Goal: Task Accomplishment & Management: Use online tool/utility

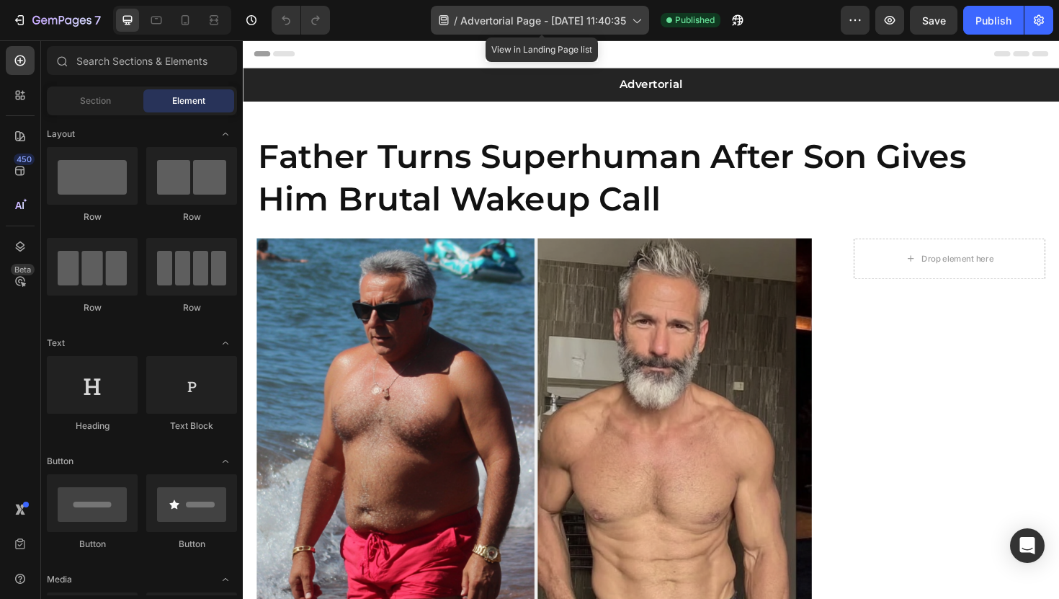
click at [611, 11] on div "/ Advertorial Page - [DATE] 11:40:35" at bounding box center [540, 20] width 218 height 29
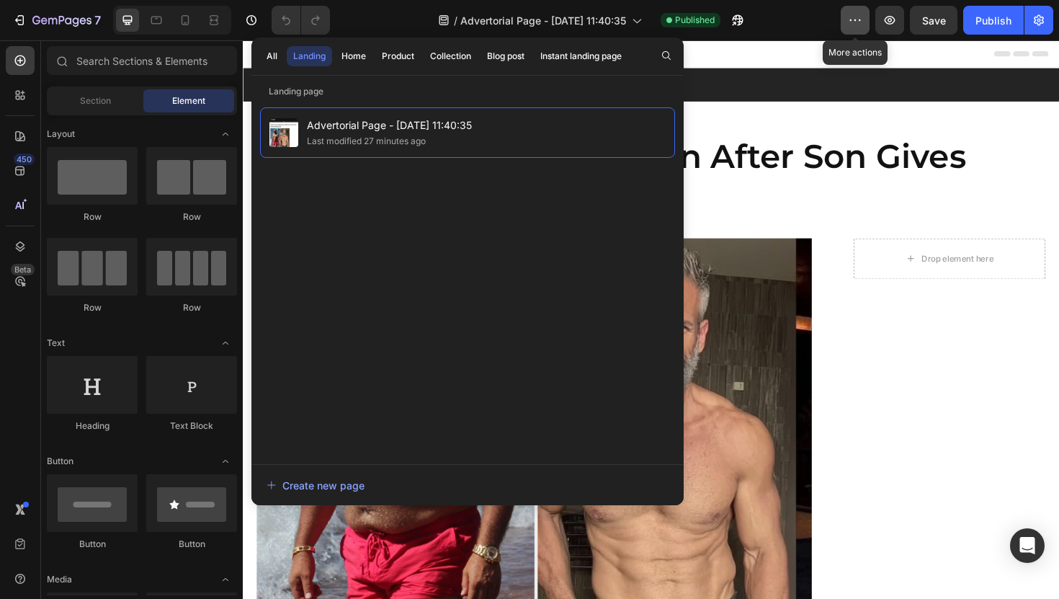
click at [851, 19] on icon "button" at bounding box center [855, 20] width 14 height 14
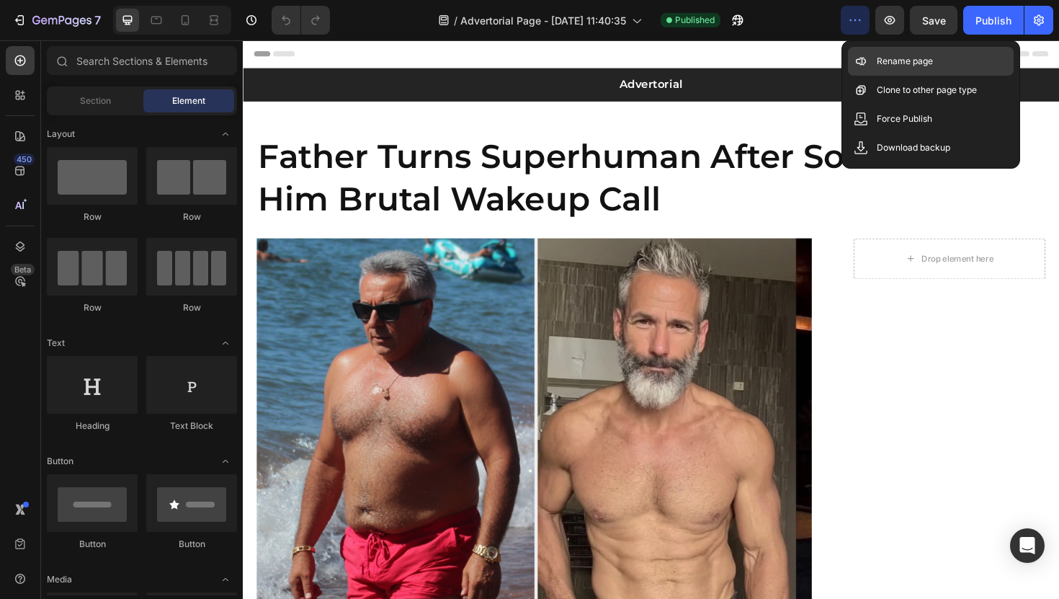
click at [867, 57] on icon at bounding box center [860, 61] width 14 height 14
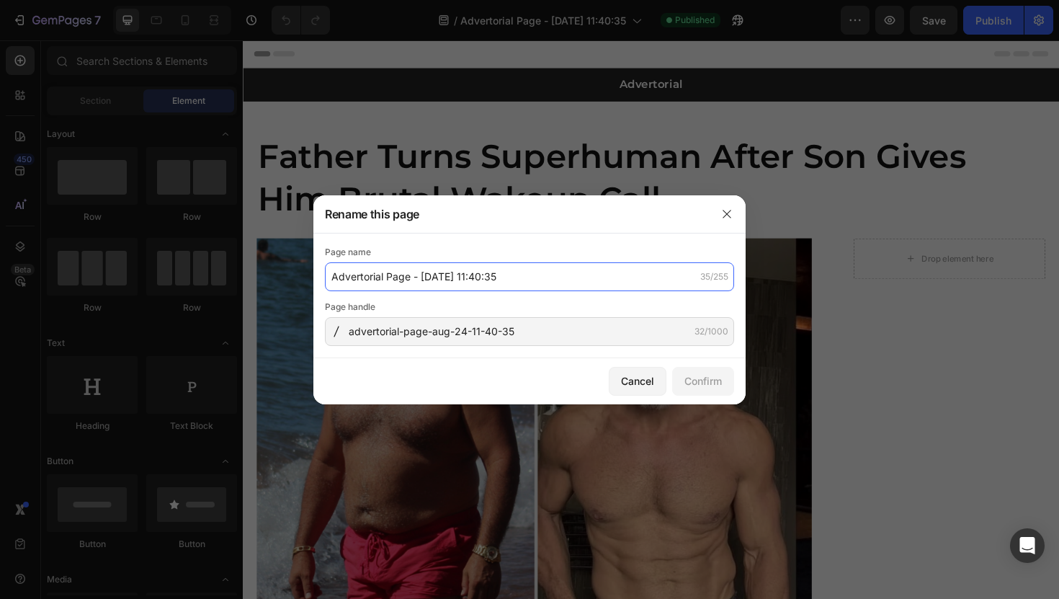
click at [511, 278] on input "Advertorial Page - [DATE] 11:40:35" at bounding box center [529, 276] width 409 height 29
type input "F"
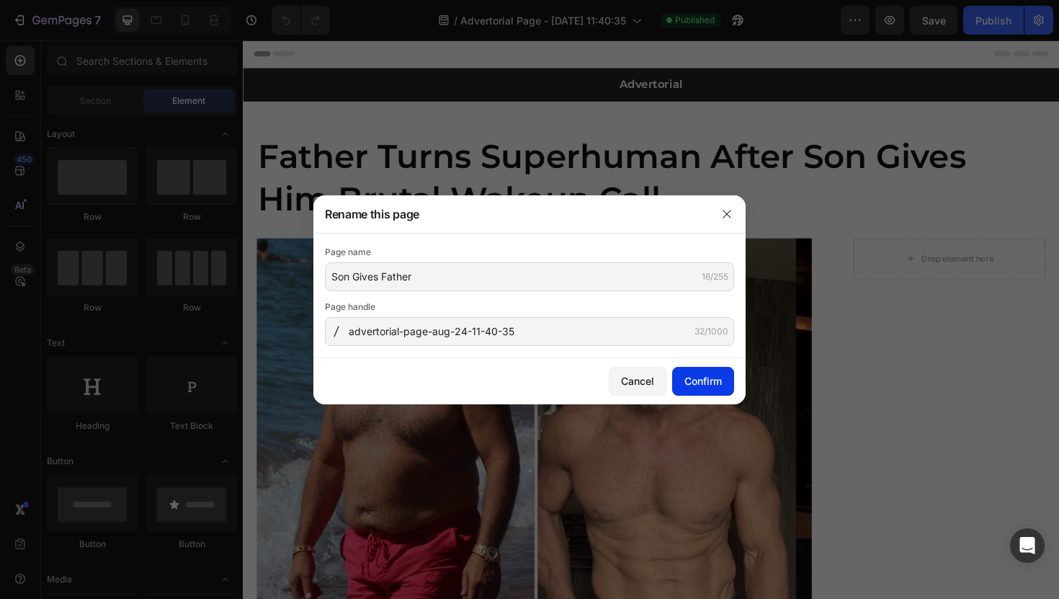
click at [712, 378] on div "Confirm" at bounding box center [702, 380] width 37 height 15
type input "Son Gives Father"
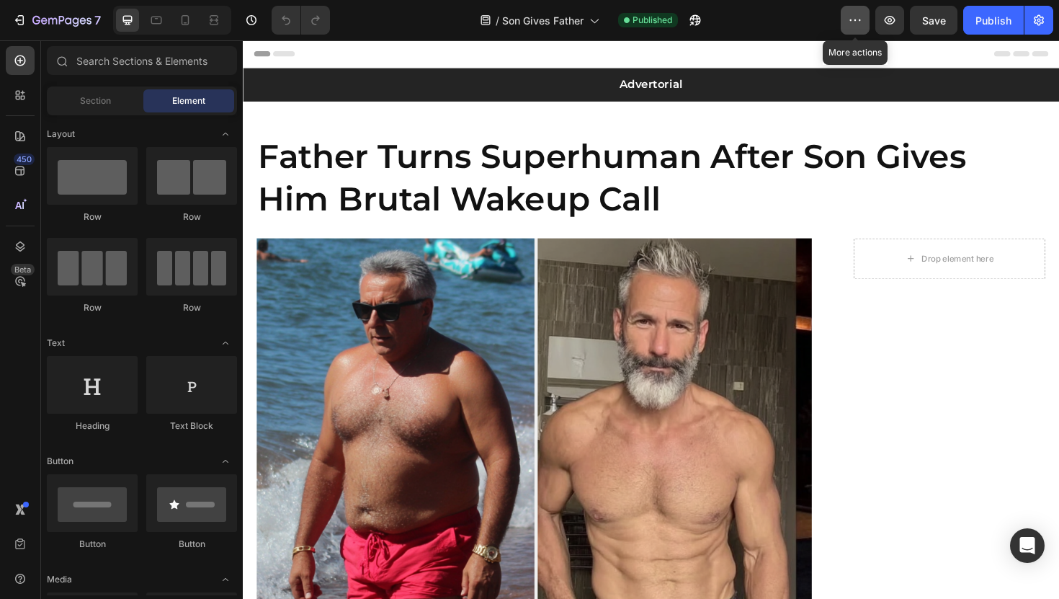
click at [845, 15] on button "button" at bounding box center [855, 20] width 29 height 29
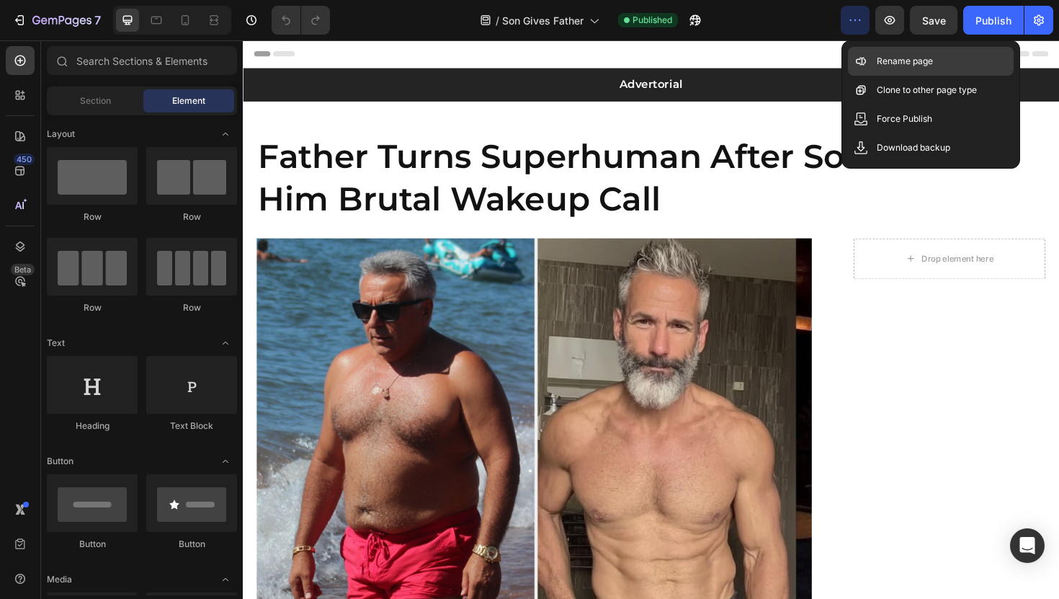
click at [868, 76] on div "Rename page" at bounding box center [931, 90] width 166 height 29
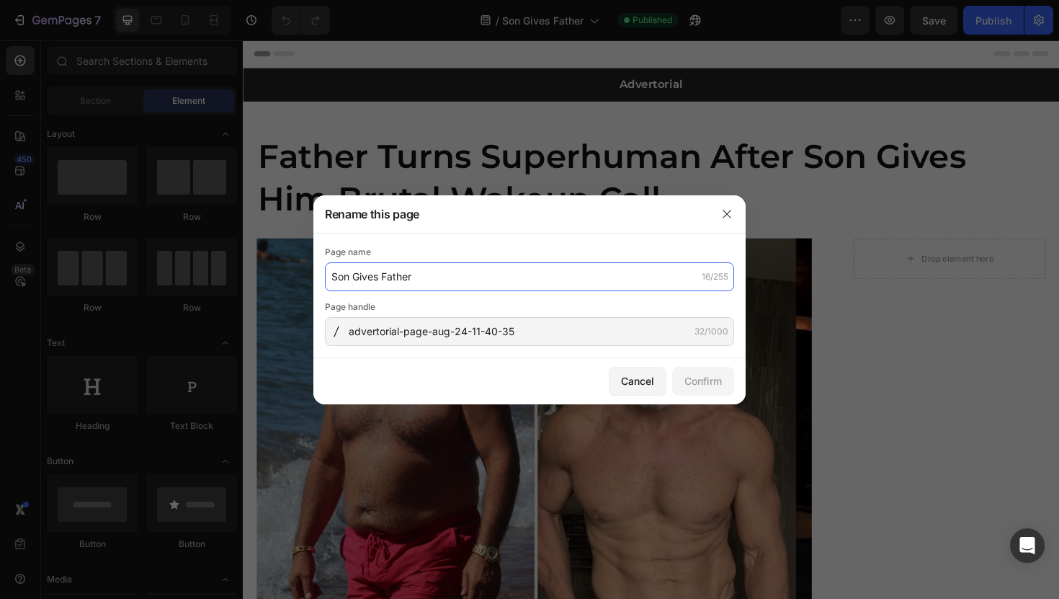
click at [501, 280] on input "Son Gives Father" at bounding box center [529, 276] width 409 height 29
click at [500, 280] on input "Son Gives Father" at bounding box center [529, 276] width 409 height 29
type input "Son Gives Father [PERSON_NAME] Call"
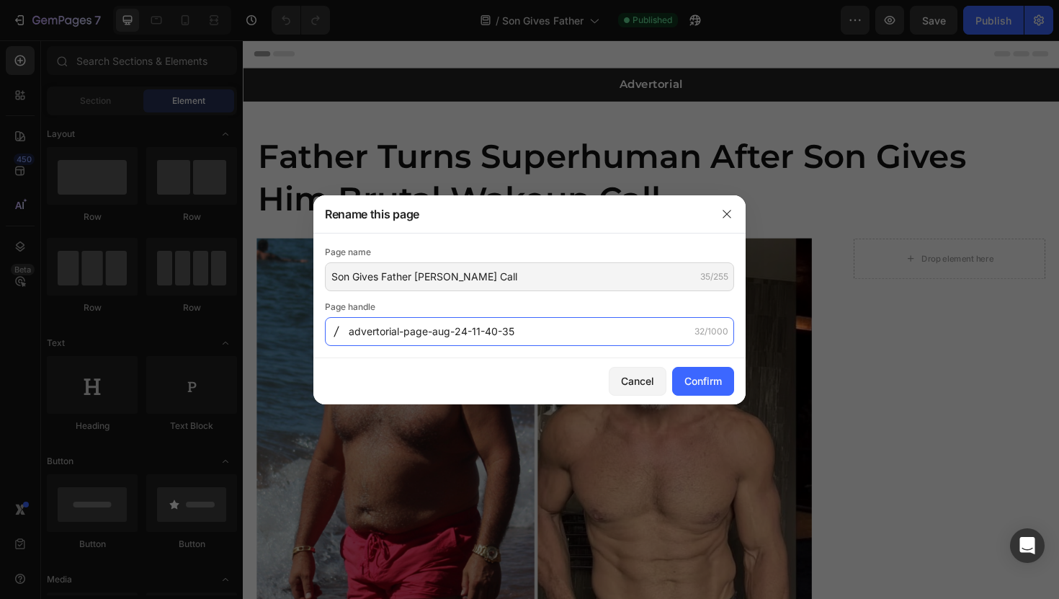
click at [416, 341] on input "advertorial-page-aug-24-11-40-35" at bounding box center [529, 331] width 409 height 29
type input "adv-v1"
click at [699, 377] on div "Confirm" at bounding box center [702, 380] width 37 height 15
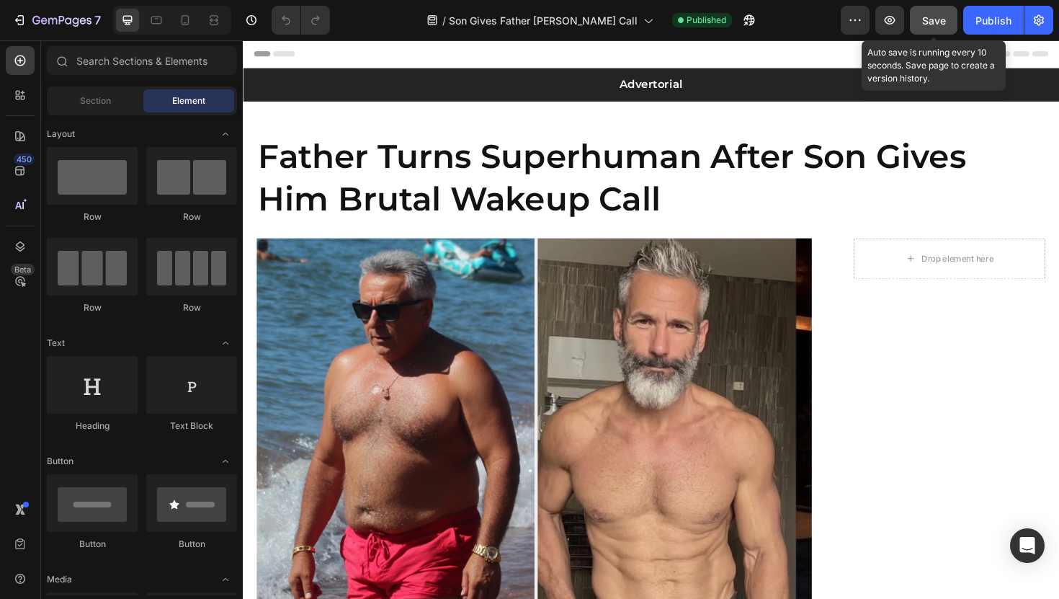
click at [946, 24] on button "Save" at bounding box center [934, 20] width 48 height 29
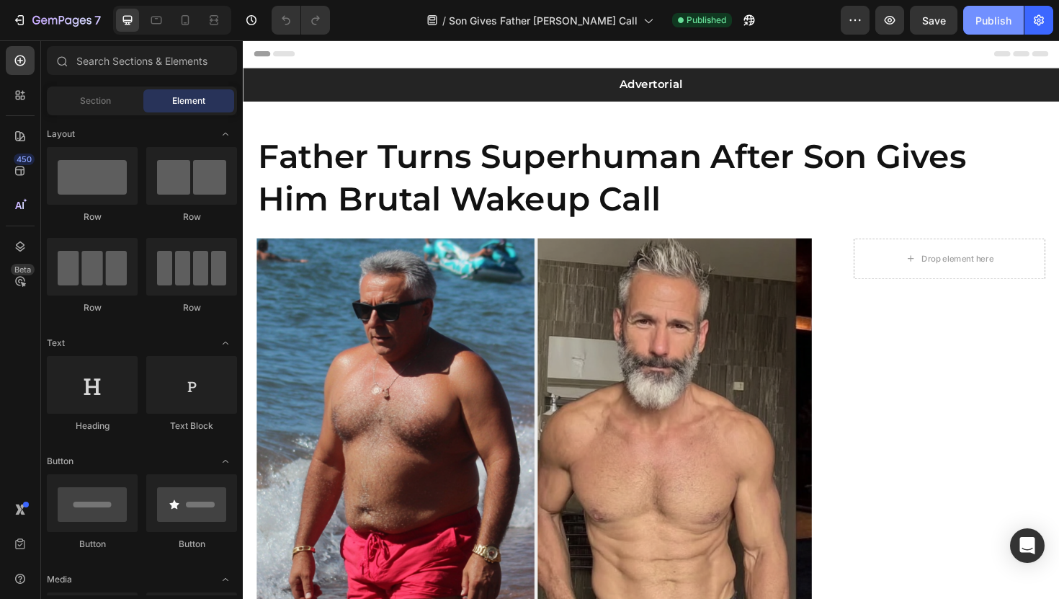
click at [998, 27] on div "Publish" at bounding box center [993, 20] width 36 height 15
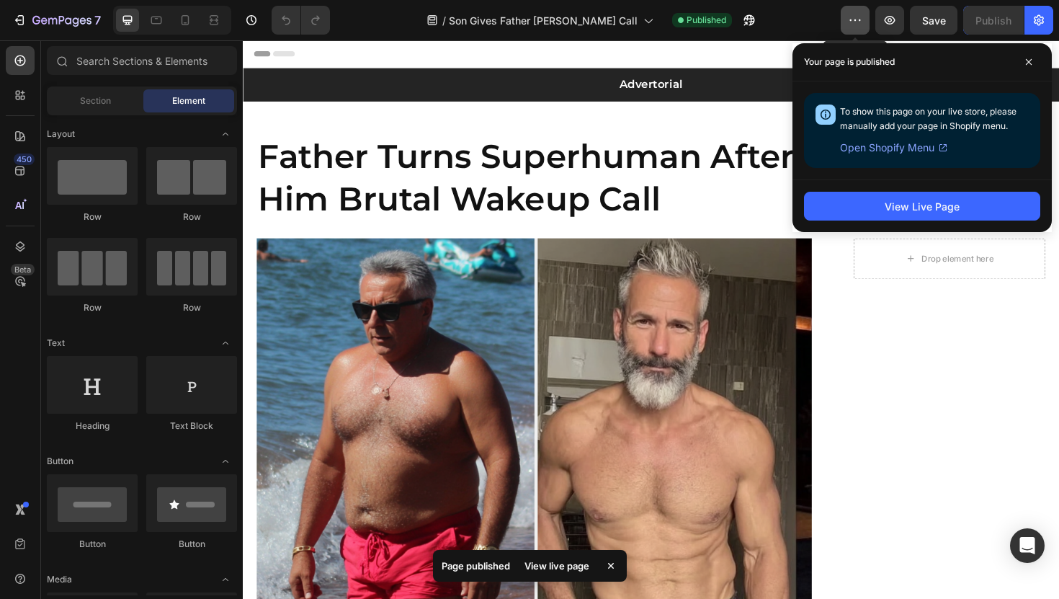
click at [859, 13] on icon "button" at bounding box center [855, 20] width 14 height 14
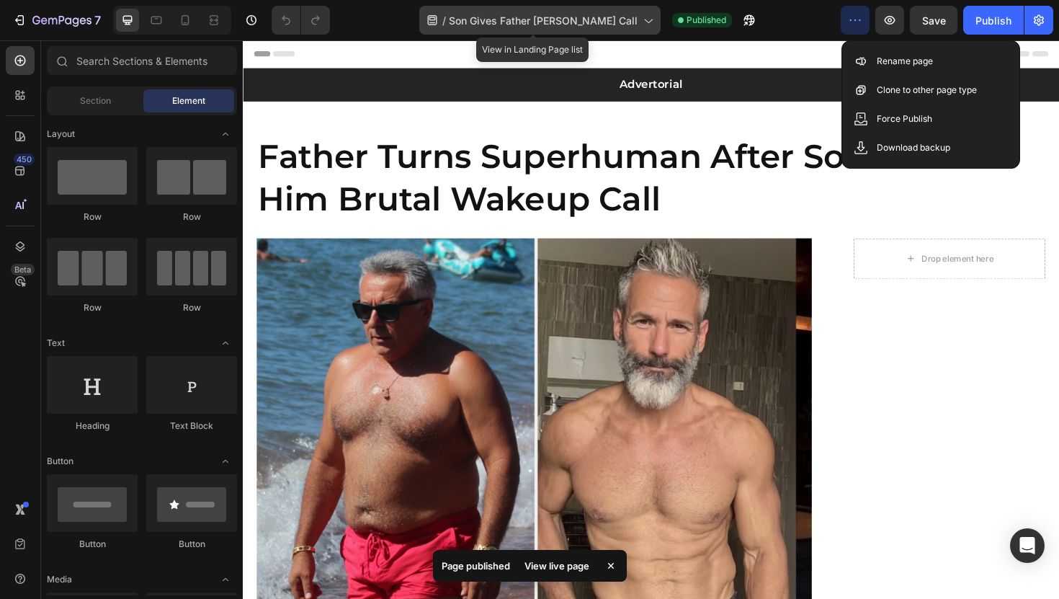
click at [614, 22] on span "Son Gives Father [PERSON_NAME] Call" at bounding box center [543, 20] width 189 height 15
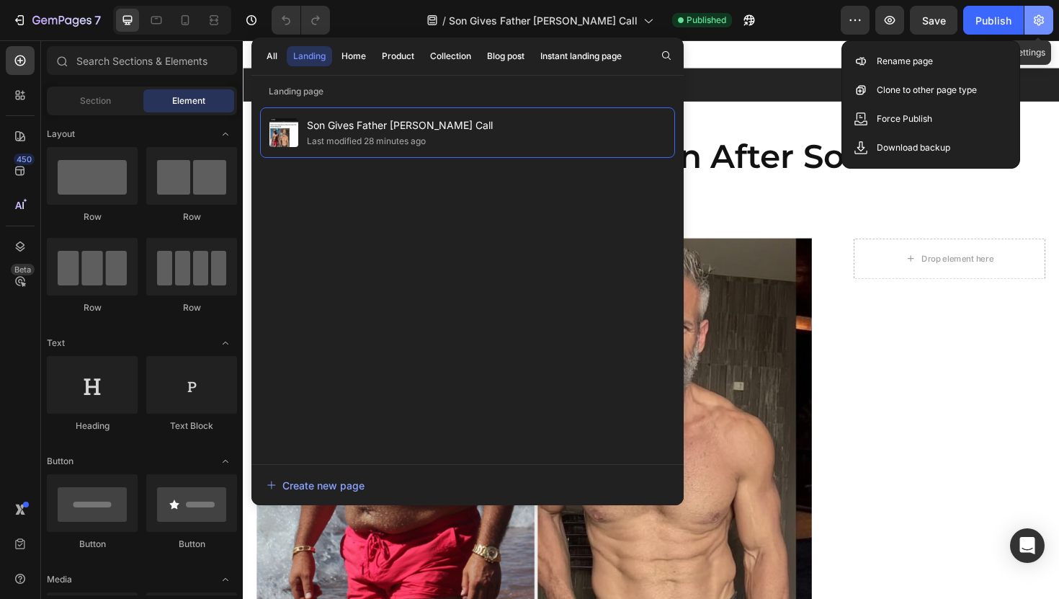
click at [1042, 19] on icon "button" at bounding box center [1039, 20] width 10 height 11
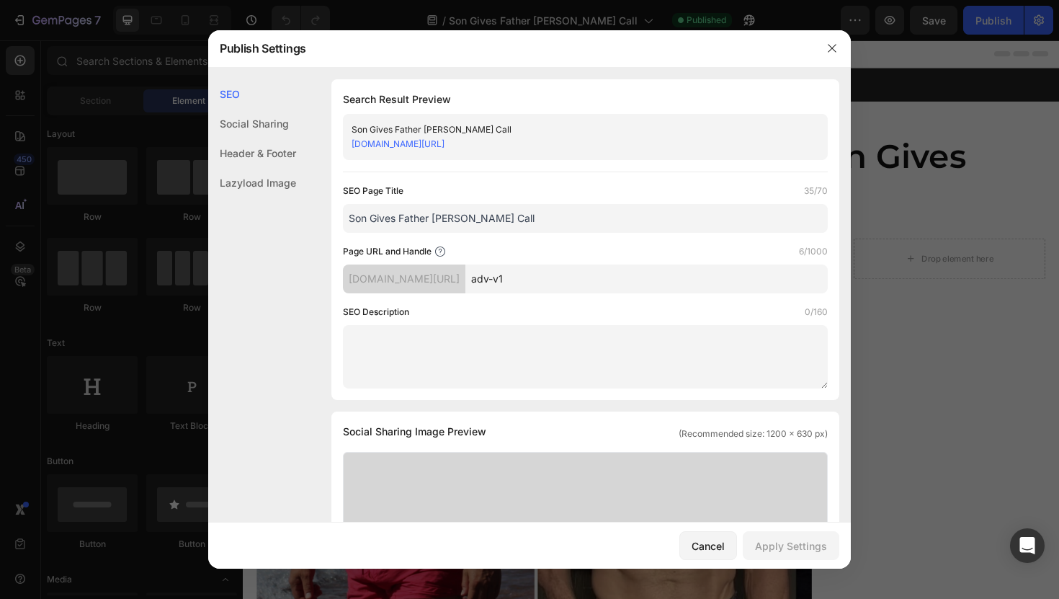
click at [263, 168] on div "Header & Footer" at bounding box center [252, 183] width 88 height 30
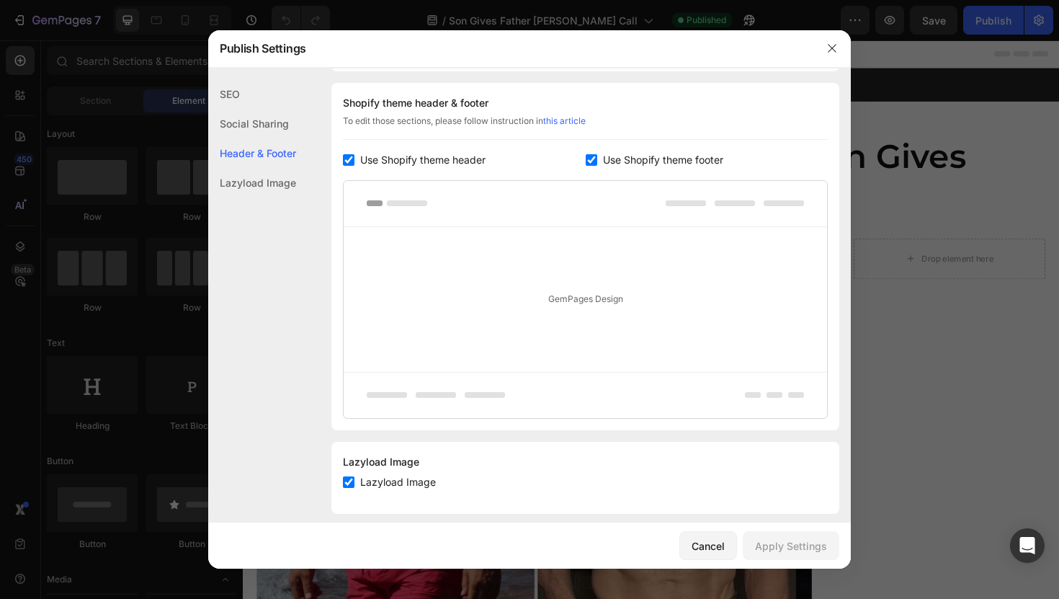
scroll to position [675, 0]
click at [388, 156] on span "Use Shopify theme header" at bounding box center [422, 159] width 125 height 17
checkbox input "false"
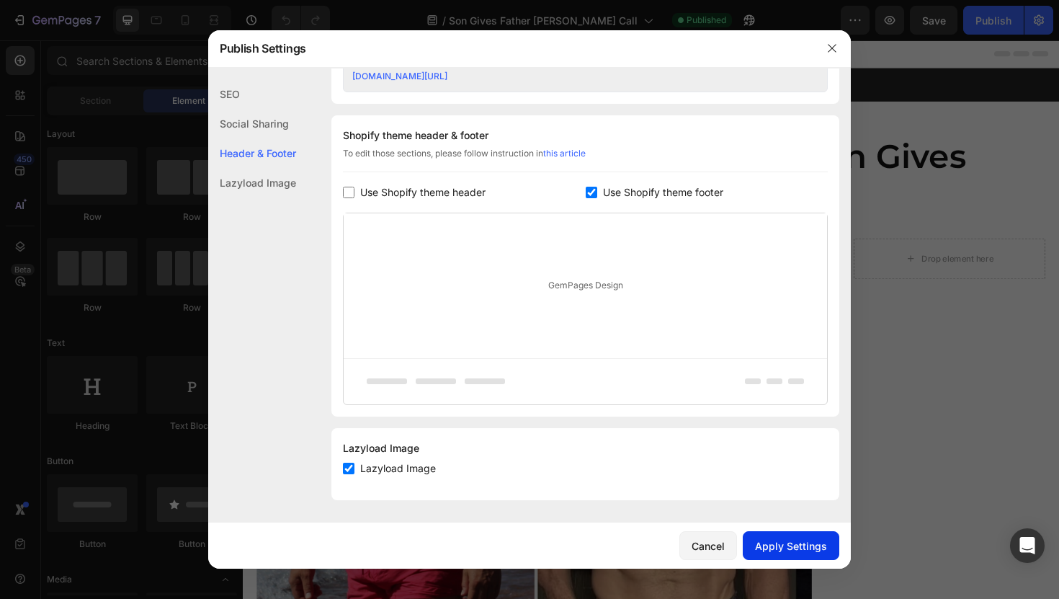
click at [792, 543] on div "Apply Settings" at bounding box center [791, 545] width 72 height 15
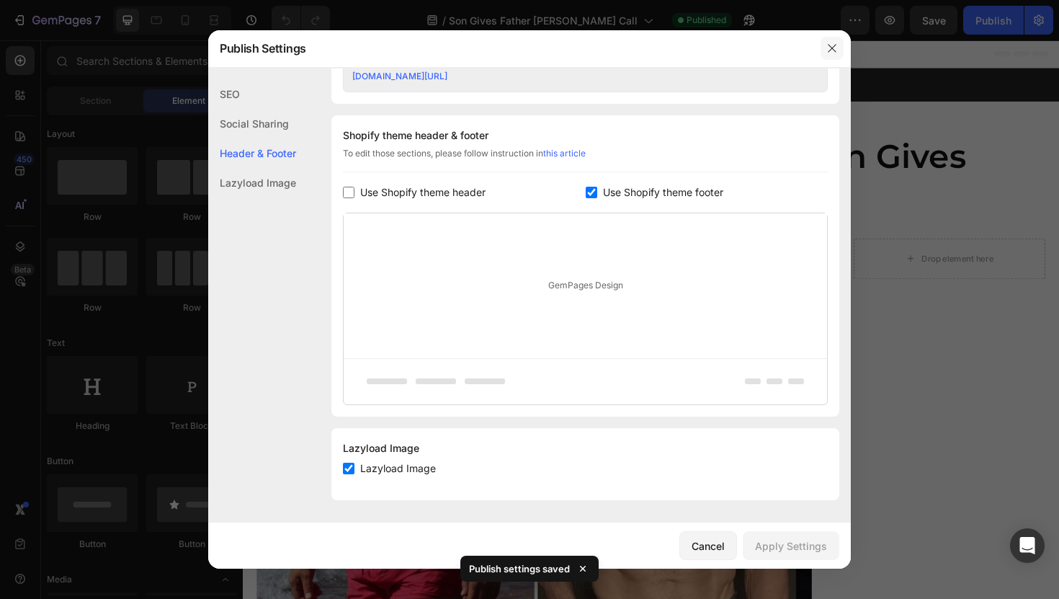
click at [830, 49] on icon "button" at bounding box center [832, 48] width 8 height 8
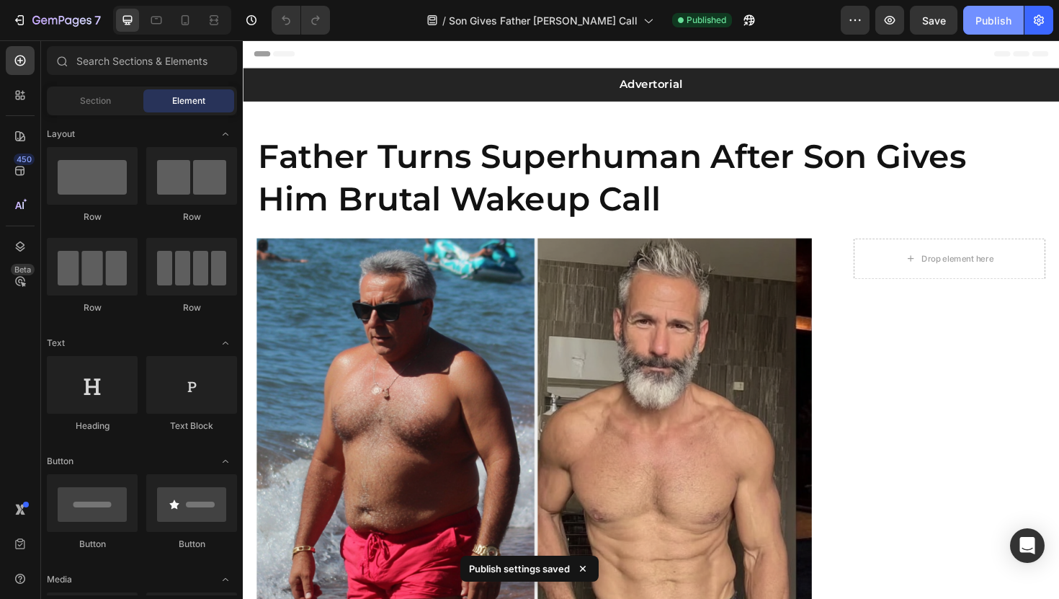
click at [991, 30] on button "Publish" at bounding box center [993, 20] width 60 height 29
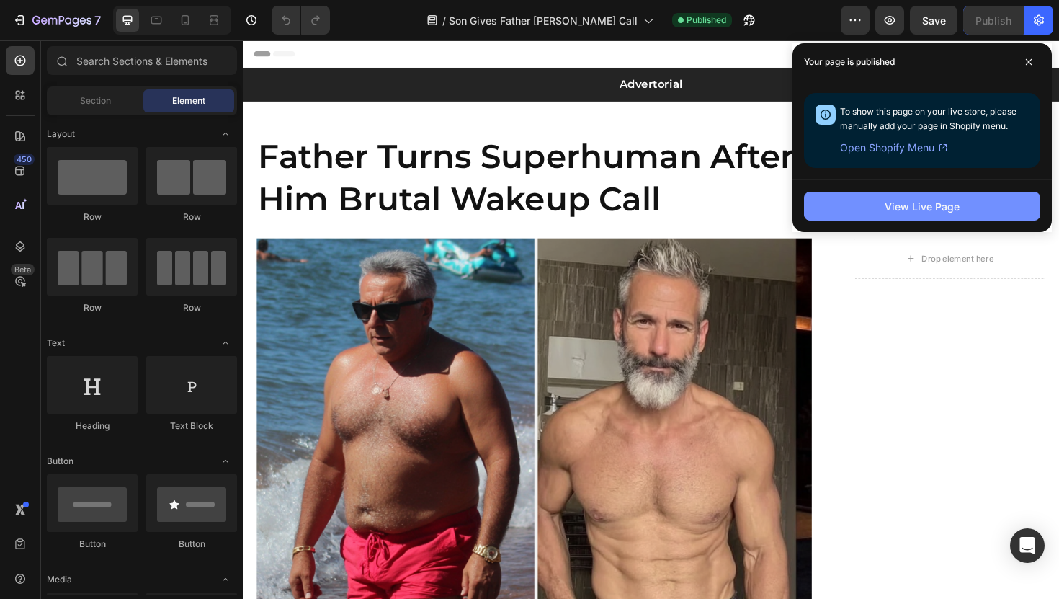
click at [883, 199] on button "View Live Page" at bounding box center [922, 206] width 236 height 29
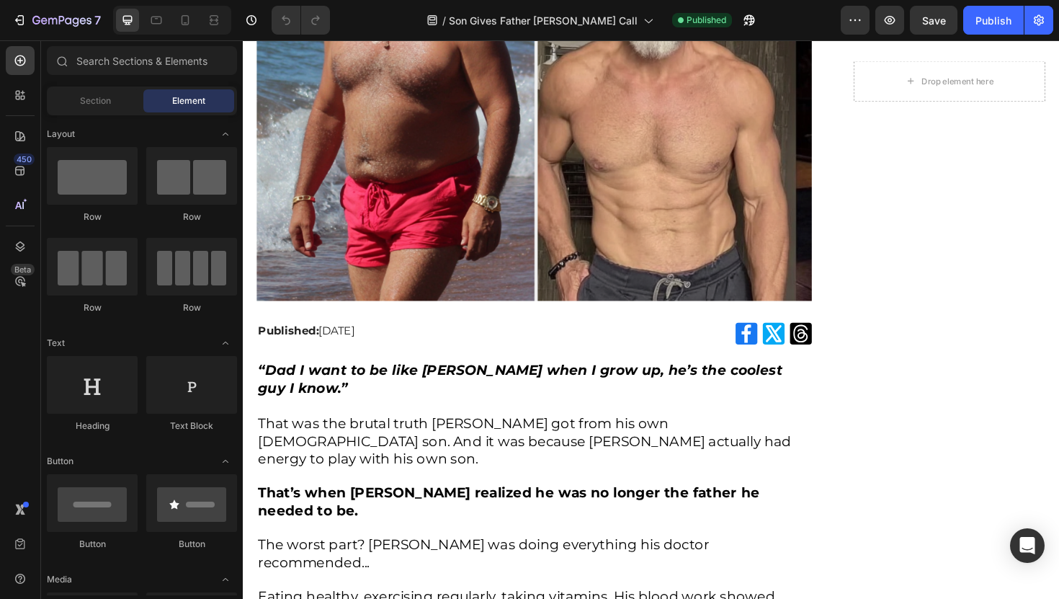
scroll to position [461, 0]
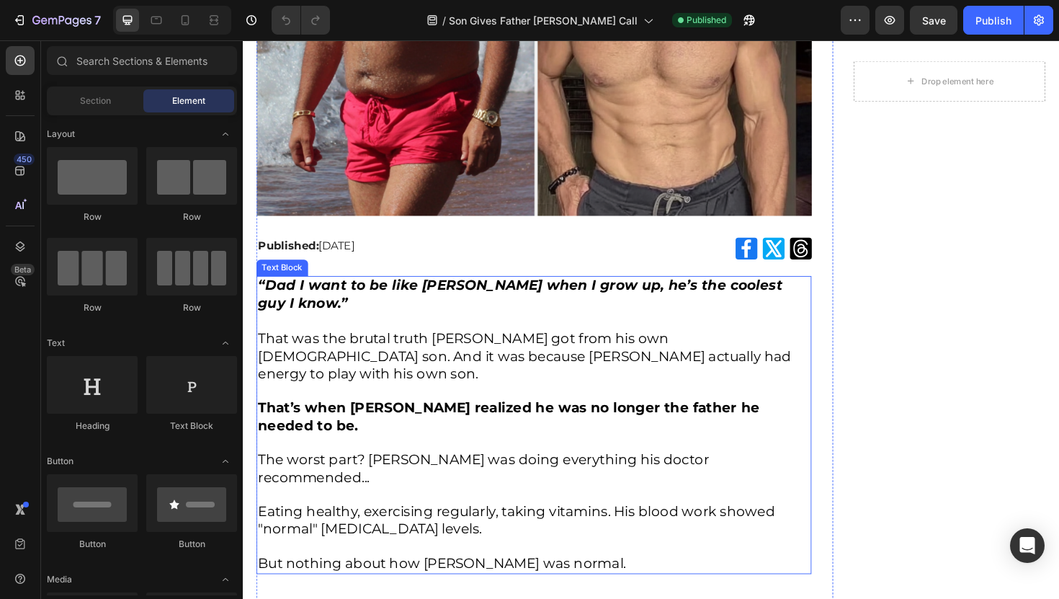
click at [362, 324] on p "“Dad I want to be like [PERSON_NAME] when I grow up, he’s the coolest guy I kno…" at bounding box center [551, 319] width 585 height 56
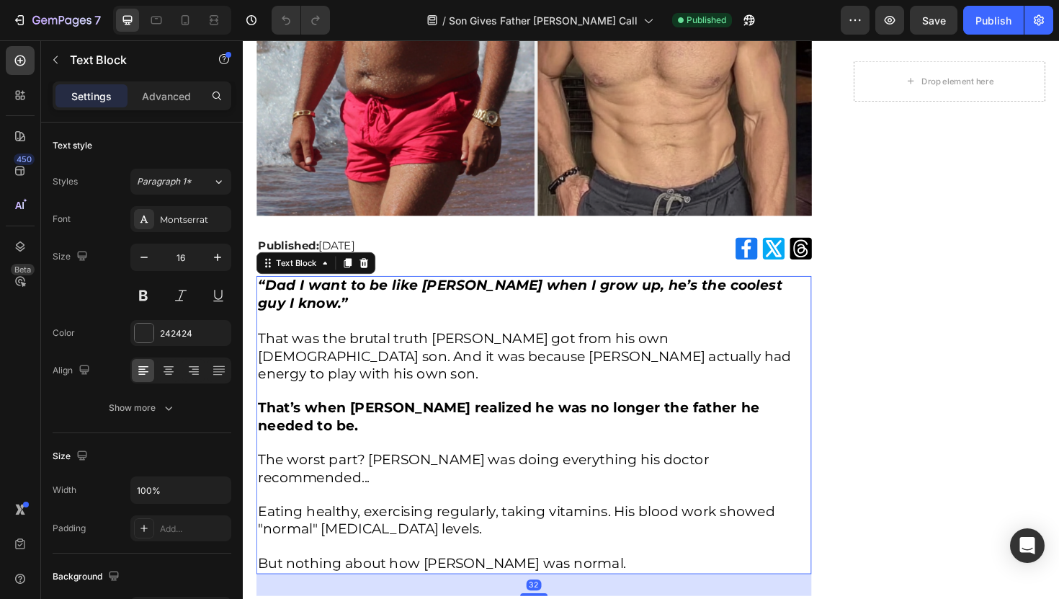
click at [362, 324] on p "“Dad I want to be like [PERSON_NAME] when I grow up, he’s the coolest guy I kno…" at bounding box center [551, 319] width 585 height 56
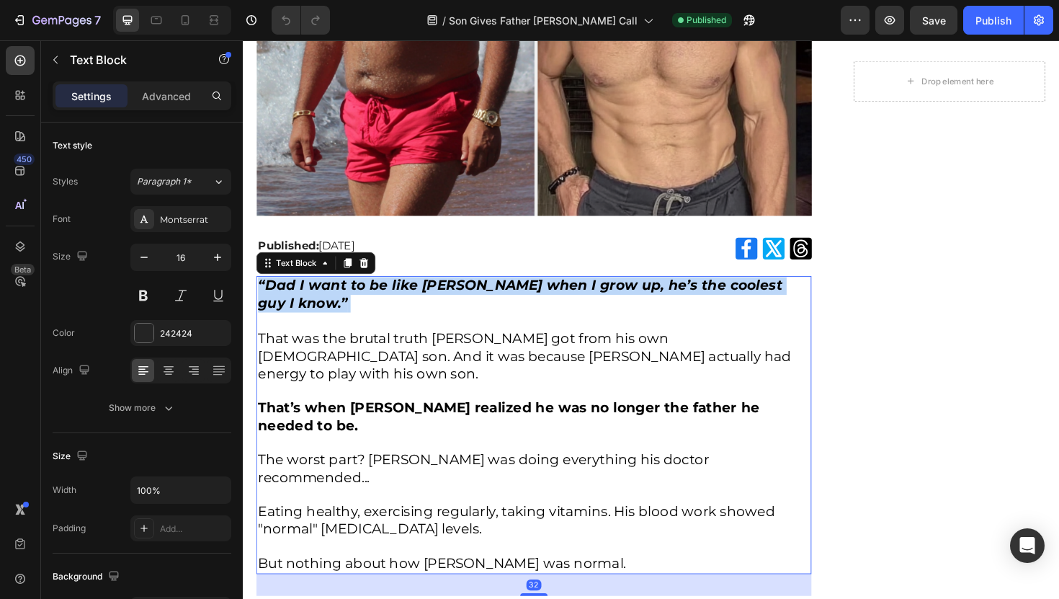
click at [362, 324] on p "“Dad I want to be like [PERSON_NAME] when I grow up, he’s the coolest guy I kno…" at bounding box center [551, 319] width 585 height 56
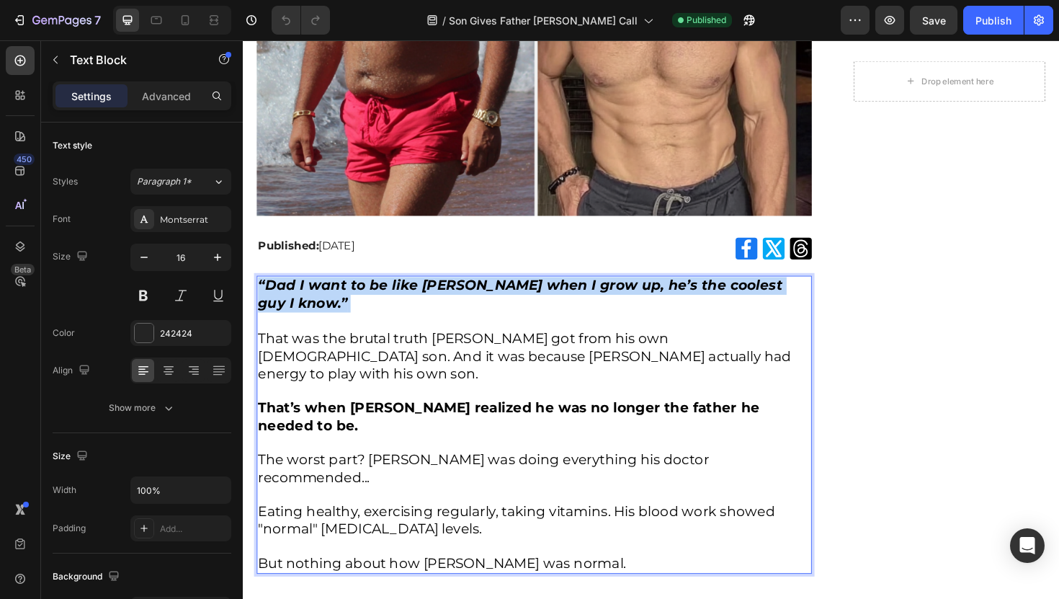
click at [362, 324] on p "“Dad I want to be like [PERSON_NAME] when I grow up, he’s the coolest guy I kno…" at bounding box center [551, 319] width 585 height 56
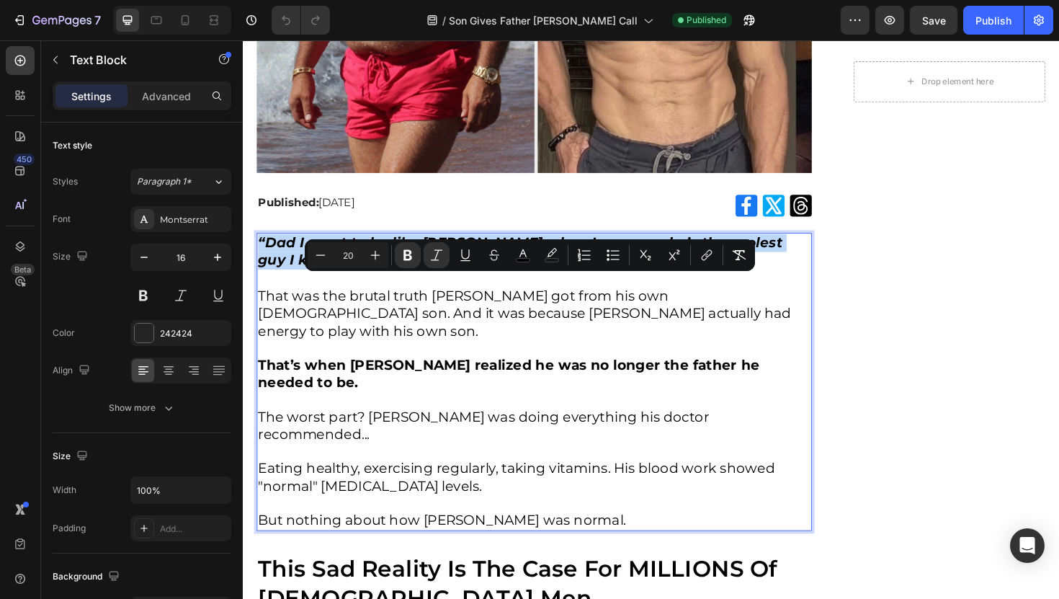
scroll to position [520, 0]
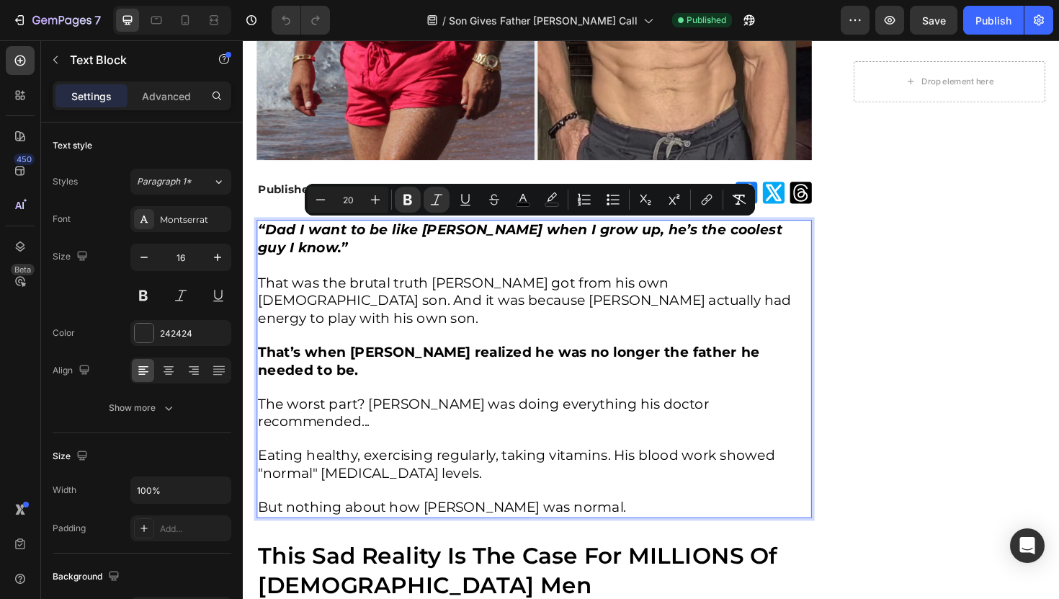
click at [344, 471] on span "Eating healthy, exercising regularly, taking vitamins. His blood work showed "n…" at bounding box center [532, 489] width 547 height 36
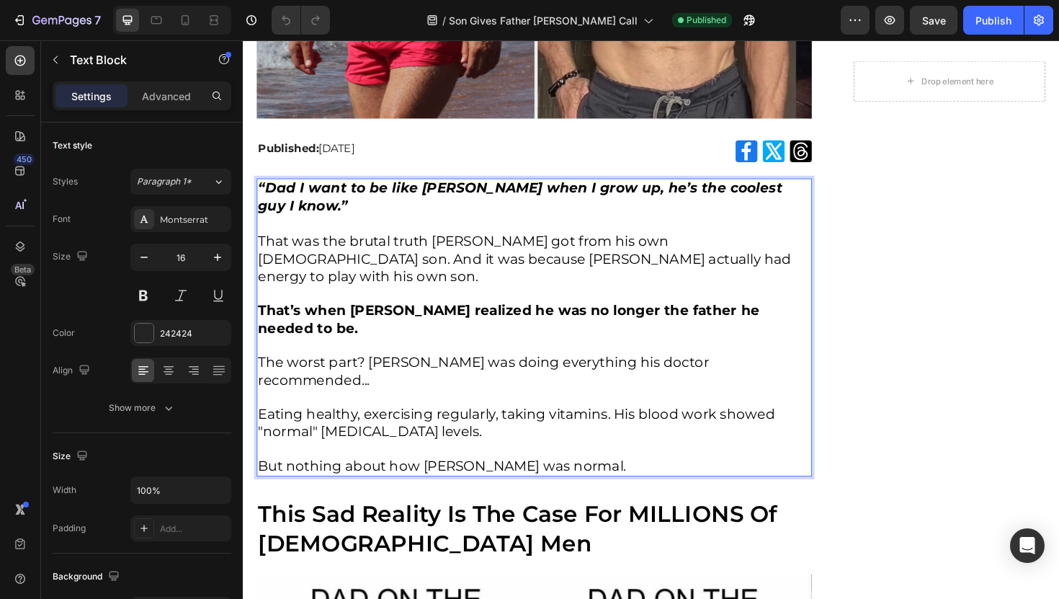
scroll to position [569, 0]
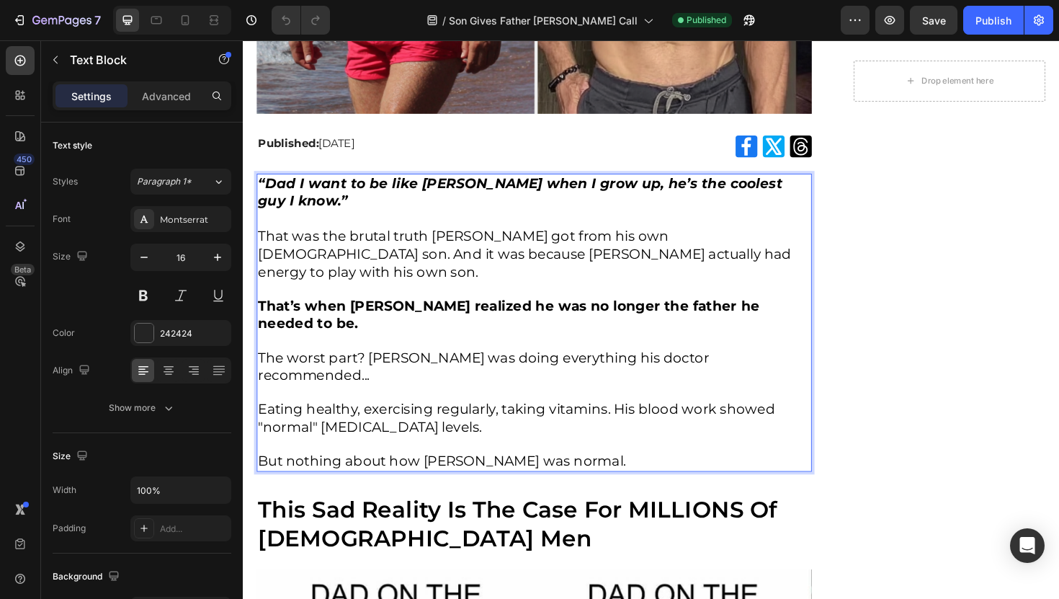
click at [362, 287] on p "That was the brutal truth [PERSON_NAME] got from his own [DEMOGRAPHIC_DATA] son…" at bounding box center [551, 275] width 585 height 73
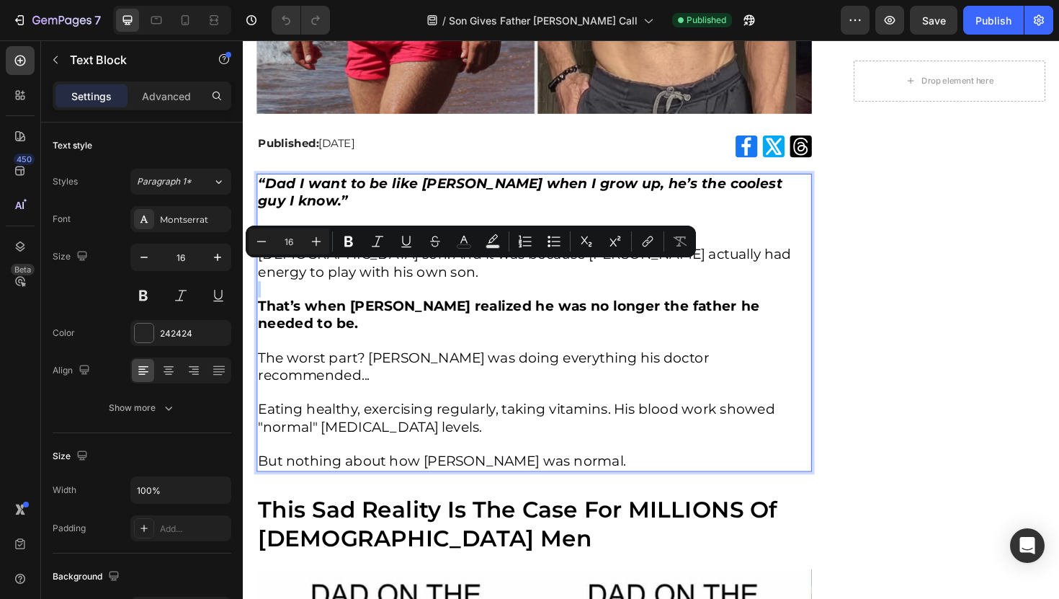
click at [362, 287] on p "That was the brutal truth [PERSON_NAME] got from his own [DEMOGRAPHIC_DATA] son…" at bounding box center [551, 275] width 585 height 73
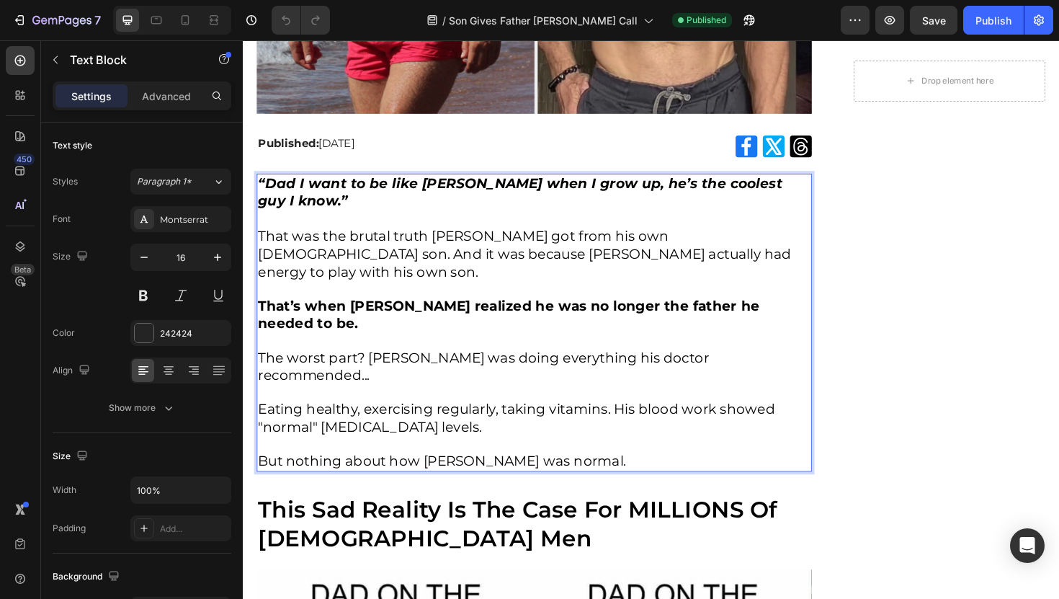
click at [369, 318] on p "That’s when [PERSON_NAME] realized he was no longer the father he needed to be." at bounding box center [551, 340] width 585 height 55
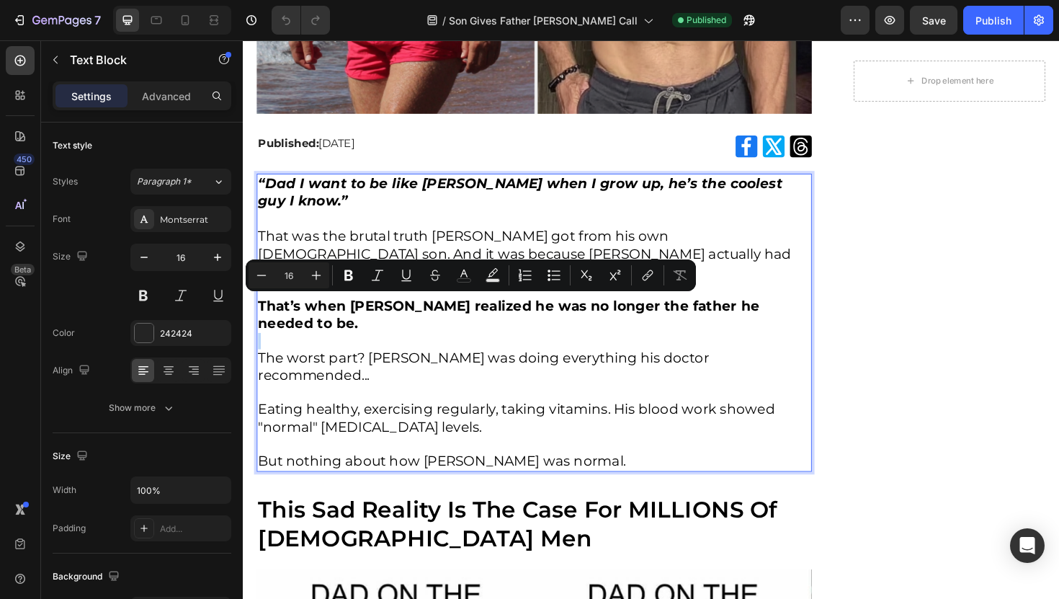
click at [369, 318] on p "That’s when [PERSON_NAME] realized he was no longer the father he needed to be." at bounding box center [551, 340] width 585 height 55
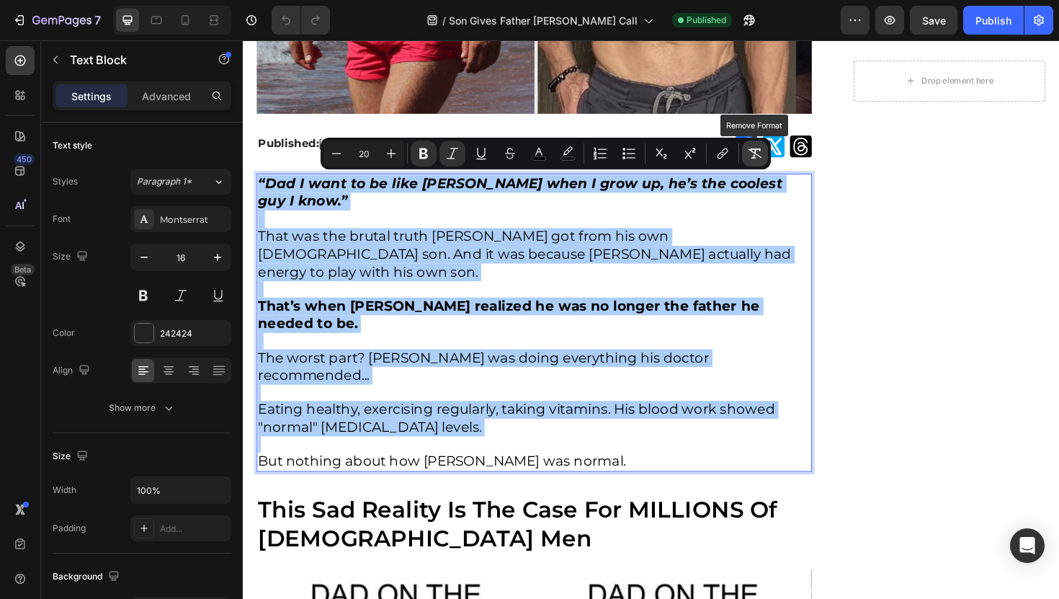
click at [749, 155] on icon "Editor contextual toolbar" at bounding box center [755, 153] width 14 height 14
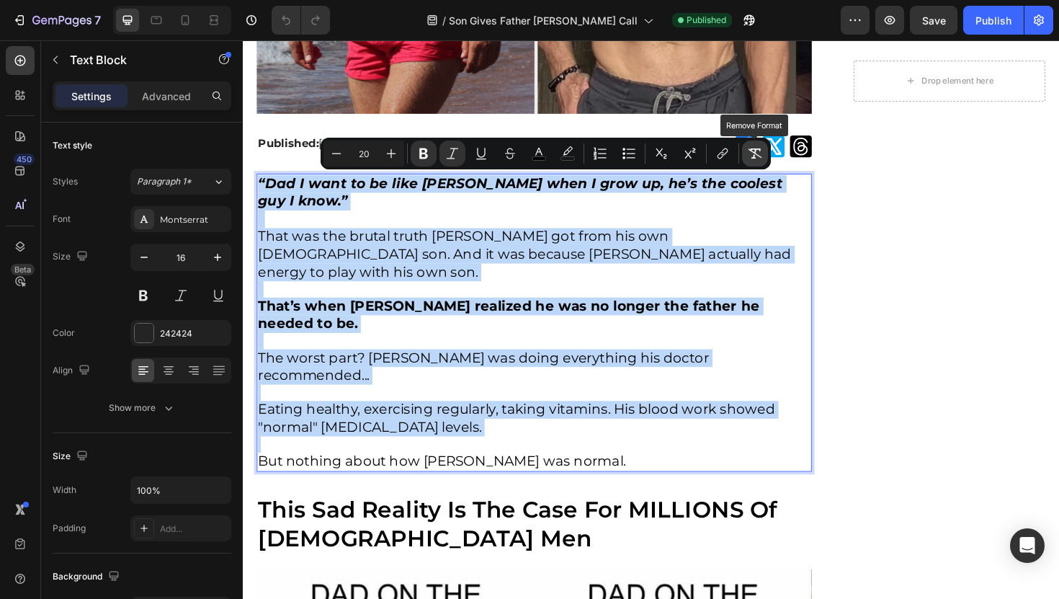
type input "16"
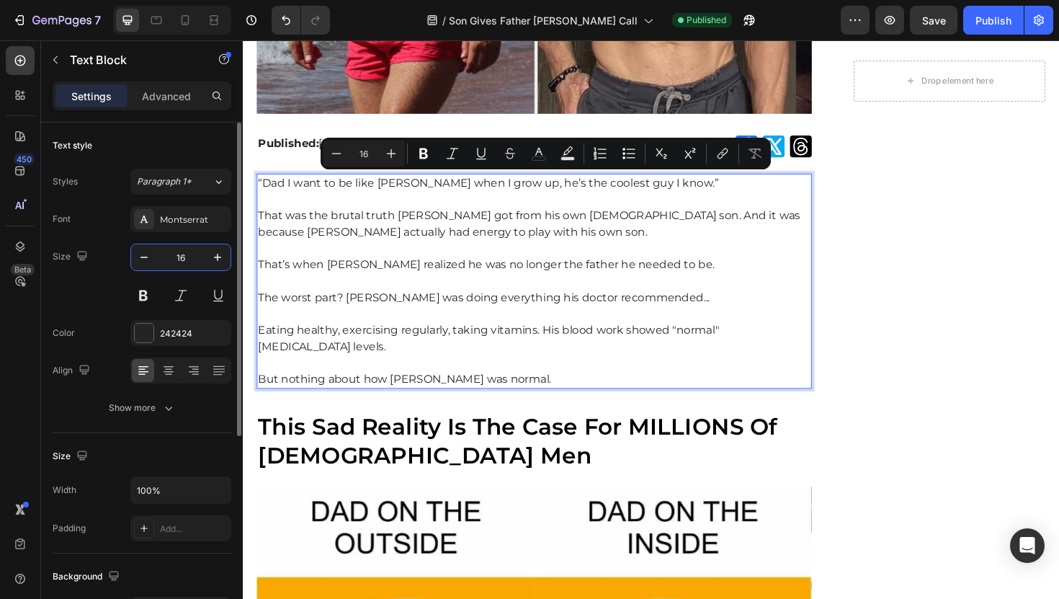
click at [187, 263] on input "16" at bounding box center [181, 257] width 48 height 26
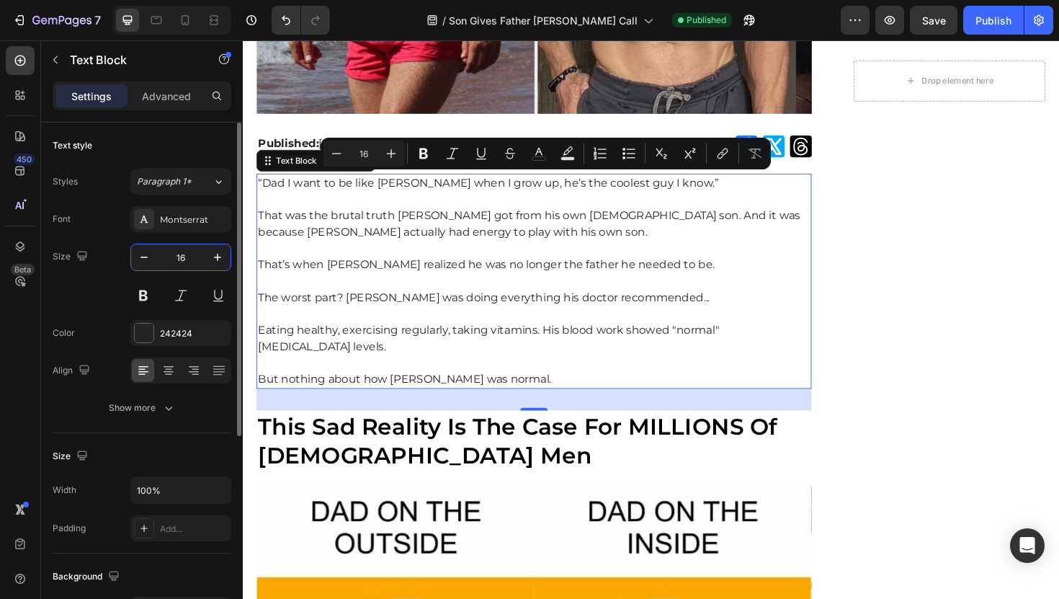
click at [187, 263] on input "16" at bounding box center [181, 257] width 48 height 26
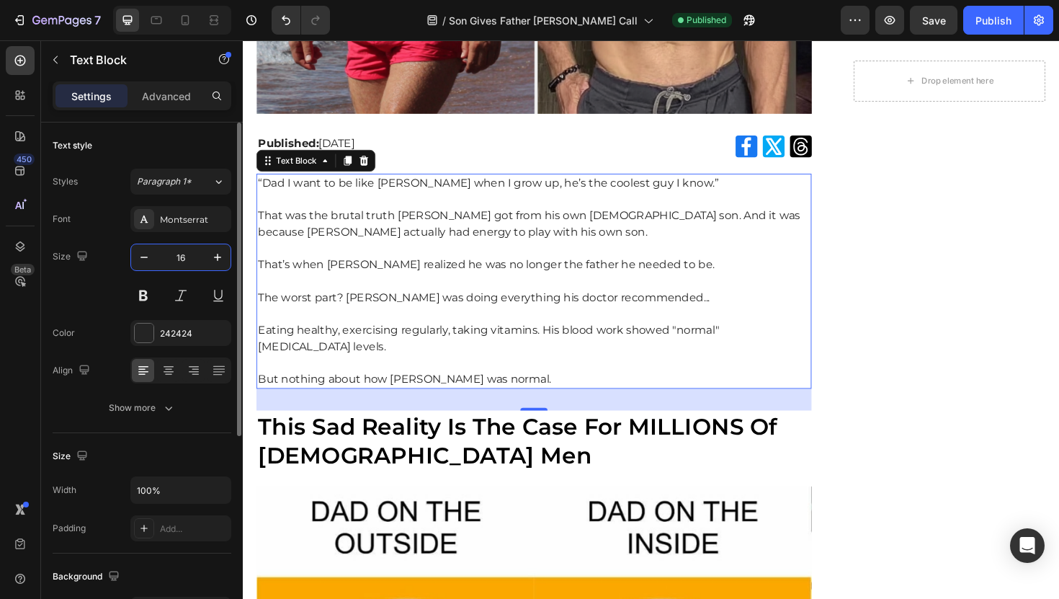
click at [187, 263] on input "16" at bounding box center [181, 257] width 48 height 26
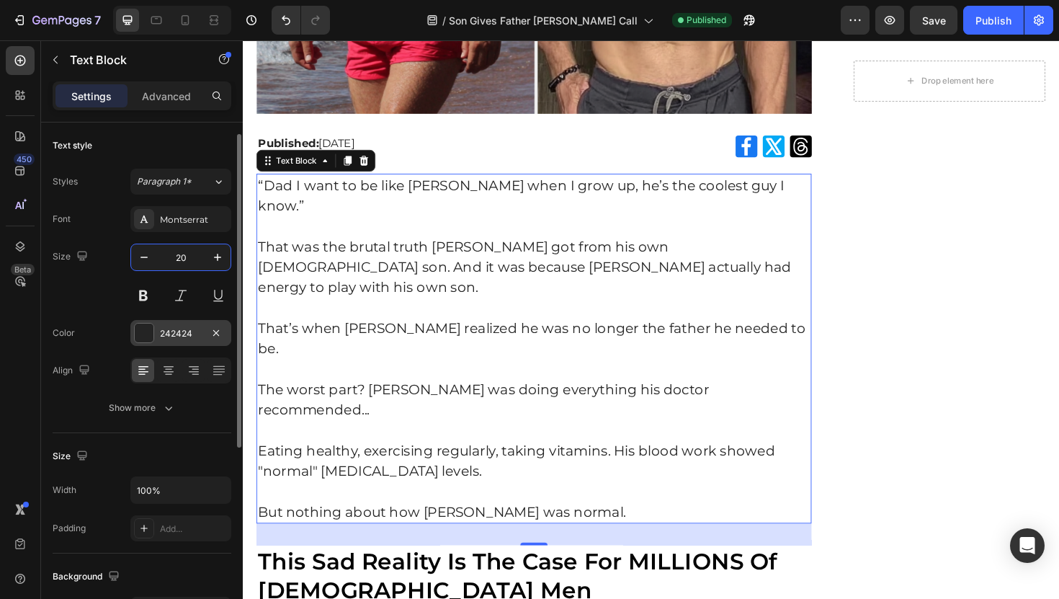
scroll to position [21, 0]
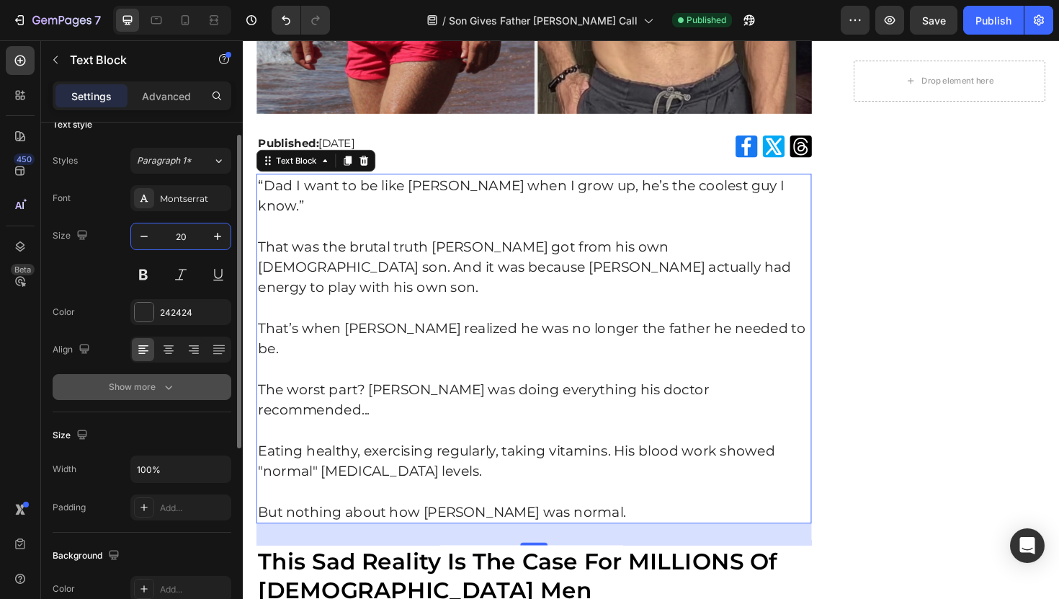
type input "20"
click at [159, 392] on div "Show more" at bounding box center [142, 387] width 67 height 14
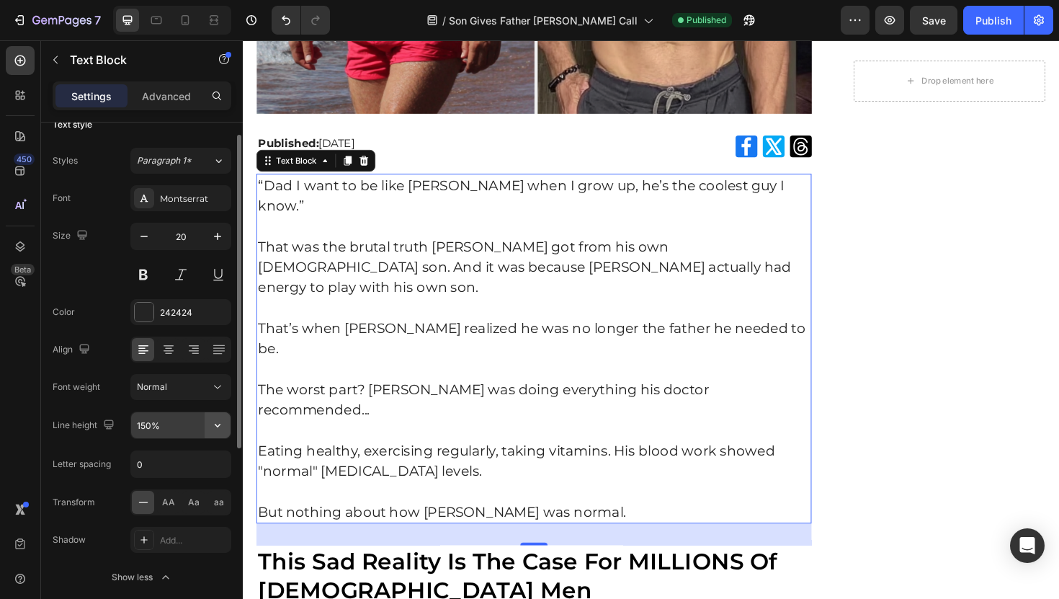
click at [221, 421] on icon "button" at bounding box center [217, 425] width 14 height 14
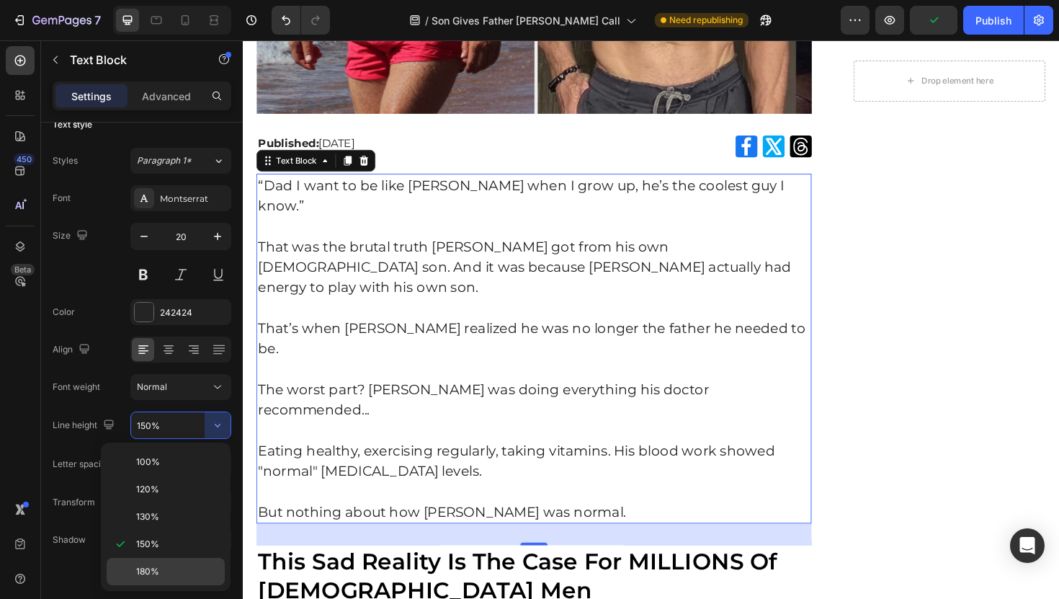
click at [153, 565] on span "180%" at bounding box center [147, 571] width 23 height 13
type input "180%"
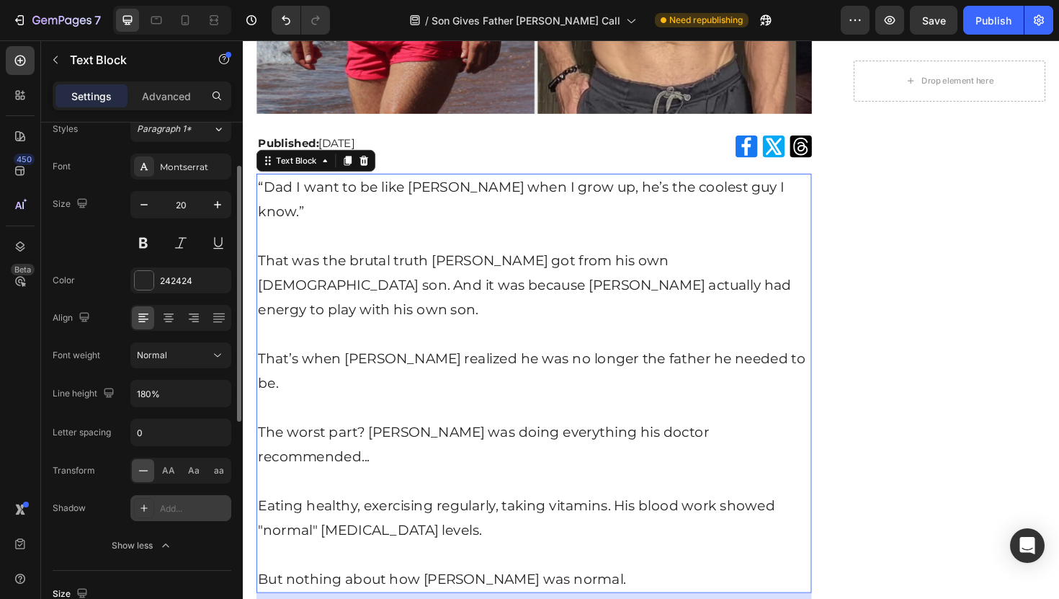
scroll to position [64, 0]
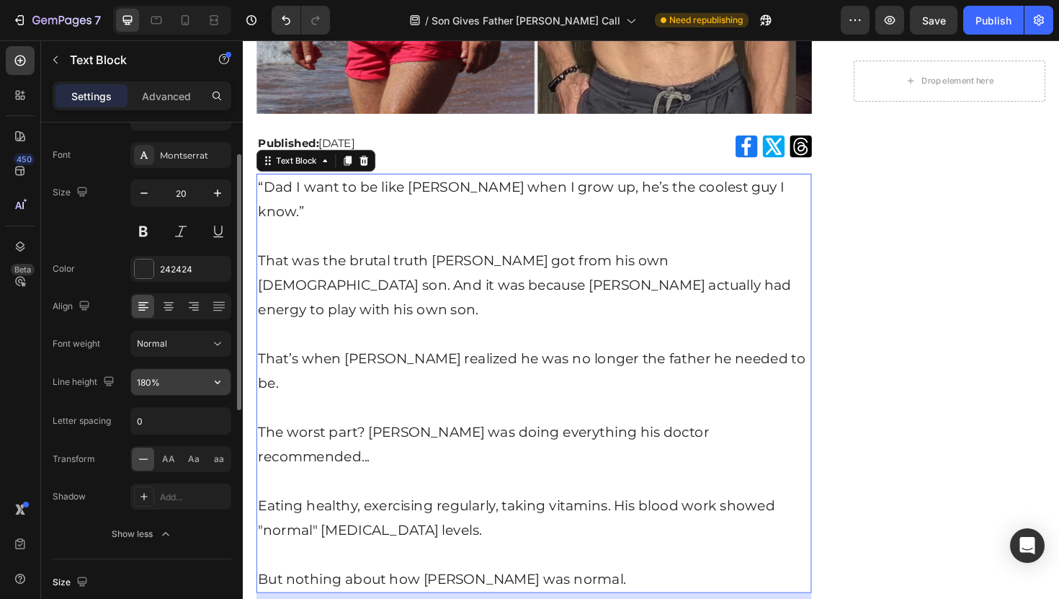
click at [189, 383] on input "180%" at bounding box center [180, 382] width 99 height 26
click at [232, 382] on div at bounding box center [237, 380] width 11 height 517
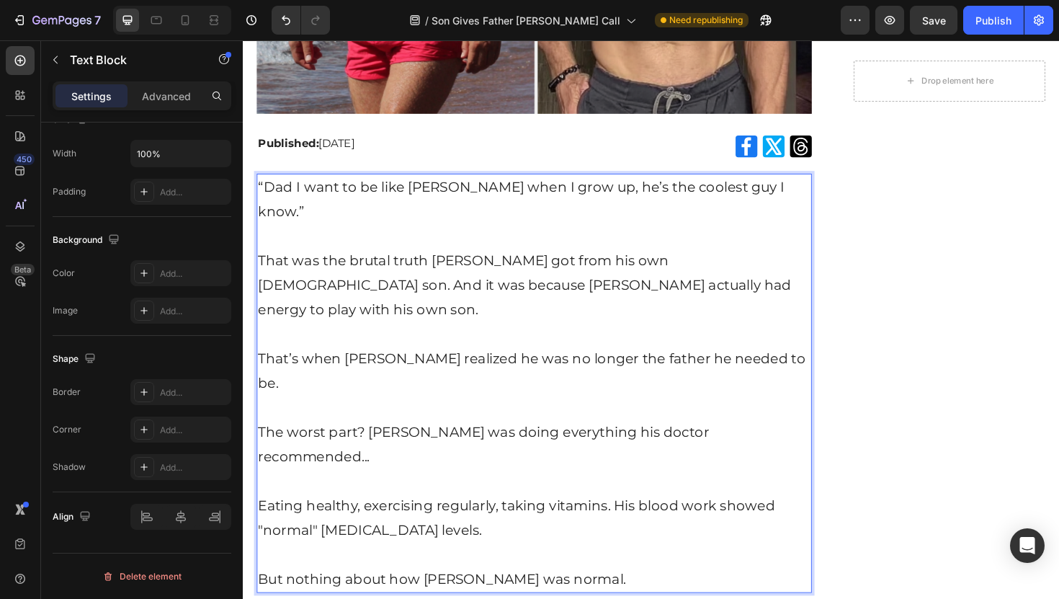
click at [297, 265] on p "That was the brutal truth [PERSON_NAME] got from his own [DEMOGRAPHIC_DATA] son…" at bounding box center [551, 313] width 585 height 104
click at [290, 292] on p "That was the brutal truth [PERSON_NAME] got from his own [DEMOGRAPHIC_DATA] son…" at bounding box center [551, 313] width 585 height 104
click at [289, 148] on strong "Published:" at bounding box center [291, 150] width 64 height 14
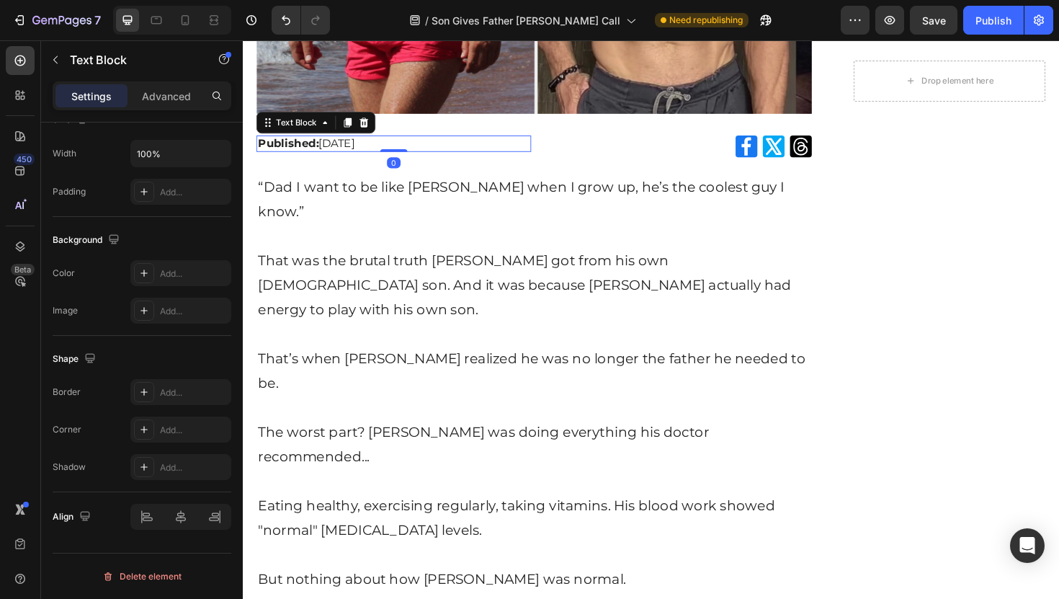
scroll to position [336, 0]
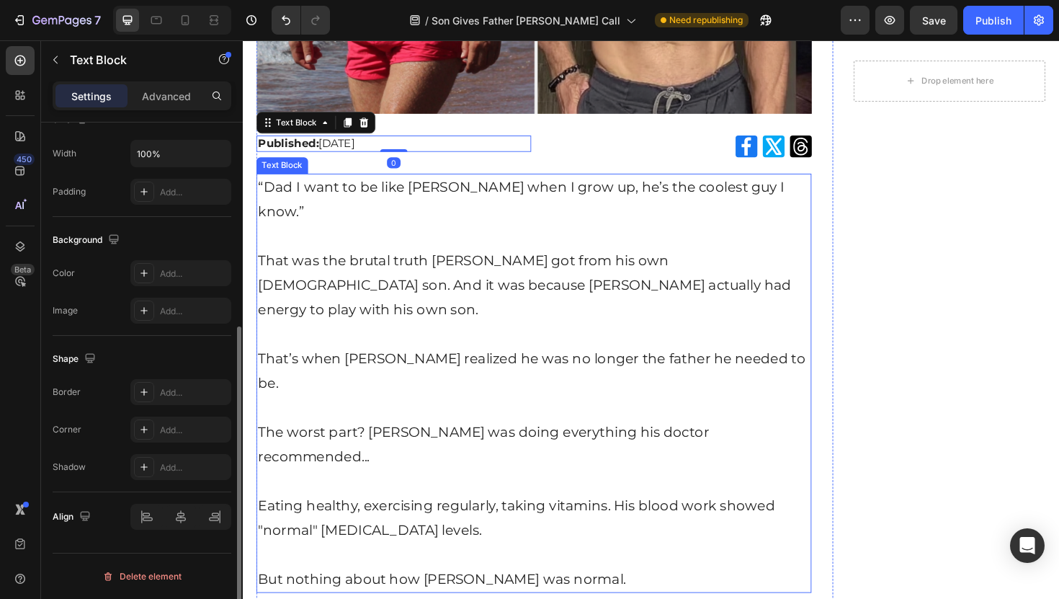
click at [291, 225] on p "“Dad I want to be like [PERSON_NAME] when I grow up, he’s the coolest guy I kno…" at bounding box center [551, 222] width 585 height 78
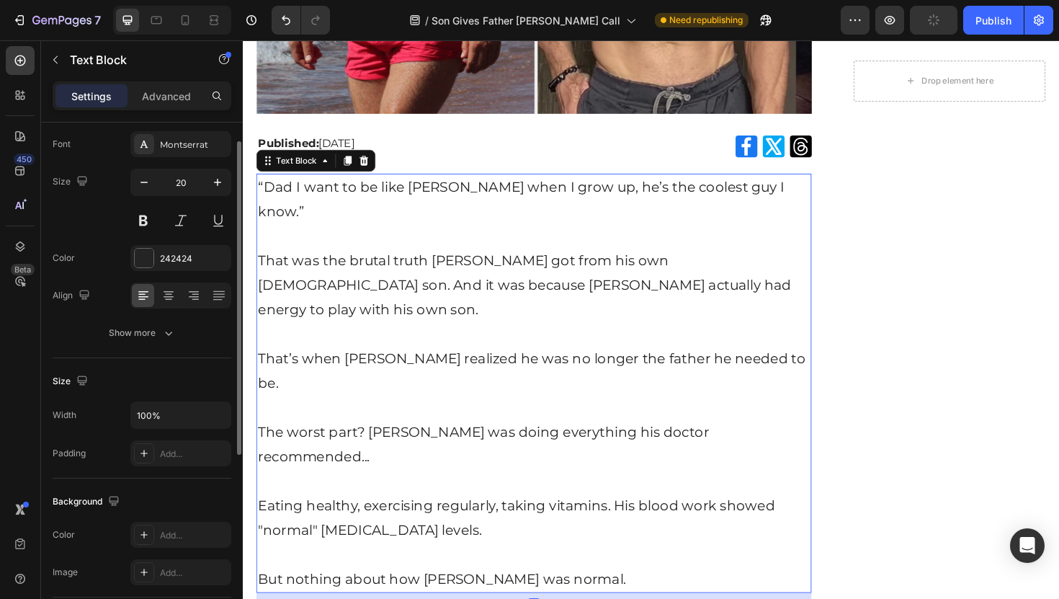
scroll to position [58, 0]
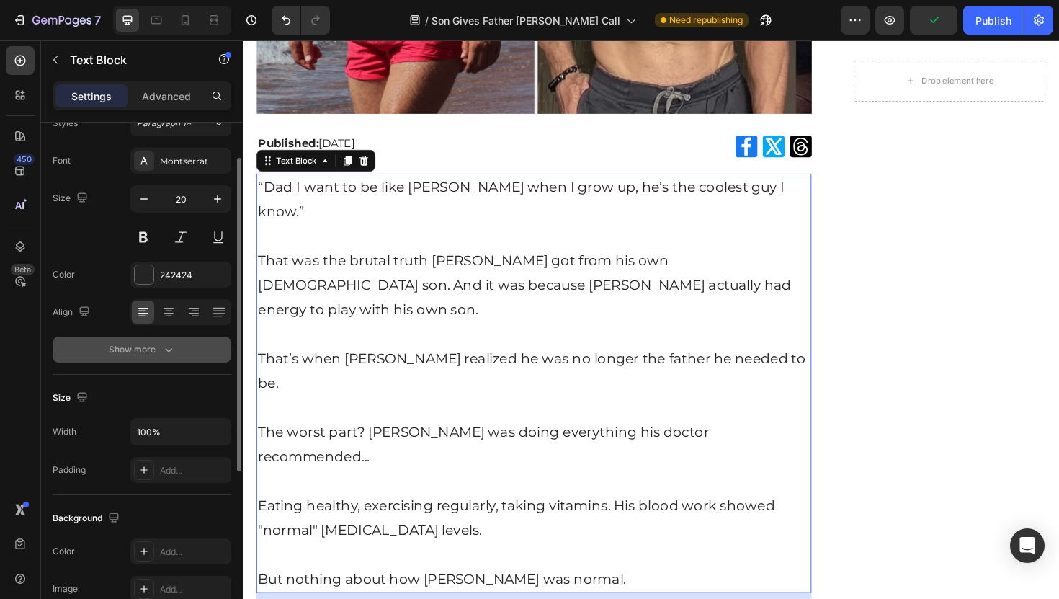
click at [168, 346] on icon "button" at bounding box center [168, 349] width 14 height 14
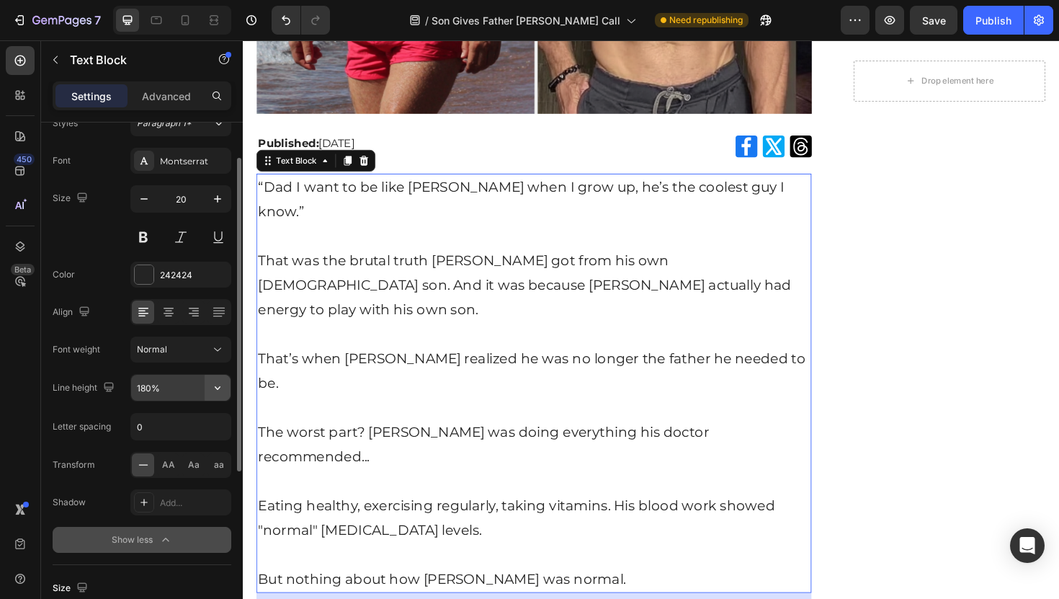
click at [215, 387] on icon "button" at bounding box center [218, 388] width 6 height 4
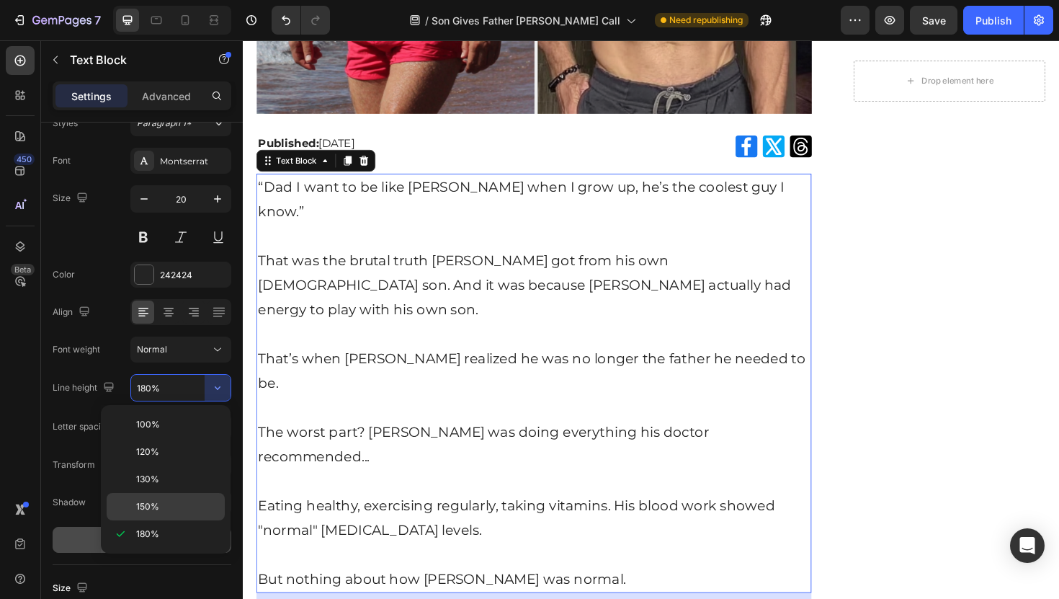
click at [186, 501] on p "150%" at bounding box center [177, 506] width 82 height 13
type input "150%"
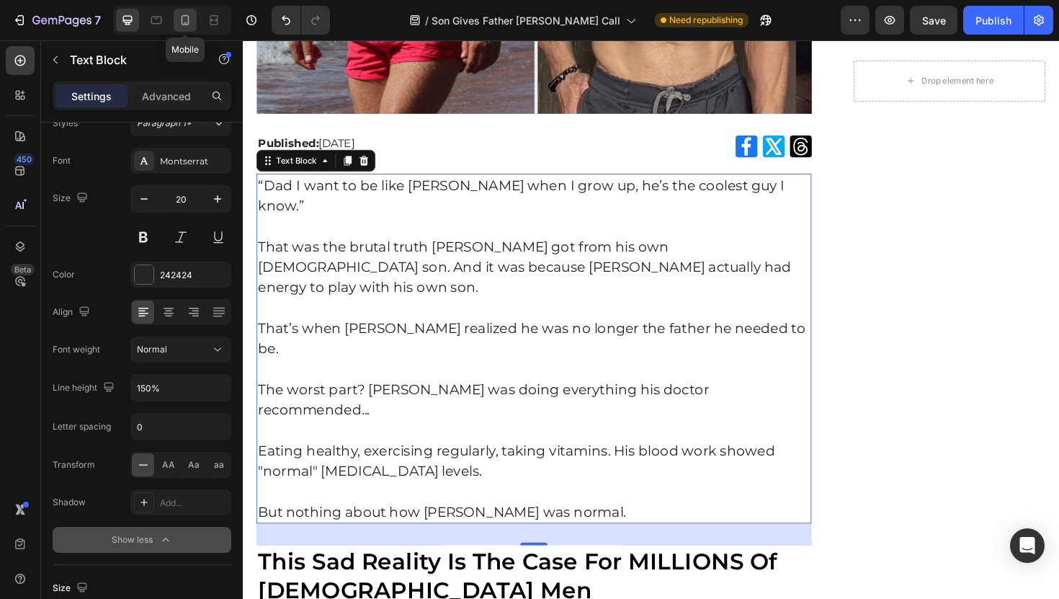
click at [182, 20] on icon at bounding box center [185, 20] width 8 height 10
type input "14"
type input "130%"
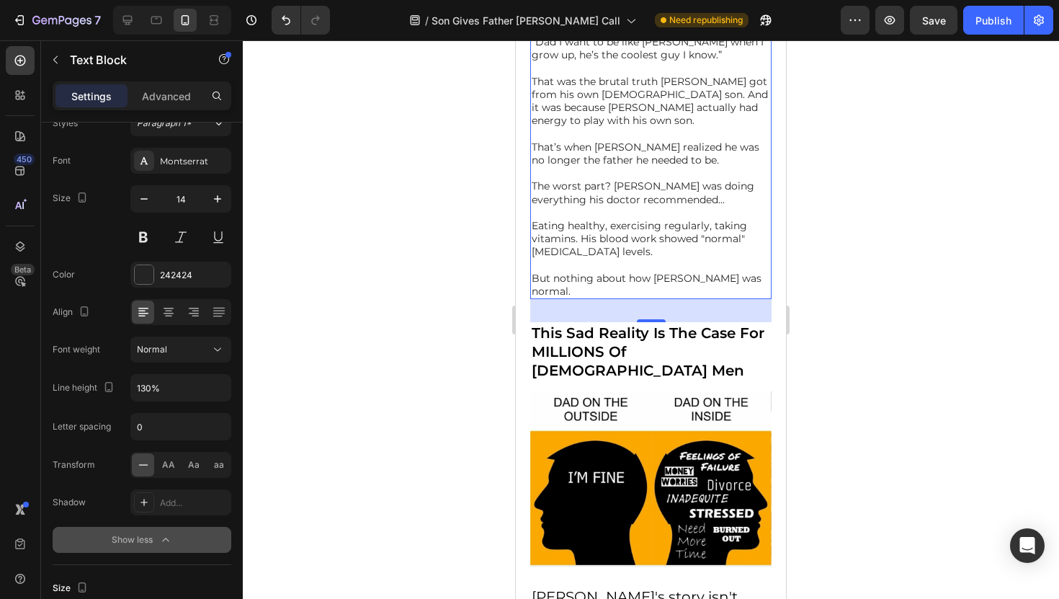
scroll to position [457, 0]
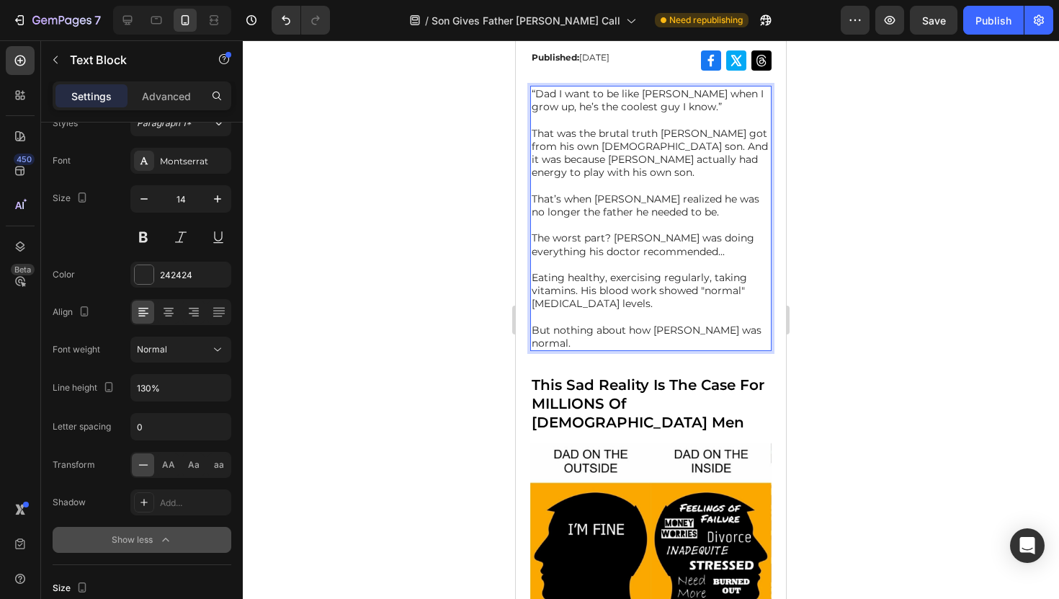
click at [595, 206] on p "That’s when [PERSON_NAME] realized he was no longer the father he needed to be." at bounding box center [651, 212] width 238 height 40
click at [594, 206] on p "That’s when [PERSON_NAME] realized he was no longer the father he needed to be." at bounding box center [651, 212] width 238 height 40
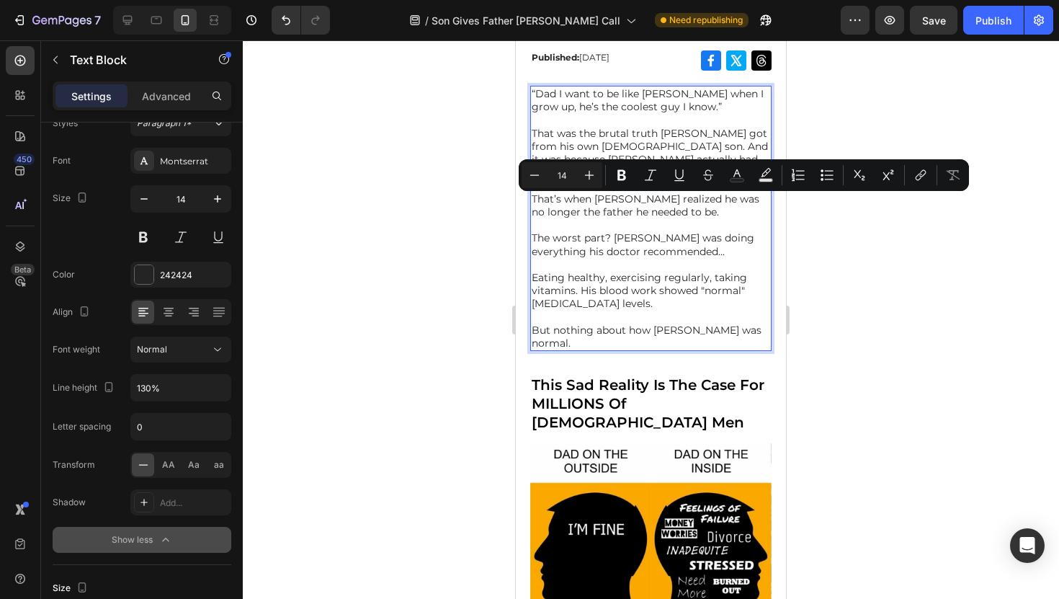
click at [583, 226] on p "That’s when [PERSON_NAME] realized he was no longer the father he needed to be." at bounding box center [651, 212] width 238 height 40
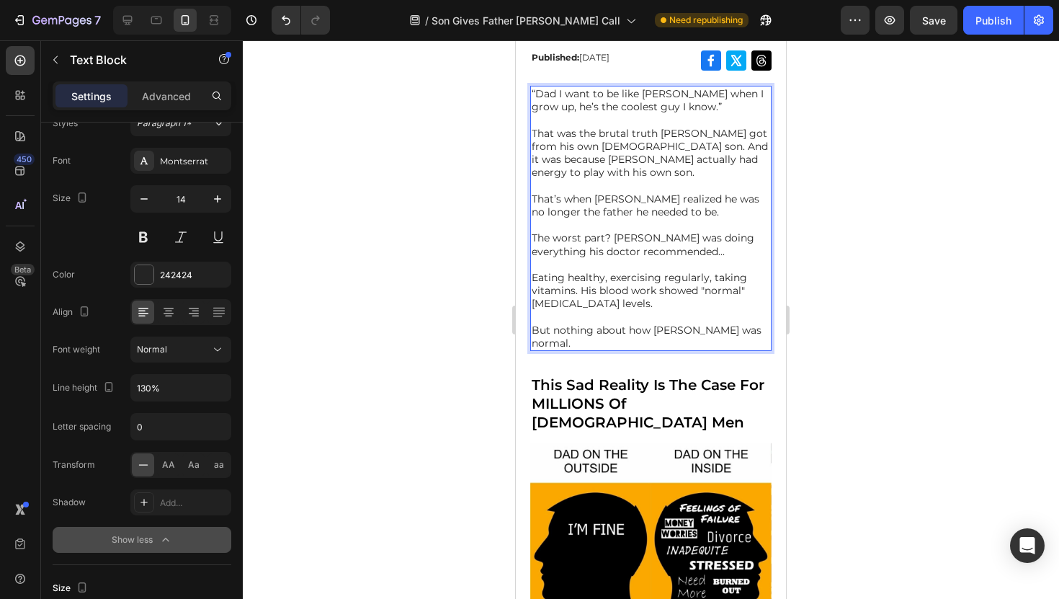
click at [583, 226] on p "That’s when [PERSON_NAME] realized he was no longer the father he needed to be." at bounding box center [651, 212] width 238 height 40
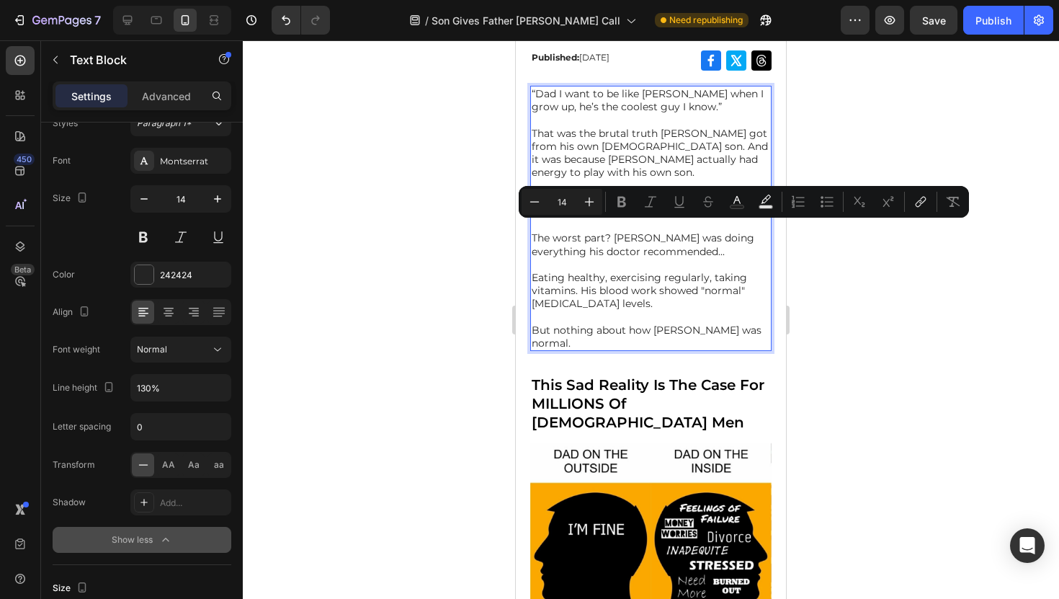
click at [583, 226] on p "That’s when [PERSON_NAME] realized he was no longer the father he needed to be." at bounding box center [651, 212] width 238 height 40
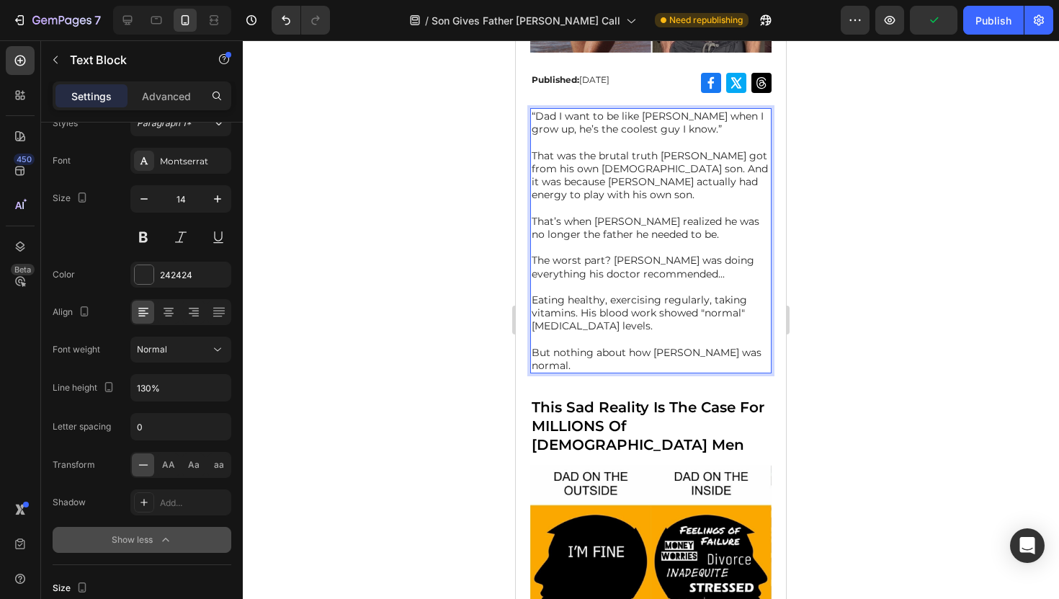
scroll to position [422, 0]
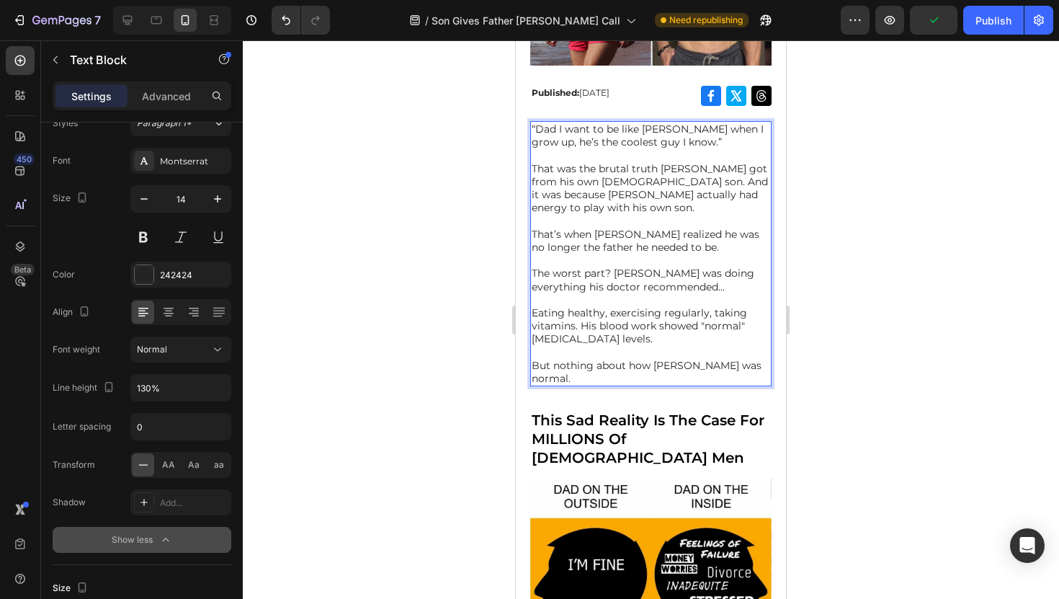
click at [575, 224] on p "That was the brutal truth [PERSON_NAME] got from his own [DEMOGRAPHIC_DATA] son…" at bounding box center [651, 195] width 238 height 66
click at [216, 203] on icon "button" at bounding box center [217, 199] width 14 height 14
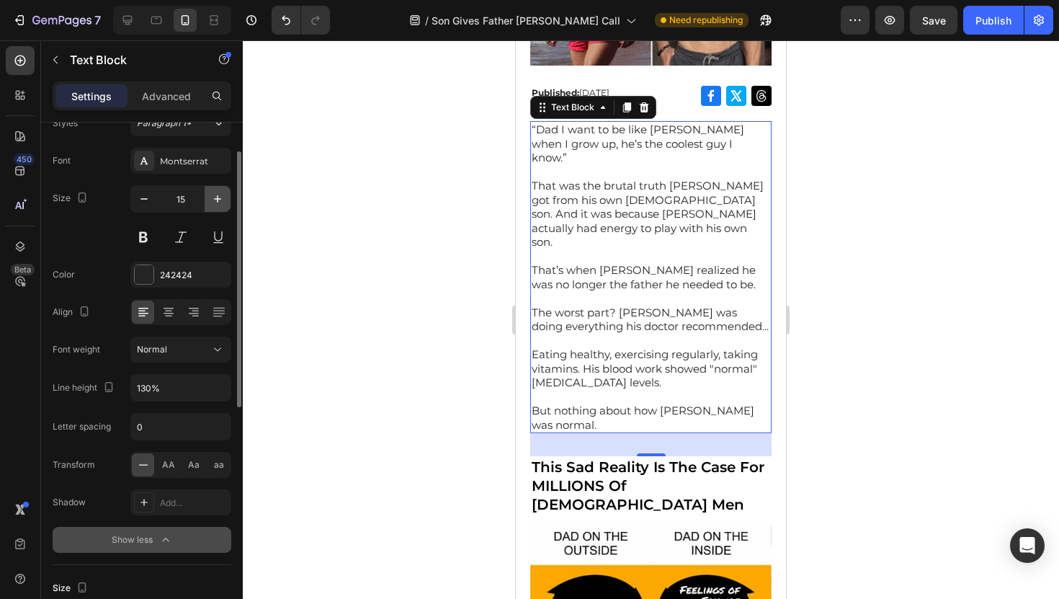
click at [216, 203] on icon "button" at bounding box center [217, 199] width 14 height 14
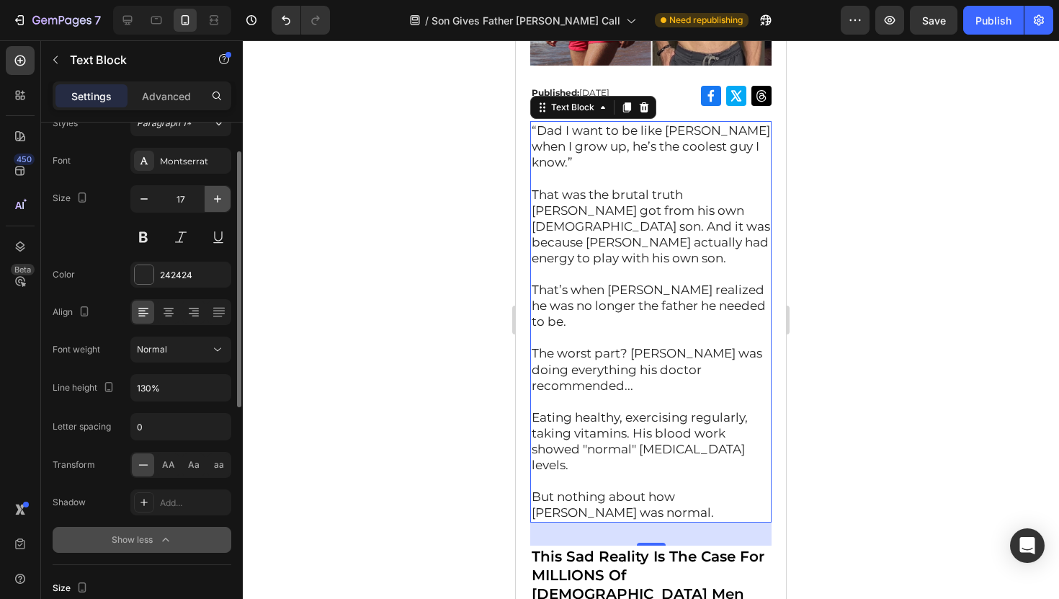
click at [216, 203] on icon "button" at bounding box center [217, 199] width 14 height 14
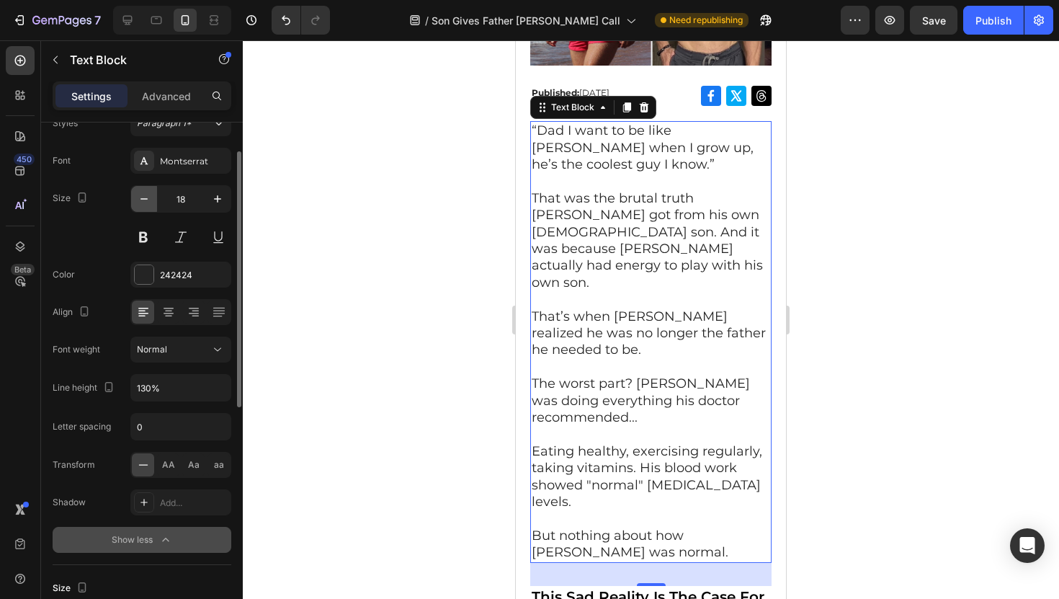
click at [146, 198] on icon "button" at bounding box center [143, 198] width 7 height 1
type input "17"
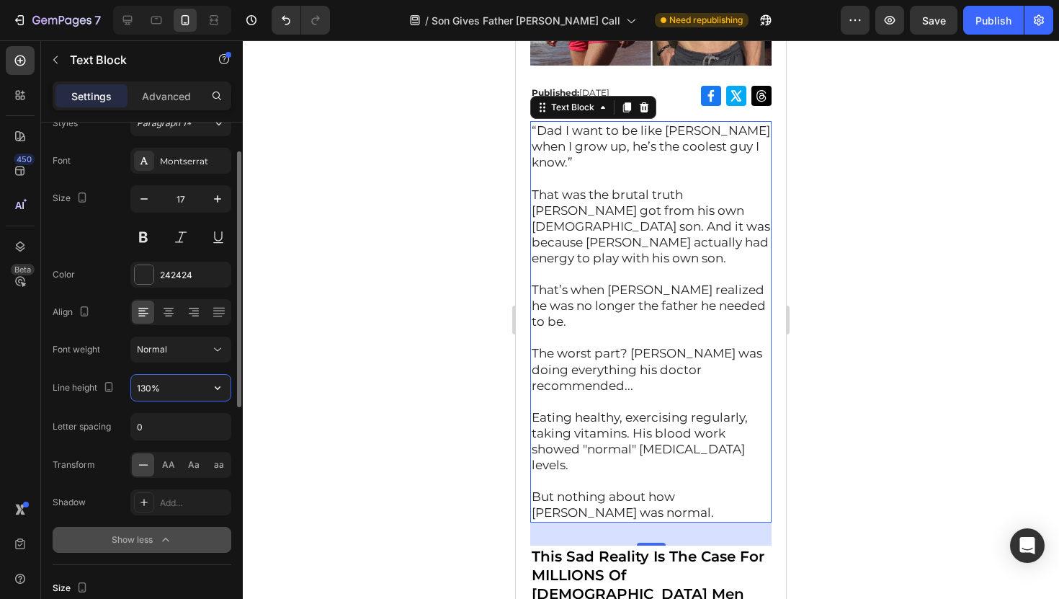
click at [171, 393] on input "130%" at bounding box center [180, 388] width 99 height 26
click at [215, 387] on icon "button" at bounding box center [217, 387] width 14 height 14
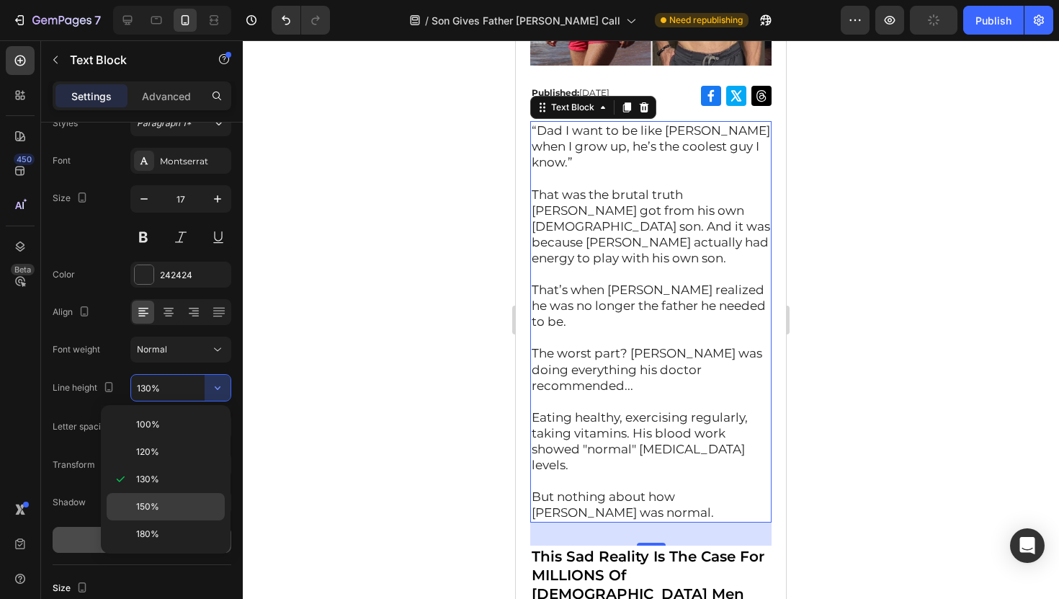
click at [160, 504] on p "150%" at bounding box center [177, 506] width 82 height 13
type input "150%"
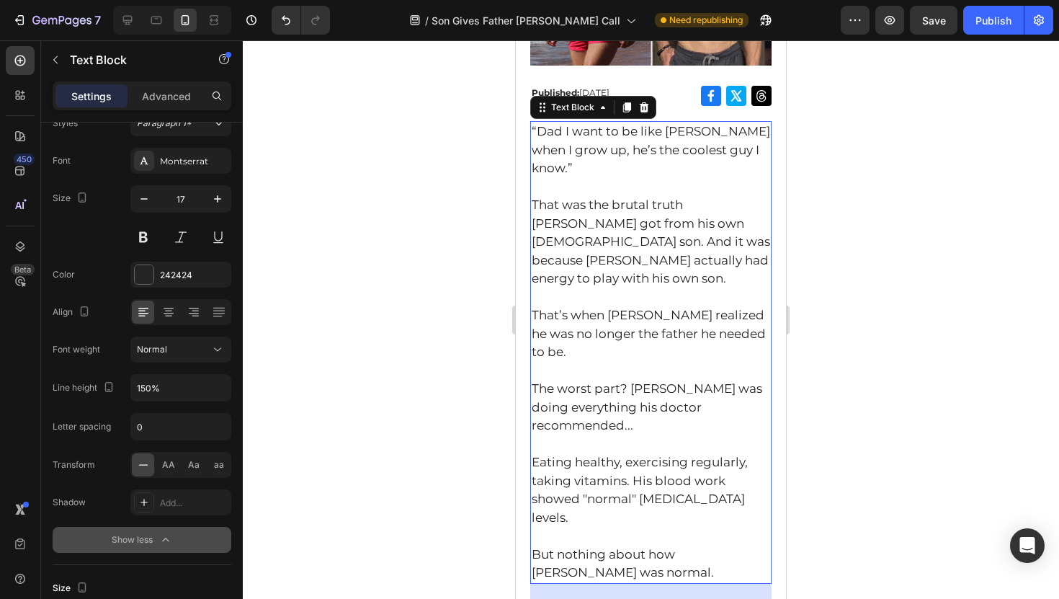
click at [371, 359] on div at bounding box center [651, 319] width 816 height 558
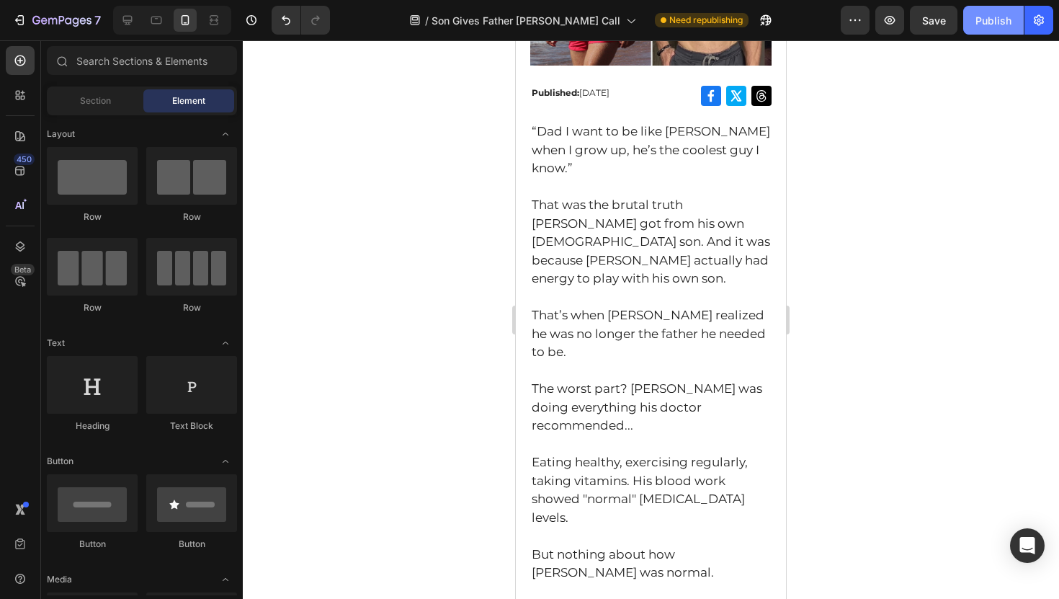
click at [982, 19] on div "Publish" at bounding box center [993, 20] width 36 height 15
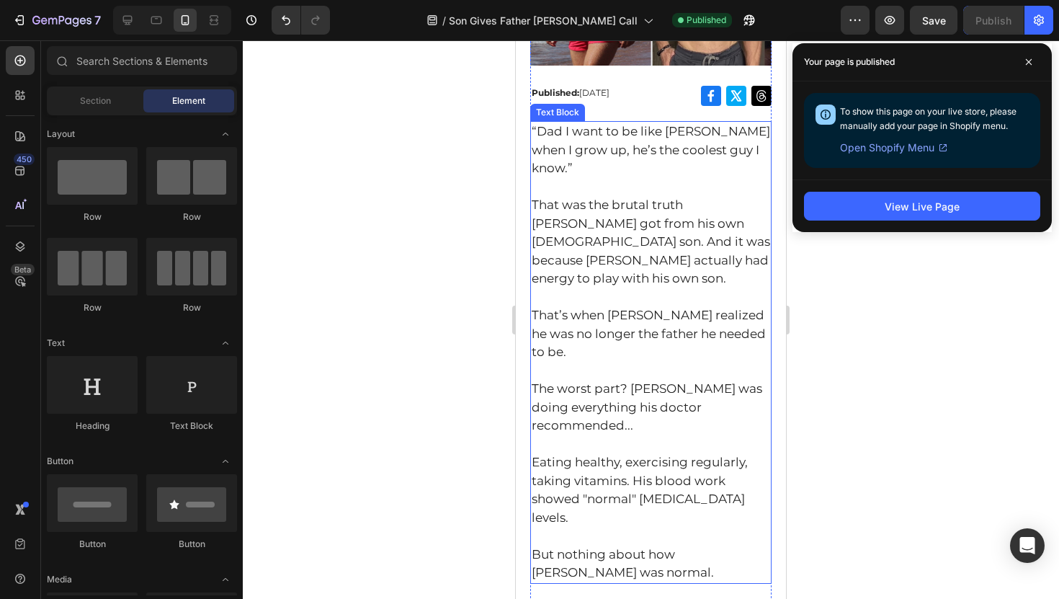
click at [565, 165] on p "“Dad I want to be like [PERSON_NAME] when I grow up, he’s the coolest guy I kno…" at bounding box center [651, 158] width 238 height 73
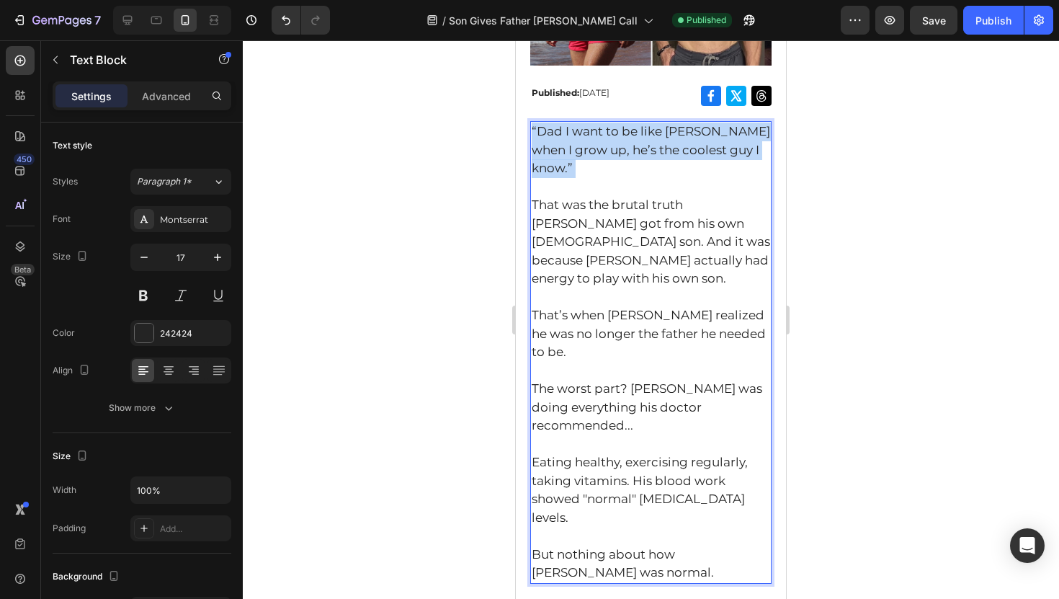
click at [565, 165] on p "“Dad I want to be like [PERSON_NAME] when I grow up, he’s the coolest guy I kno…" at bounding box center [651, 158] width 238 height 73
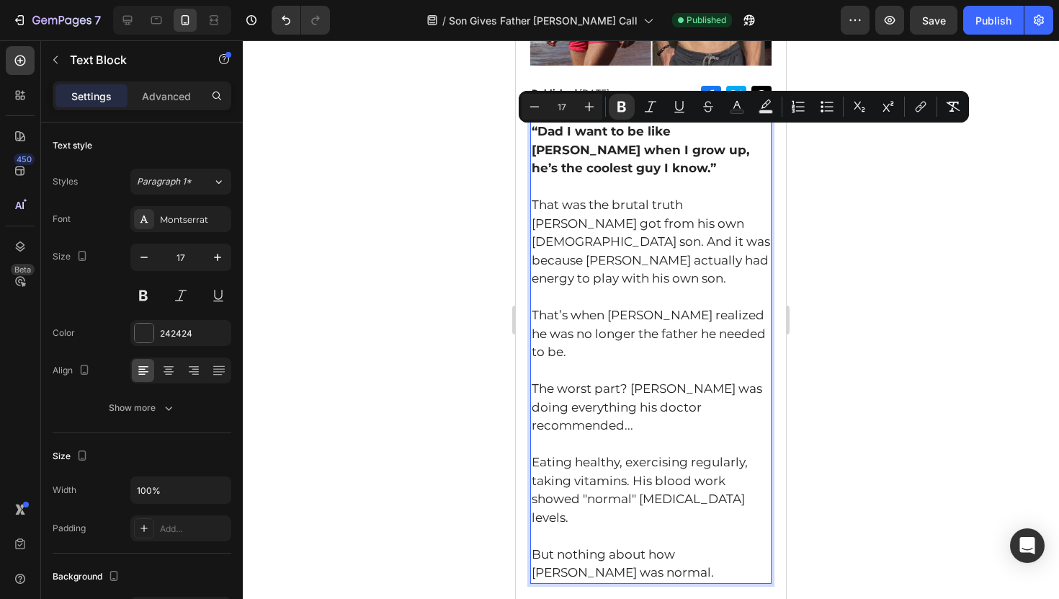
click at [575, 189] on p "“Dad I want to be like [PERSON_NAME] when I grow up, he’s the coolest guy I kno…" at bounding box center [651, 158] width 238 height 73
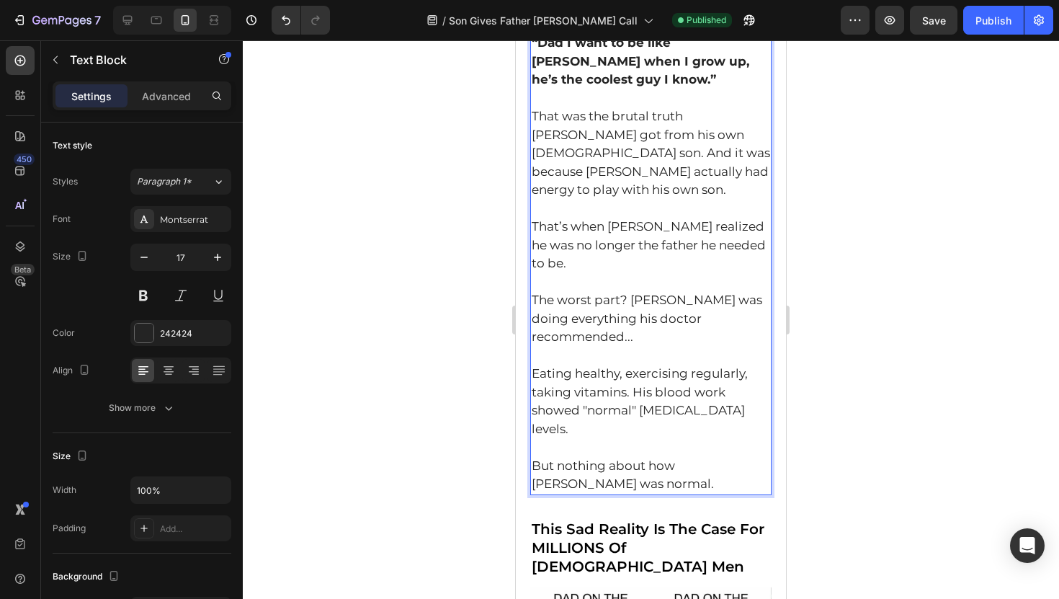
scroll to position [507, 0]
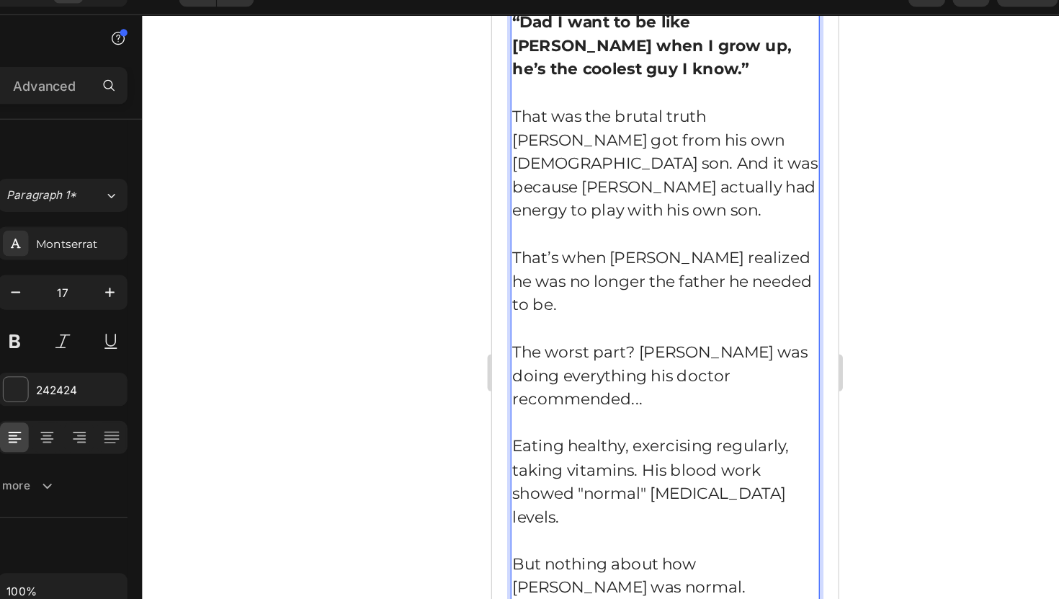
click at [684, 118] on p "That was the brutal truth [PERSON_NAME] got from his own [DEMOGRAPHIC_DATA] son…" at bounding box center [627, 139] width 238 height 110
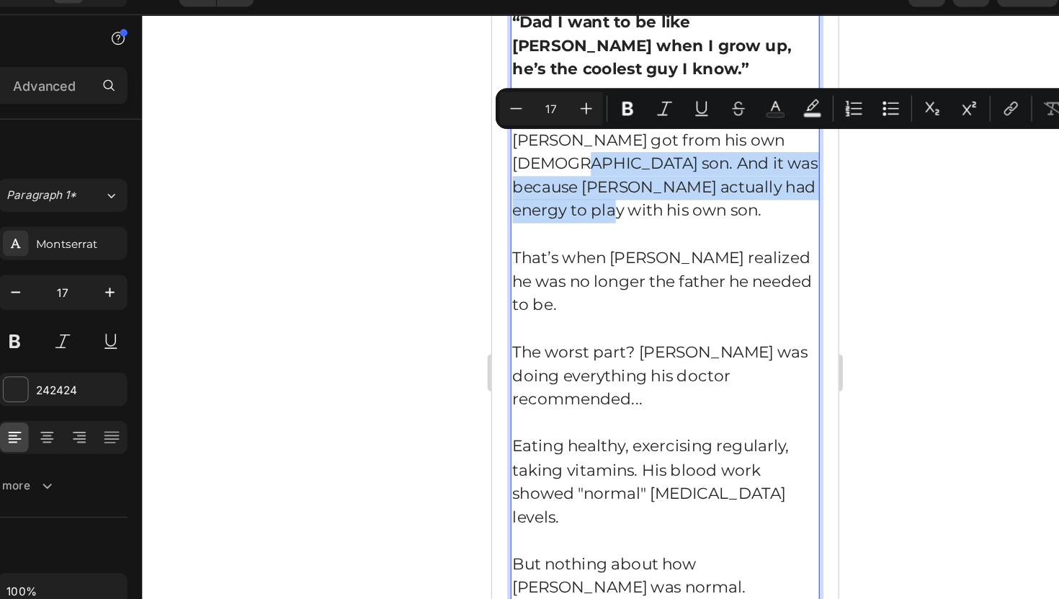
drag, startPoint x: 683, startPoint y: 117, endPoint x: 711, endPoint y: 149, distance: 42.3
click at [711, 149] on p "That was the brutal truth [PERSON_NAME] got from his own [DEMOGRAPHIC_DATA] son…" at bounding box center [627, 139] width 238 height 110
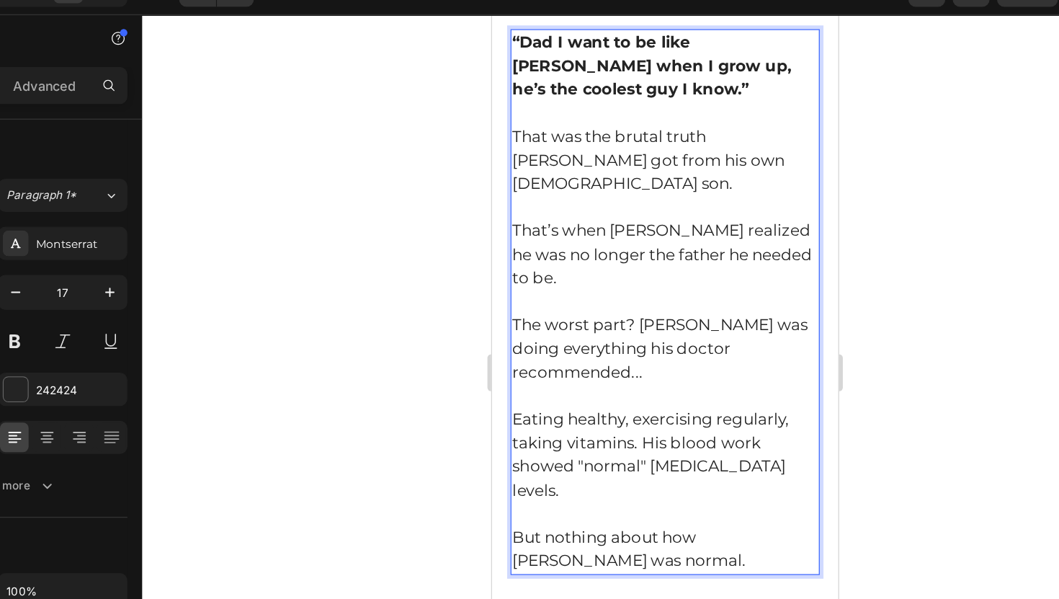
scroll to position [490, 0]
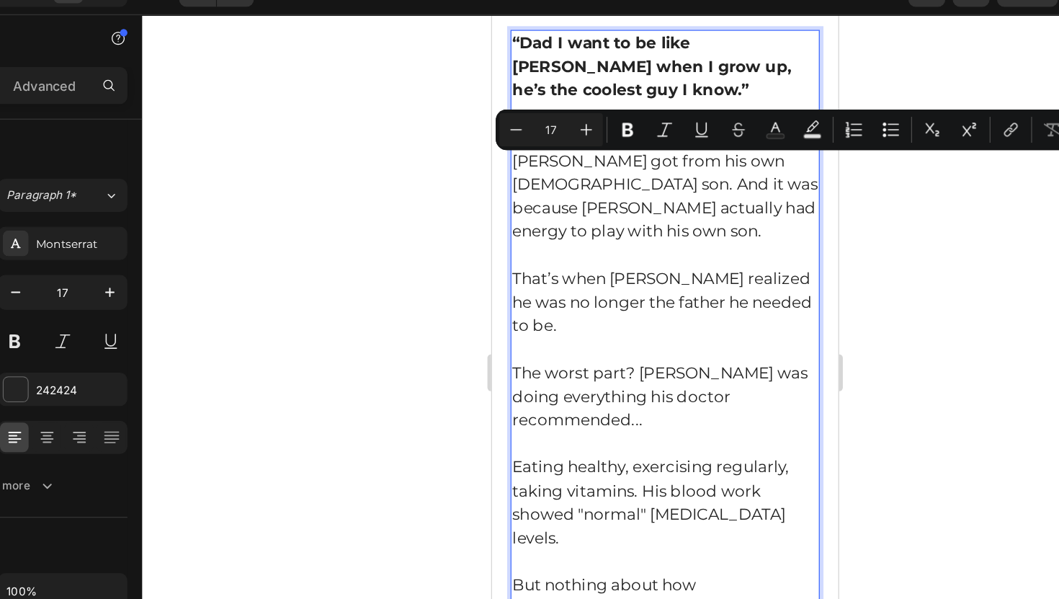
click at [686, 138] on p "That was the brutal truth [PERSON_NAME] got from his own [DEMOGRAPHIC_DATA] son…" at bounding box center [627, 156] width 238 height 110
click at [681, 135] on p "That was the brutal truth [PERSON_NAME] got from his own [DEMOGRAPHIC_DATA] son…" at bounding box center [627, 156] width 238 height 110
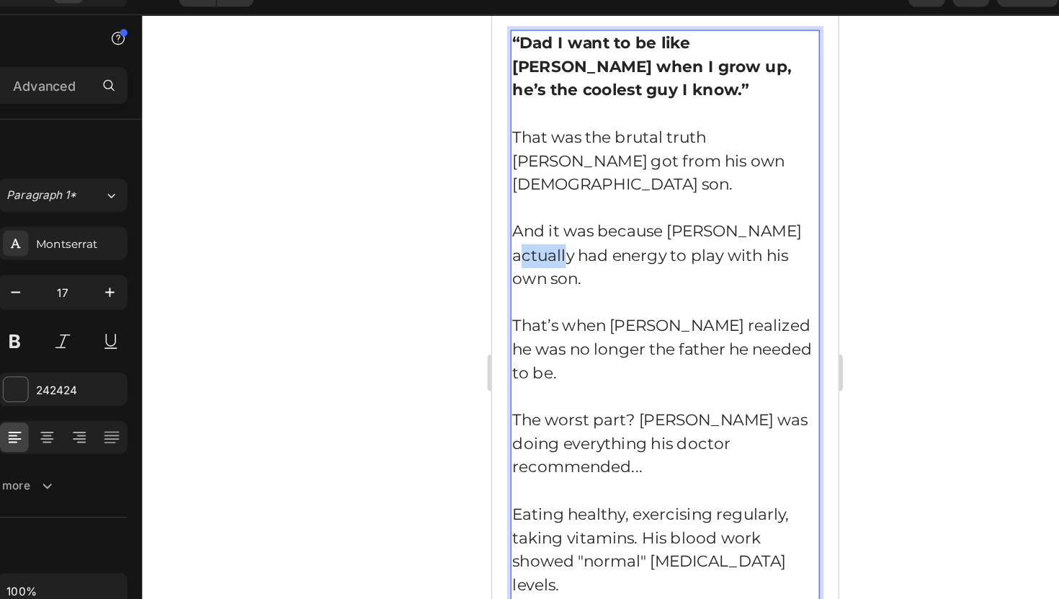
drag, startPoint x: 559, startPoint y: 189, endPoint x: 524, endPoint y: 189, distance: 35.3
click at [524, 189] on p "That was the brutal truth [PERSON_NAME] got from his own [DEMOGRAPHIC_DATA] son…" at bounding box center [627, 174] width 238 height 147
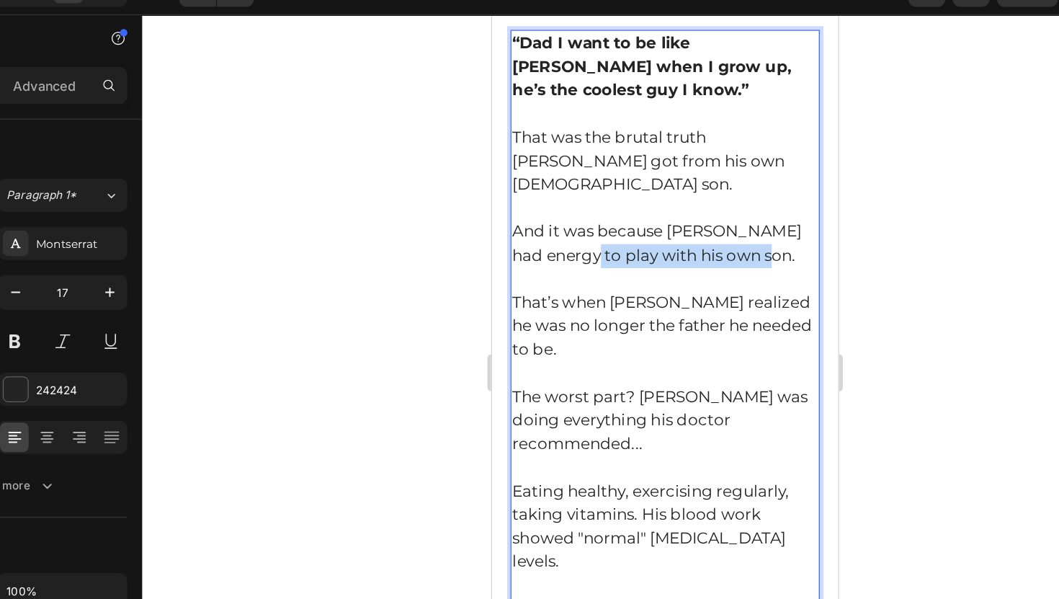
drag, startPoint x: 662, startPoint y: 184, endPoint x: 562, endPoint y: 185, distance: 100.1
click at [562, 185] on p "That was the brutal truth [PERSON_NAME] got from his own [DEMOGRAPHIC_DATA] son…" at bounding box center [627, 165] width 238 height 129
click at [563, 200] on p "That was the brutal truth [PERSON_NAME] got from his own [DEMOGRAPHIC_DATA] son…" at bounding box center [627, 165] width 238 height 129
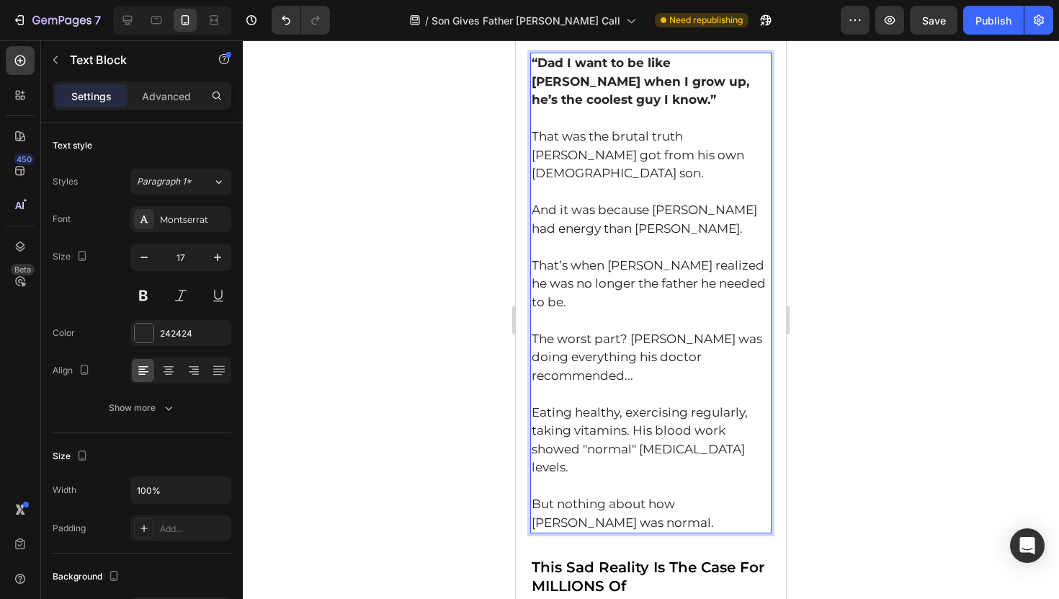
click at [491, 236] on div at bounding box center [651, 319] width 816 height 558
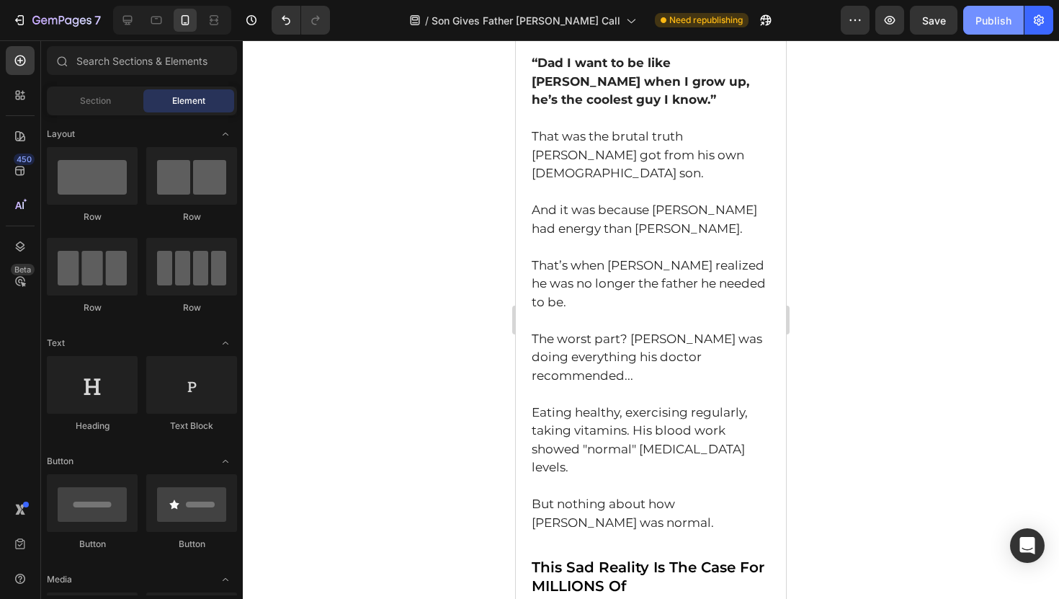
click at [979, 26] on div "Publish" at bounding box center [993, 20] width 36 height 15
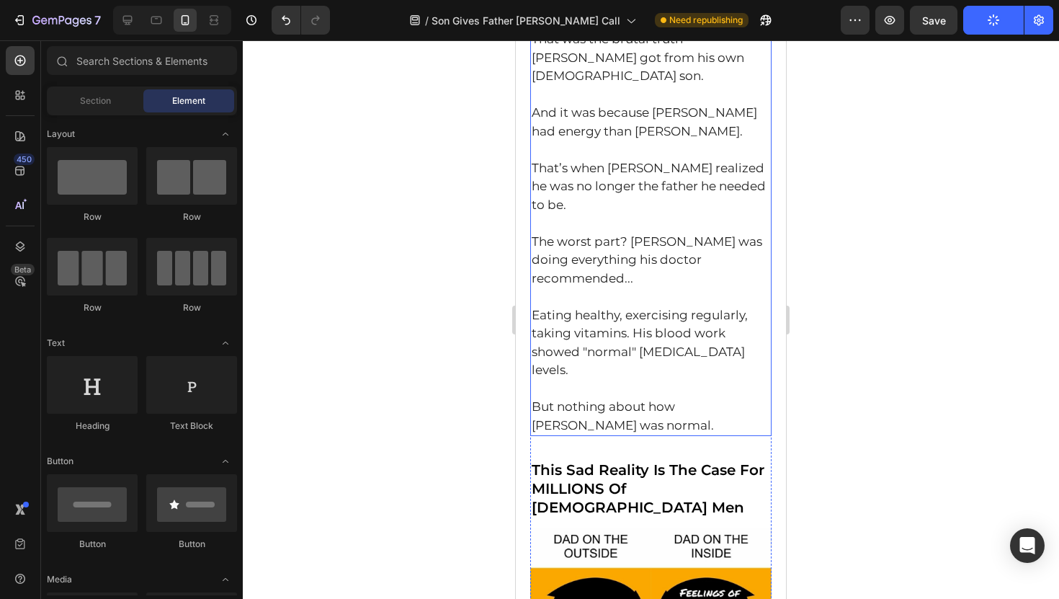
scroll to position [623, 0]
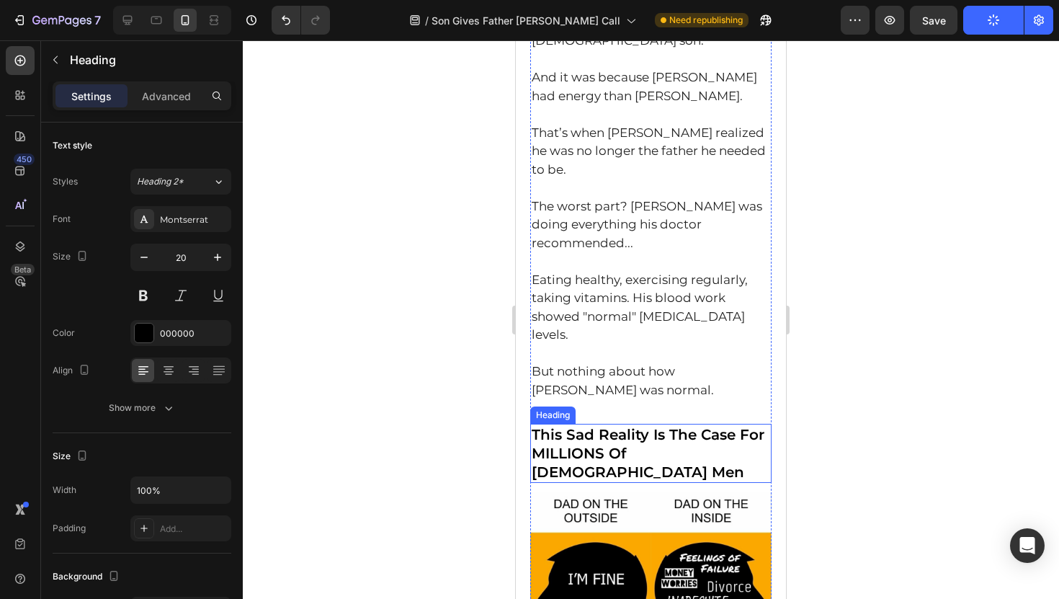
click at [647, 423] on h2 "This Sad Reality Is The Case For MILLIONS Of [DEMOGRAPHIC_DATA] Men" at bounding box center [650, 452] width 241 height 59
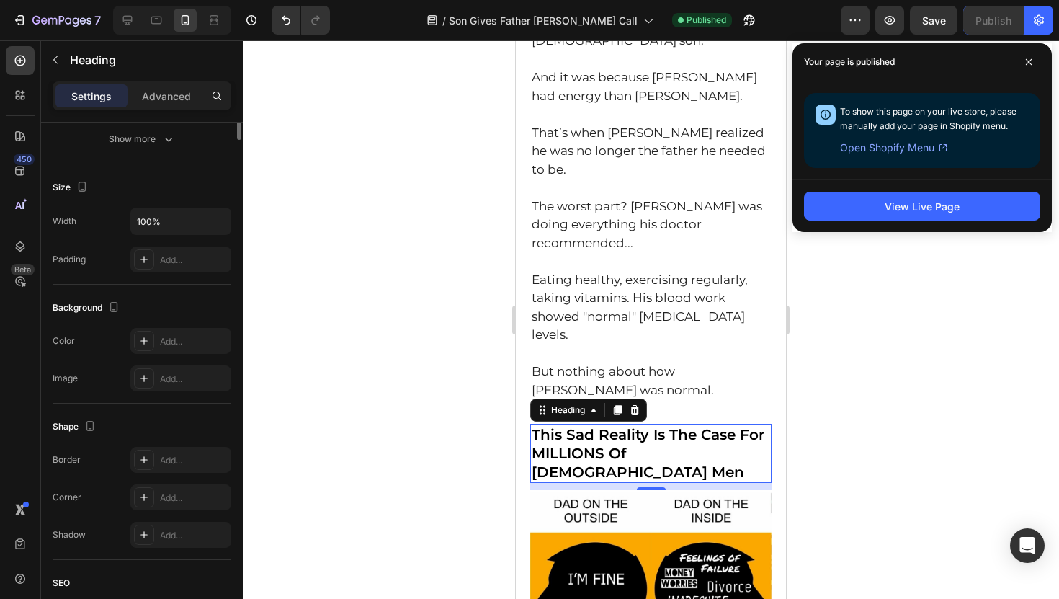
scroll to position [0, 0]
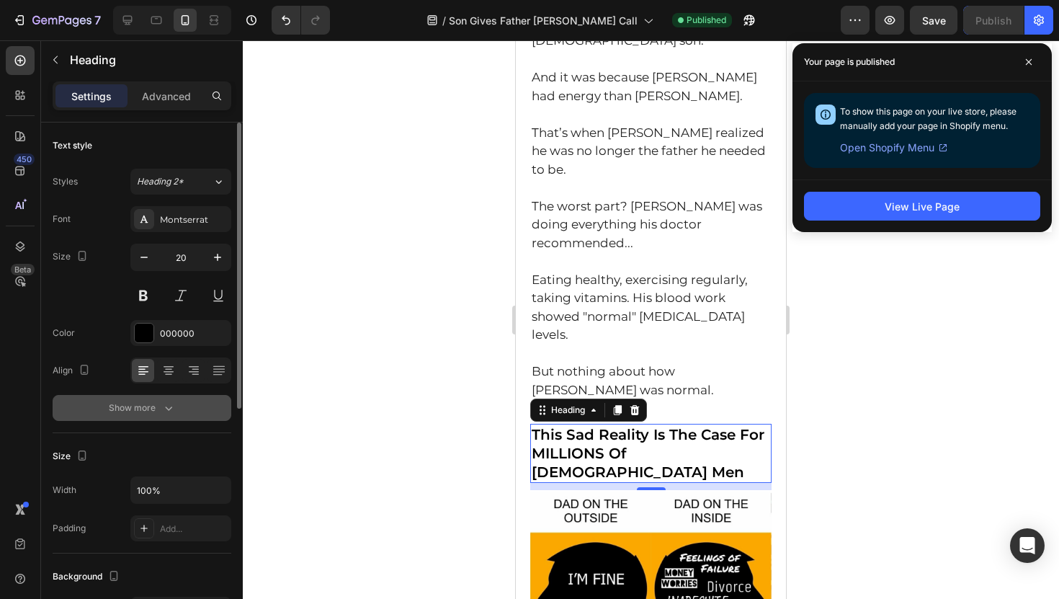
click at [148, 417] on button "Show more" at bounding box center [142, 408] width 179 height 26
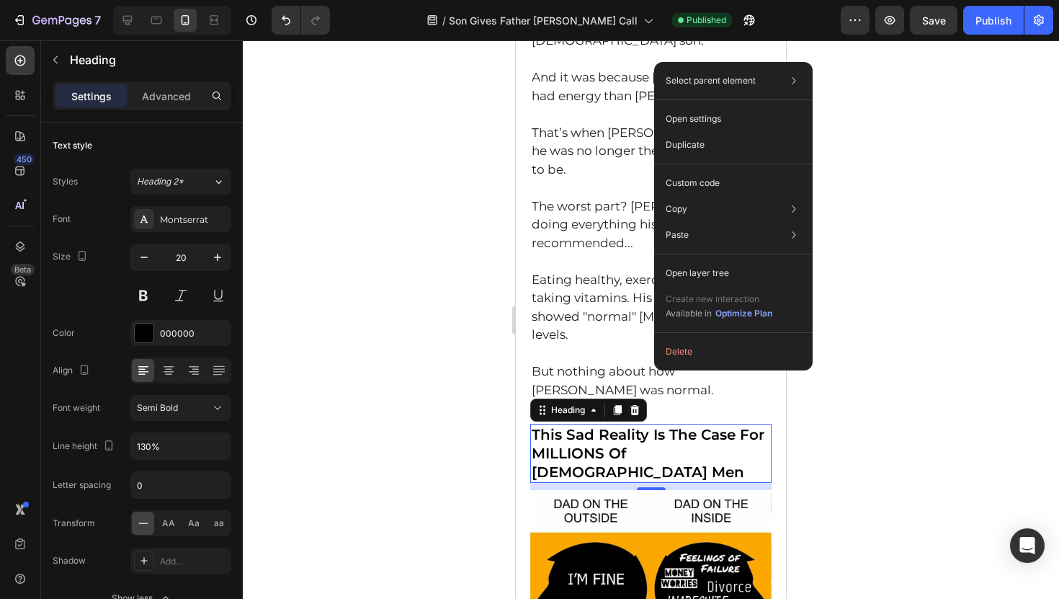
click at [404, 215] on div at bounding box center [651, 319] width 816 height 558
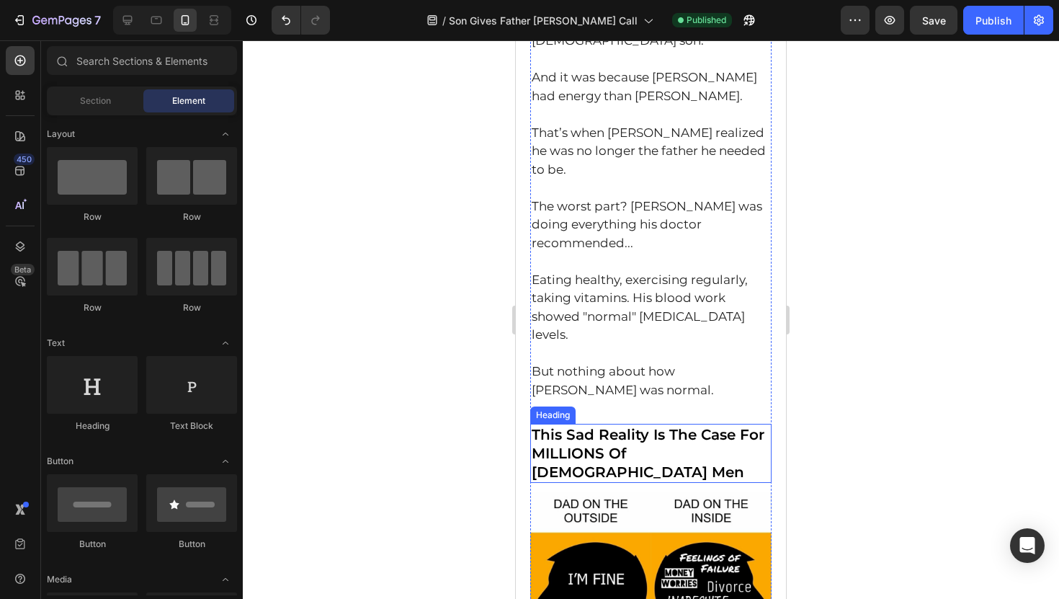
click at [622, 423] on h2 "This Sad Reality Is The Case For MILLIONS Of [DEMOGRAPHIC_DATA] Men" at bounding box center [650, 452] width 241 height 59
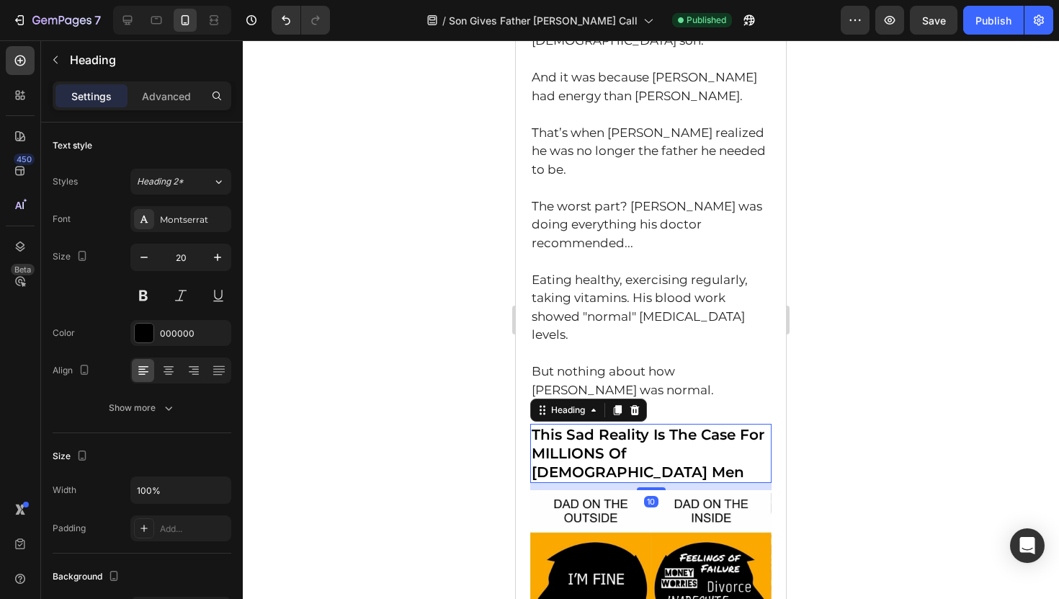
click at [578, 423] on h2 "This Sad Reality Is The Case For MILLIONS Of [DEMOGRAPHIC_DATA] Men" at bounding box center [650, 452] width 241 height 59
click at [578, 425] on p "This Sad Reality Is The Case For MILLIONS Of [DEMOGRAPHIC_DATA] Men" at bounding box center [651, 453] width 238 height 56
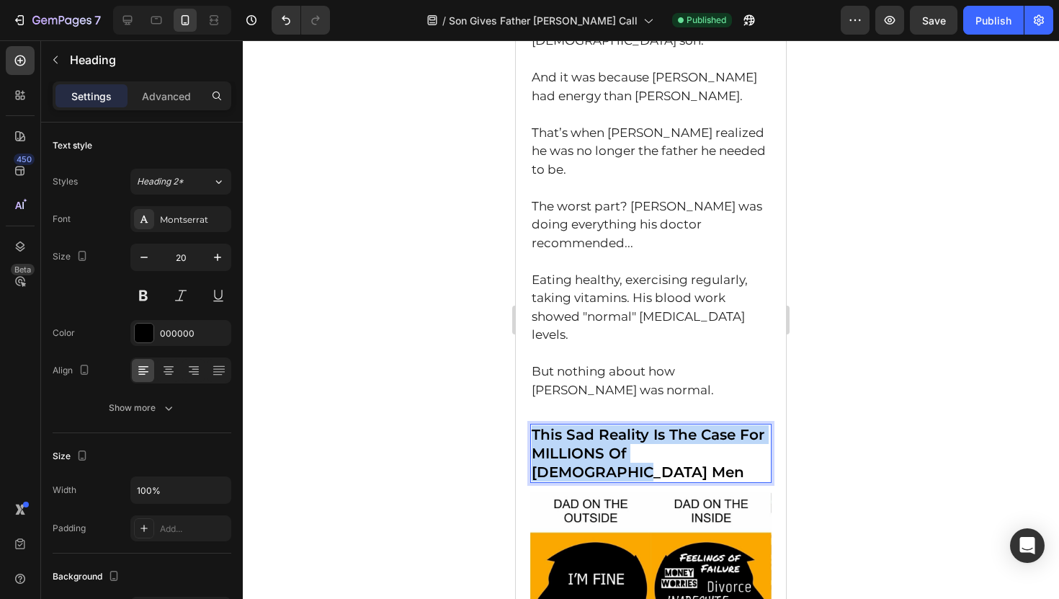
click at [578, 425] on p "This Sad Reality Is The Case For MILLIONS Of [DEMOGRAPHIC_DATA] Men" at bounding box center [651, 453] width 238 height 56
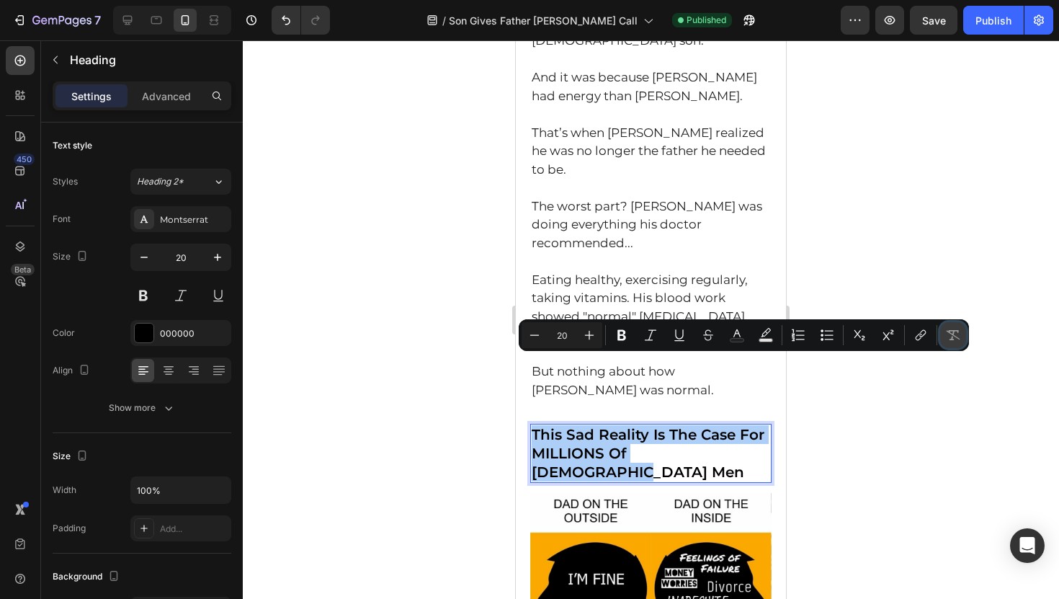
click at [947, 334] on icon "Editor contextual toolbar" at bounding box center [953, 335] width 14 height 14
click at [949, 334] on icon "Editor contextual toolbar" at bounding box center [953, 335] width 14 height 14
click at [215, 258] on icon "button" at bounding box center [217, 257] width 14 height 14
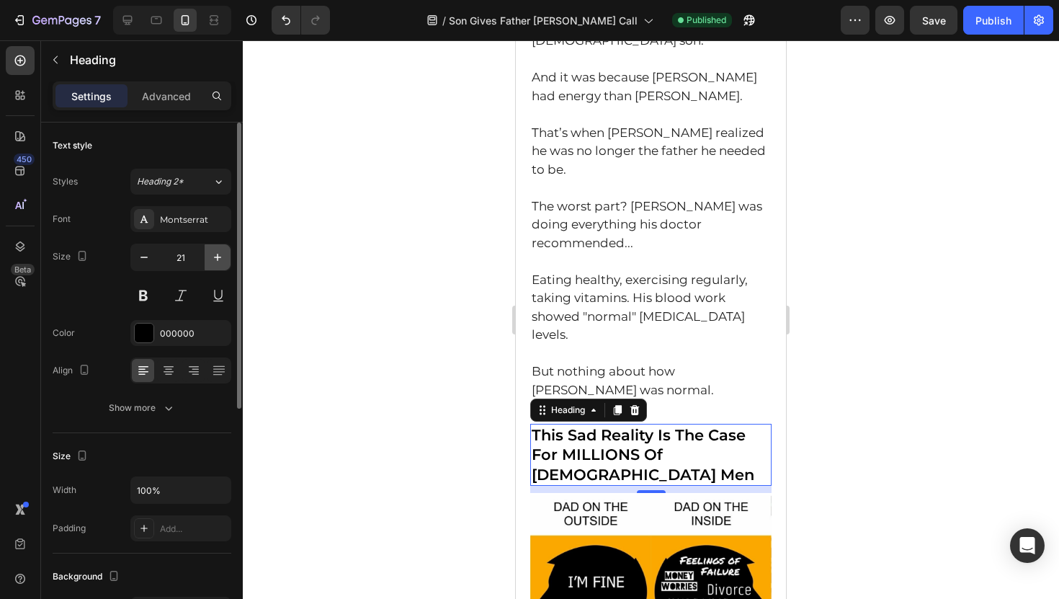
click at [215, 258] on icon "button" at bounding box center [217, 257] width 14 height 14
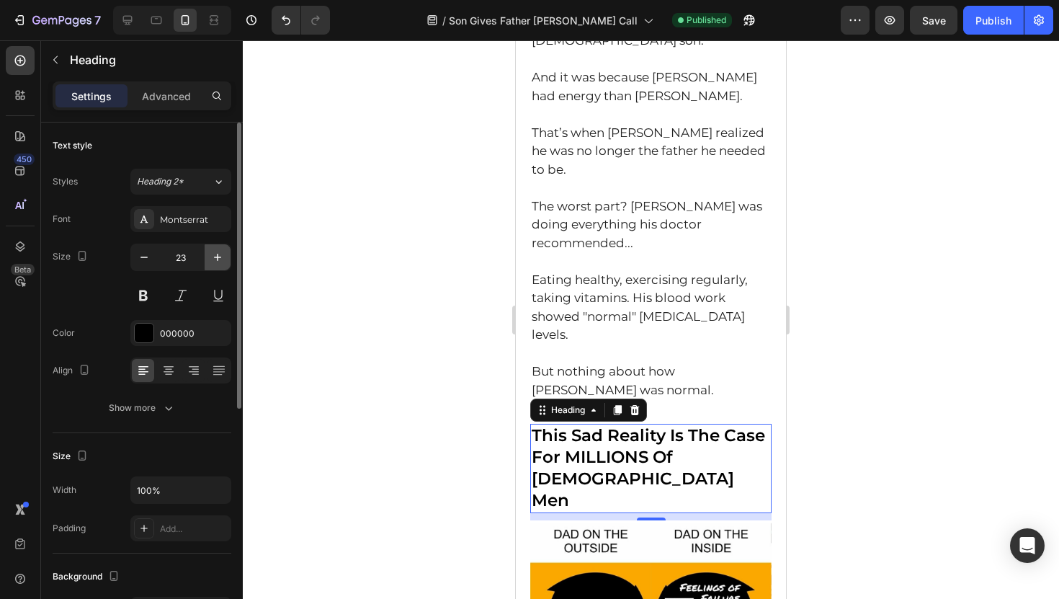
click at [215, 258] on icon "button" at bounding box center [217, 257] width 14 height 14
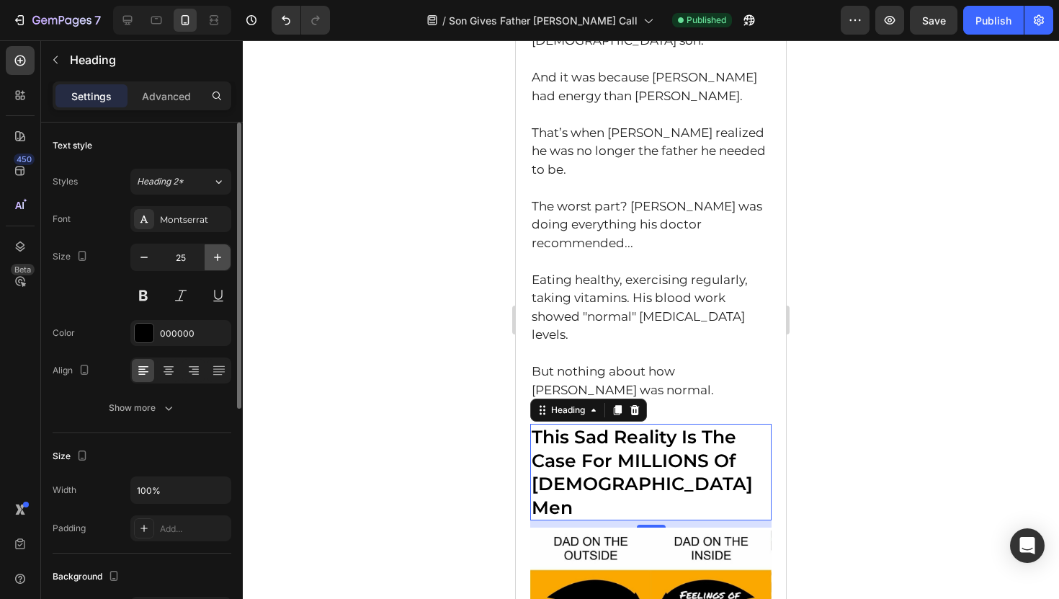
click at [215, 258] on icon "button" at bounding box center [217, 257] width 14 height 14
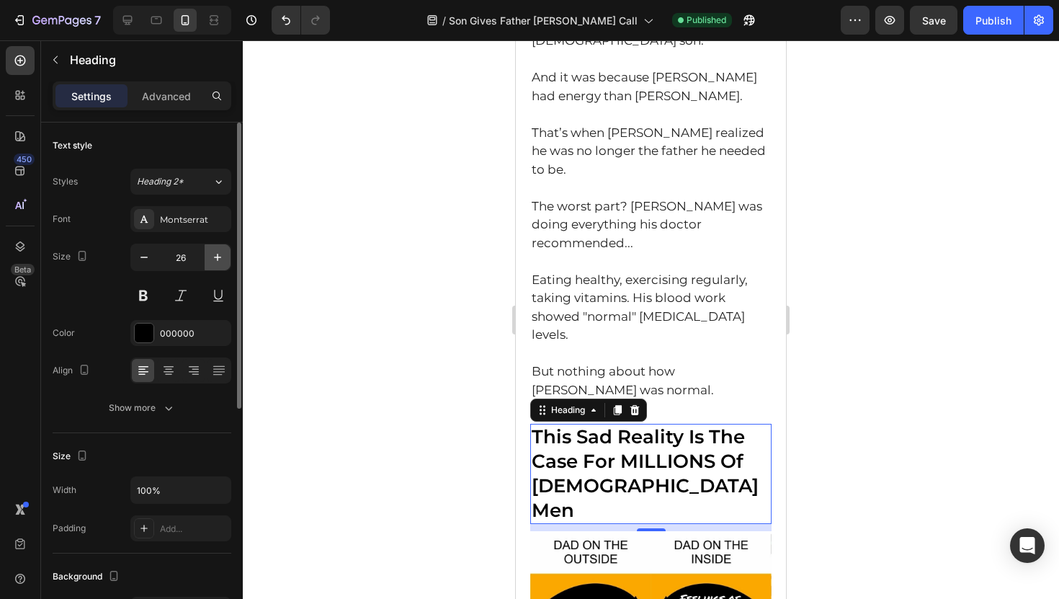
click at [215, 258] on icon "button" at bounding box center [217, 257] width 14 height 14
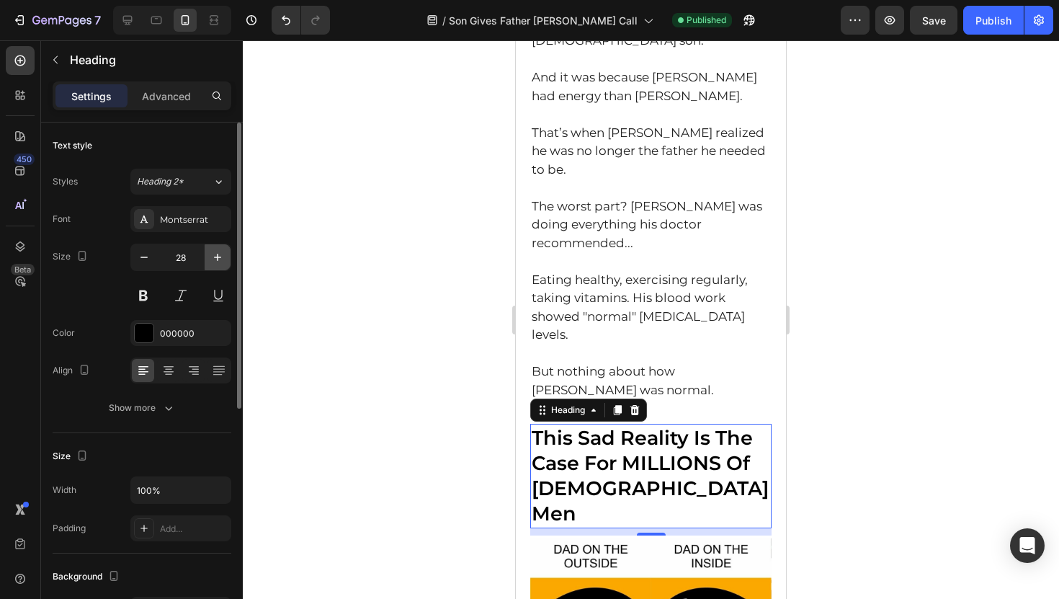
click at [215, 258] on icon "button" at bounding box center [217, 257] width 14 height 14
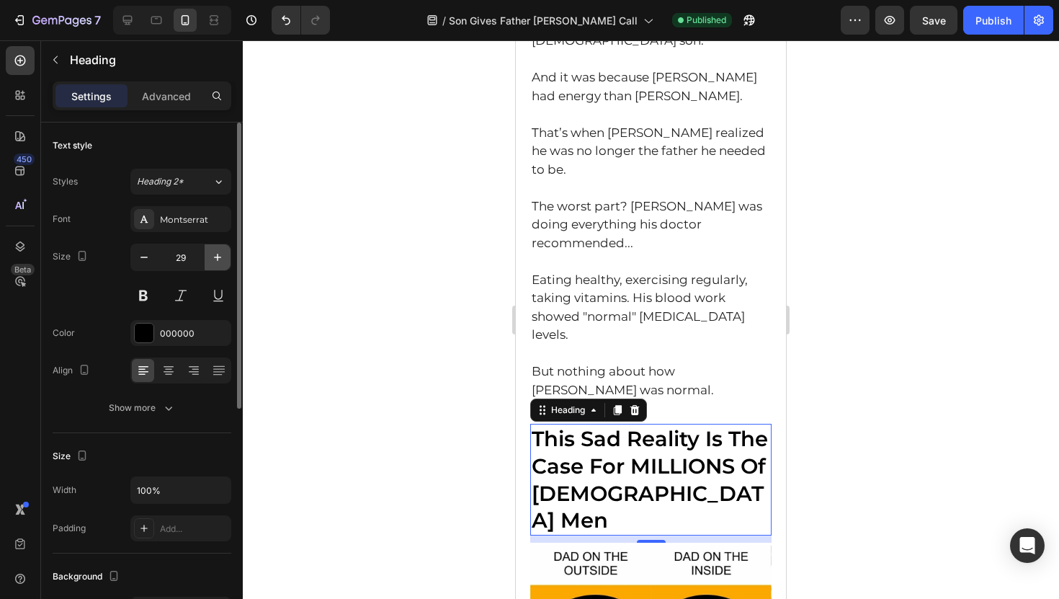
click at [215, 258] on icon "button" at bounding box center [217, 257] width 14 height 14
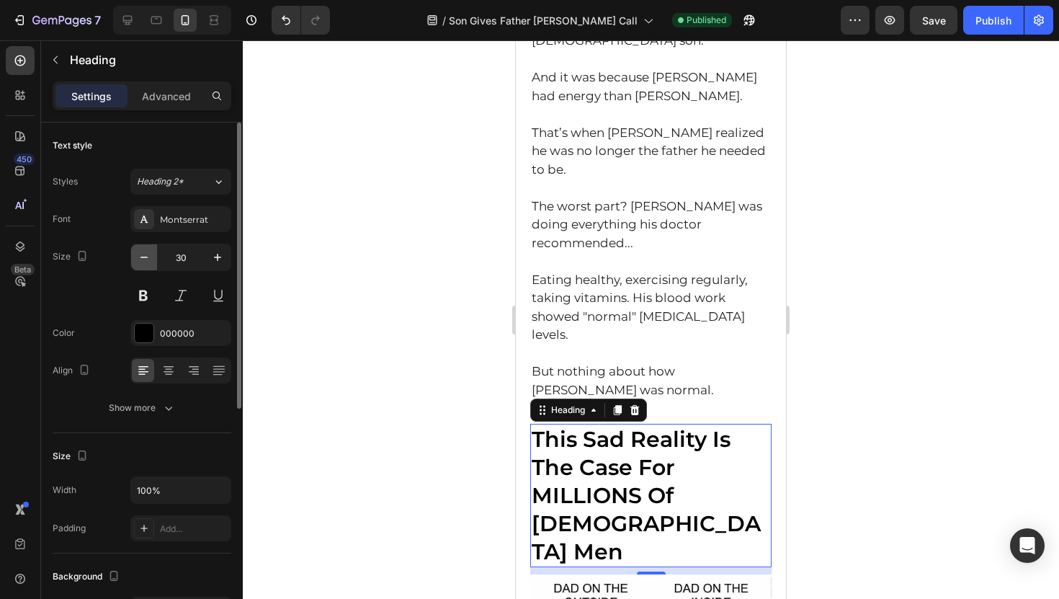
click at [138, 264] on icon "button" at bounding box center [144, 257] width 14 height 14
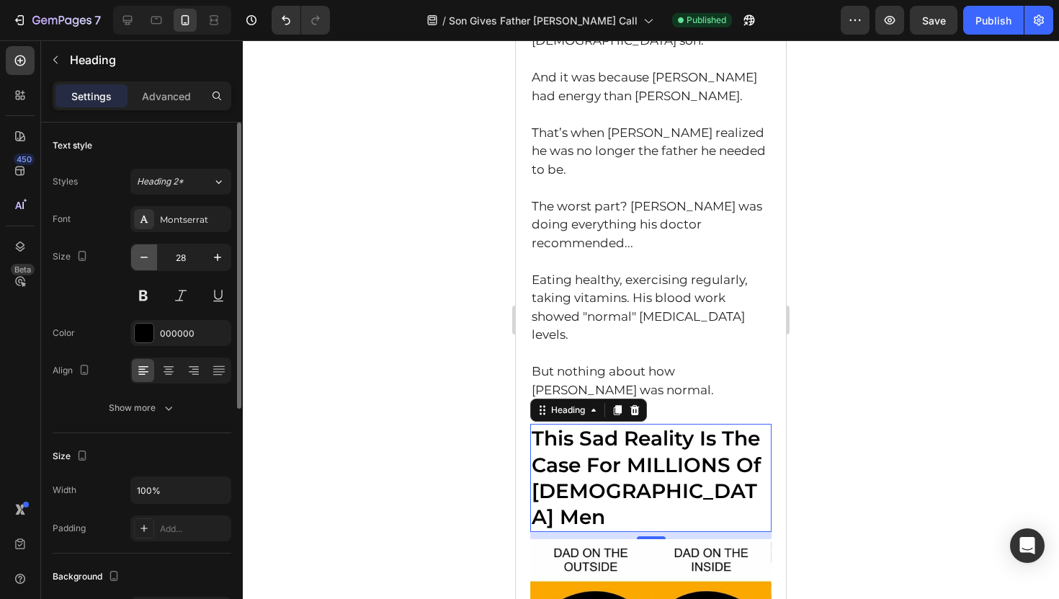
click at [138, 264] on icon "button" at bounding box center [144, 257] width 14 height 14
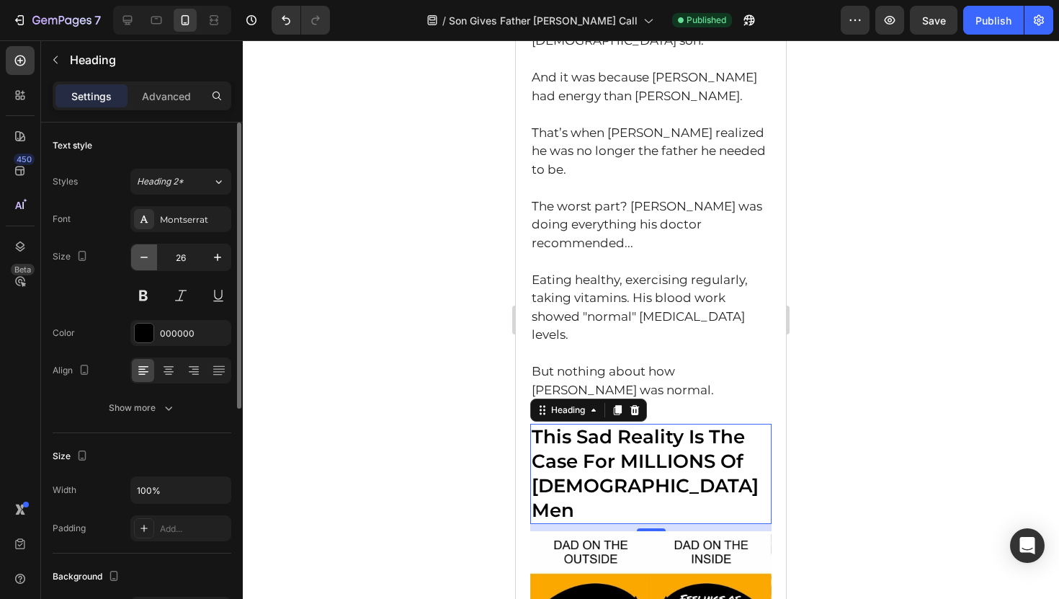
click at [138, 264] on icon "button" at bounding box center [144, 257] width 14 height 14
type input "25"
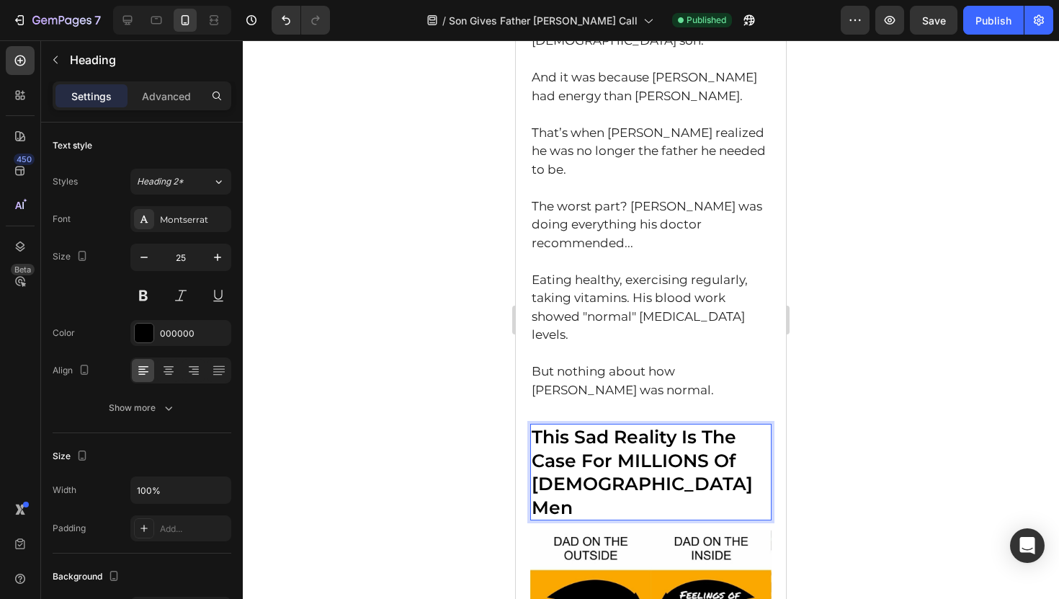
click at [644, 425] on p "This Sad Reality Is The Case For MILLIONS Of [DEMOGRAPHIC_DATA] Men" at bounding box center [651, 472] width 238 height 94
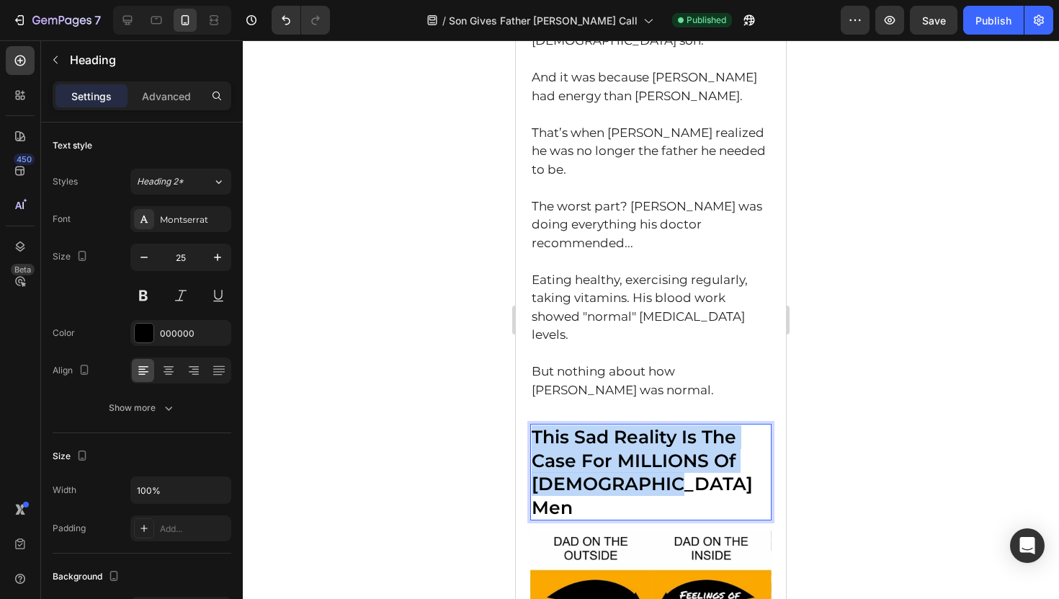
click at [644, 425] on p "This Sad Reality Is The Case For MILLIONS Of [DEMOGRAPHIC_DATA] Men" at bounding box center [651, 472] width 238 height 94
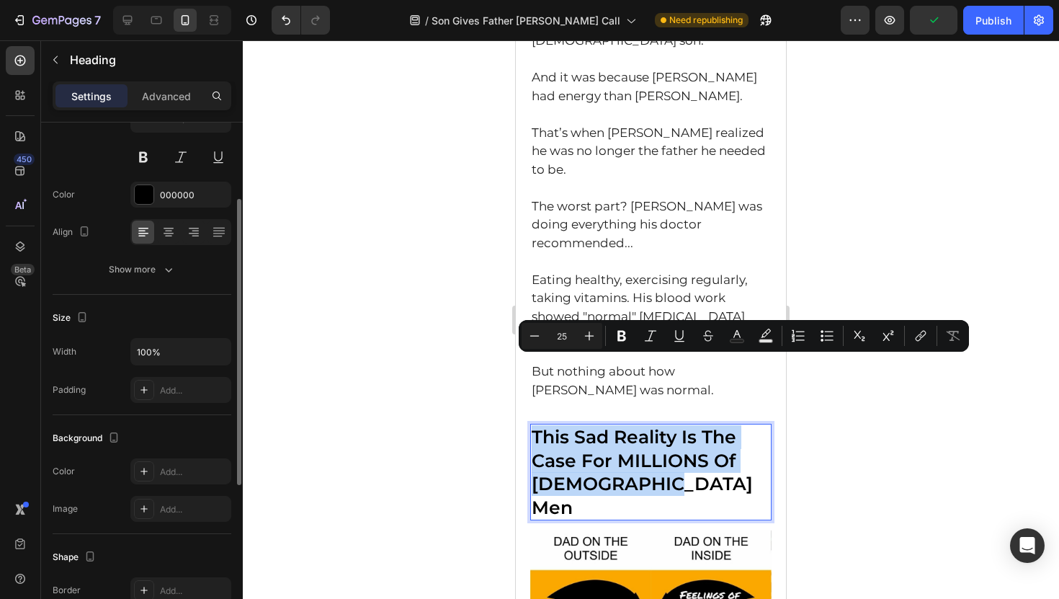
scroll to position [130, 0]
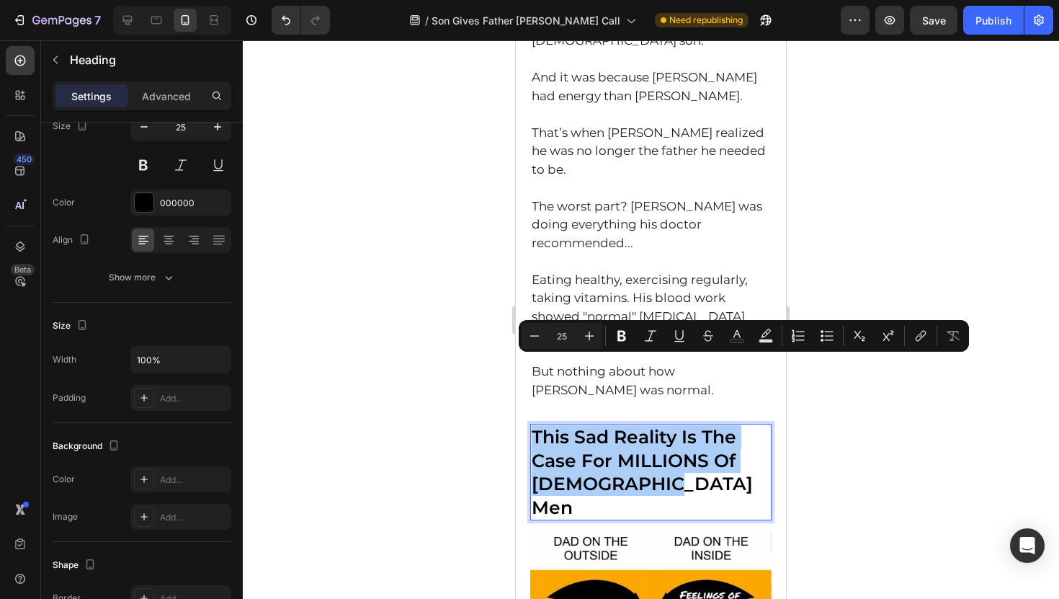
click at [476, 367] on div at bounding box center [651, 319] width 816 height 558
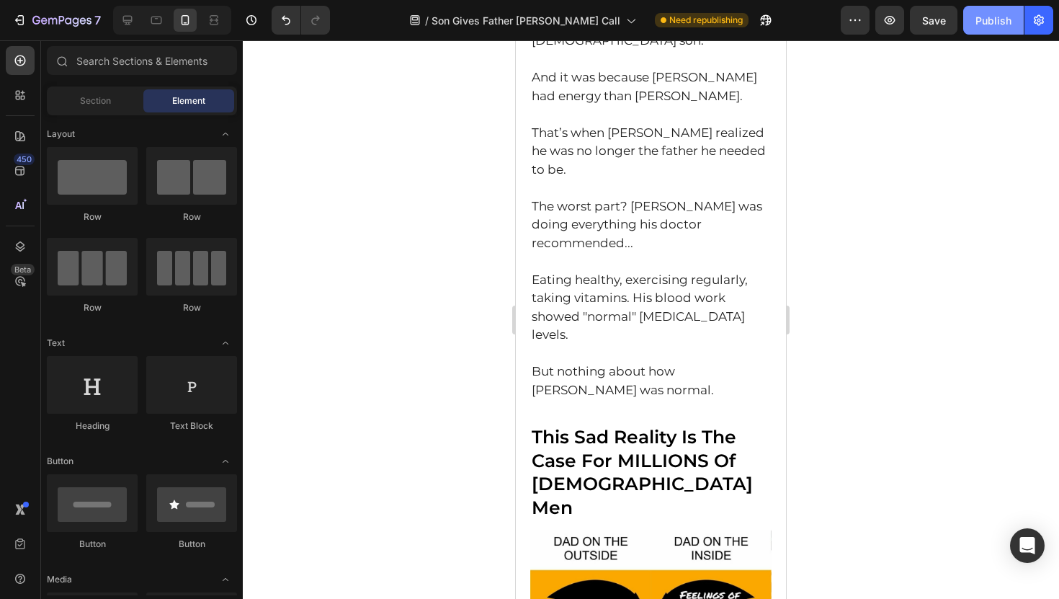
click at [982, 27] on button "Publish" at bounding box center [993, 20] width 60 height 29
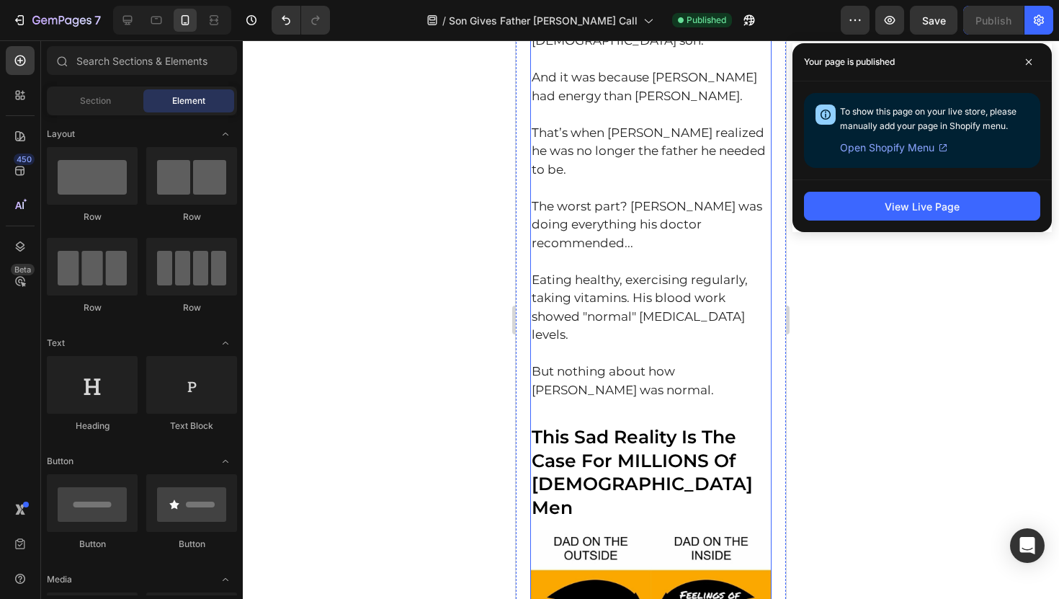
click at [586, 425] on p "This Sad Reality Is The Case For MILLIONS Of [DEMOGRAPHIC_DATA] Men" at bounding box center [651, 472] width 238 height 94
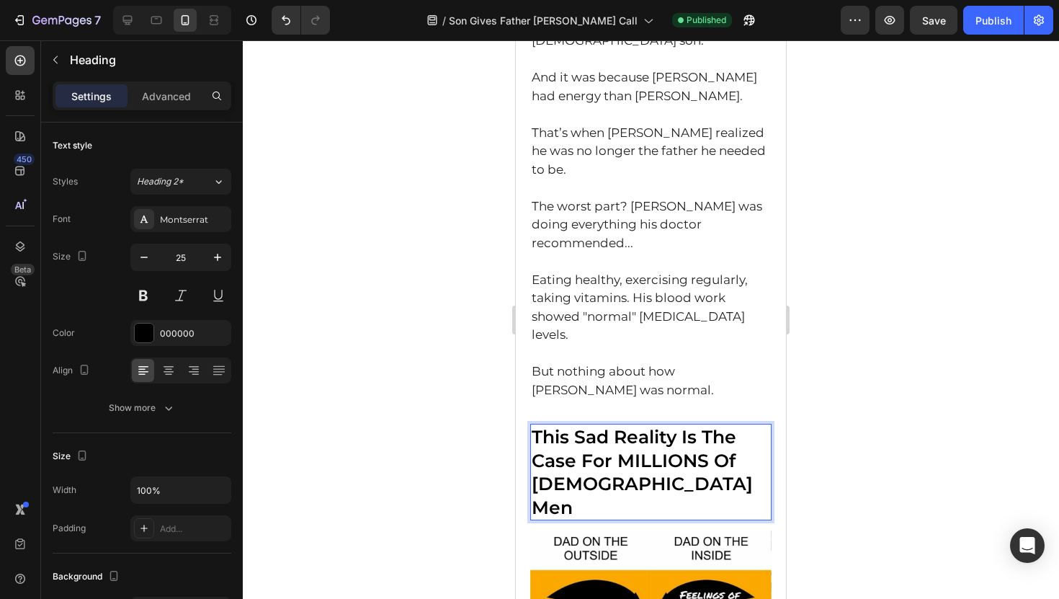
click at [578, 425] on p "This Sad Reality Is The Case For MILLIONS Of [DEMOGRAPHIC_DATA] Men" at bounding box center [651, 472] width 238 height 94
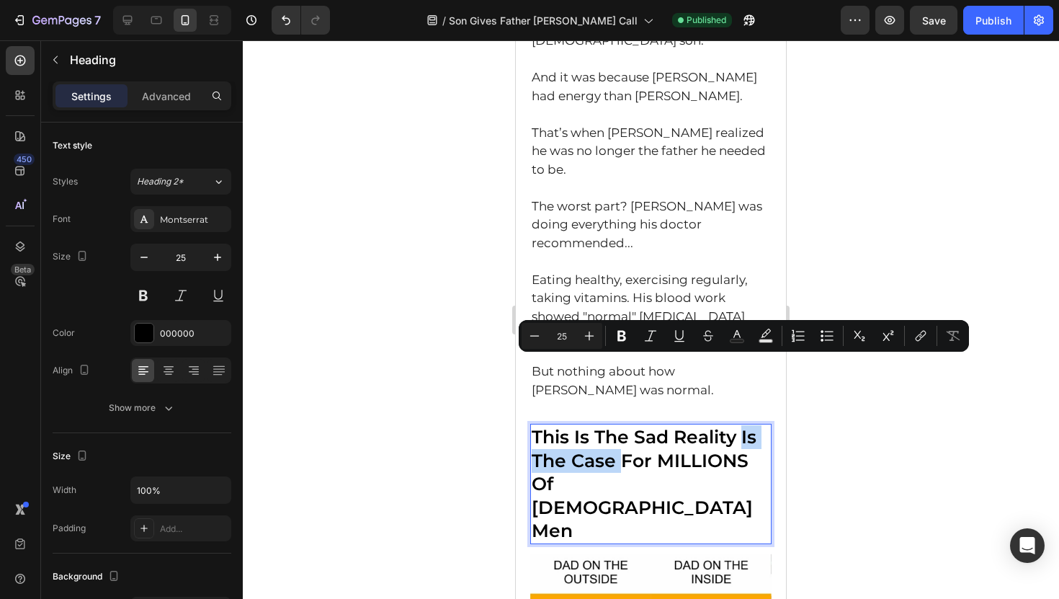
drag, startPoint x: 740, startPoint y: 368, endPoint x: 618, endPoint y: 387, distance: 124.0
click at [618, 425] on p "This Is The Sad Reality Is The Case For MILLIONS Of [DEMOGRAPHIC_DATA] Men" at bounding box center [651, 483] width 238 height 117
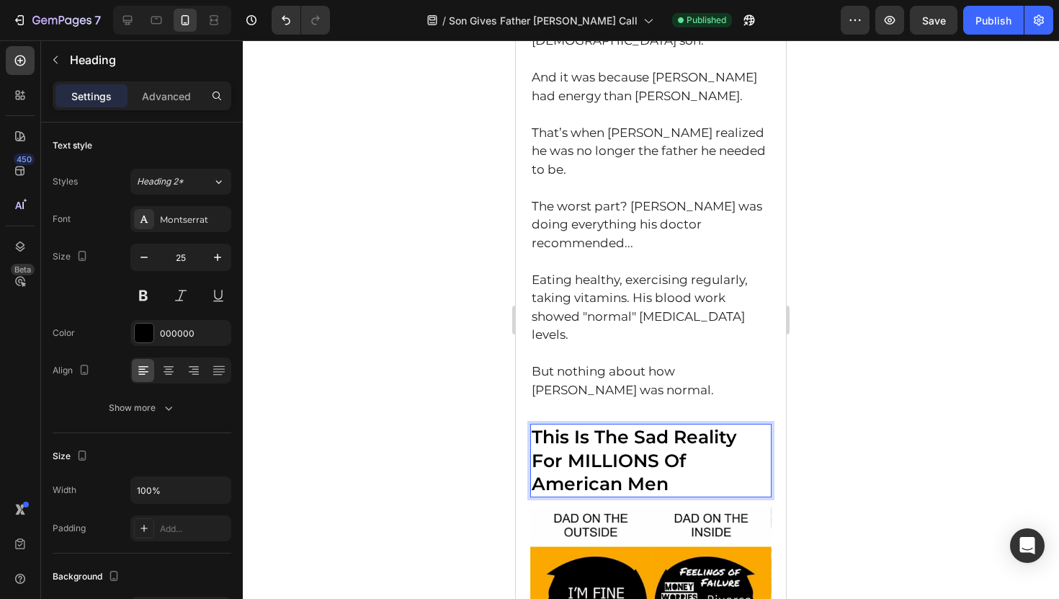
click at [451, 310] on div at bounding box center [651, 319] width 816 height 558
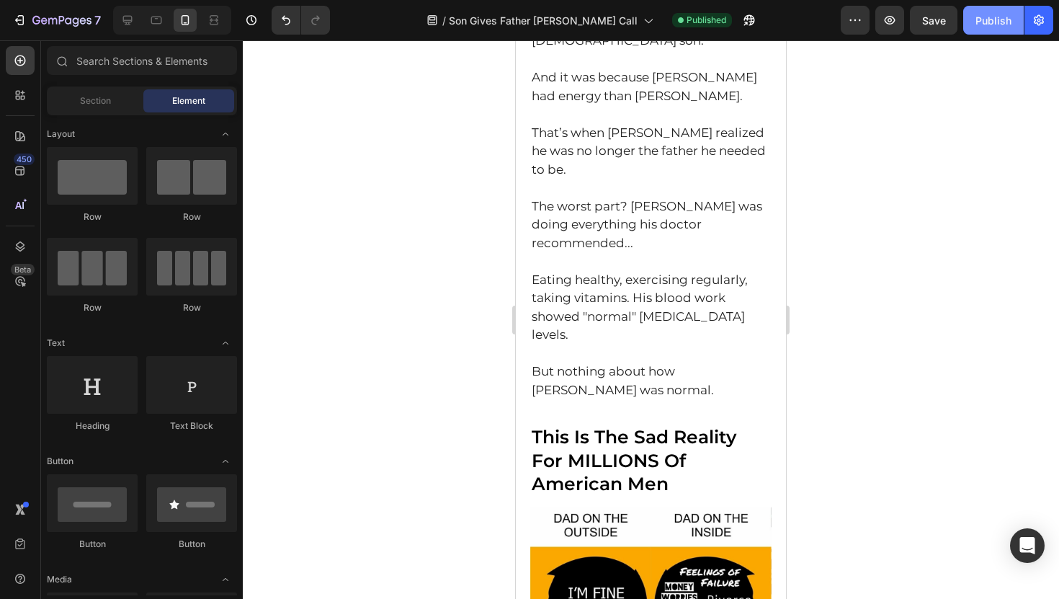
click at [1001, 22] on div "Publish" at bounding box center [993, 20] width 36 height 15
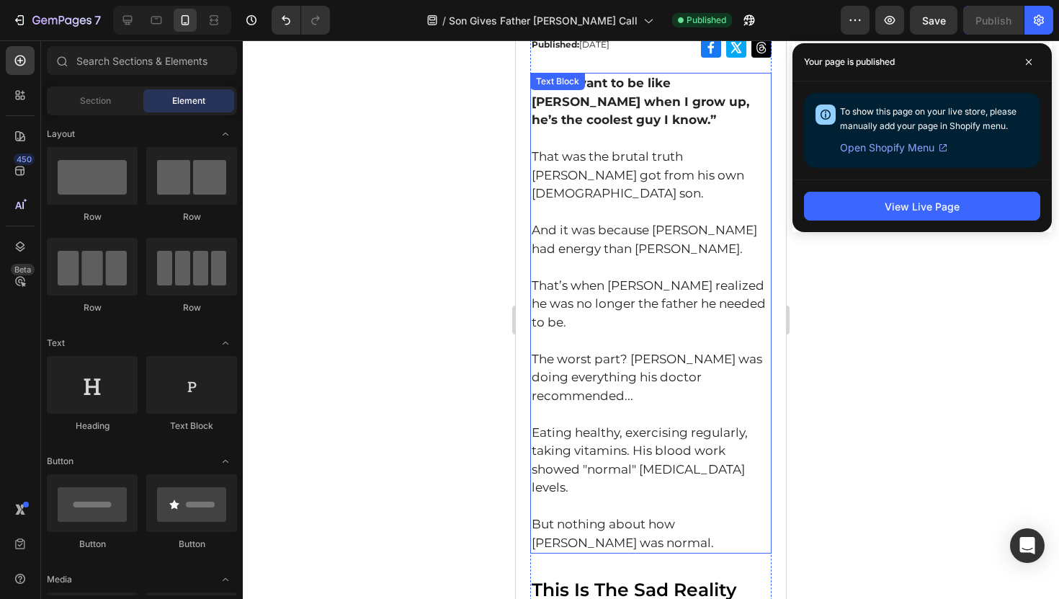
scroll to position [561, 0]
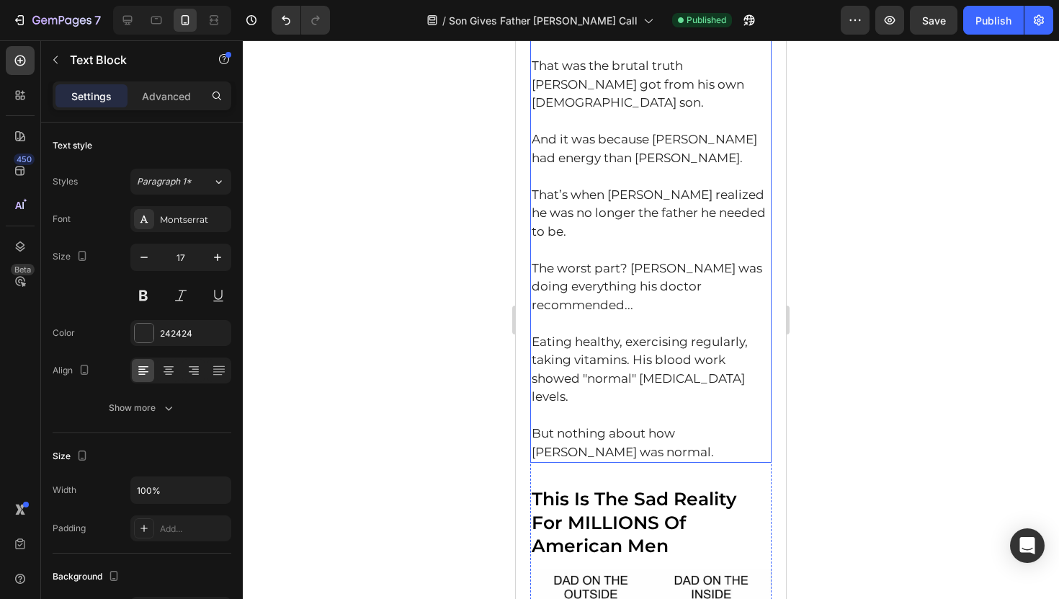
click at [605, 424] on p "But nothing about how [PERSON_NAME] was normal." at bounding box center [651, 442] width 238 height 37
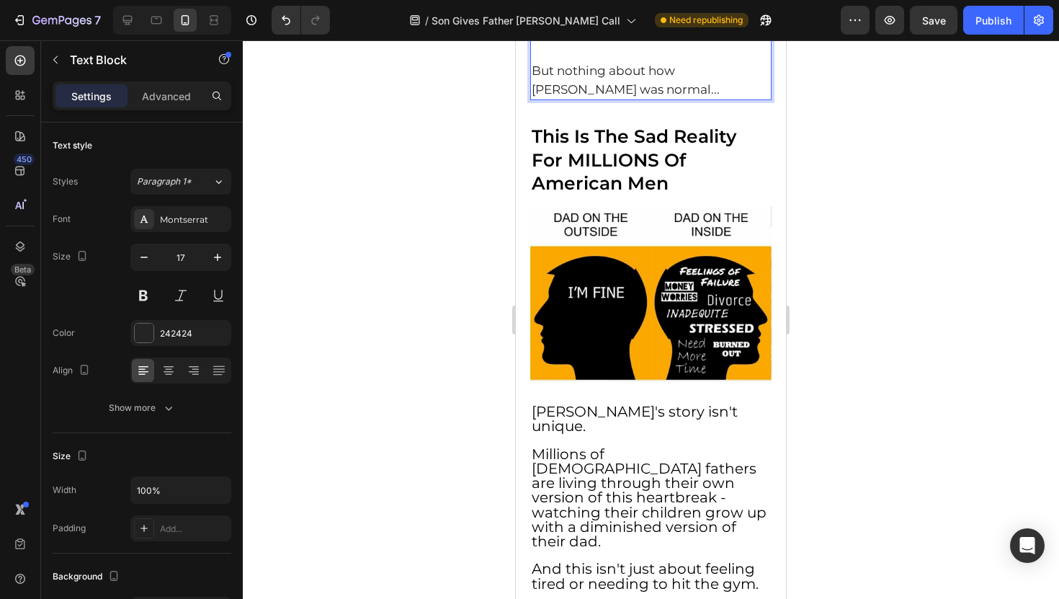
scroll to position [1028, 0]
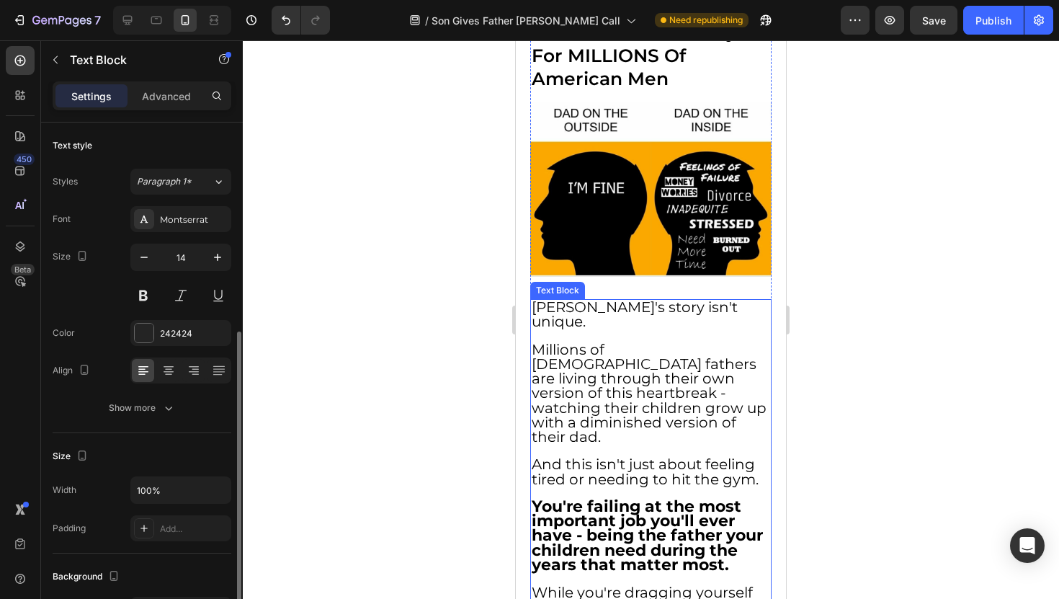
click at [588, 341] on span "Millions of [DEMOGRAPHIC_DATA] fathers are living through their own version of …" at bounding box center [649, 393] width 235 height 104
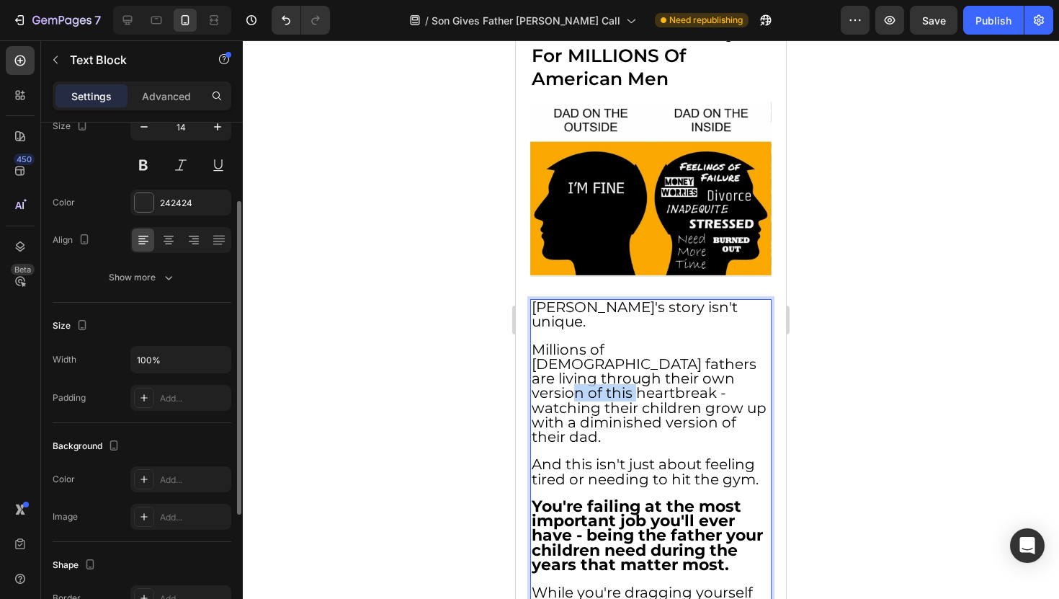
click at [588, 341] on span "Millions of [DEMOGRAPHIC_DATA] fathers are living through their own version of …" at bounding box center [649, 393] width 235 height 104
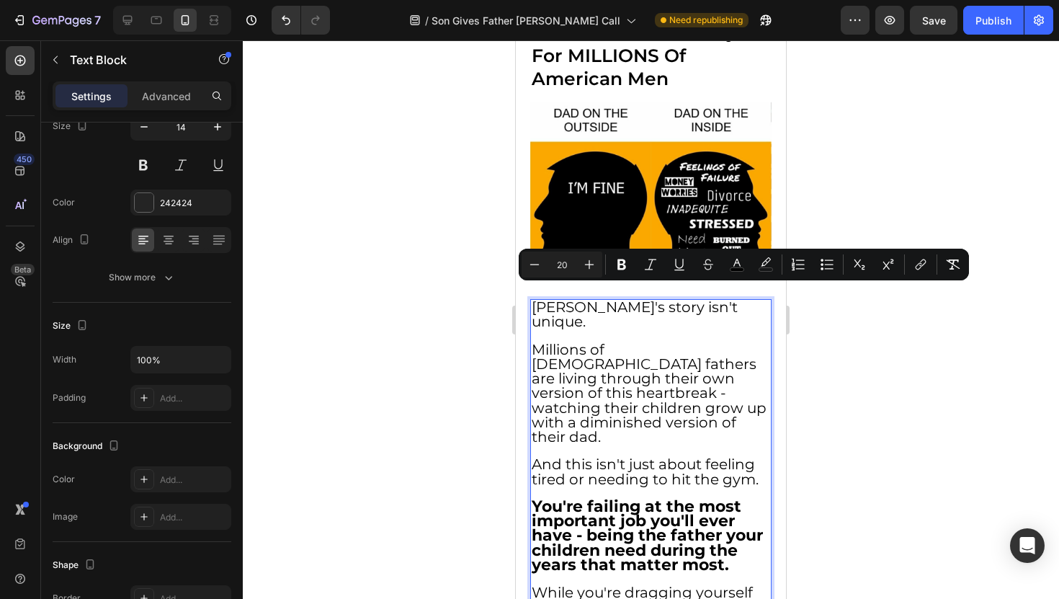
click at [585, 341] on span "Millions of [DEMOGRAPHIC_DATA] fathers are living through their own version of …" at bounding box center [649, 393] width 235 height 104
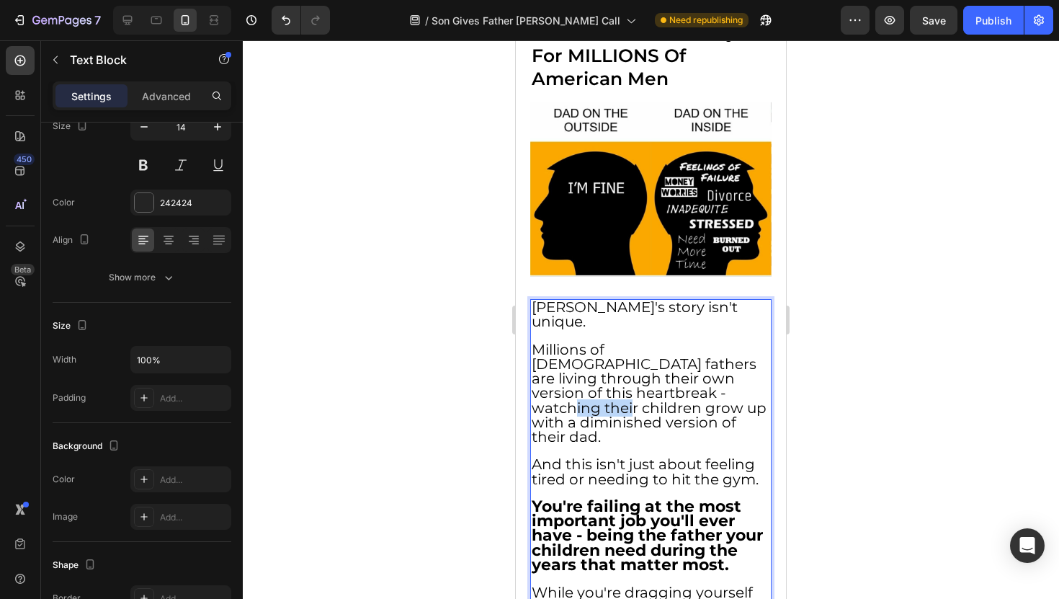
click at [585, 341] on span "Millions of [DEMOGRAPHIC_DATA] fathers are living through their own version of …" at bounding box center [649, 393] width 235 height 104
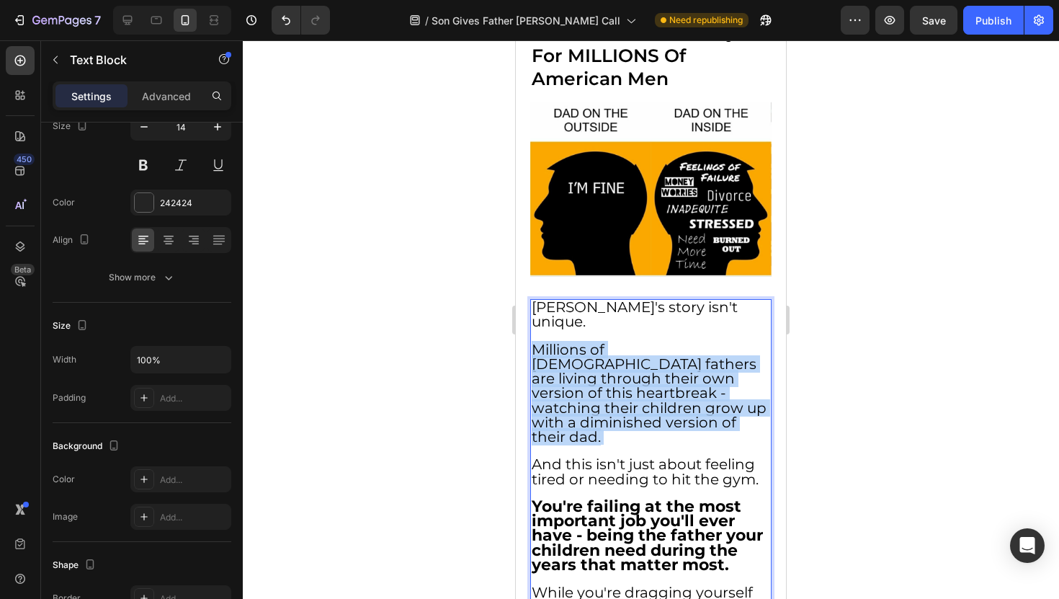
click at [585, 341] on span "Millions of [DEMOGRAPHIC_DATA] fathers are living through their own version of …" at bounding box center [649, 393] width 235 height 104
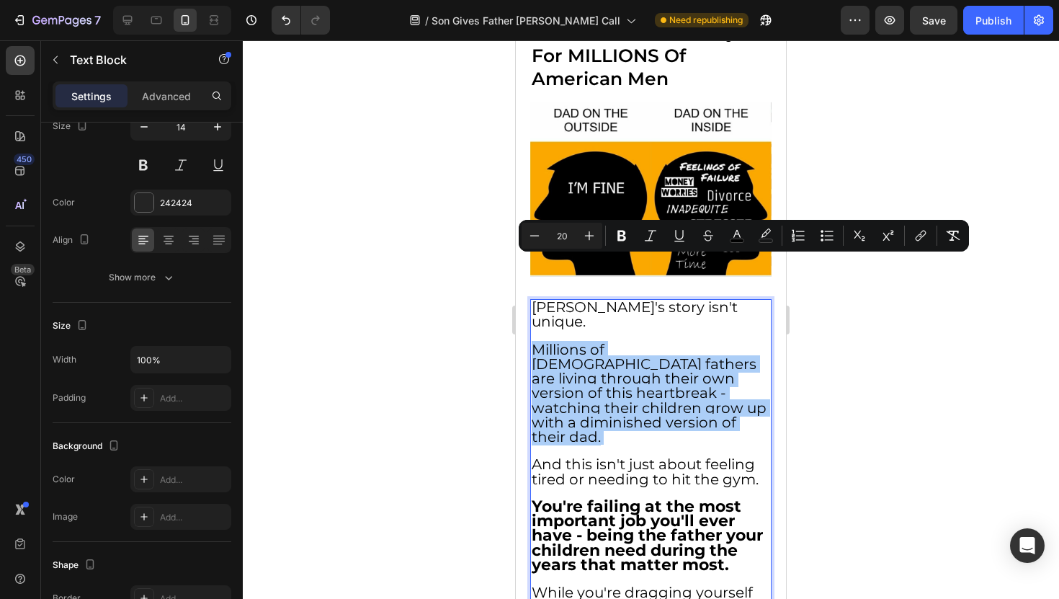
click at [462, 308] on div at bounding box center [651, 319] width 816 height 558
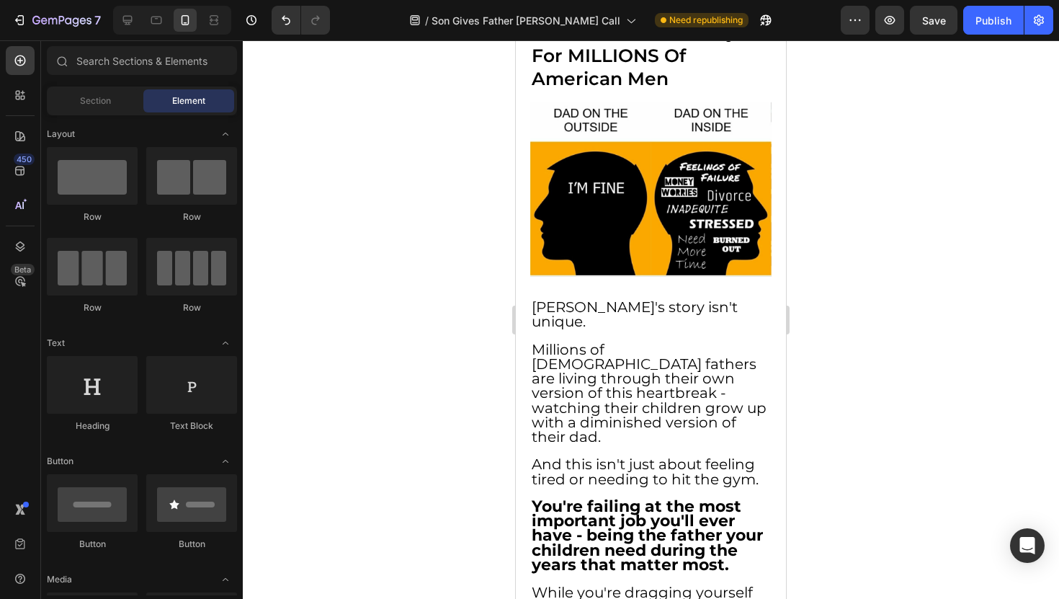
click at [625, 341] on span "Millions of [DEMOGRAPHIC_DATA] fathers are living through their own version of …" at bounding box center [649, 393] width 235 height 104
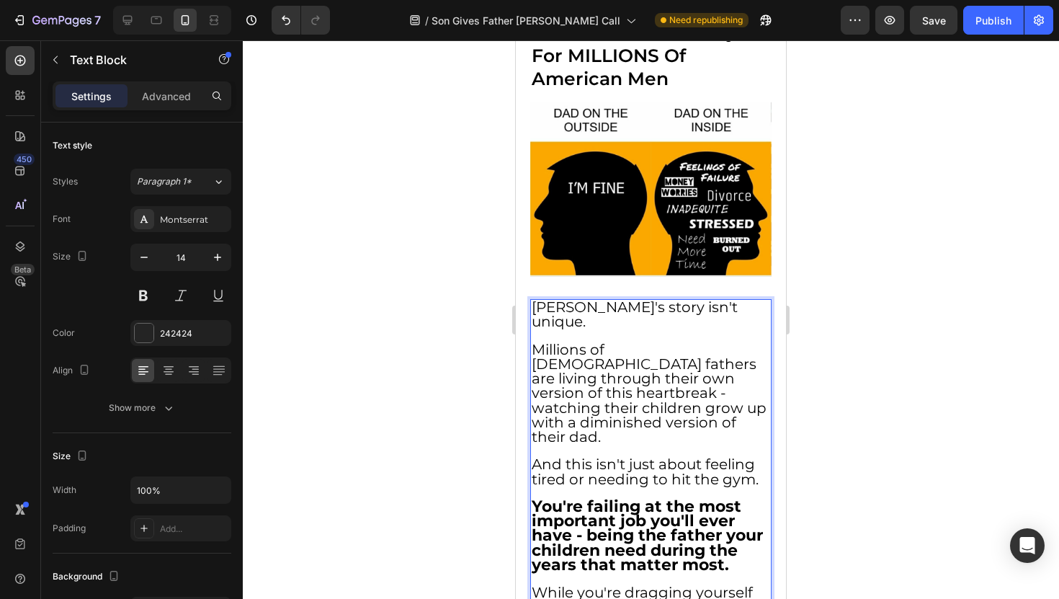
click at [641, 341] on span "Millions of [DEMOGRAPHIC_DATA] fathers are living through their own version of …" at bounding box center [649, 393] width 235 height 104
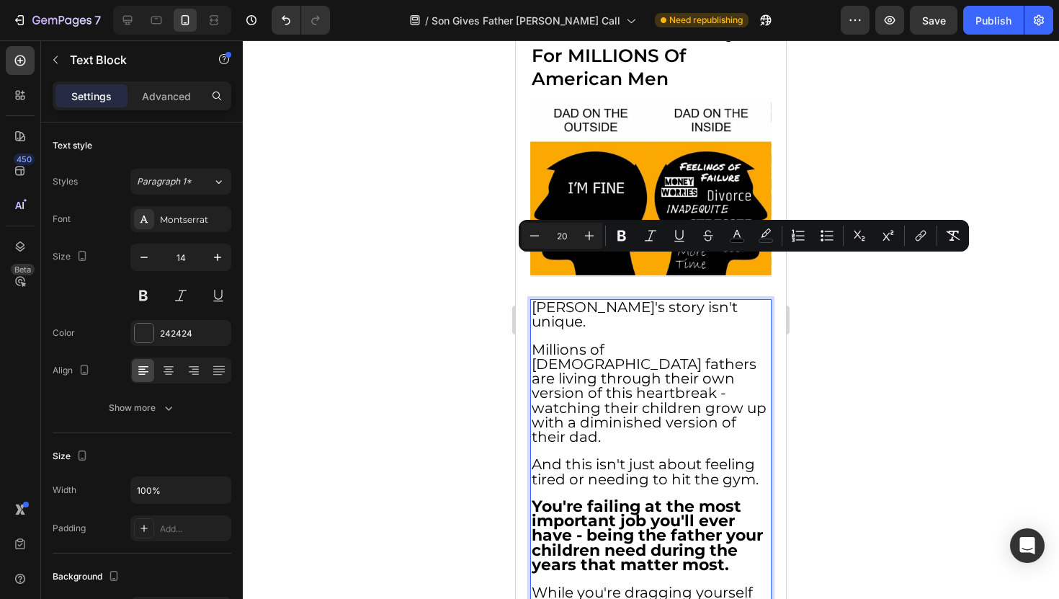
click at [586, 341] on span "Millions of [DEMOGRAPHIC_DATA] fathers are living through their own version of …" at bounding box center [649, 393] width 235 height 104
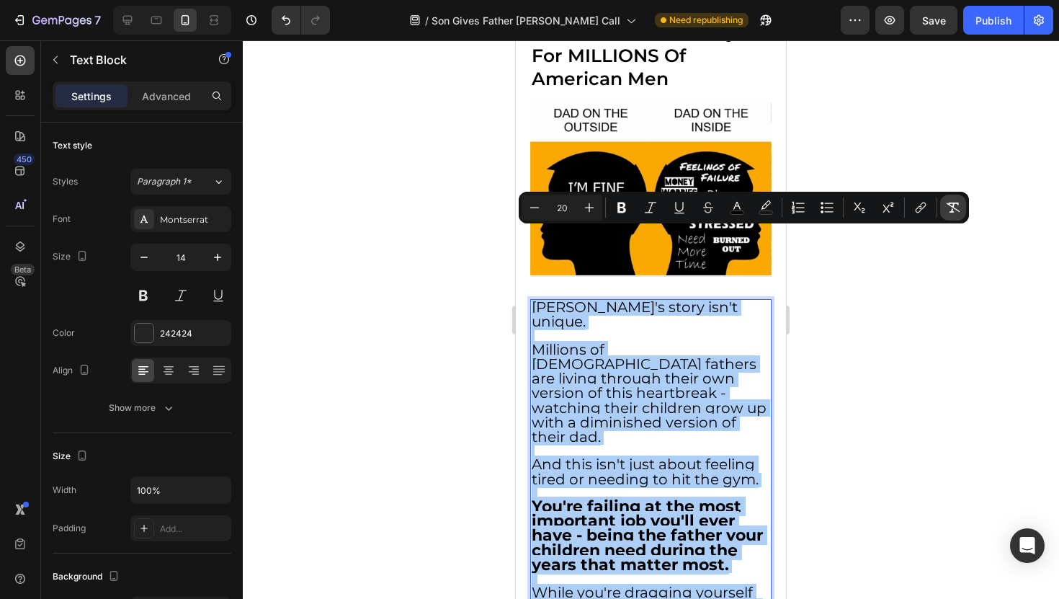
click at [951, 208] on icon "Editor contextual toolbar" at bounding box center [953, 207] width 14 height 14
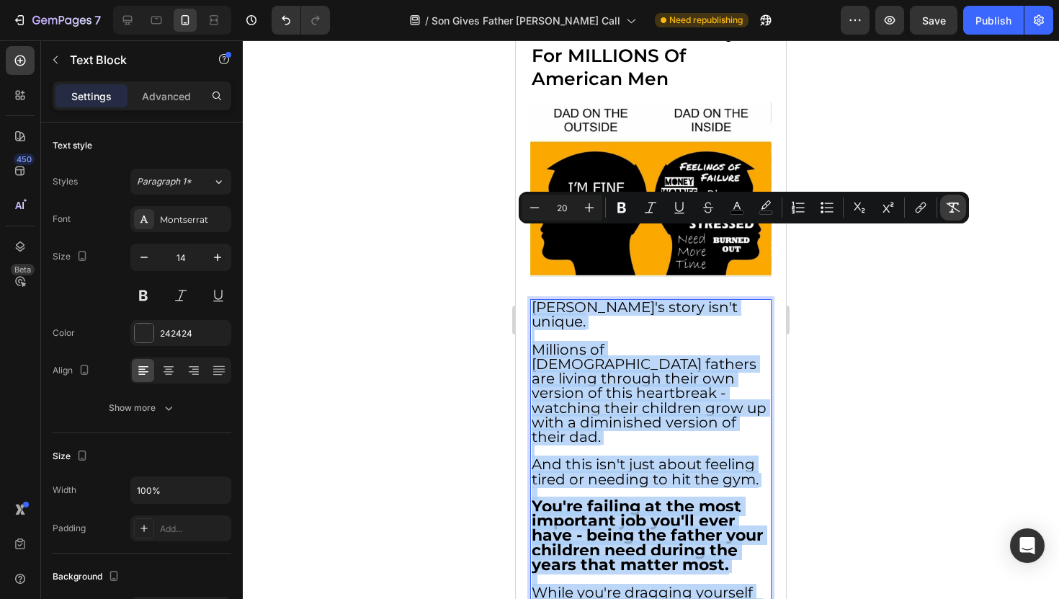
type input "14"
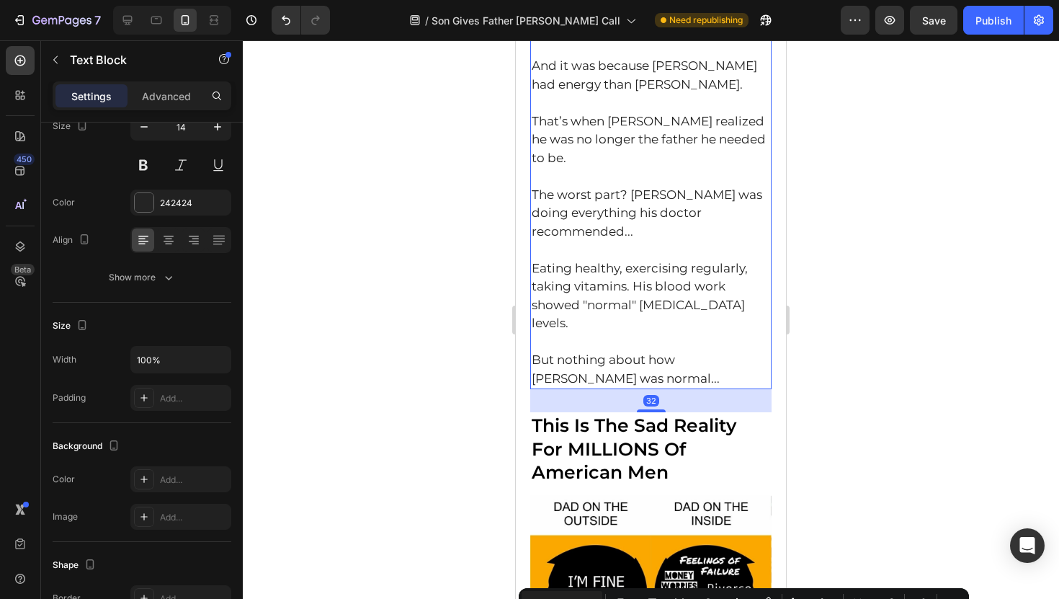
click at [586, 233] on p "The worst part? [PERSON_NAME] was doing everything his doctor recommended... Ea…" at bounding box center [651, 269] width 238 height 166
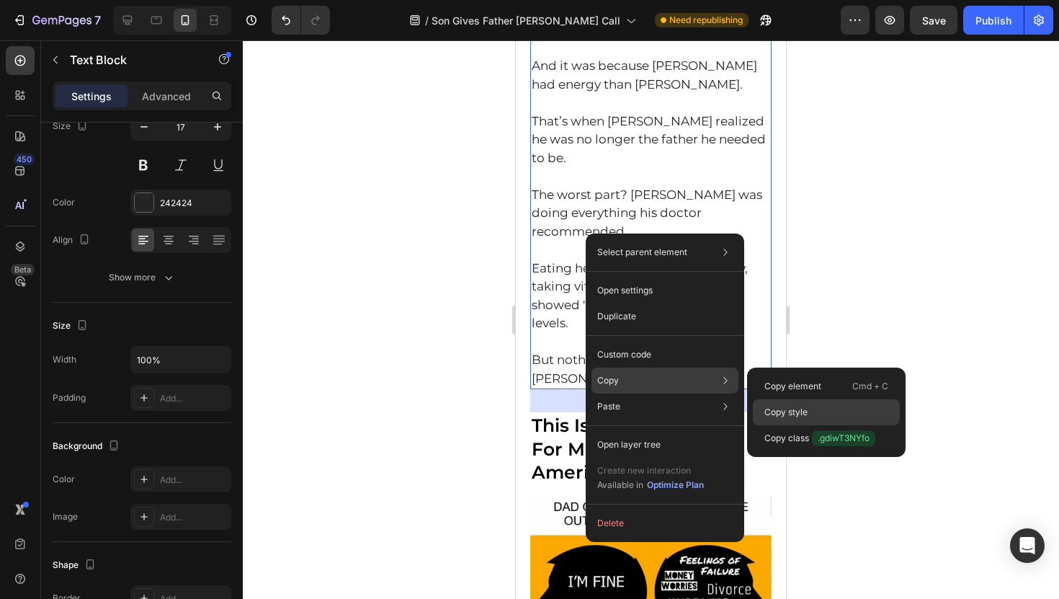
click at [785, 425] on div "Copy style" at bounding box center [826, 438] width 147 height 26
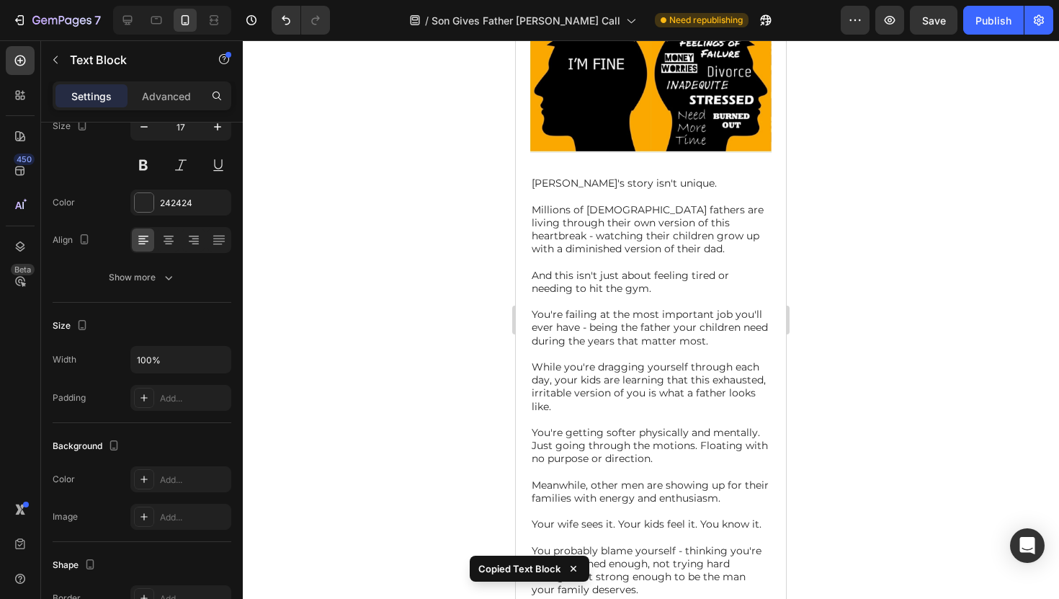
scroll to position [1155, 0]
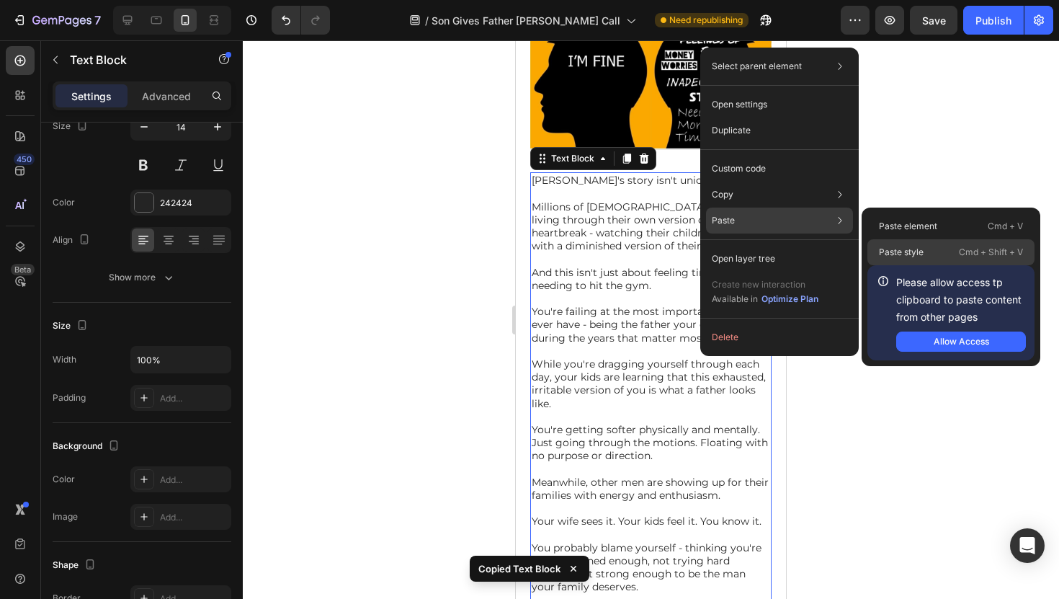
click at [918, 246] on p "Paste style" at bounding box center [901, 252] width 45 height 13
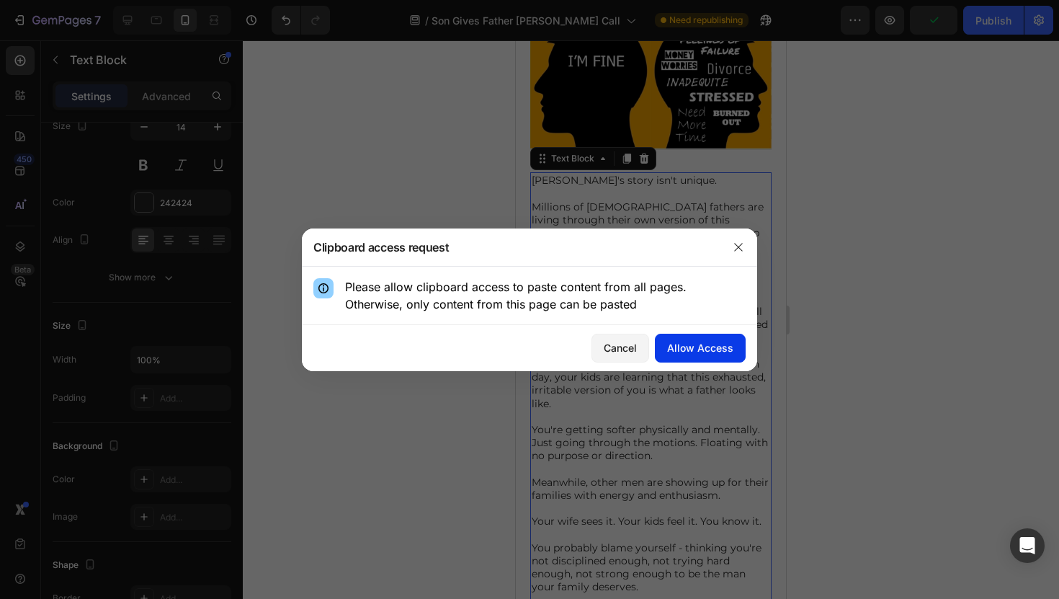
click at [714, 341] on div "Allow Access" at bounding box center [700, 347] width 66 height 15
type input "17"
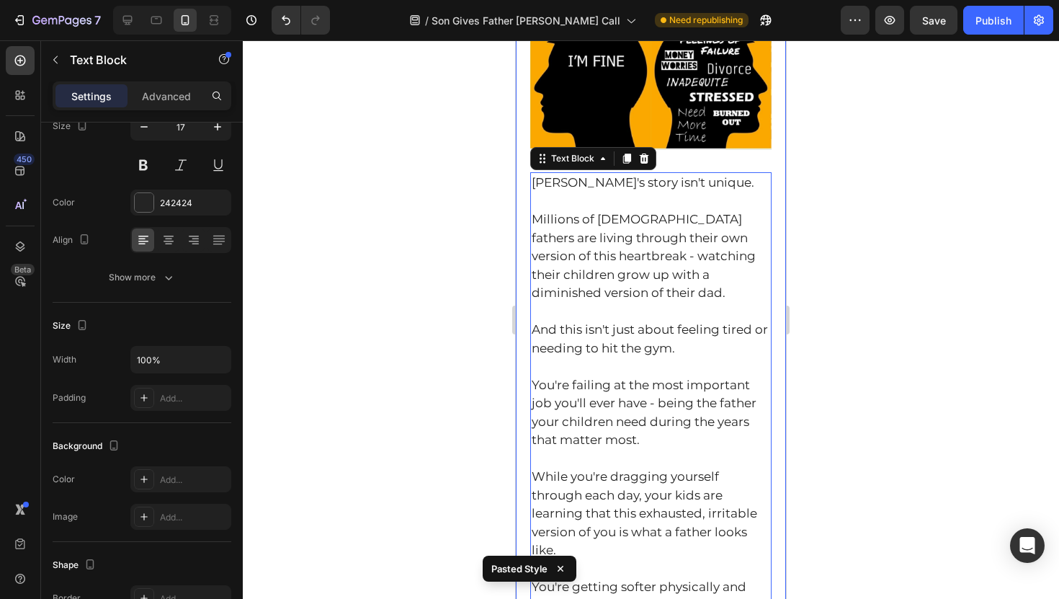
click at [459, 213] on div at bounding box center [651, 319] width 816 height 558
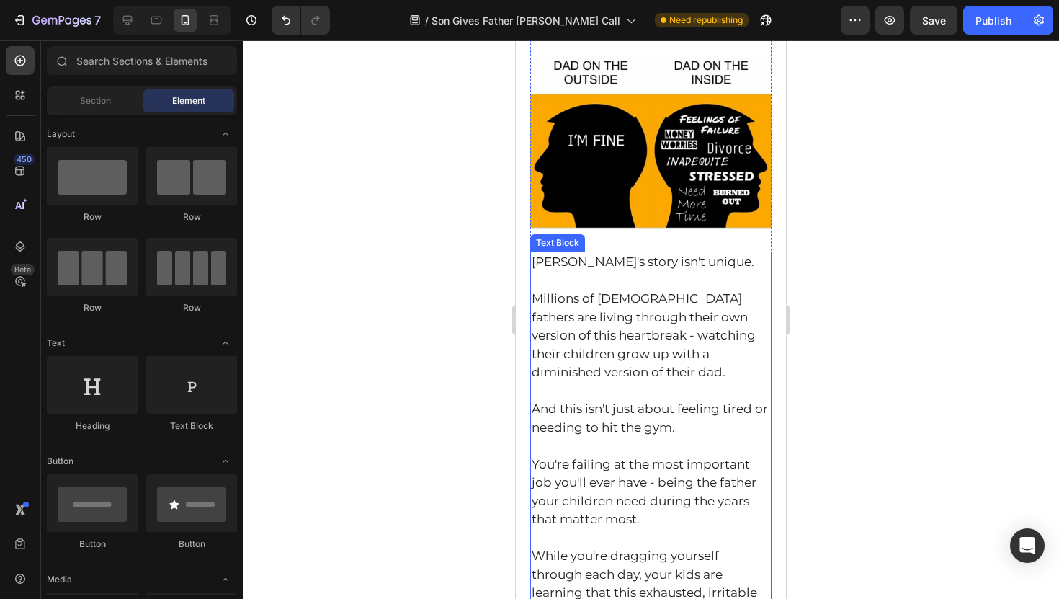
scroll to position [1088, 0]
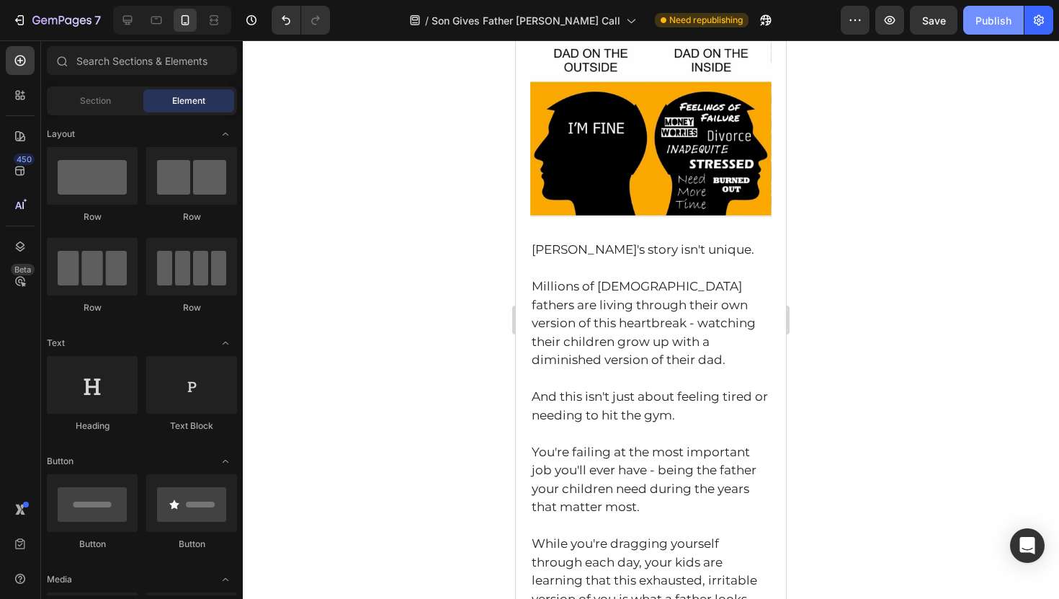
click at [980, 31] on button "Publish" at bounding box center [993, 20] width 60 height 29
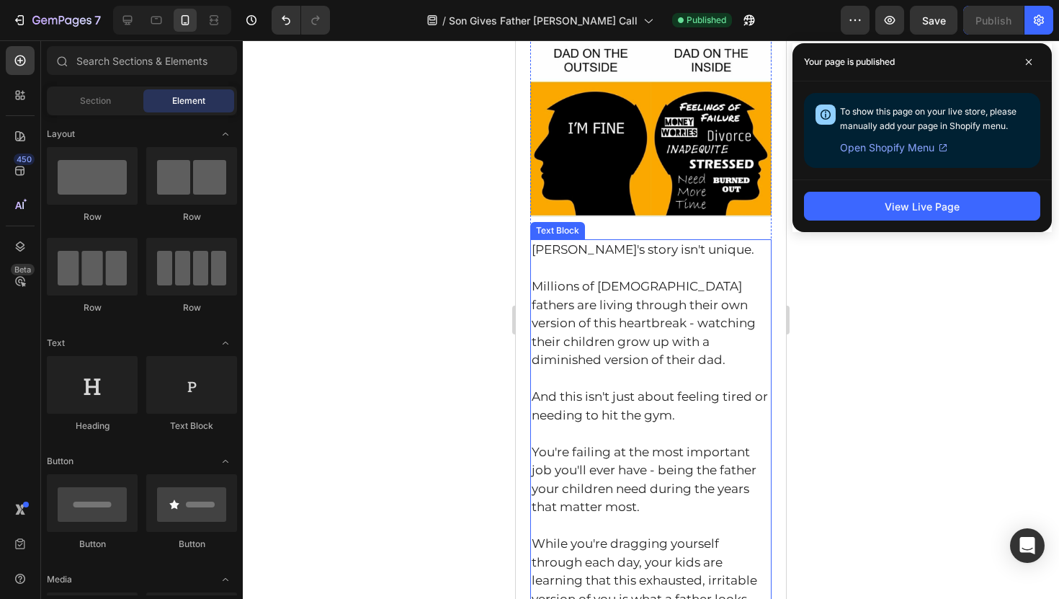
click at [671, 241] on p "[PERSON_NAME]'s story isn't unique. Millions of [DEMOGRAPHIC_DATA] fathers are …" at bounding box center [651, 342] width 238 height 202
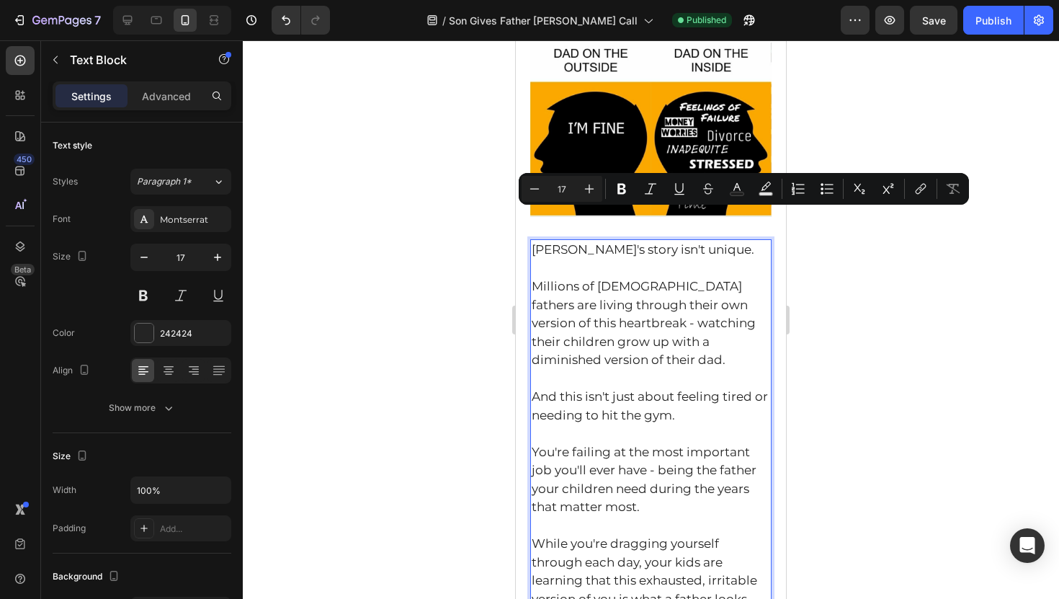
click at [683, 241] on p "[PERSON_NAME]'s story isn't unique. Millions of [DEMOGRAPHIC_DATA] fathers are …" at bounding box center [651, 342] width 238 height 202
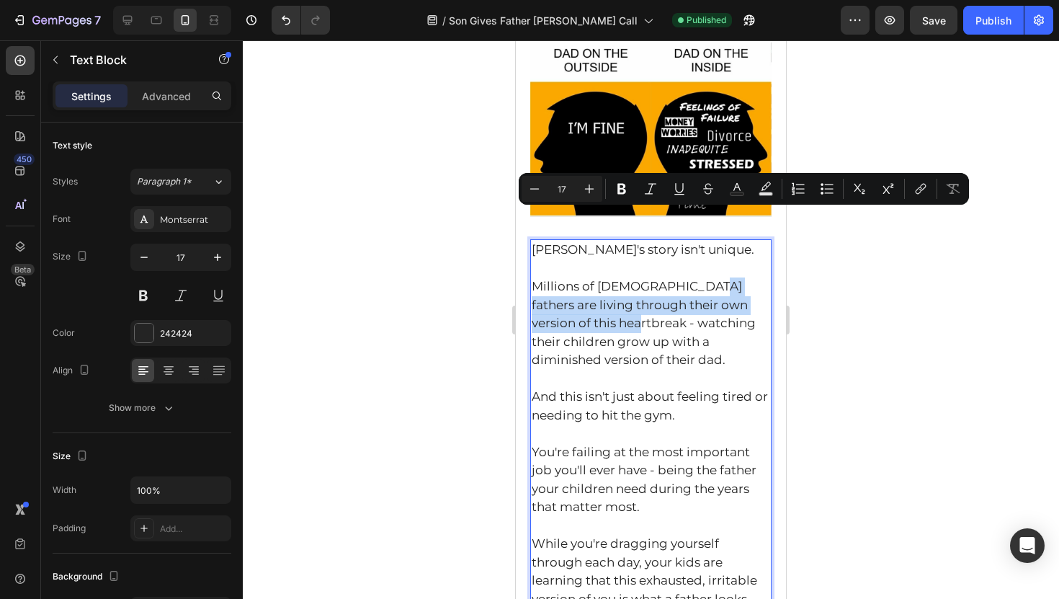
drag, startPoint x: 703, startPoint y: 218, endPoint x: 612, endPoint y: 259, distance: 99.9
click at [611, 260] on p "[PERSON_NAME]'s story isn't unique. Millions of [DEMOGRAPHIC_DATA] fathers are …" at bounding box center [651, 342] width 238 height 202
click at [703, 241] on p "[PERSON_NAME]'s story isn't unique. Millions of [DEMOGRAPHIC_DATA] fathers are …" at bounding box center [651, 342] width 238 height 202
drag, startPoint x: 727, startPoint y: 220, endPoint x: 609, endPoint y: 260, distance: 125.5
click at [609, 260] on p "[PERSON_NAME]'s story isn't unique. Millions of [DEMOGRAPHIC_DATA] fathers are …" at bounding box center [651, 342] width 238 height 202
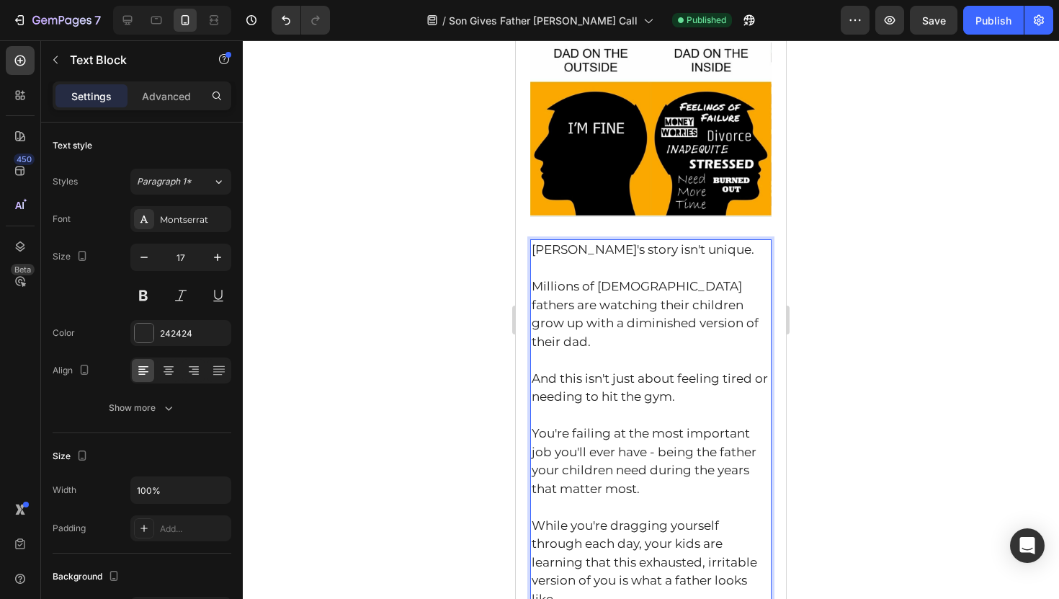
click at [479, 262] on div at bounding box center [651, 319] width 816 height 558
click at [735, 260] on p "[PERSON_NAME]'s story isn't unique. Millions of [DEMOGRAPHIC_DATA] fathers are …" at bounding box center [651, 333] width 238 height 184
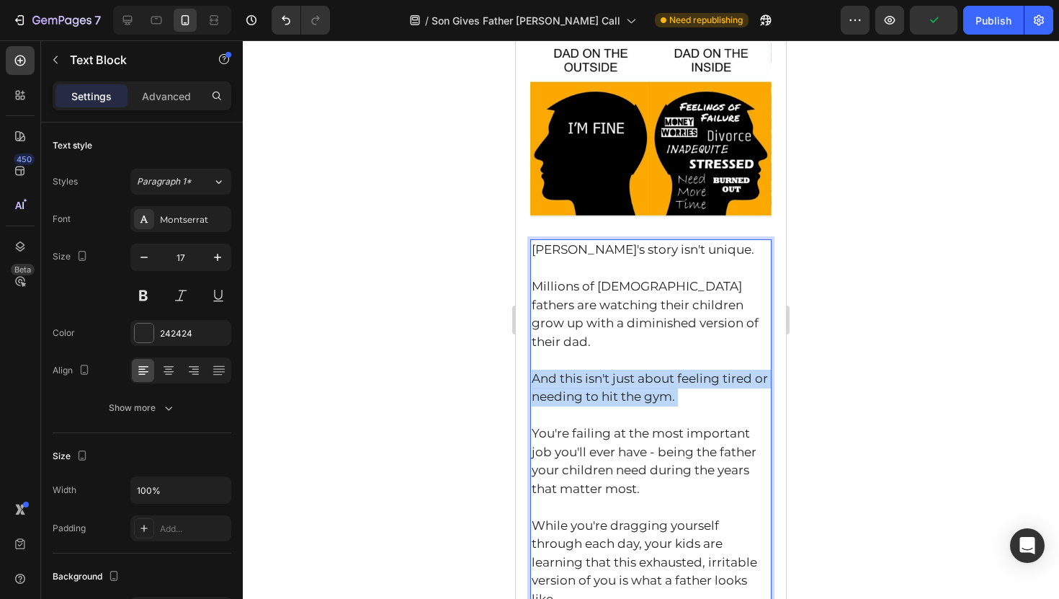
click at [683, 313] on p "[PERSON_NAME]'s story isn't unique. Millions of [DEMOGRAPHIC_DATA] fathers are …" at bounding box center [651, 333] width 238 height 184
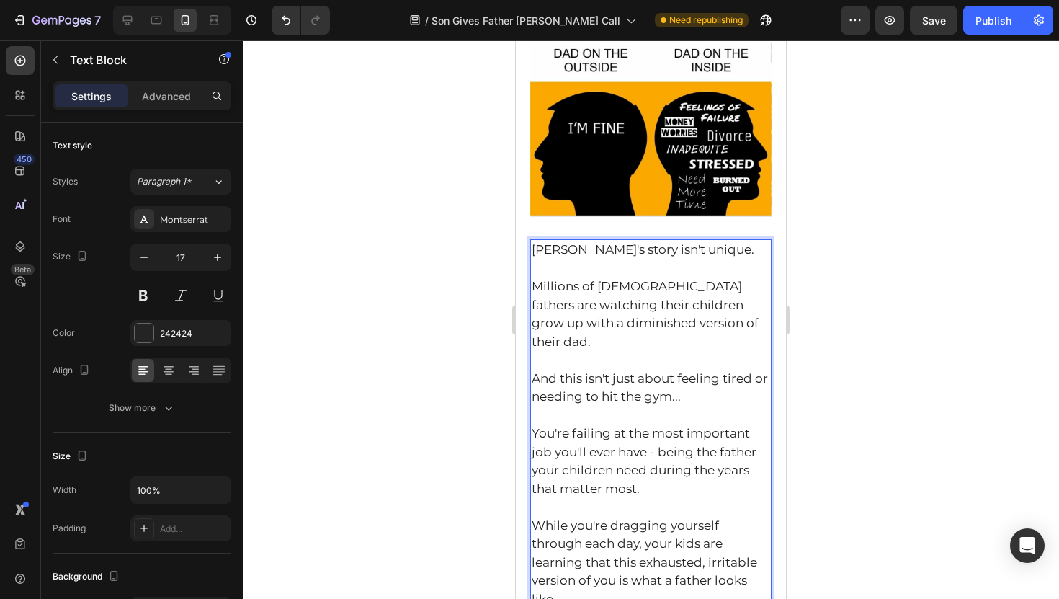
click at [570, 424] on p "You're failing at the most important job you'll ever have - being the father yo…" at bounding box center [651, 470] width 238 height 92
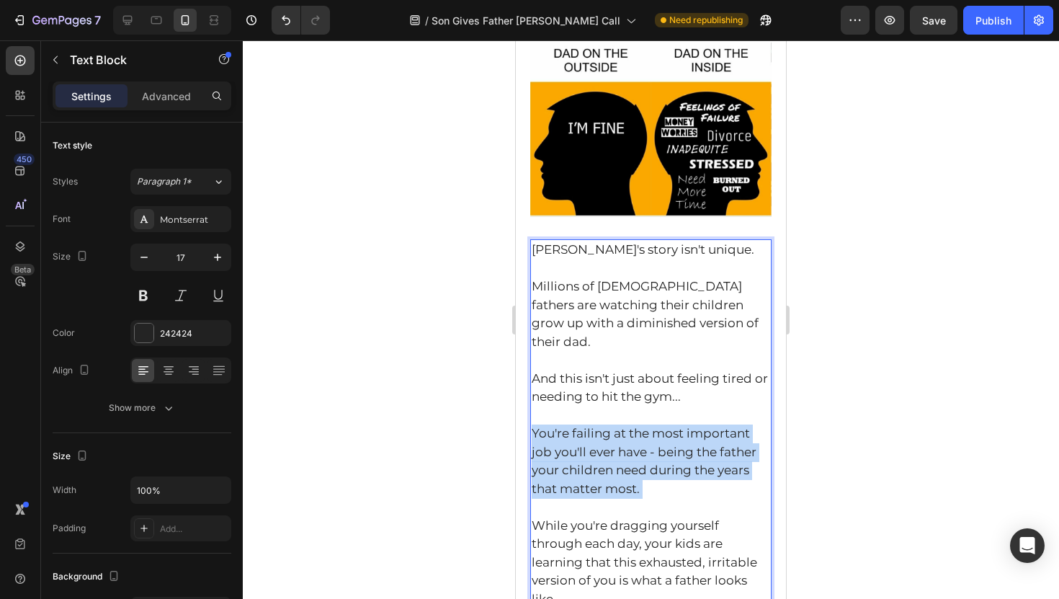
click at [570, 424] on p "You're failing at the most important job you'll ever have - being the father yo…" at bounding box center [651, 470] width 238 height 92
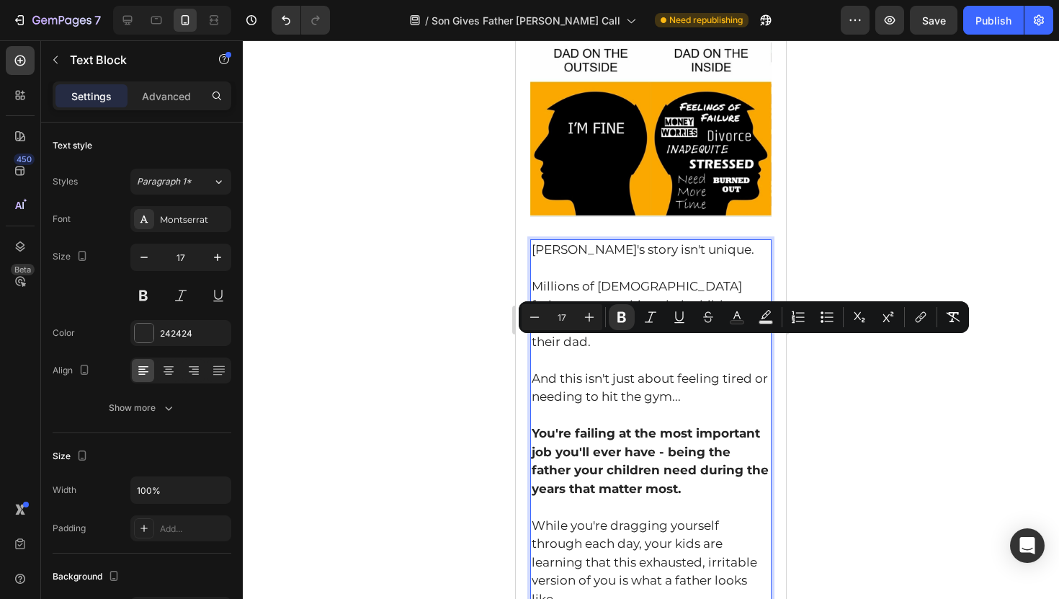
click at [570, 426] on strong "You're failing at the most important job you'll ever have - being the father yo…" at bounding box center [650, 461] width 237 height 70
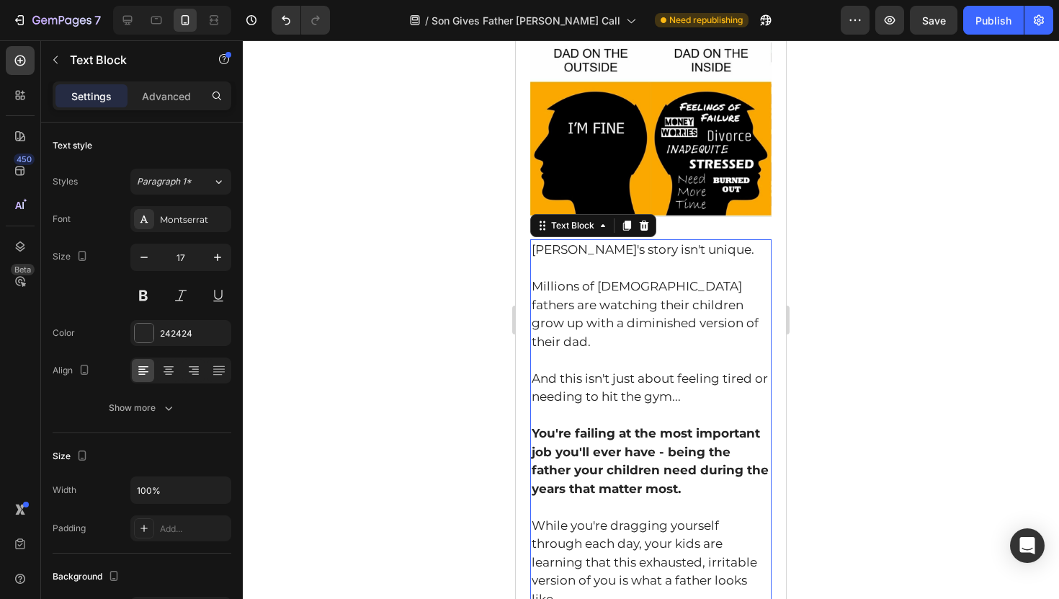
click at [483, 344] on div at bounding box center [651, 319] width 816 height 558
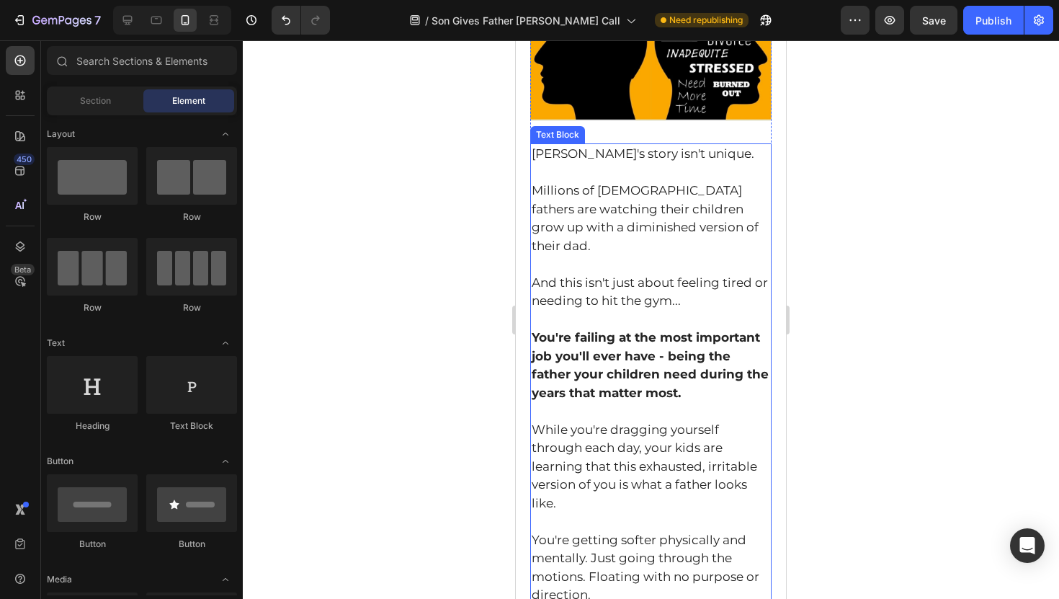
scroll to position [1223, 0]
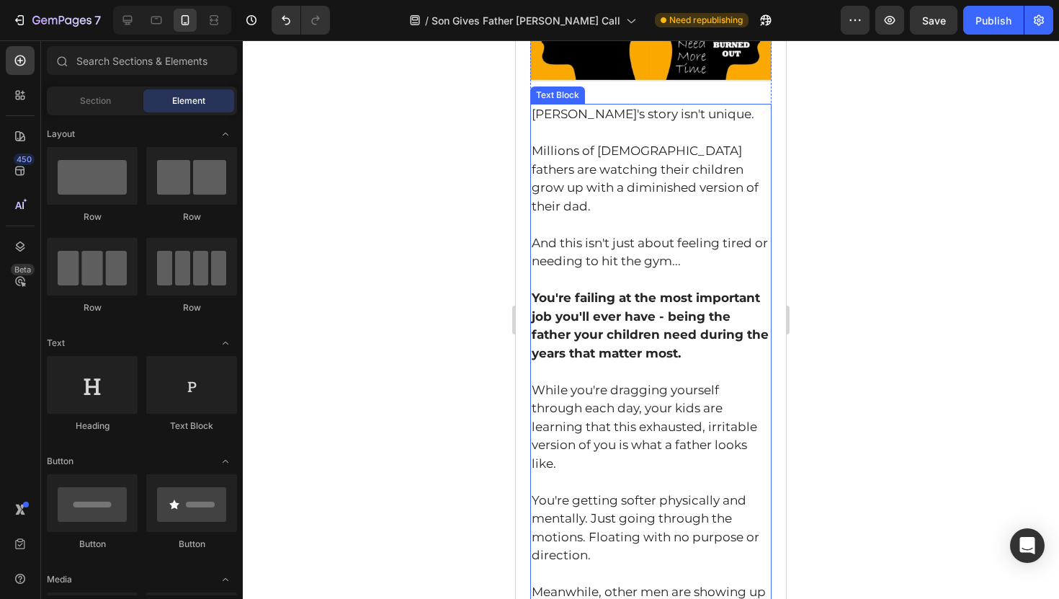
click at [593, 436] on p "While you're dragging yourself through each day, your kids are learning that th…" at bounding box center [651, 482] width 238 height 202
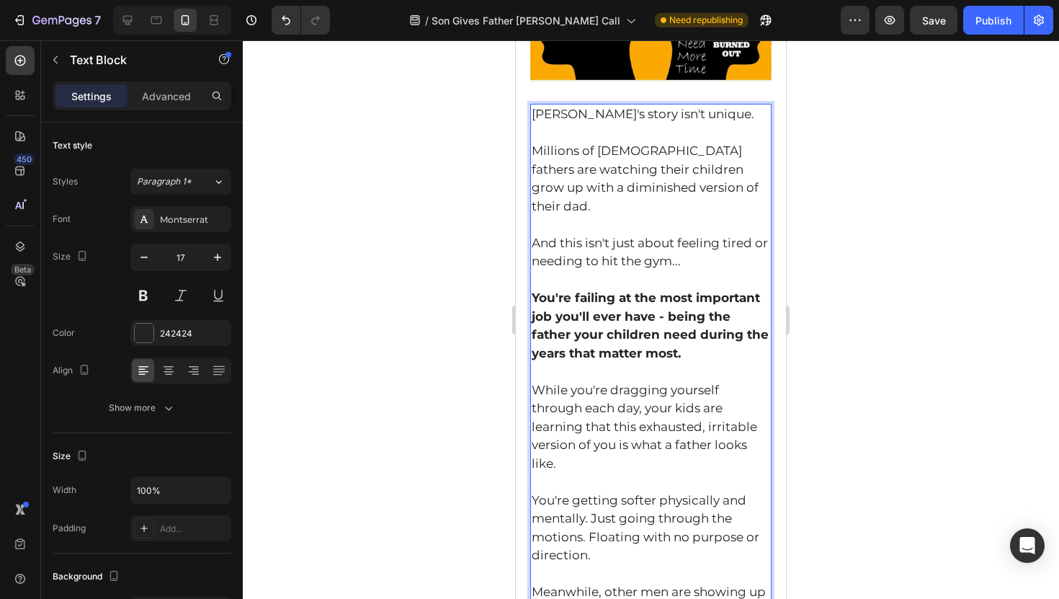
click at [591, 433] on p "While you're dragging yourself through each day, your kids are learning that th…" at bounding box center [651, 482] width 238 height 202
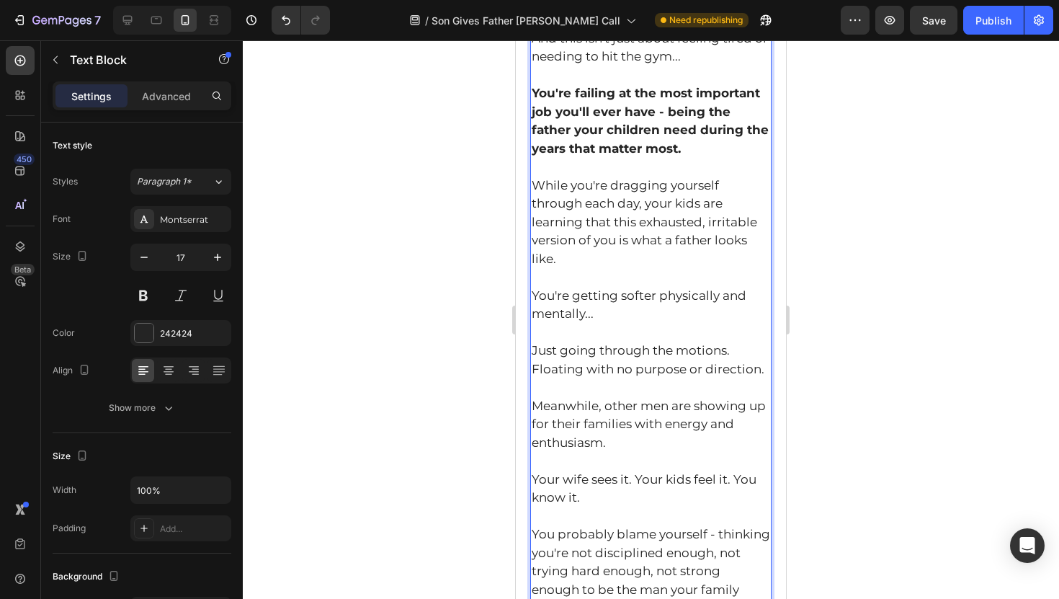
scroll to position [1436, 0]
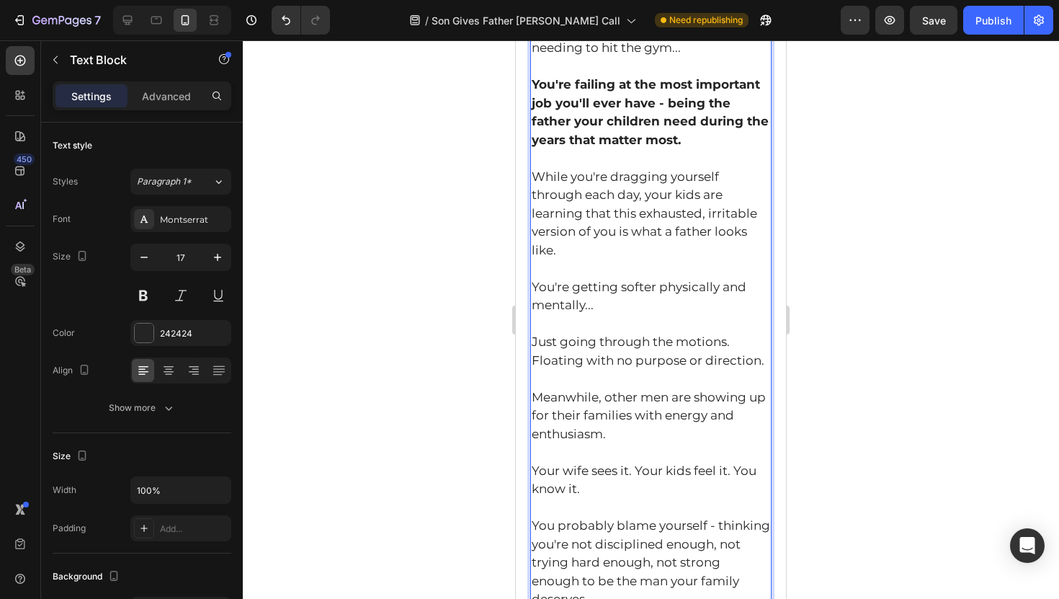
click at [596, 462] on p "Your wife sees it. Your kids feel it. You know it. You probably blame yourself …" at bounding box center [651, 545] width 238 height 166
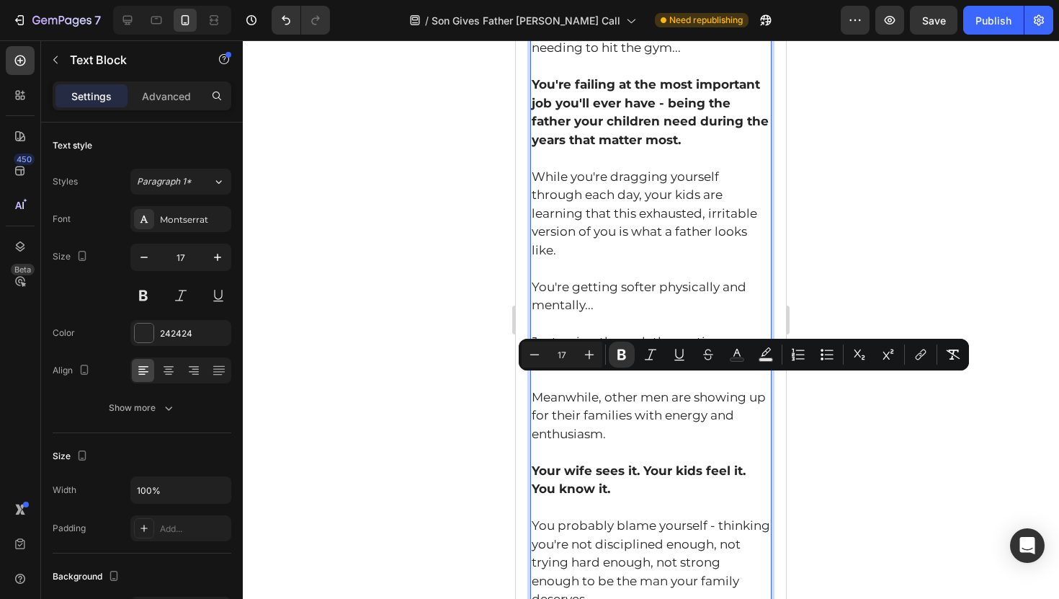
click at [587, 462] on p "Your wife sees it. Your kids feel it. You know it. You probably blame yourself …" at bounding box center [651, 545] width 238 height 166
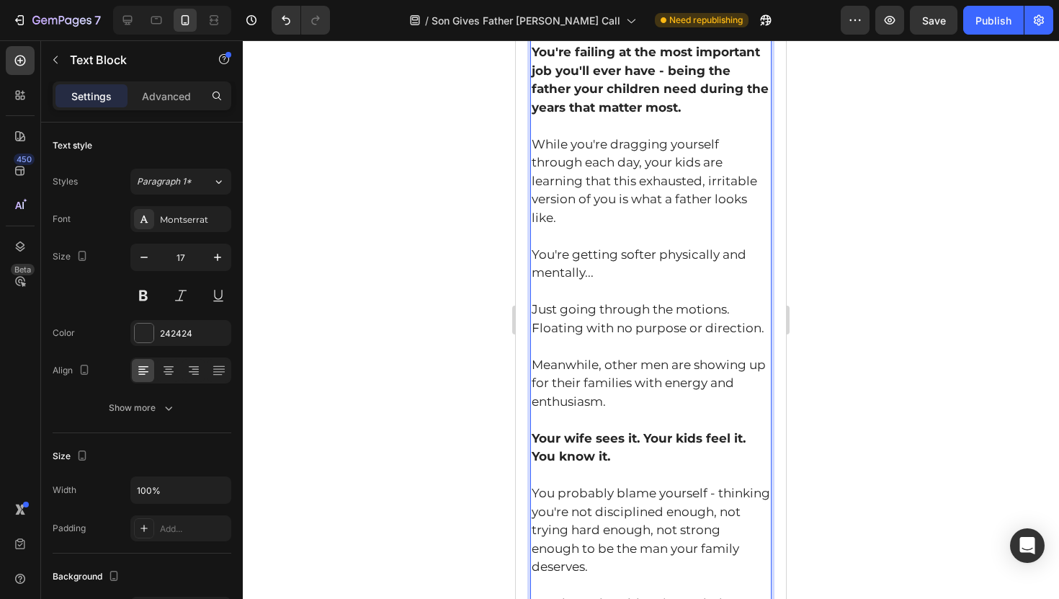
scroll to position [1473, 0]
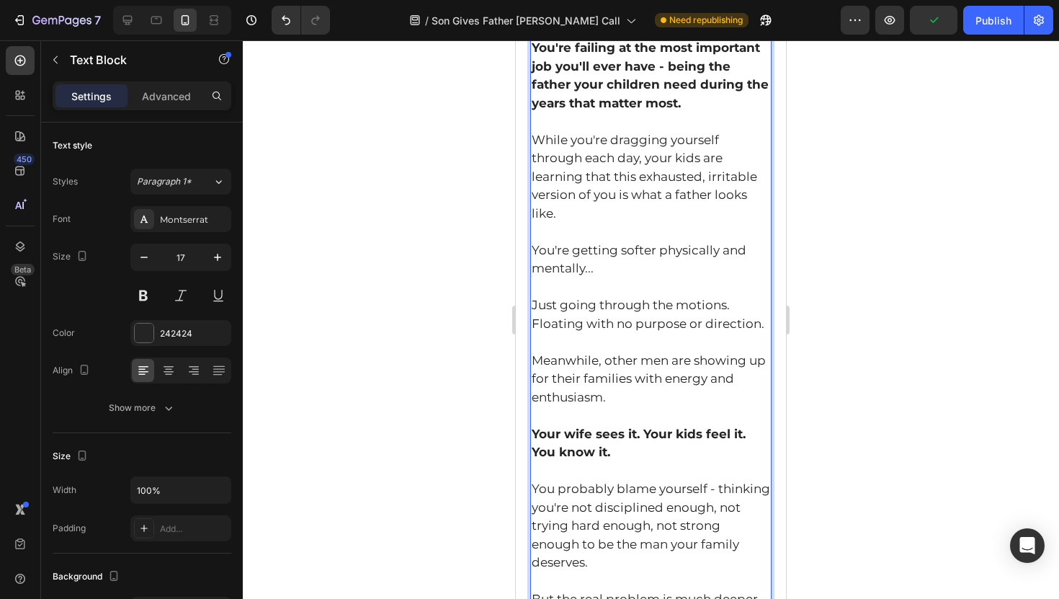
click at [730, 425] on p "Your wife sees it. Your kids feel it. You know it. ⁠⁠⁠⁠⁠⁠⁠ You probably blame y…" at bounding box center [651, 508] width 238 height 166
click at [724, 425] on p "Your wife sees it. Your kids feel it. You know it. You probably blame yourself …" at bounding box center [651, 508] width 238 height 166
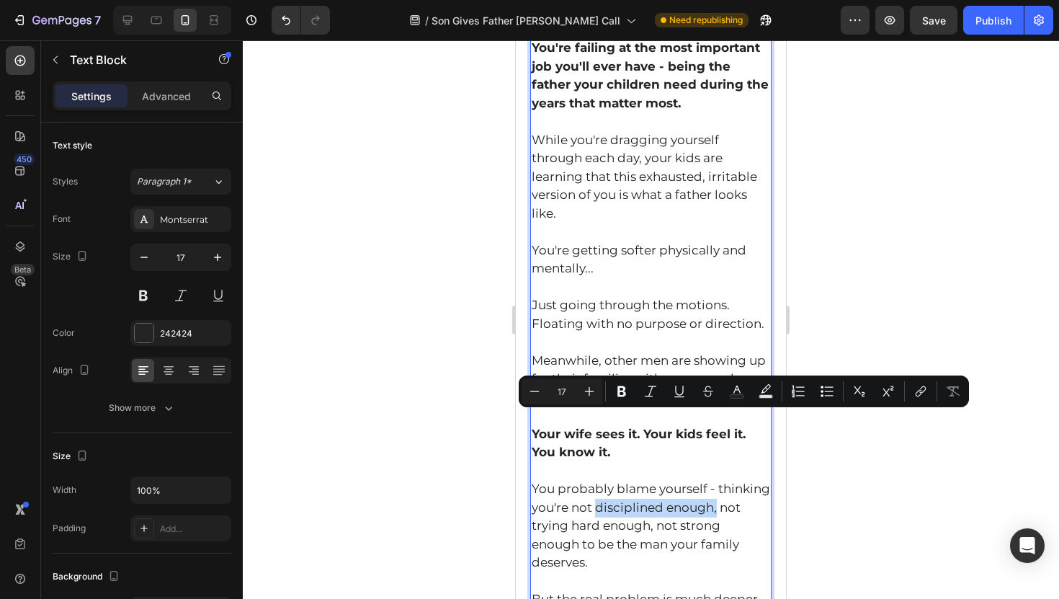
drag, startPoint x: 704, startPoint y: 422, endPoint x: 599, endPoint y: 421, distance: 105.2
click at [599, 425] on p "Your wife sees it. Your kids feel it. You know it. You probably blame yourself …" at bounding box center [651, 508] width 238 height 166
drag, startPoint x: 599, startPoint y: 421, endPoint x: 763, endPoint y: 421, distance: 164.2
click at [763, 425] on p "Your wife sees it. Your kids feel it. You know it. You probably blame yourself …" at bounding box center [651, 508] width 238 height 166
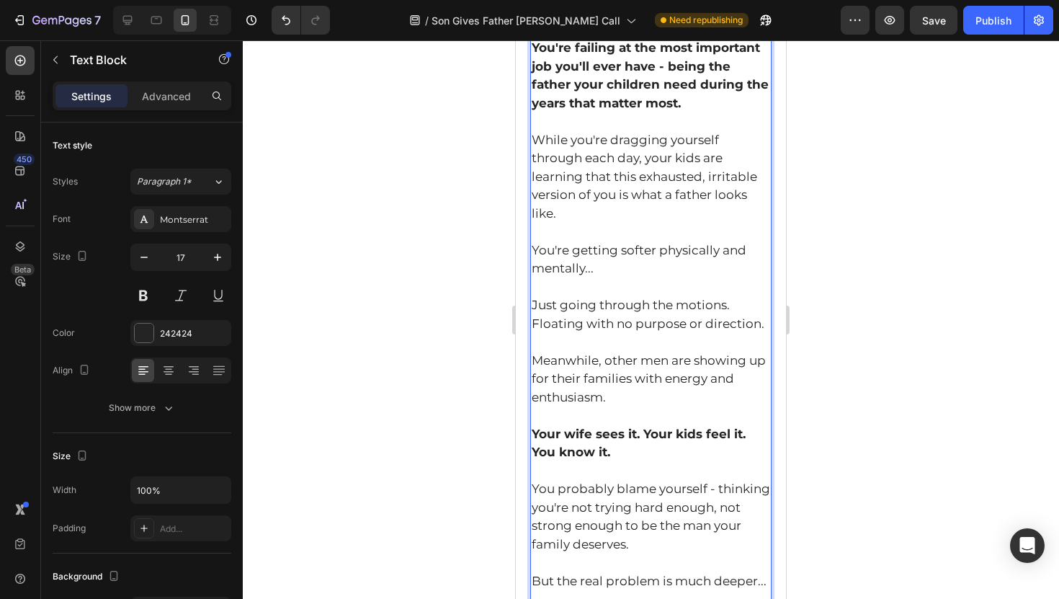
click at [720, 425] on p "Your wife sees it. Your kids feel it. You know it. You probably blame yourself …" at bounding box center [651, 498] width 238 height 147
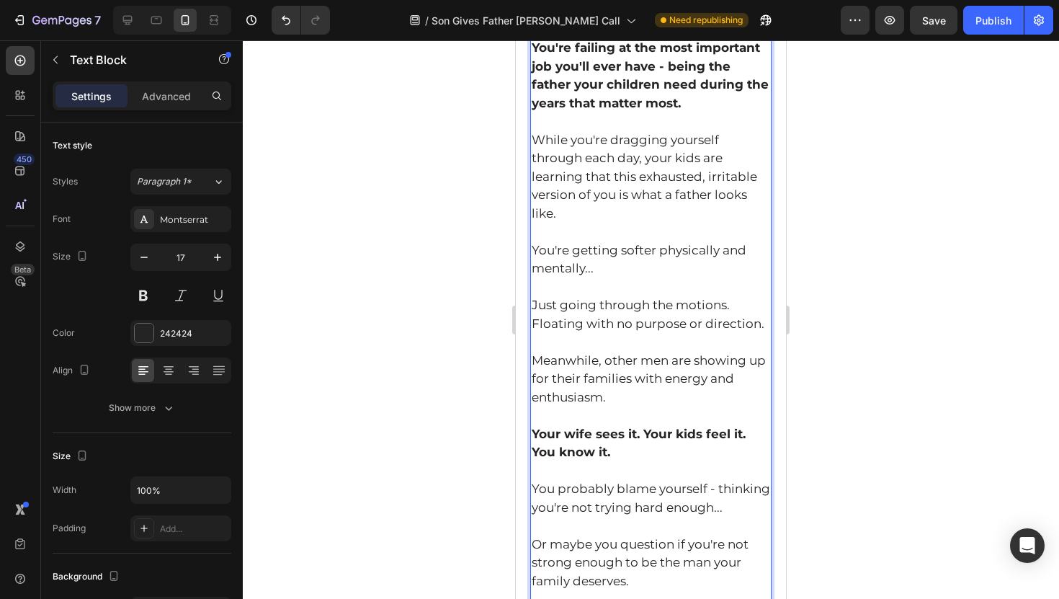
click at [736, 455] on p "Your wife sees it. Your kids feel it. You know it. You probably blame yourself …" at bounding box center [651, 517] width 238 height 184
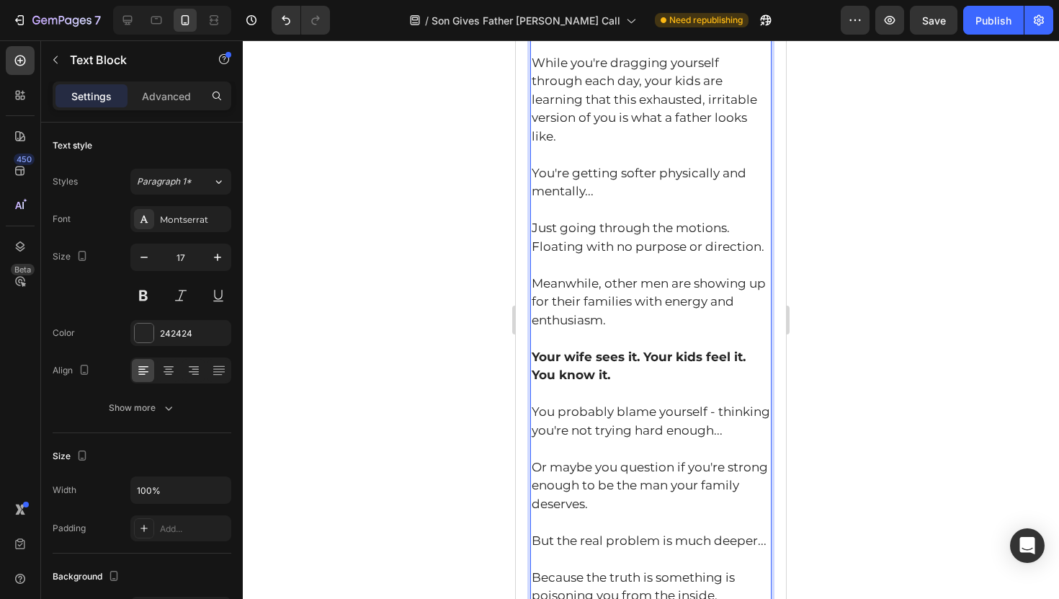
scroll to position [1580, 0]
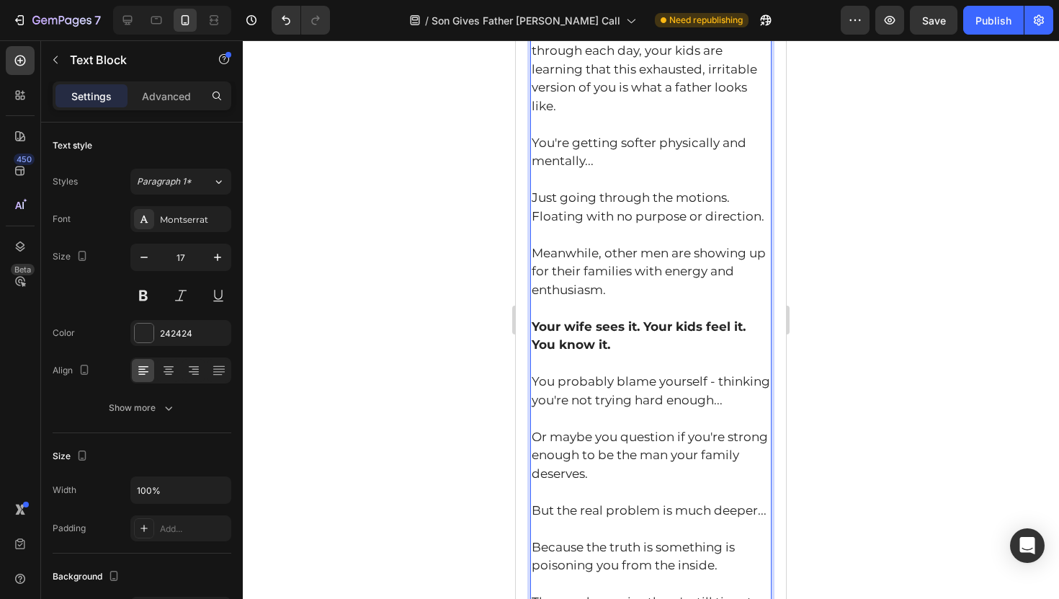
click at [599, 501] on p "But the real problem is much deeper... Because the truth is something is poison…" at bounding box center [651, 565] width 238 height 129
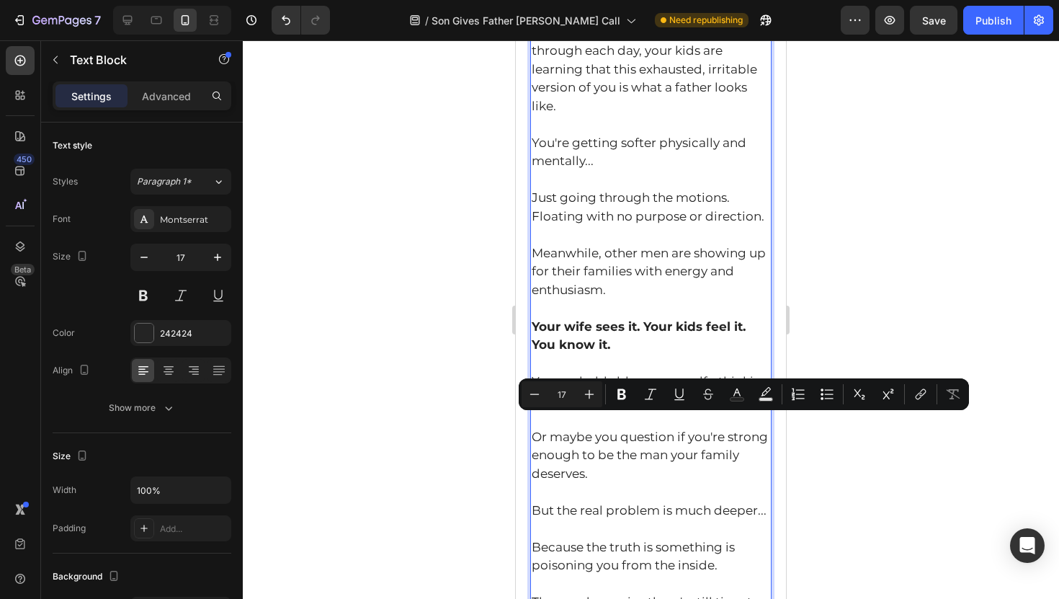
click at [612, 326] on p "Your wife sees it. Your kids feel it. You know it. You probably blame yourself …" at bounding box center [651, 410] width 238 height 184
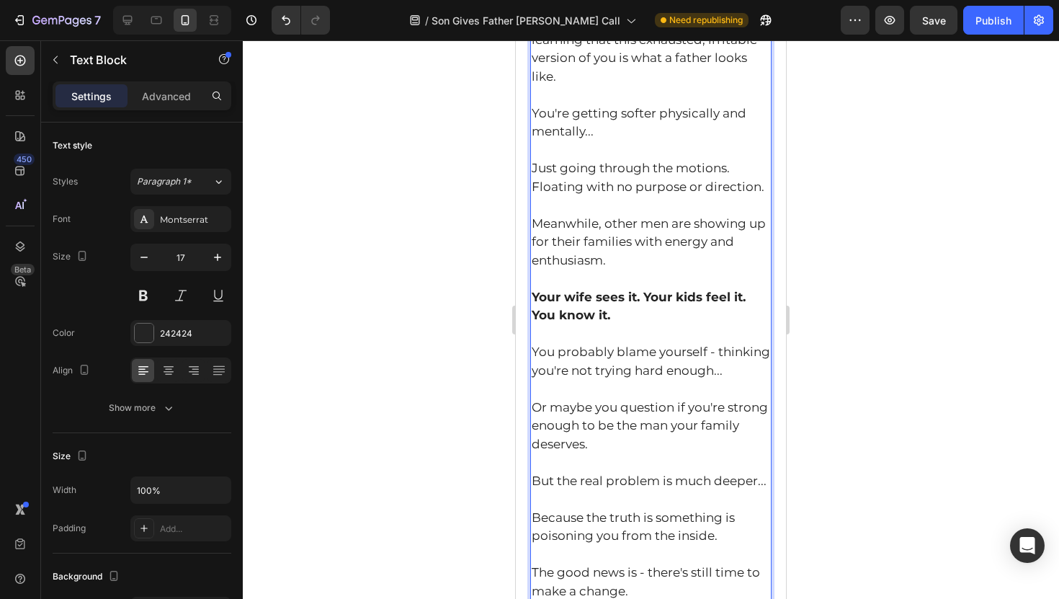
scroll to position [1640, 0]
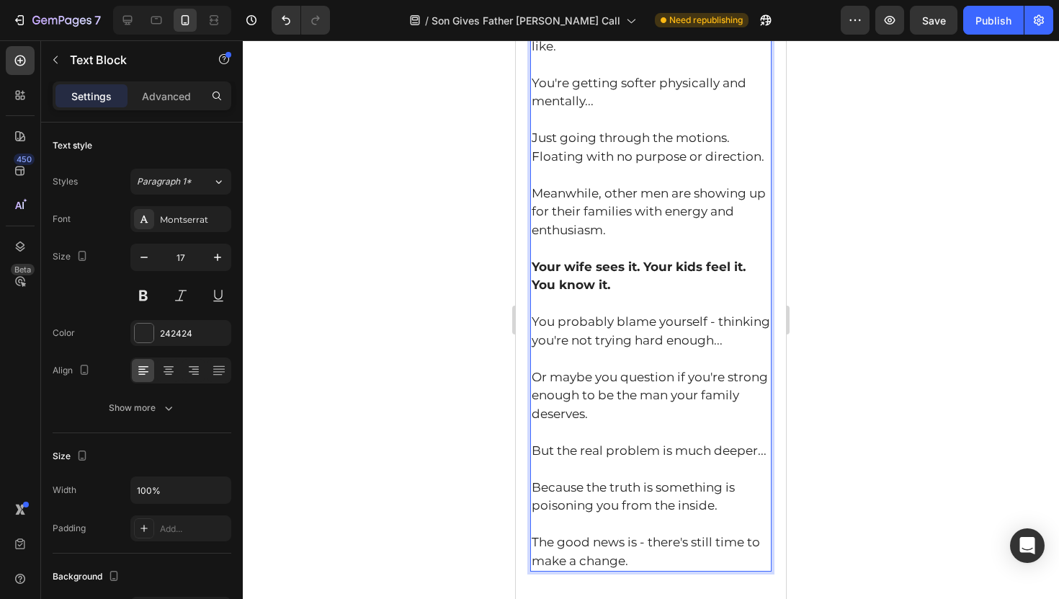
click at [565, 442] on p "But the real problem is much deeper... Because the truth is something is poison…" at bounding box center [651, 506] width 238 height 129
click at [553, 442] on p "But the real problem is much deeper... Because the truth is something is poison…" at bounding box center [651, 506] width 238 height 129
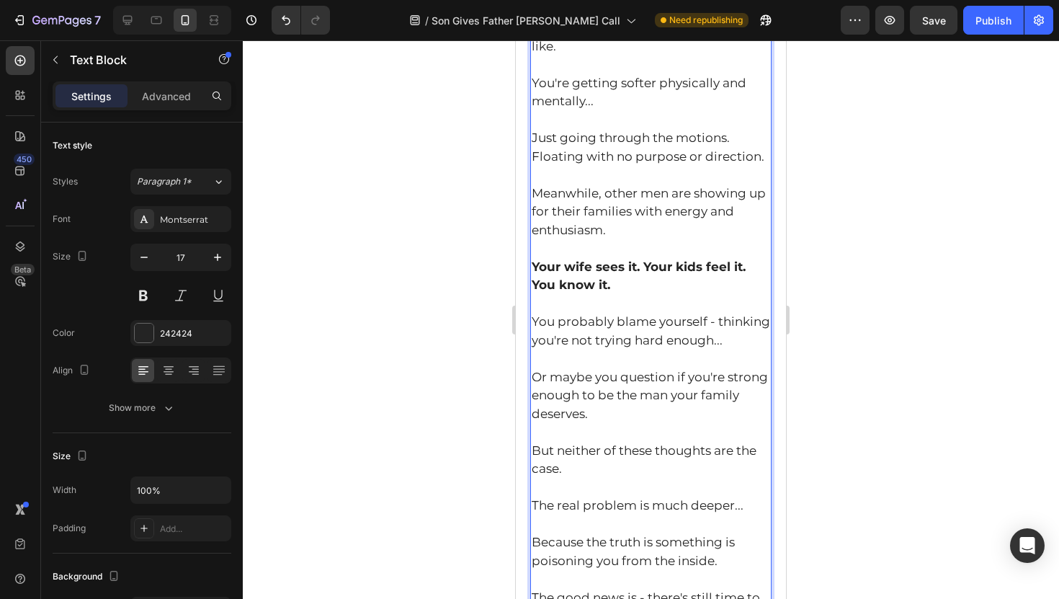
click at [565, 442] on p "But neither of these thoughts are the case. The real problem is much deeper... …" at bounding box center [651, 534] width 238 height 184
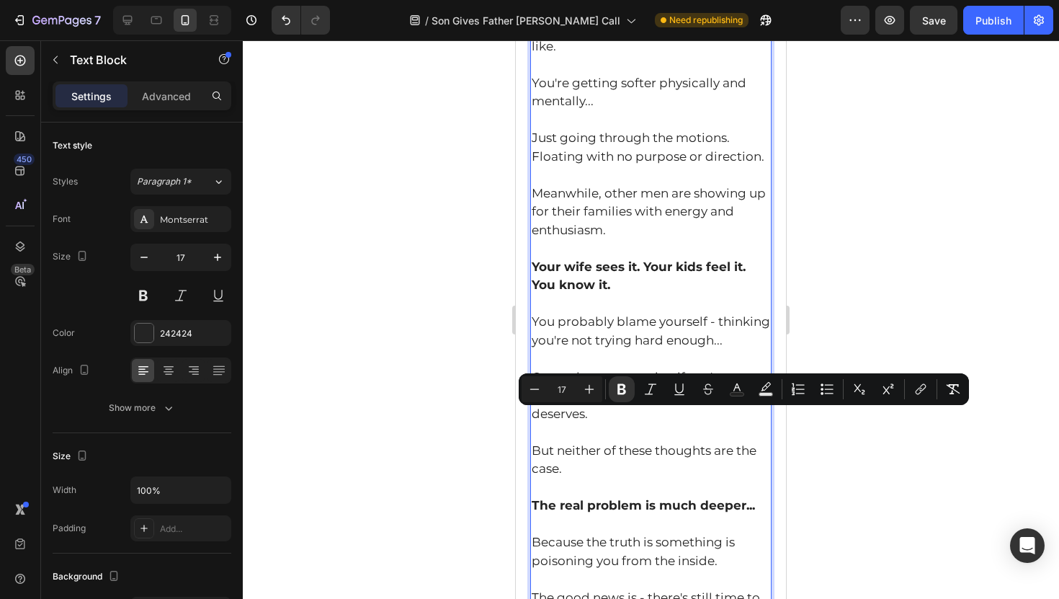
click at [560, 466] on p "But neither of these thoughts are the case. The real problem is much deeper... …" at bounding box center [651, 534] width 238 height 184
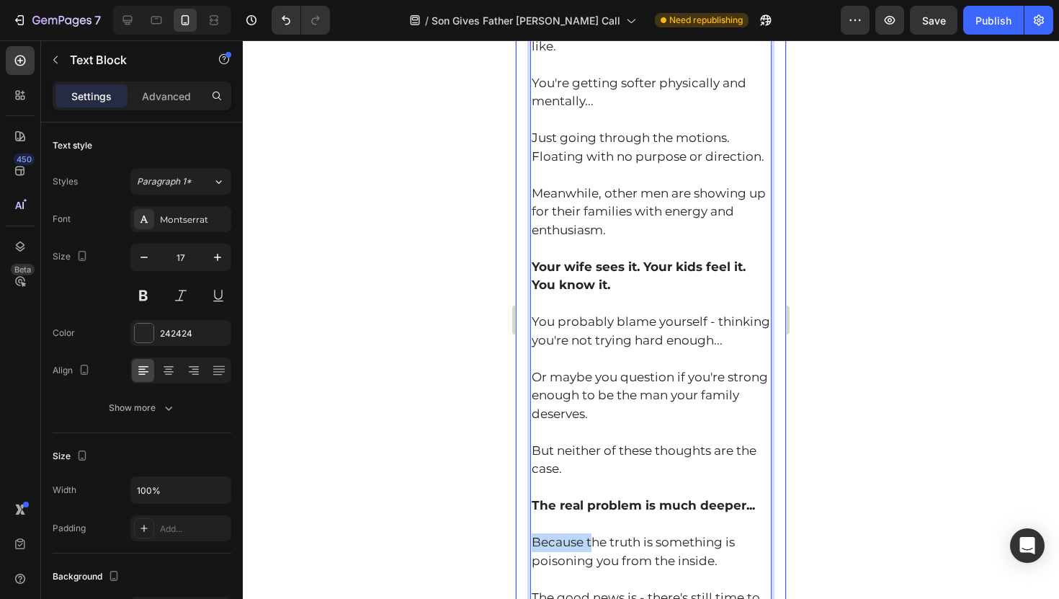
drag, startPoint x: 591, startPoint y: 455, endPoint x: 519, endPoint y: 455, distance: 72.7
click at [604, 460] on p "But neither of these thoughts are the case. The real problem is much deeper... …" at bounding box center [651, 534] width 238 height 184
click at [719, 459] on p "But neither of these thoughts are the case. The real problem is much deeper... …" at bounding box center [651, 534] width 238 height 184
click at [661, 478] on p "But neither of these thoughts are the case. The real problem is much deeper... …" at bounding box center [651, 534] width 238 height 184
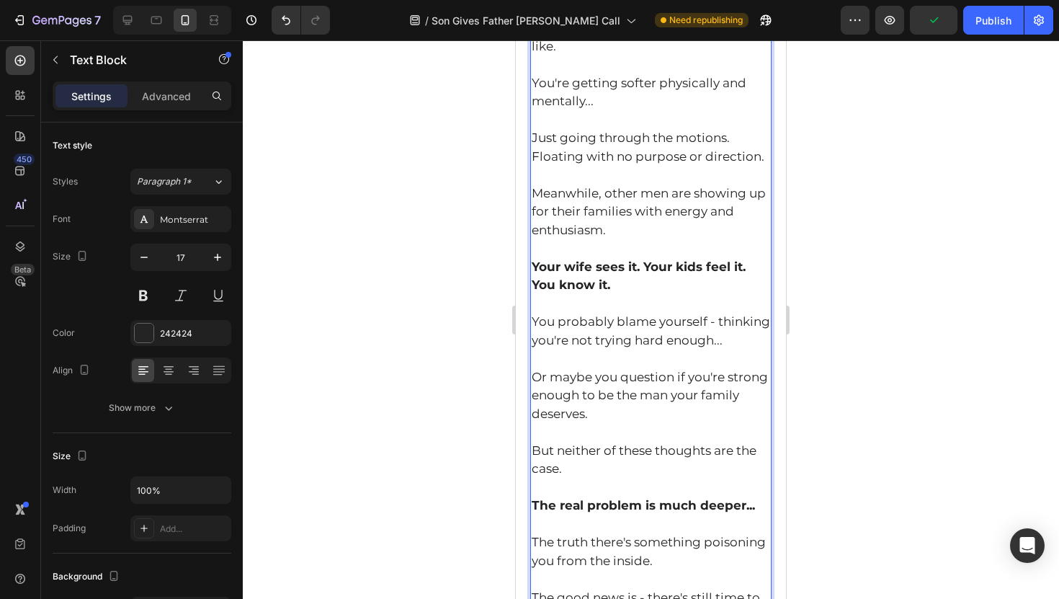
click at [588, 454] on p "But neither of these thoughts are the case. The real problem is much deeper... …" at bounding box center [651, 534] width 238 height 184
click at [595, 465] on p "But neither of these thoughts are the case. The real problem is much deeper... …" at bounding box center [651, 534] width 238 height 184
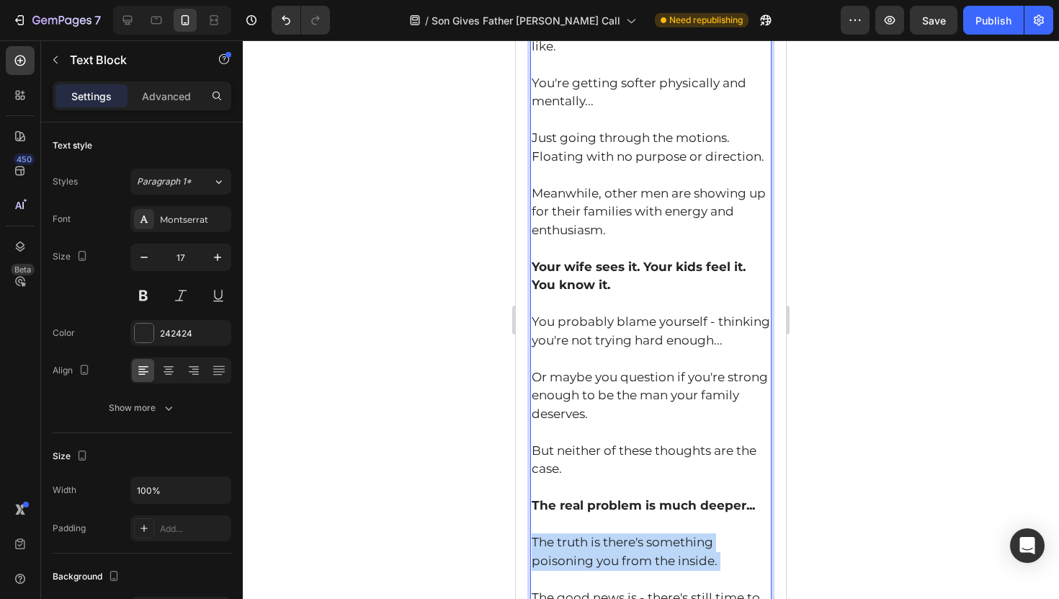
click at [595, 465] on p "But neither of these thoughts are the case. The real problem is much deeper... …" at bounding box center [651, 534] width 238 height 184
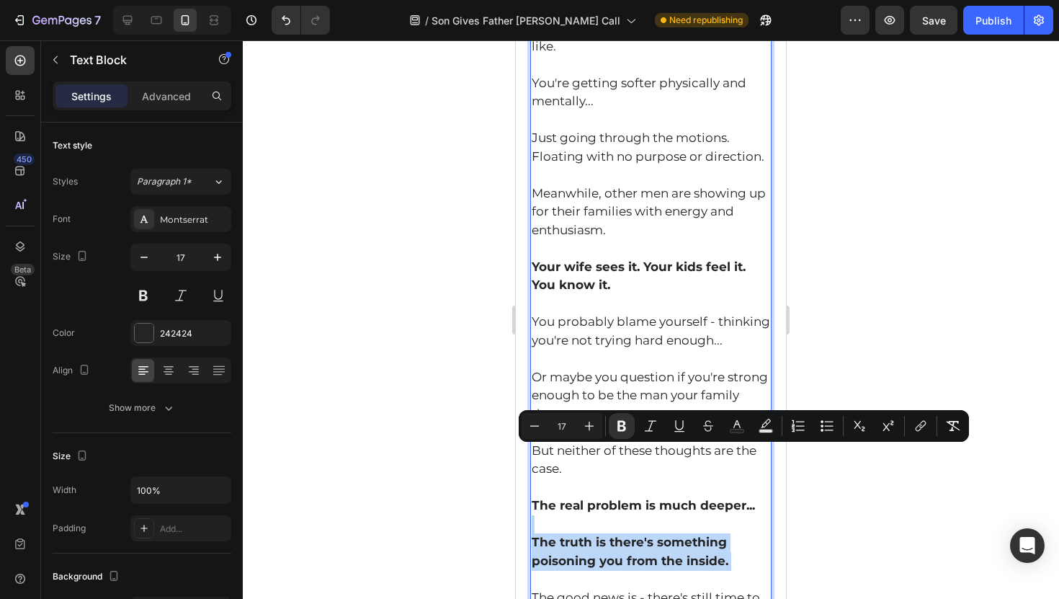
click at [588, 534] on strong "The truth is there's something poisoning you from the inside." at bounding box center [630, 550] width 197 height 33
click at [580, 488] on p "But neither of these thoughts are the case. The real problem is much deeper... …" at bounding box center [651, 534] width 238 height 184
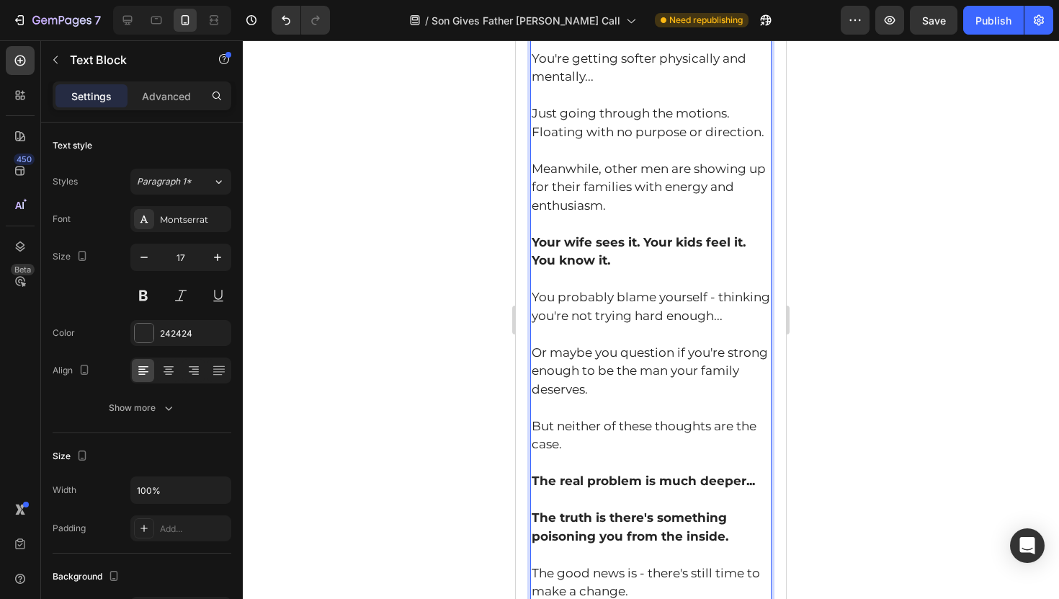
scroll to position [1672, 0]
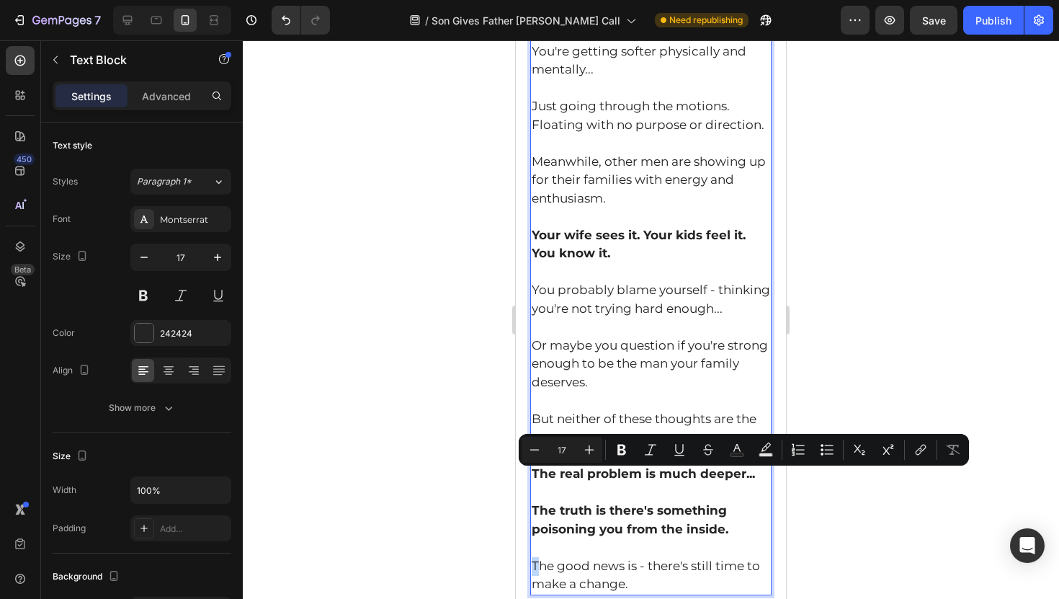
drag, startPoint x: 536, startPoint y: 479, endPoint x: 528, endPoint y: 478, distance: 8.0
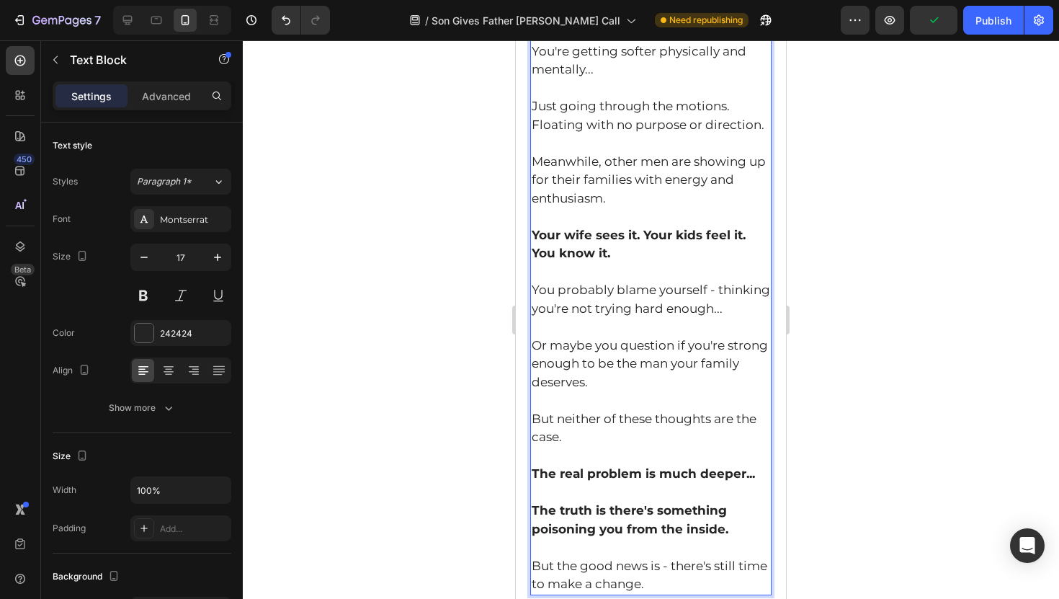
click at [655, 496] on p "But neither of these thoughts are the case. The real problem is much deeper... …" at bounding box center [651, 502] width 238 height 184
click at [475, 395] on div at bounding box center [651, 319] width 816 height 558
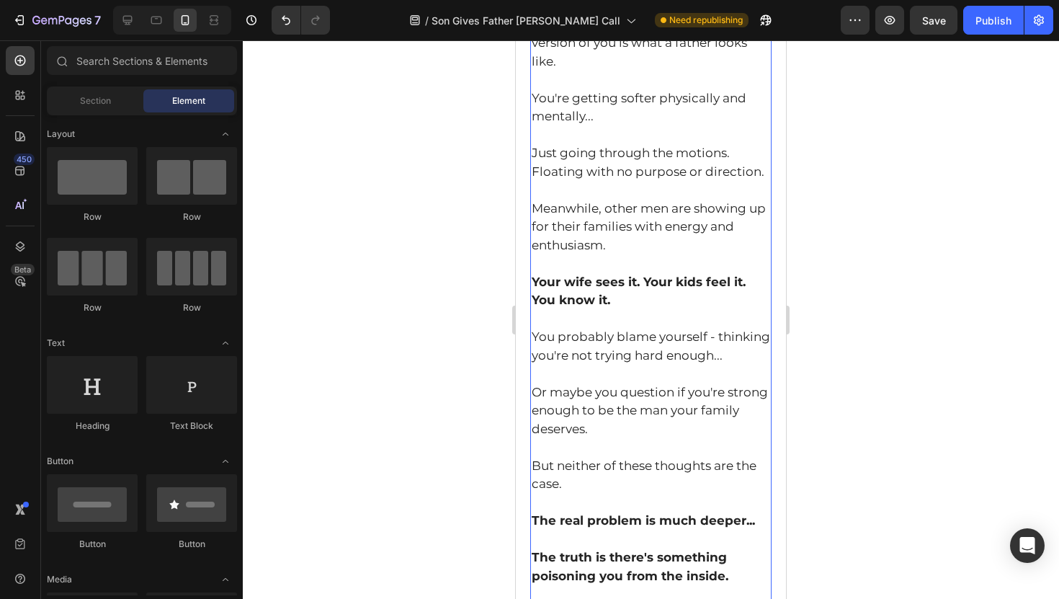
scroll to position [1554, 0]
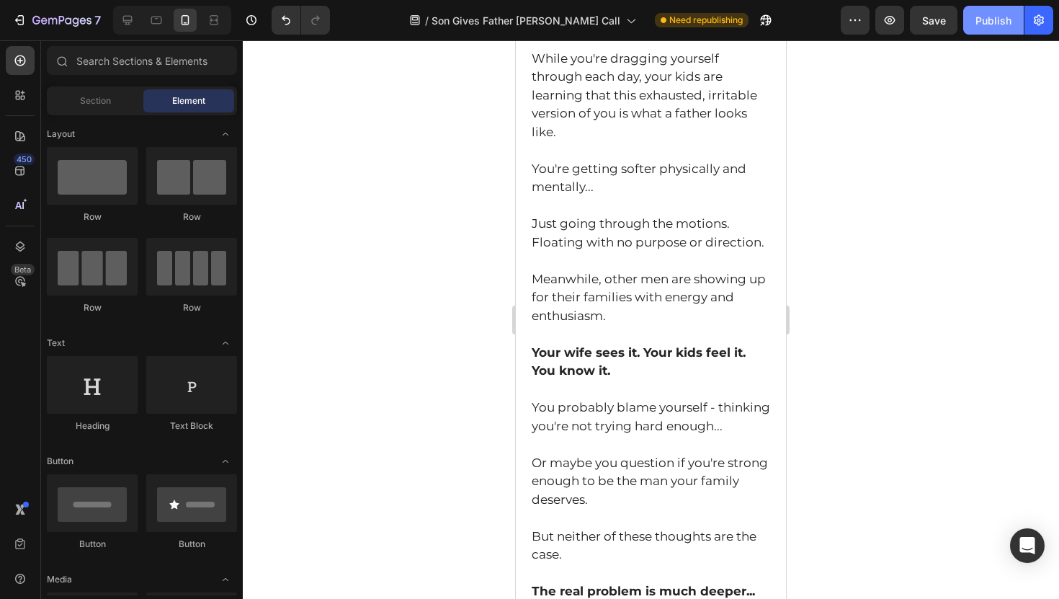
click at [1005, 26] on div "Publish" at bounding box center [993, 20] width 36 height 15
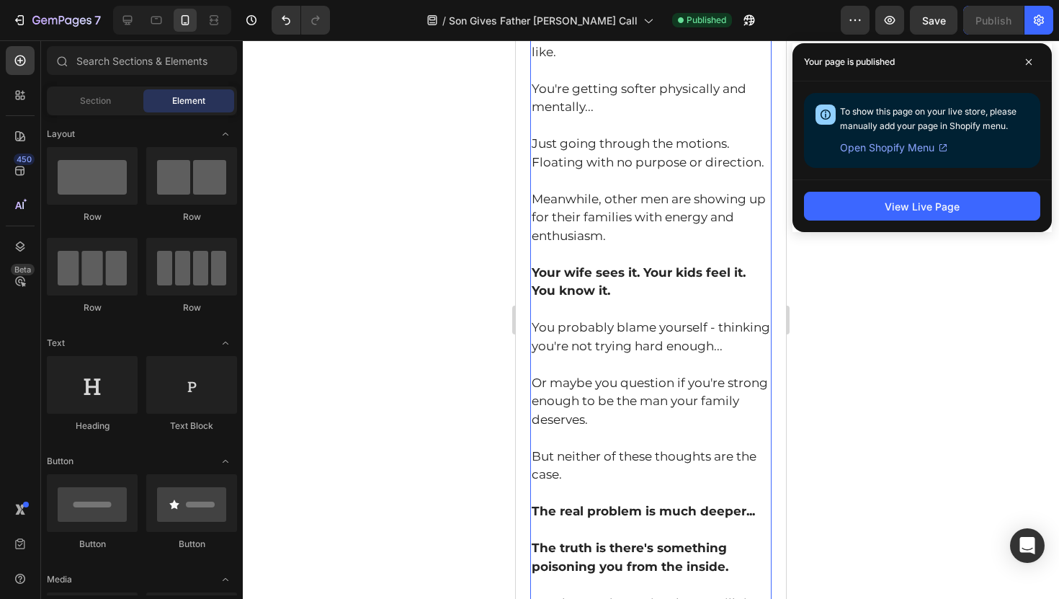
scroll to position [1686, 0]
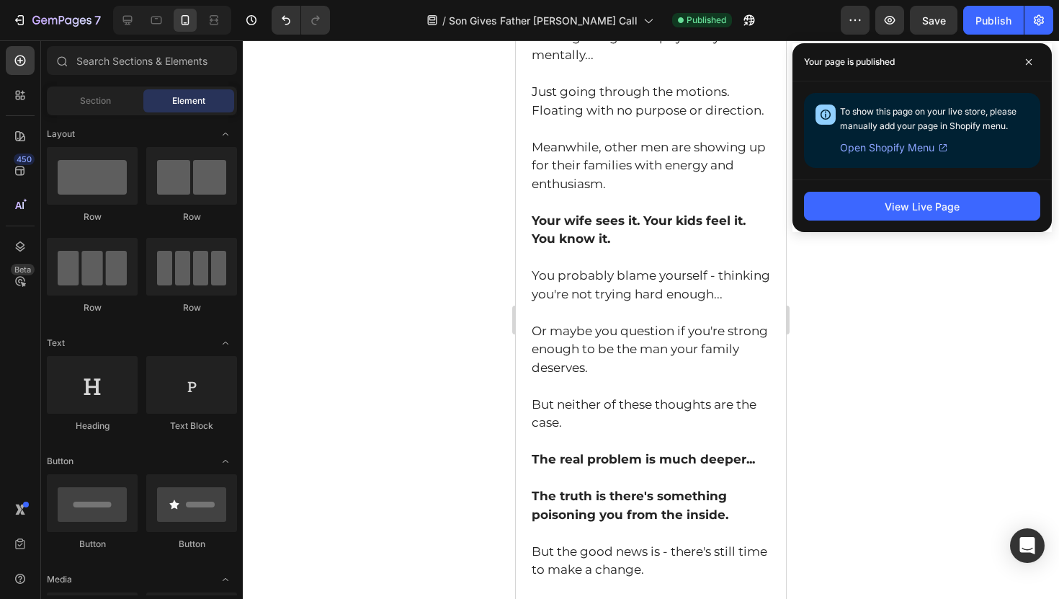
click at [441, 225] on div at bounding box center [651, 319] width 816 height 558
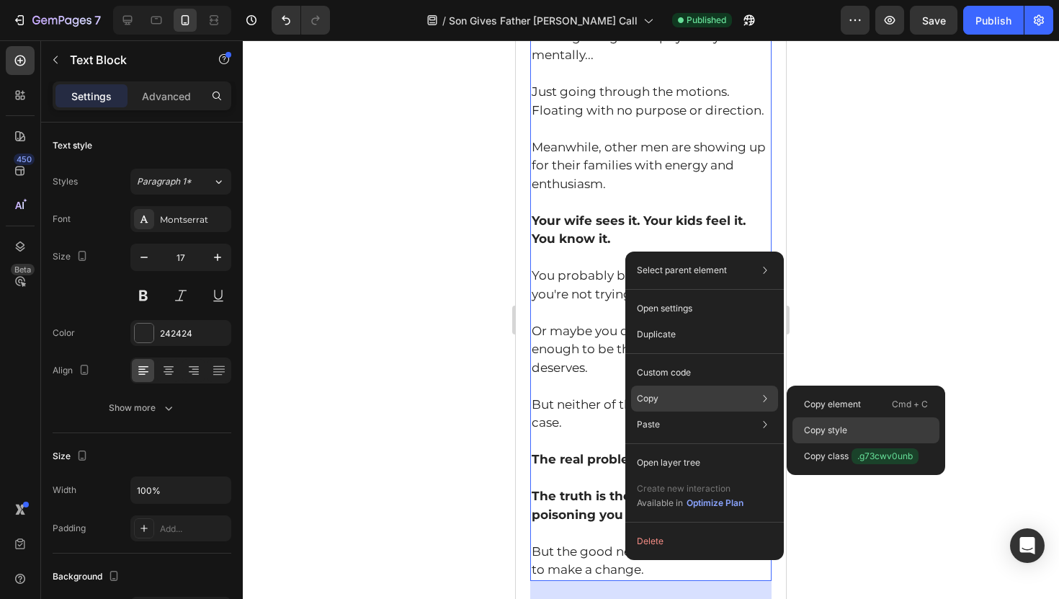
click at [847, 443] on div "Copy style" at bounding box center [865, 456] width 147 height 26
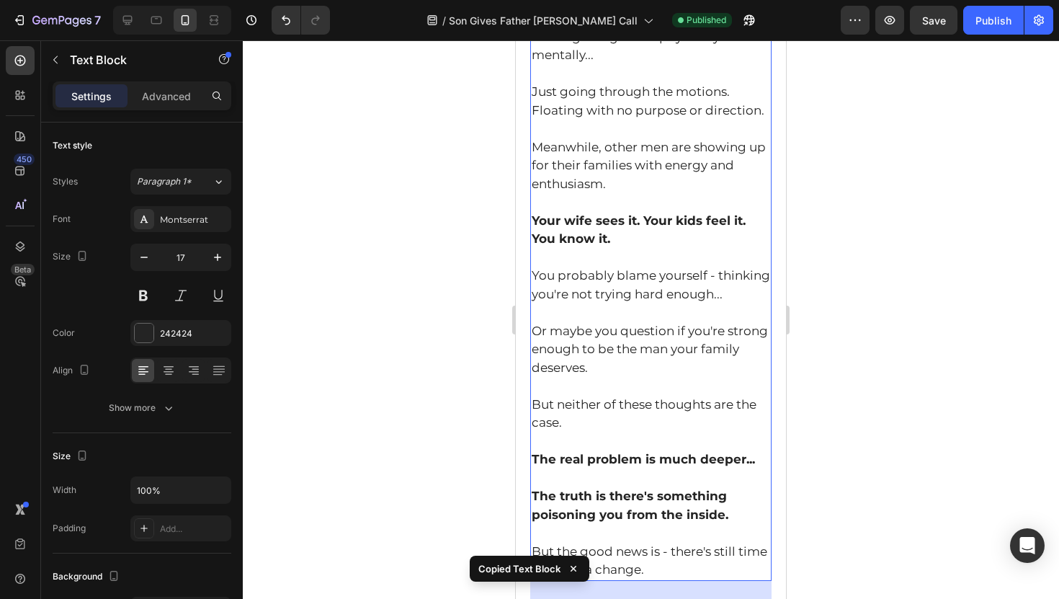
click at [396, 289] on div at bounding box center [651, 319] width 816 height 558
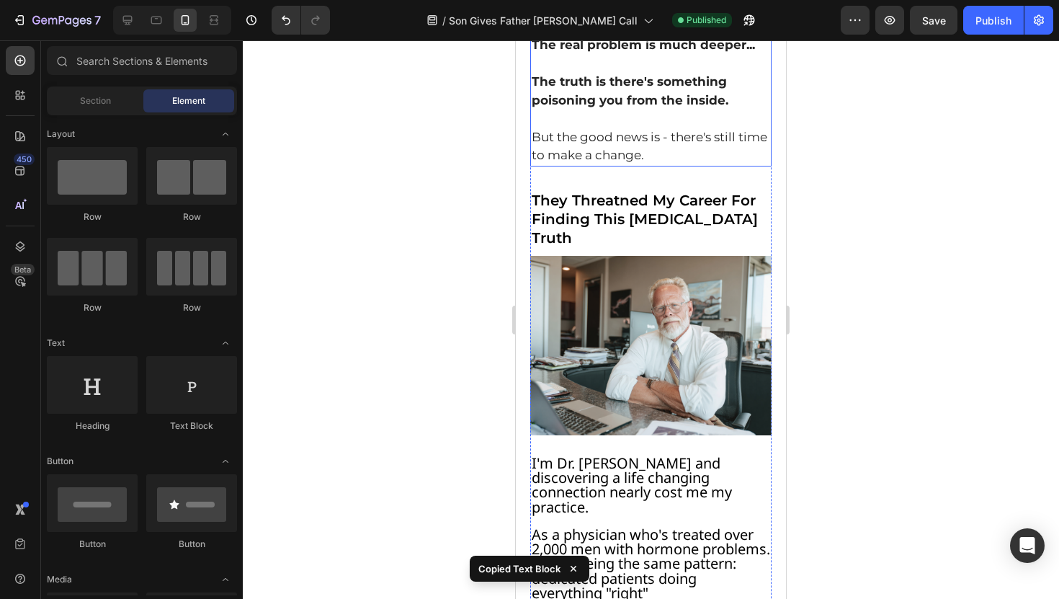
scroll to position [2120, 0]
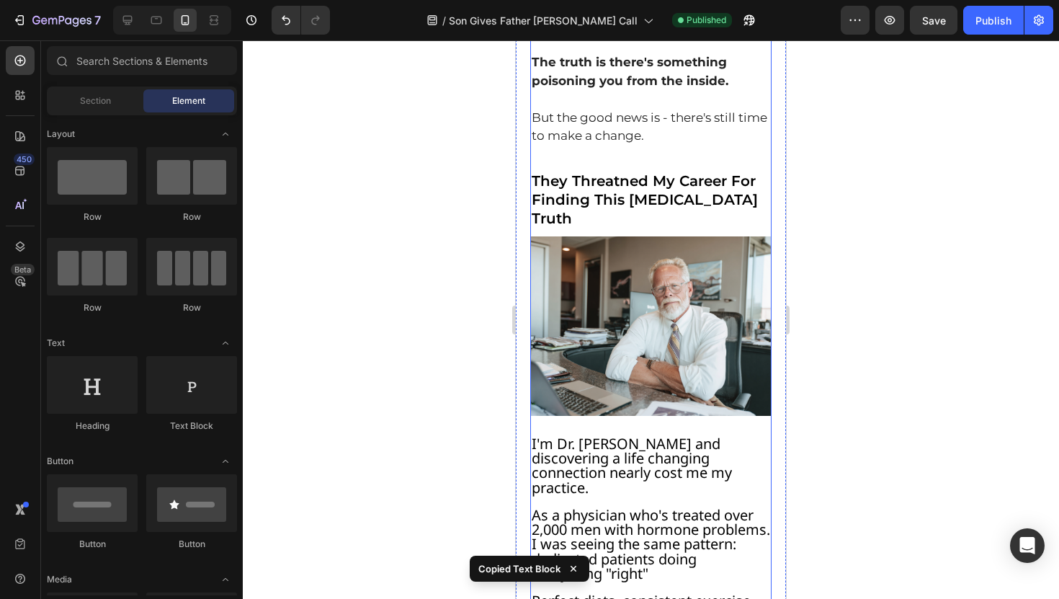
click at [601, 496] on p at bounding box center [651, 502] width 238 height 13
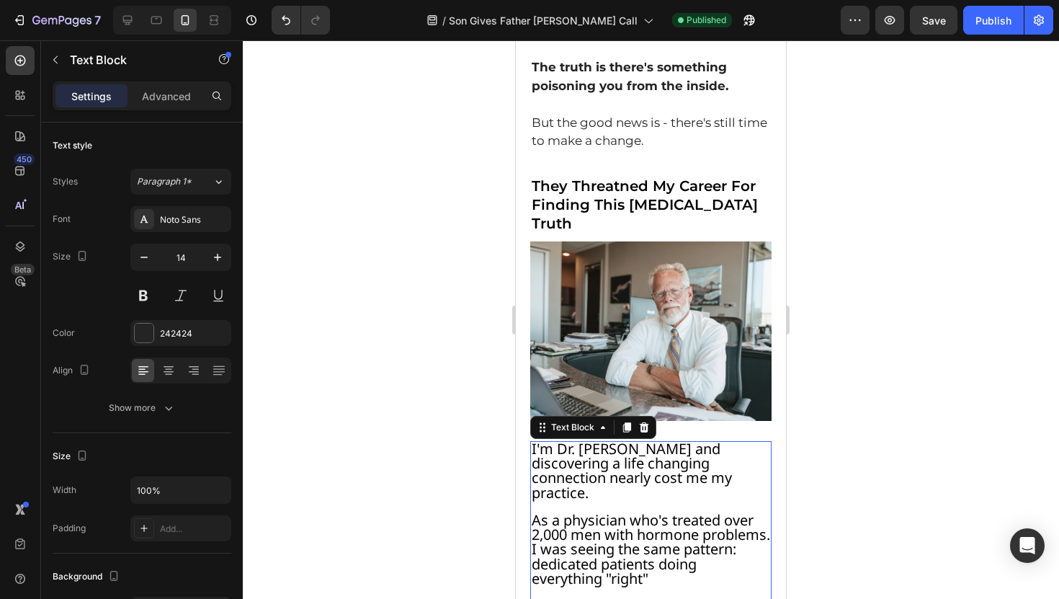
scroll to position [2112, 0]
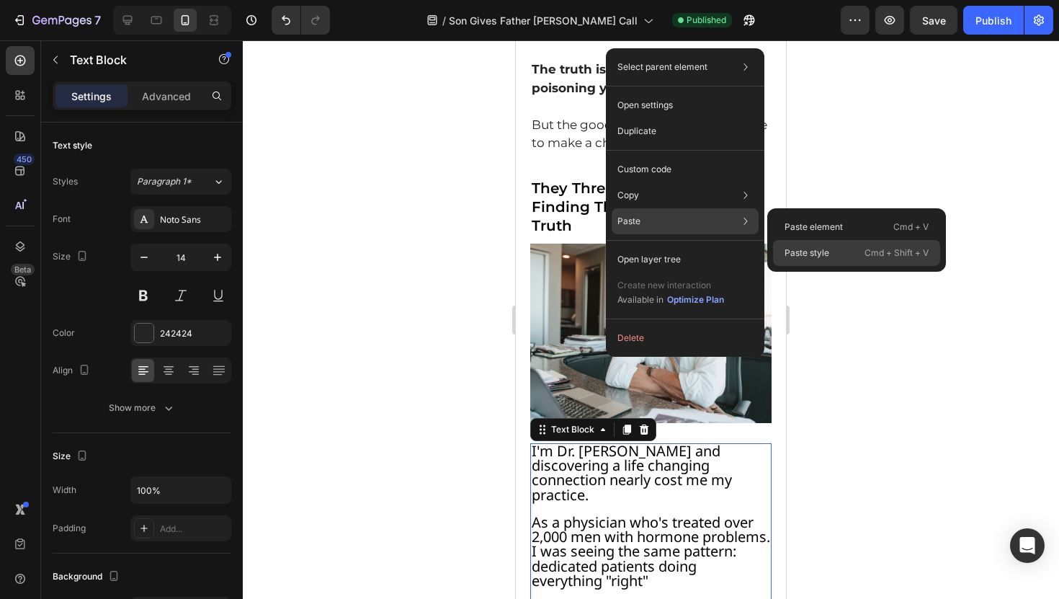
click at [809, 240] on div "Paste style Cmd + Shift + V" at bounding box center [856, 253] width 167 height 26
type input "17"
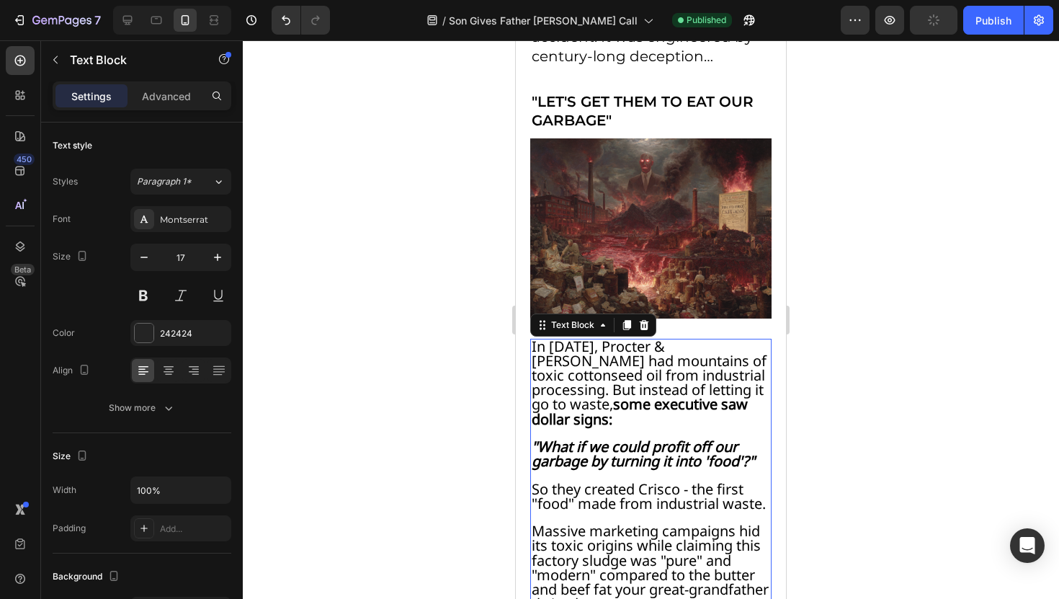
scroll to position [130, 0]
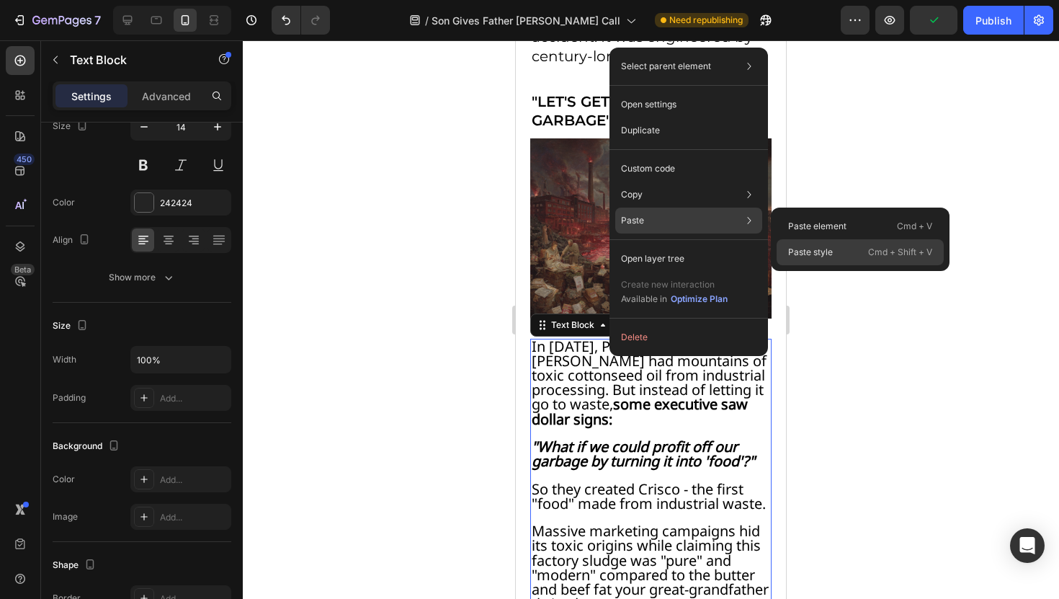
click at [817, 245] on div "Paste style Cmd + Shift + V" at bounding box center [859, 252] width 167 height 26
type input "17"
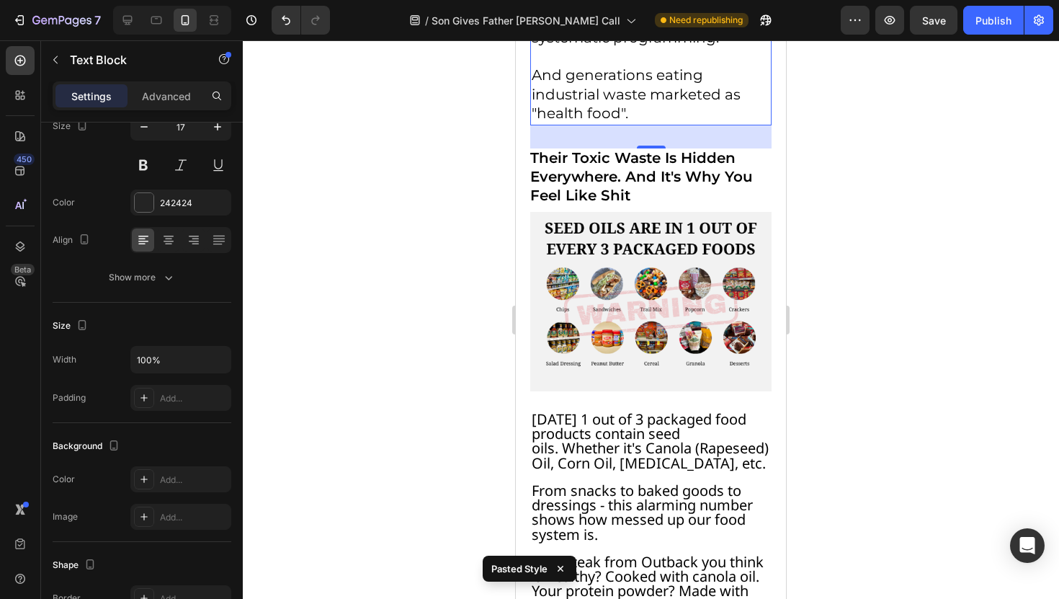
scroll to position [4989, 0]
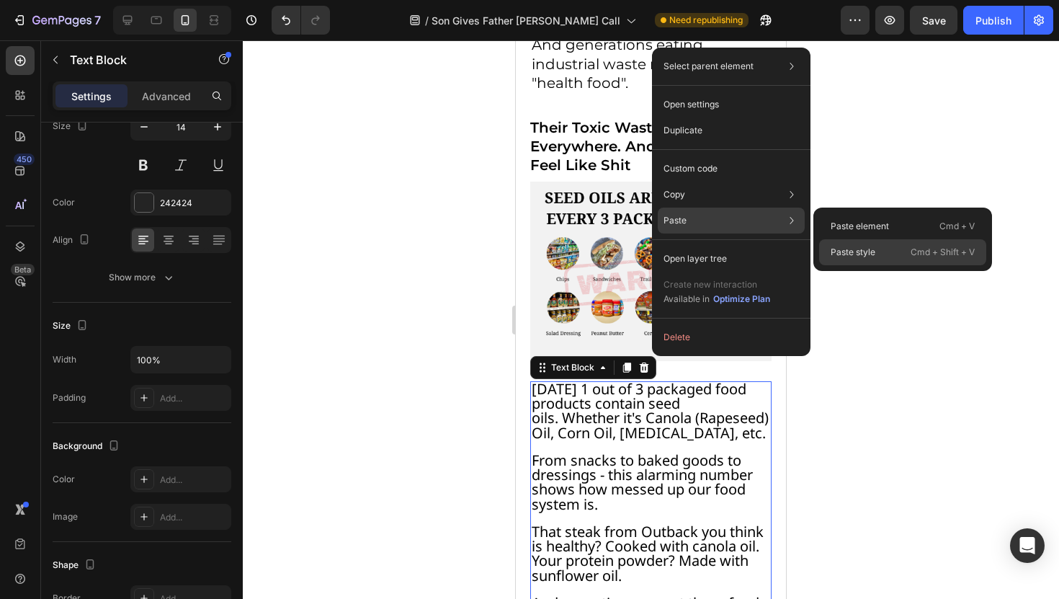
click at [840, 242] on div "Paste style Cmd + Shift + V" at bounding box center [902, 252] width 167 height 26
type input "17"
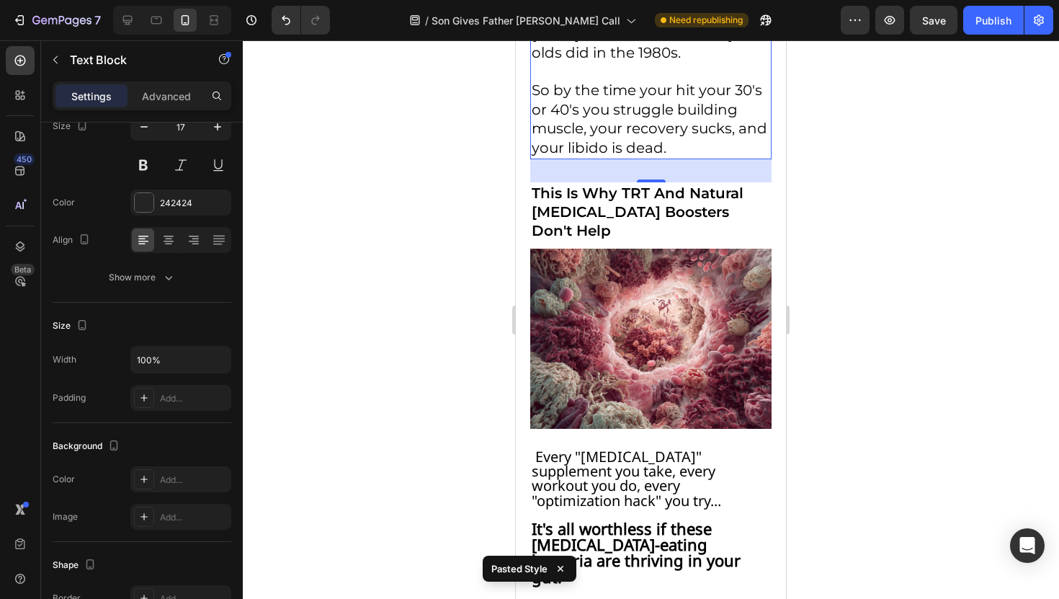
scroll to position [6218, 0]
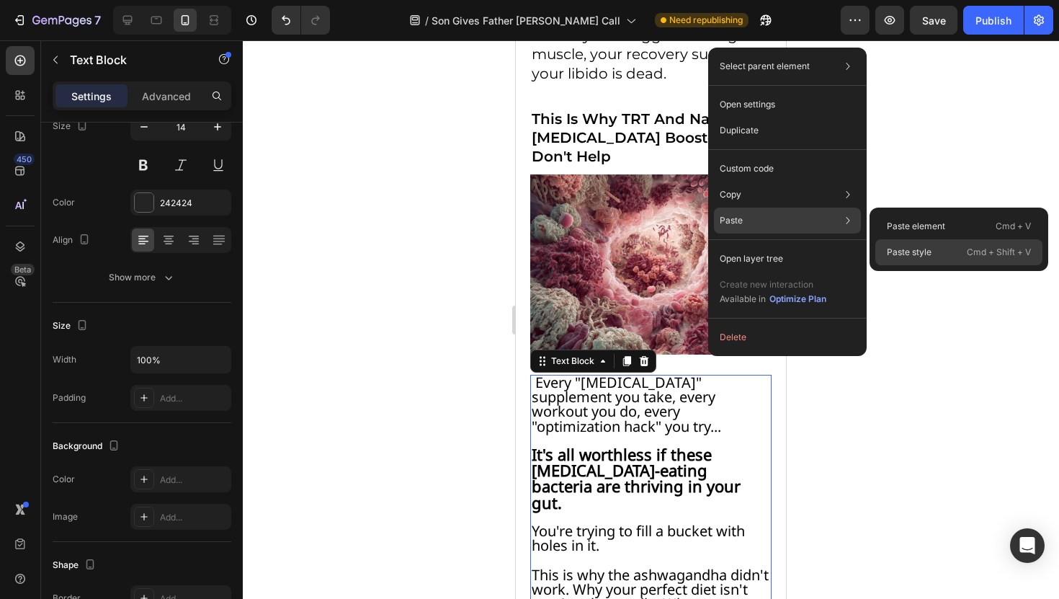
click at [887, 242] on div "Paste style Cmd + Shift + V" at bounding box center [958, 252] width 167 height 26
type input "17"
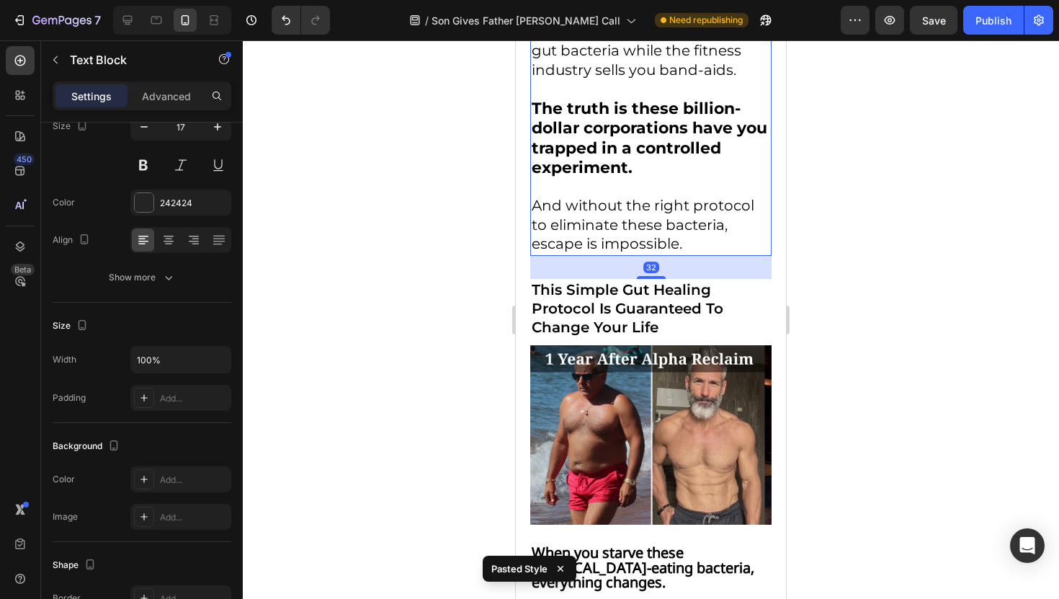
scroll to position [7029, 0]
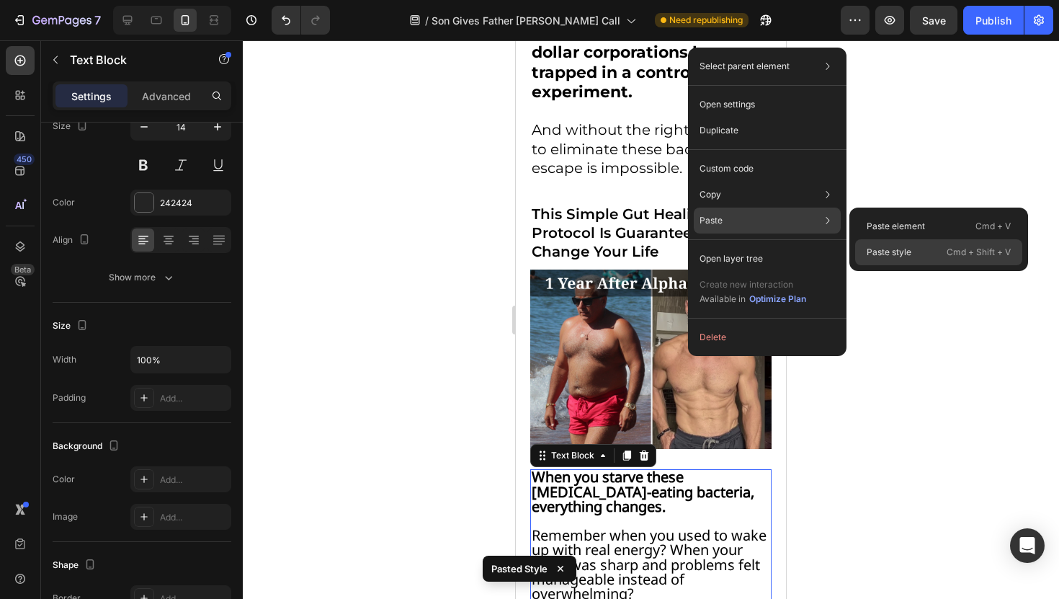
click at [884, 246] on p "Paste style" at bounding box center [888, 252] width 45 height 13
type input "17"
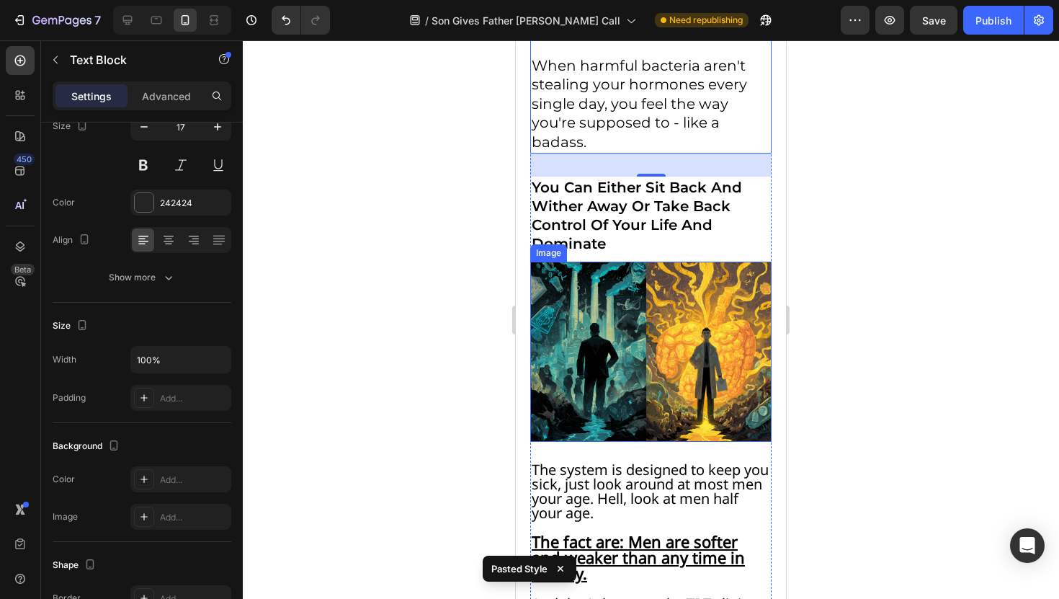
scroll to position [8710, 0]
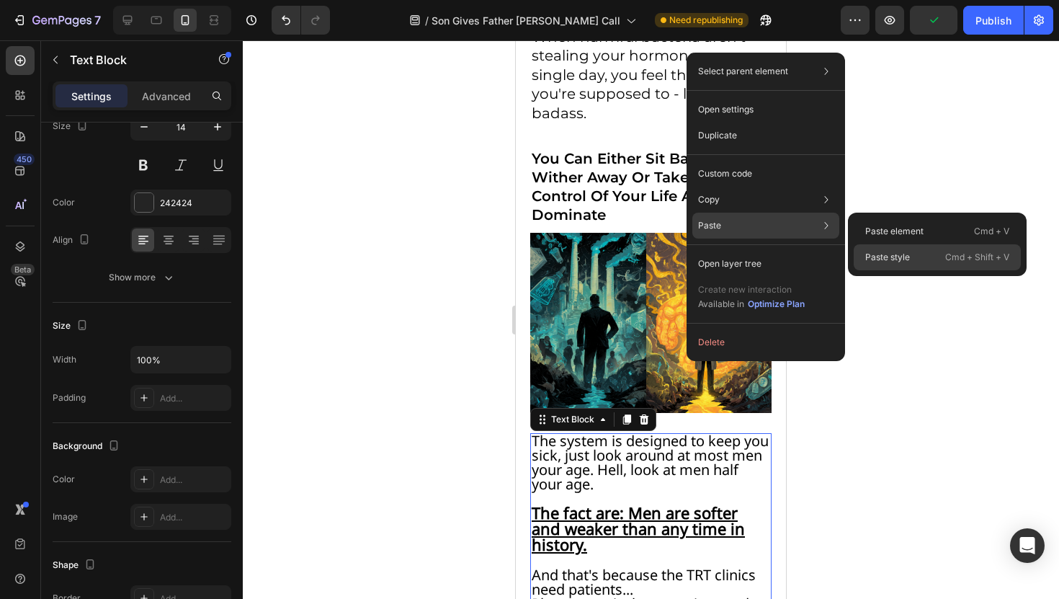
click at [888, 251] on p "Paste style" at bounding box center [887, 257] width 45 height 13
type input "17"
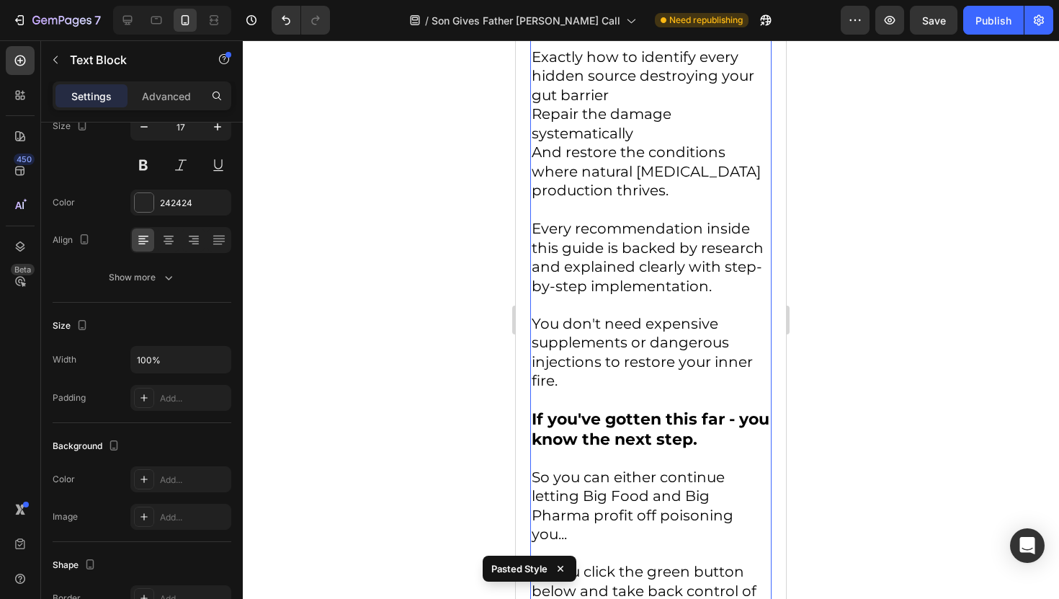
scroll to position [9774, 0]
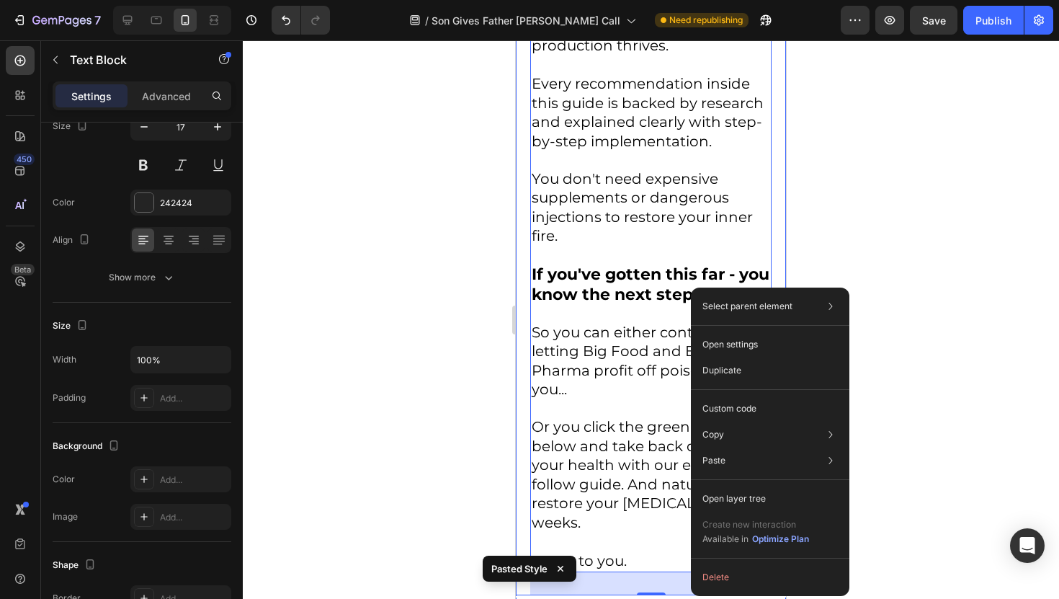
click at [450, 272] on div at bounding box center [651, 319] width 816 height 558
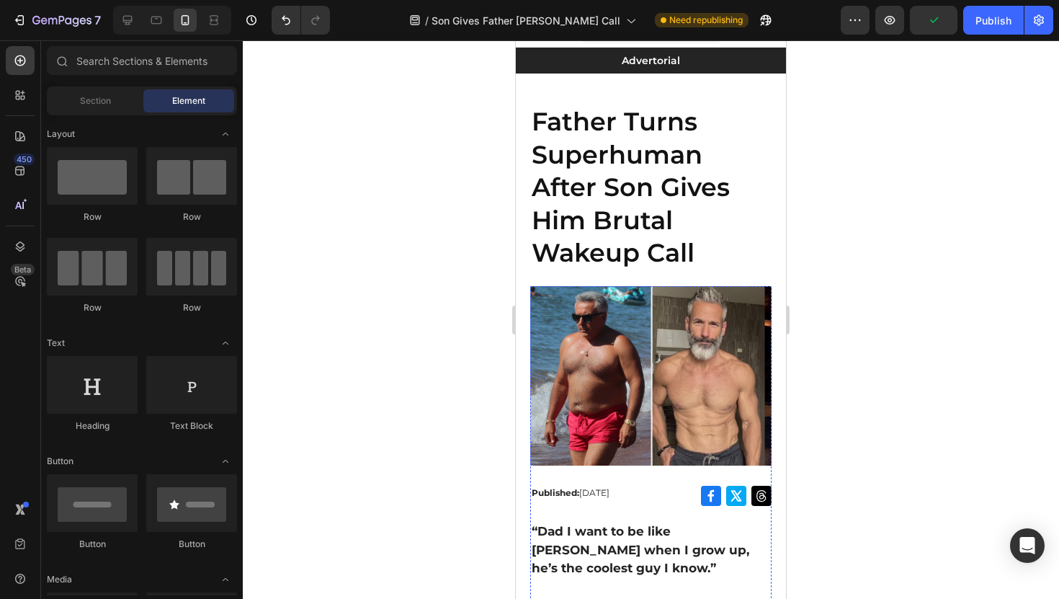
scroll to position [0, 0]
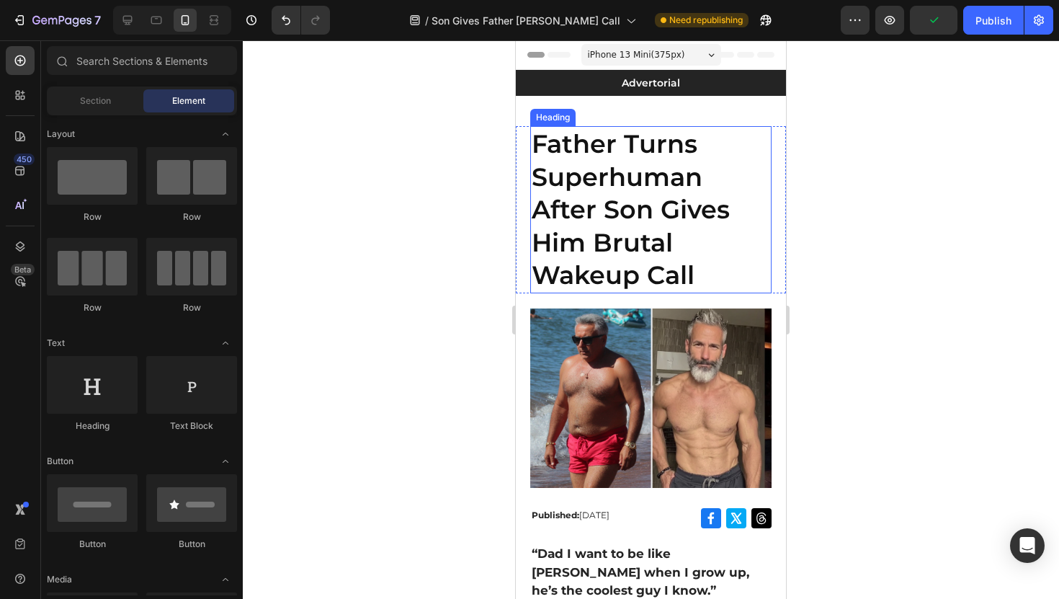
click at [644, 171] on h1 "Father Turns Superhuman After Son Gives Him Brutal Wakeup Call" at bounding box center [650, 209] width 241 height 167
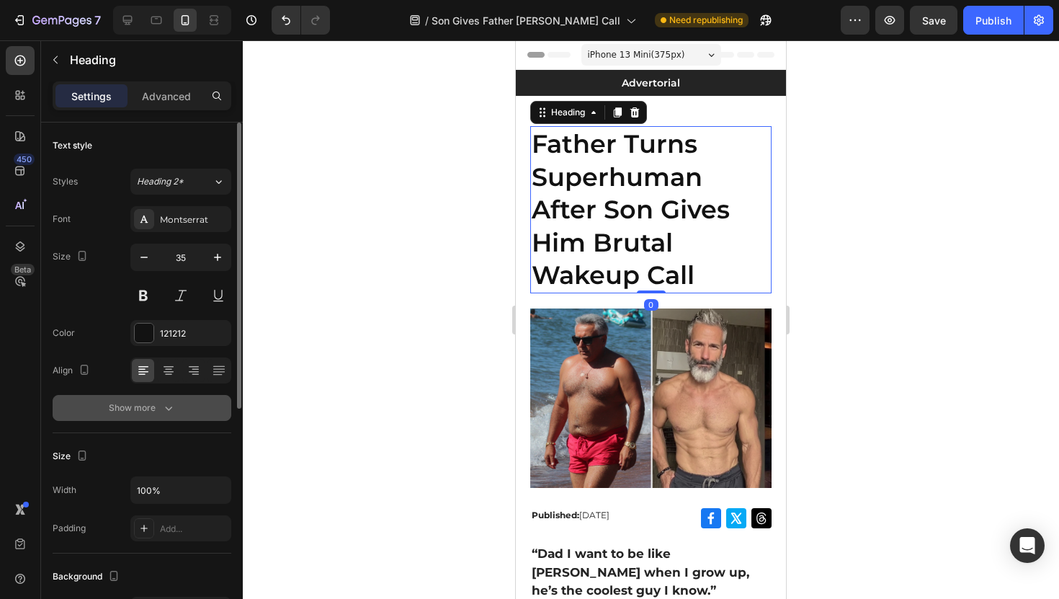
click at [158, 412] on div "Show more" at bounding box center [142, 407] width 67 height 14
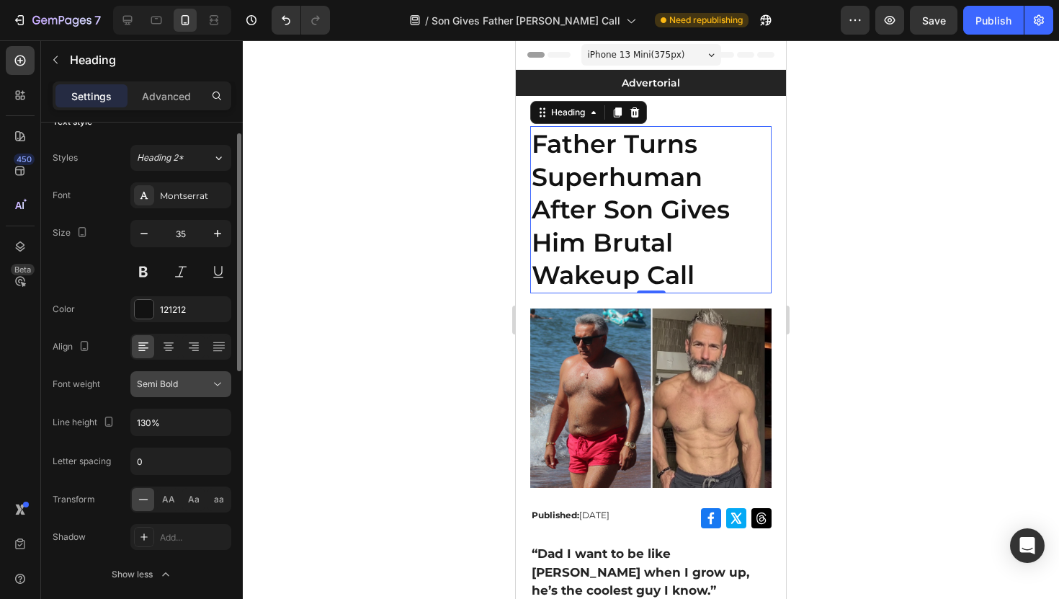
scroll to position [48, 0]
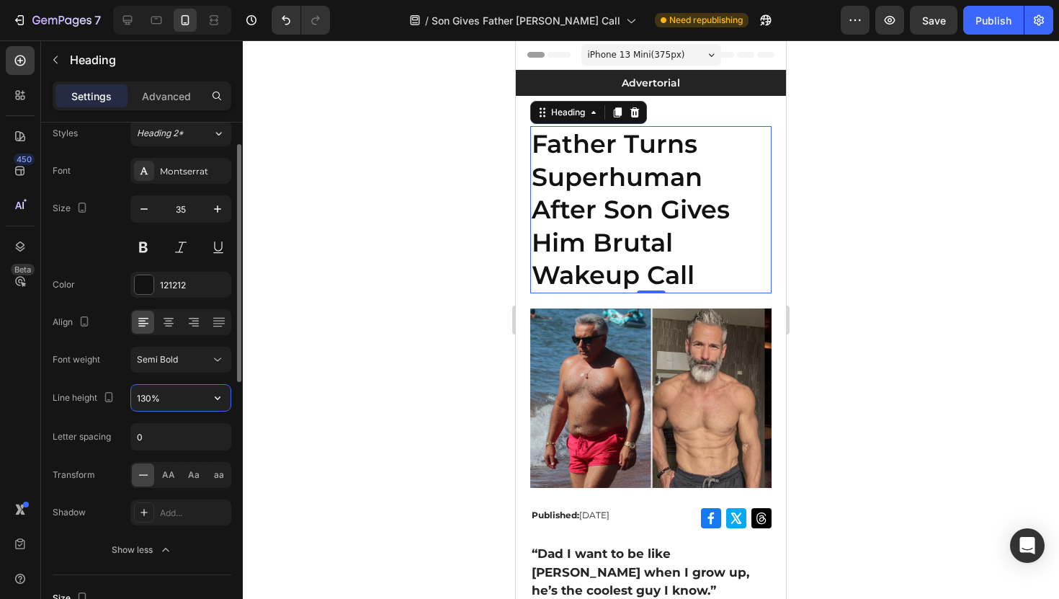
click at [156, 397] on input "130%" at bounding box center [180, 398] width 99 height 26
click at [212, 394] on icon "button" at bounding box center [217, 397] width 14 height 14
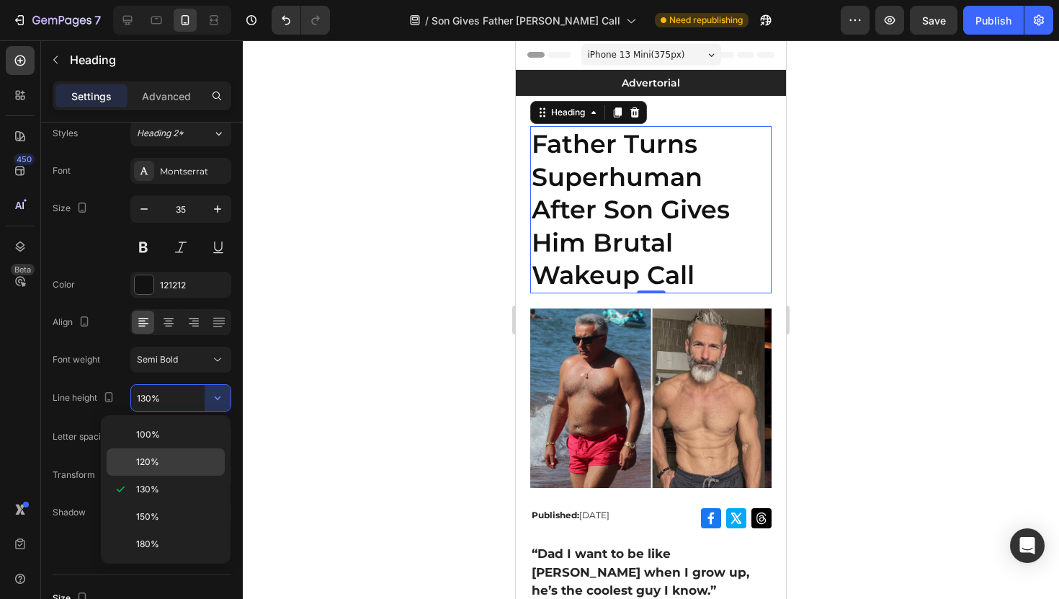
click at [184, 457] on p "120%" at bounding box center [177, 461] width 82 height 13
type input "120%"
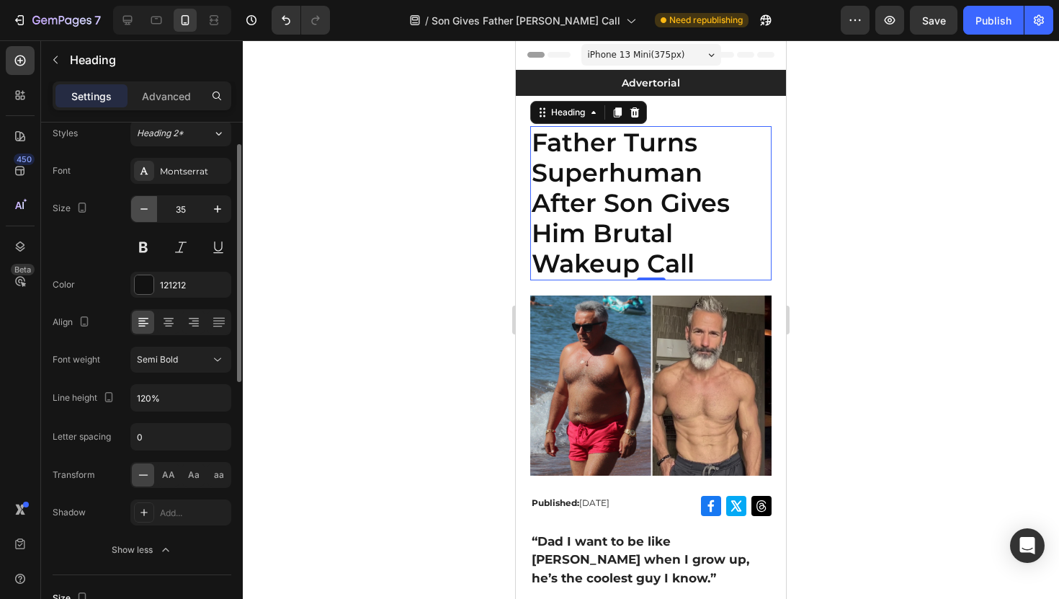
click at [145, 212] on icon "button" at bounding box center [144, 209] width 14 height 14
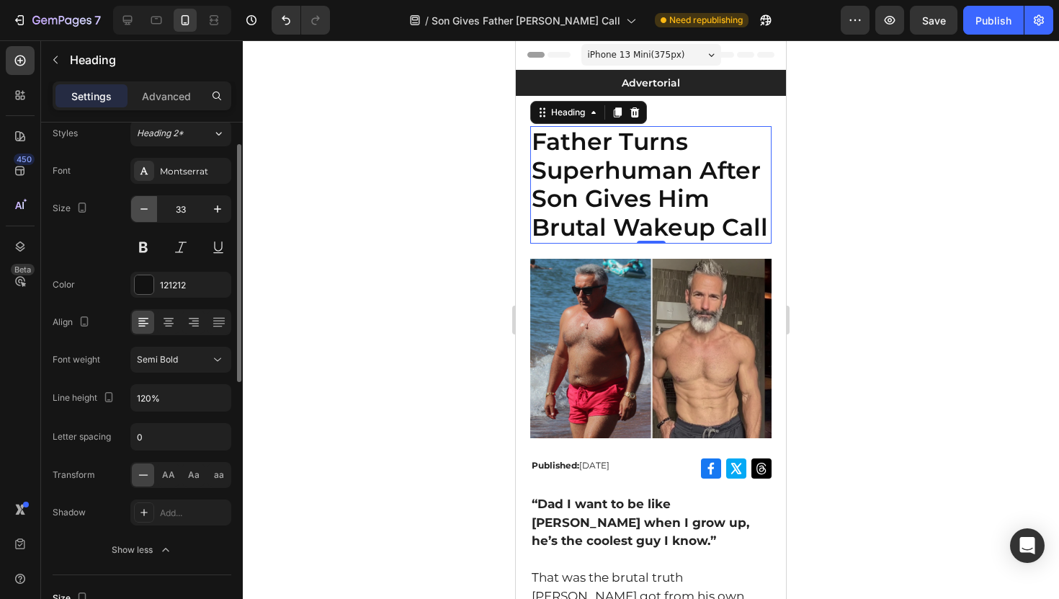
click at [145, 212] on icon "button" at bounding box center [144, 209] width 14 height 14
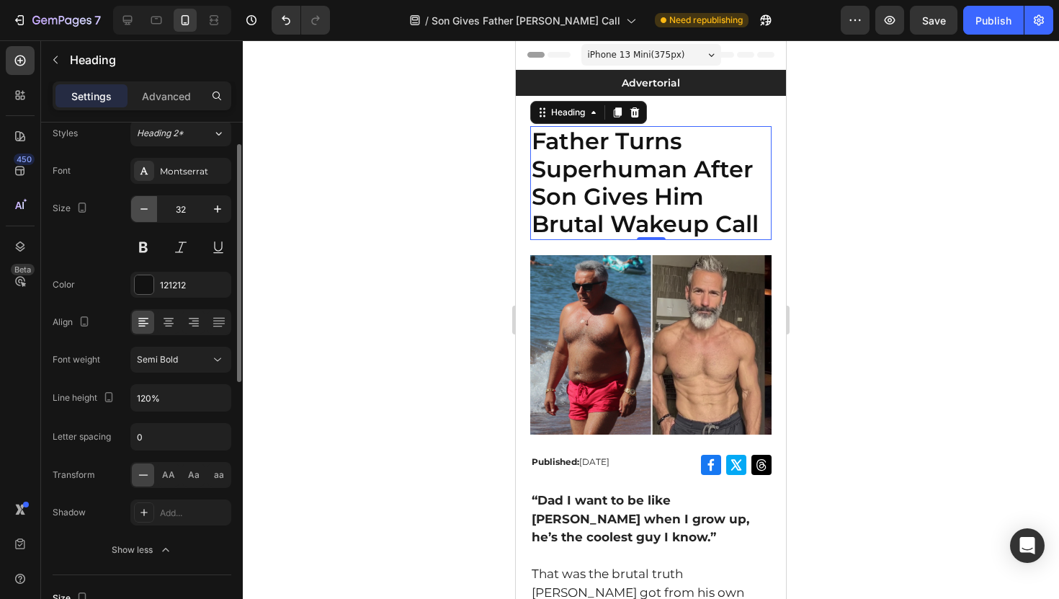
click at [145, 212] on icon "button" at bounding box center [144, 209] width 14 height 14
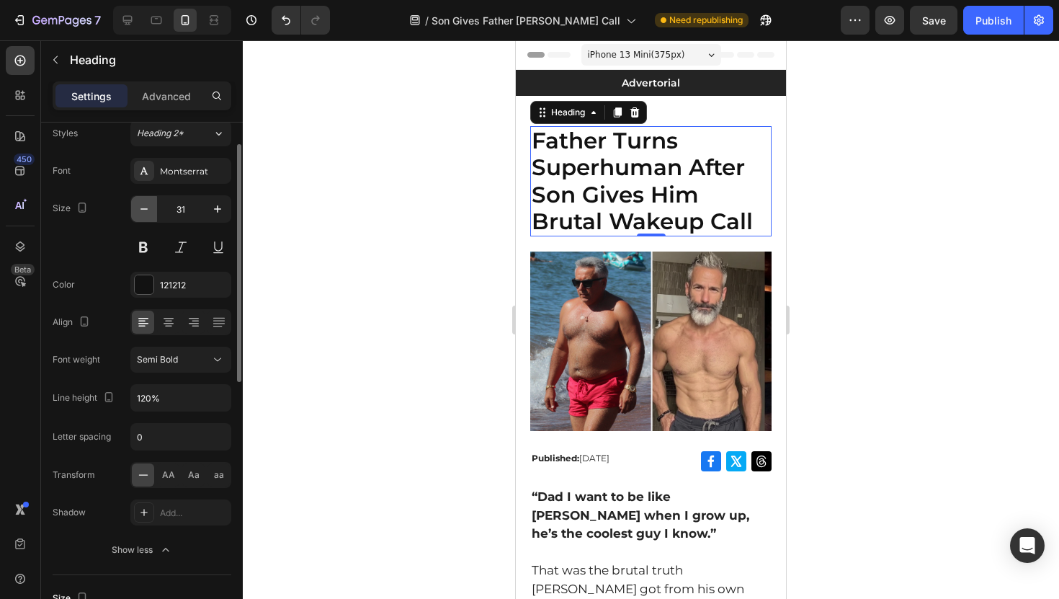
type input "30"
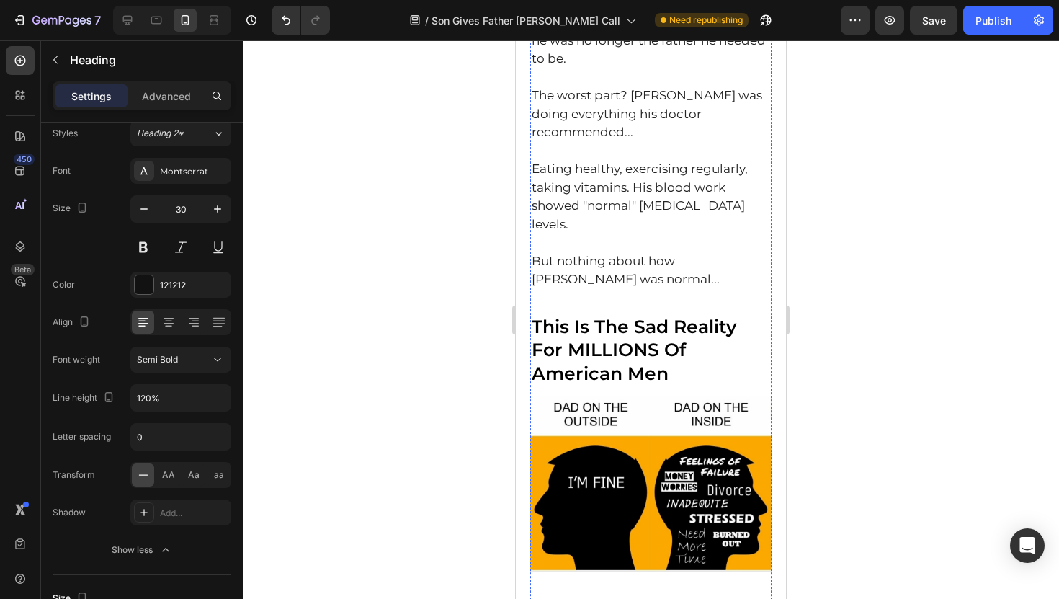
scroll to position [856, 0]
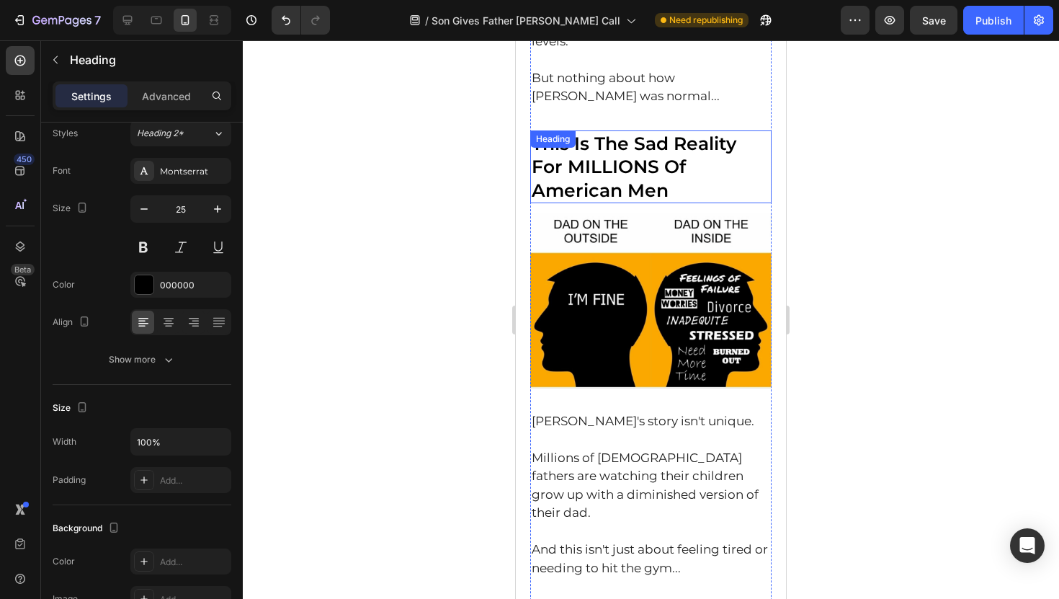
click at [614, 130] on h2 "This Is The Sad Reality For MILLIONS Of American Men" at bounding box center [650, 166] width 241 height 73
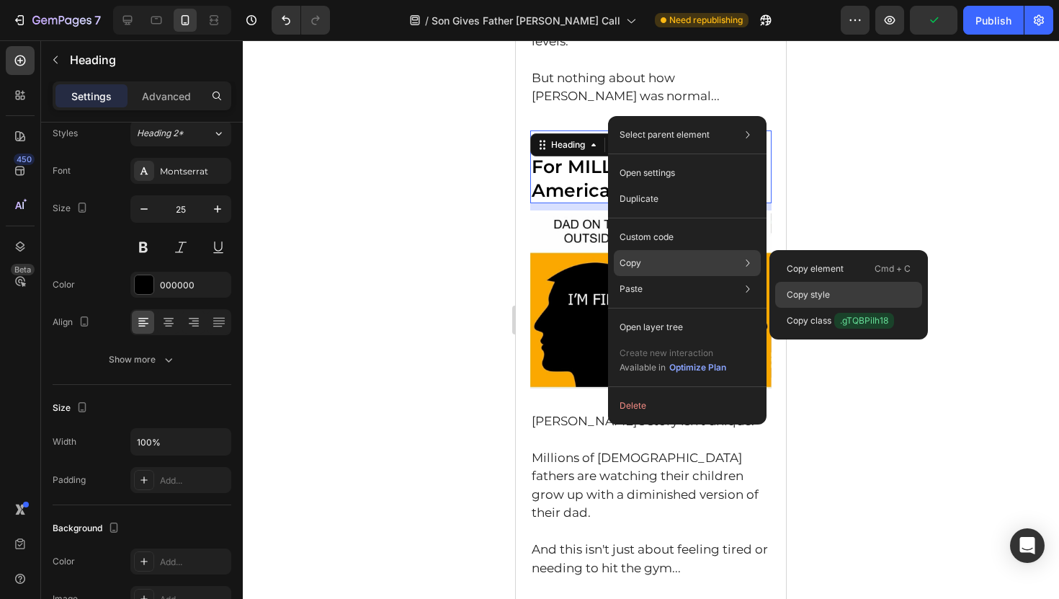
click at [815, 289] on p "Copy style" at bounding box center [807, 294] width 43 height 13
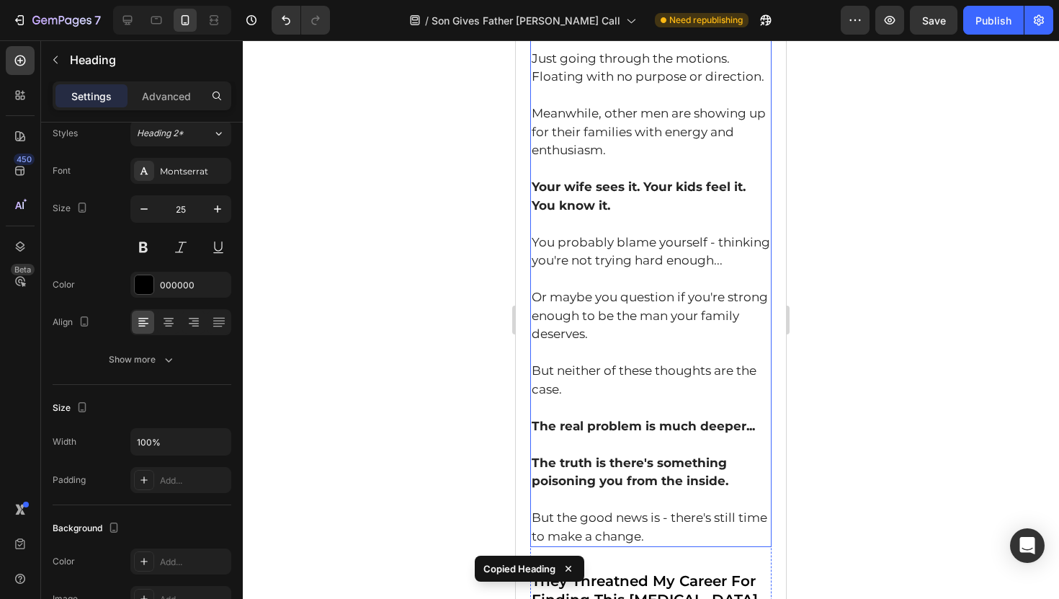
scroll to position [1869, 0]
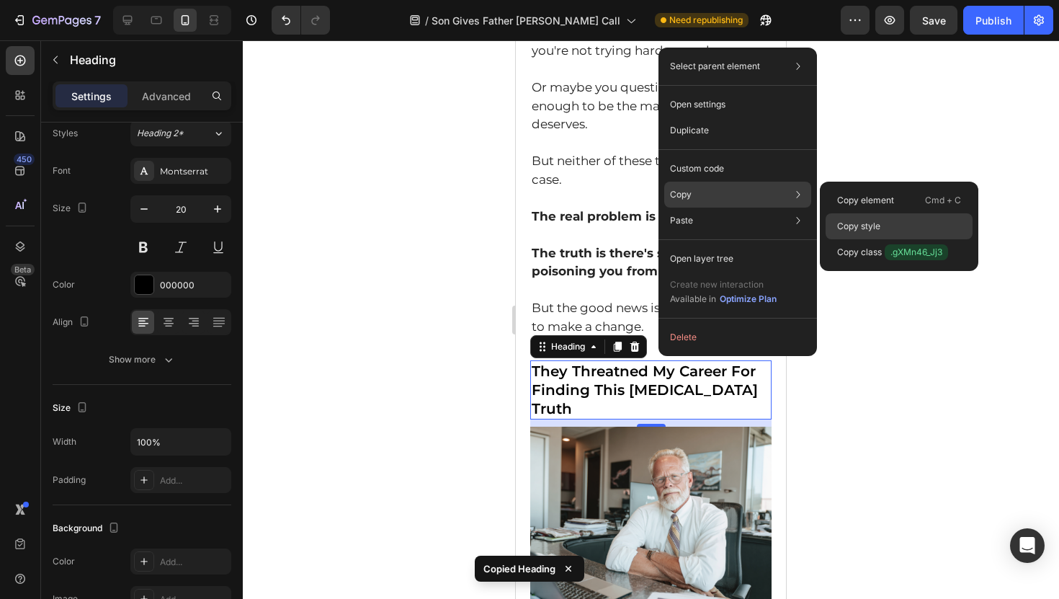
click at [861, 220] on p "Copy style" at bounding box center [858, 226] width 43 height 13
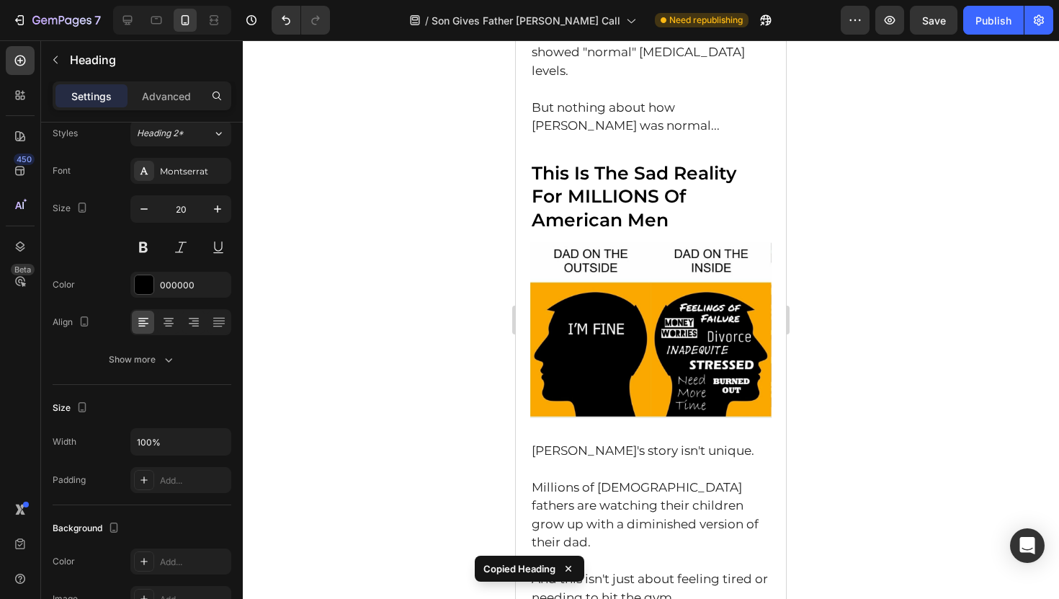
scroll to position [735, 0]
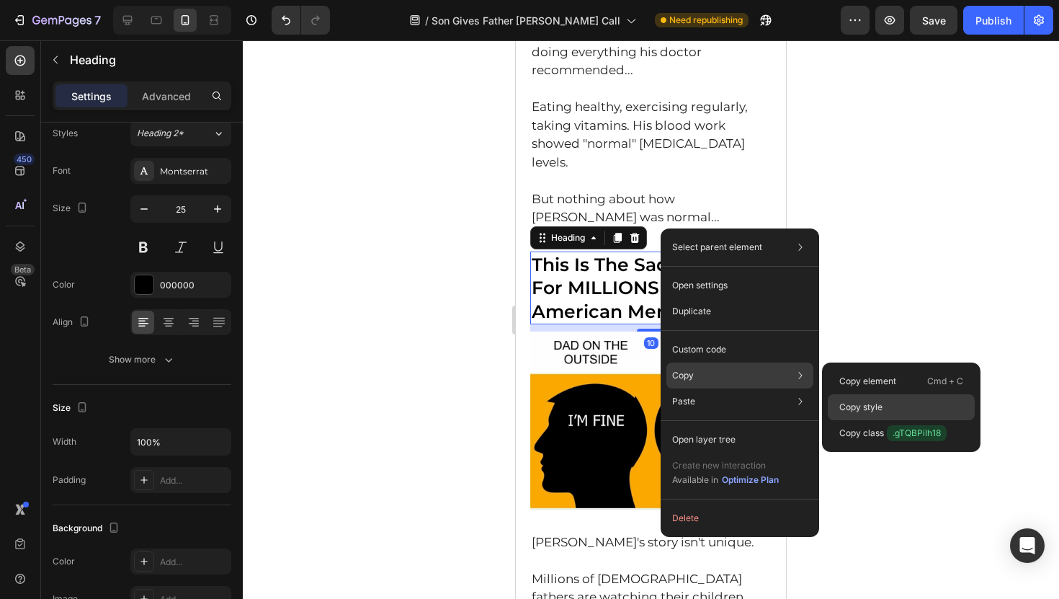
click at [851, 404] on p "Copy style" at bounding box center [860, 406] width 43 height 13
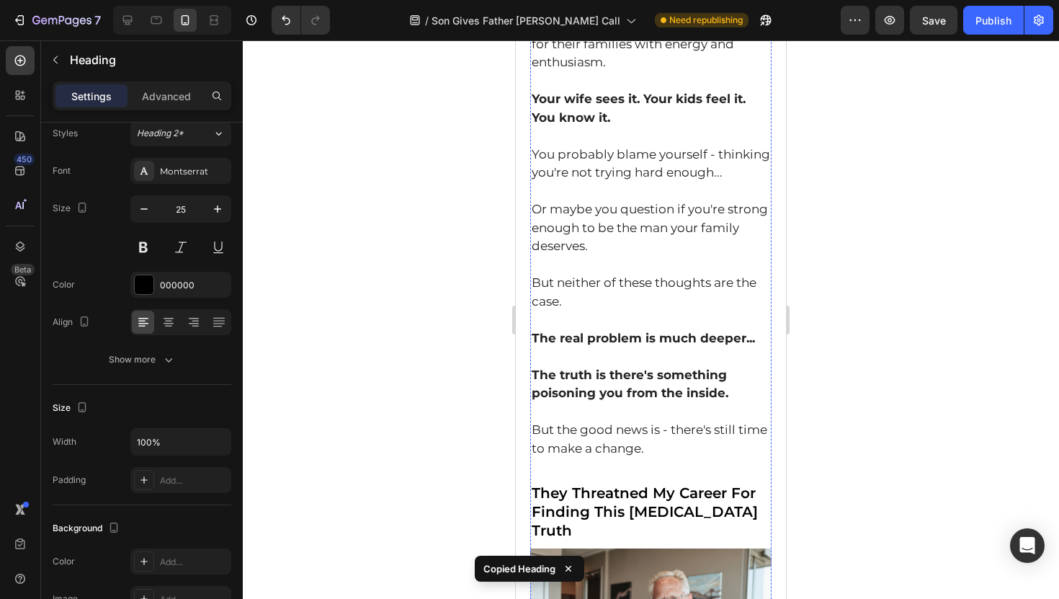
scroll to position [1855, 0]
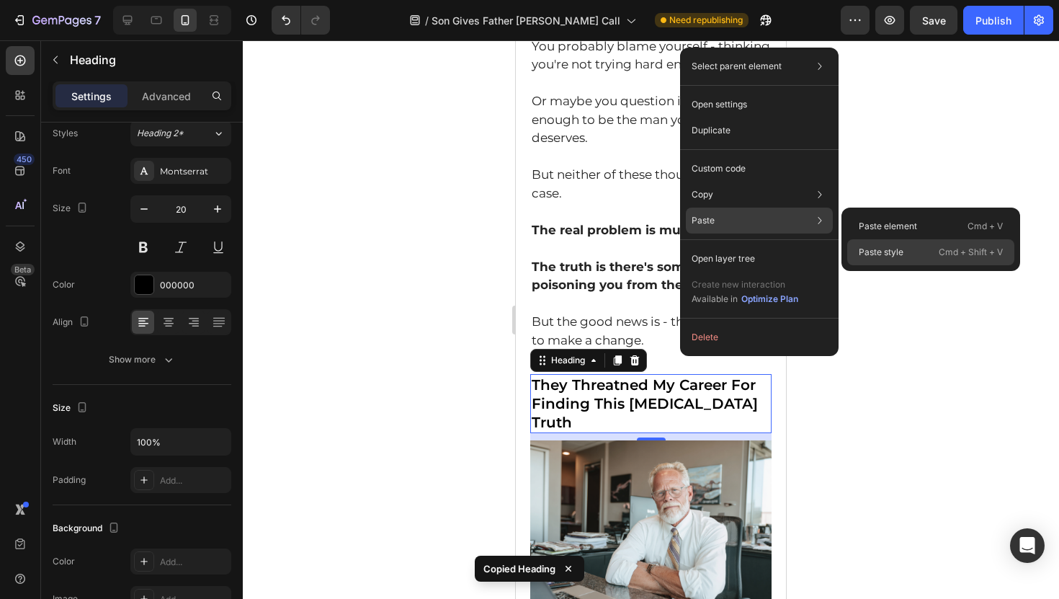
click at [884, 246] on p "Paste style" at bounding box center [881, 252] width 45 height 13
type input "25"
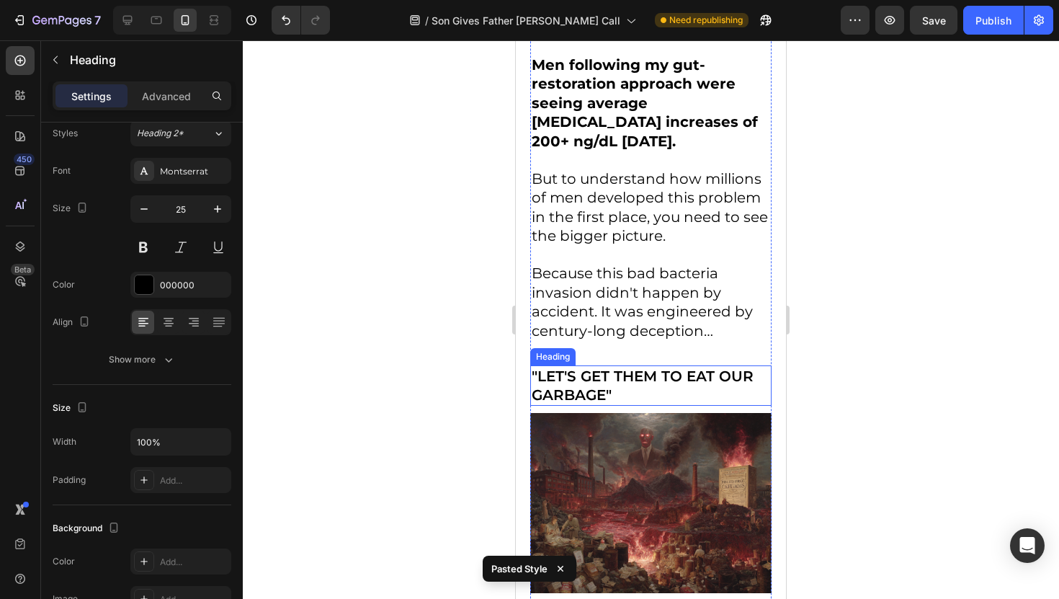
scroll to position [3357, 0]
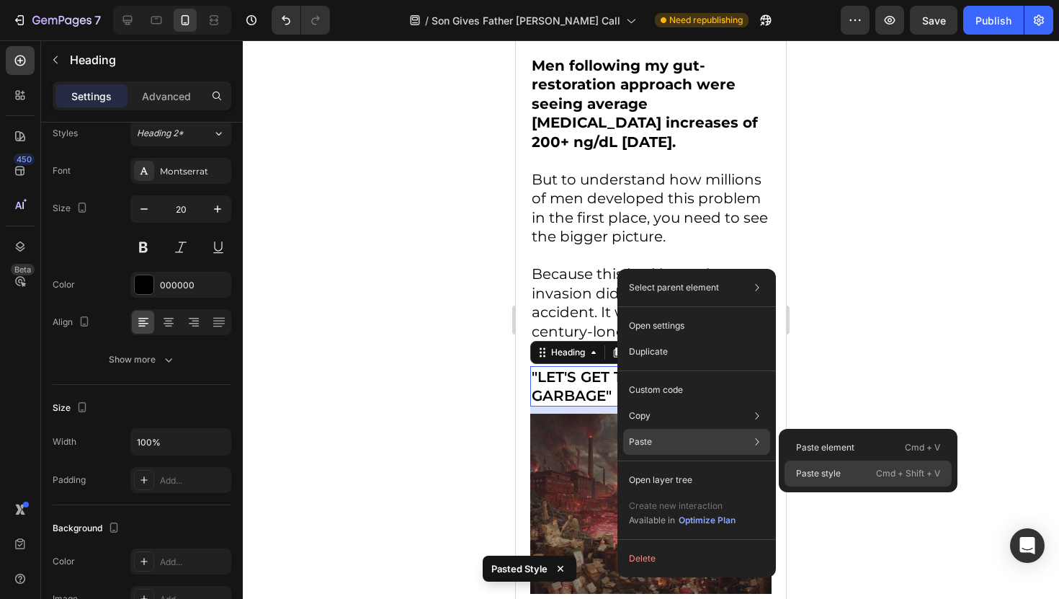
click at [830, 467] on p "Paste style" at bounding box center [818, 473] width 45 height 13
type input "25"
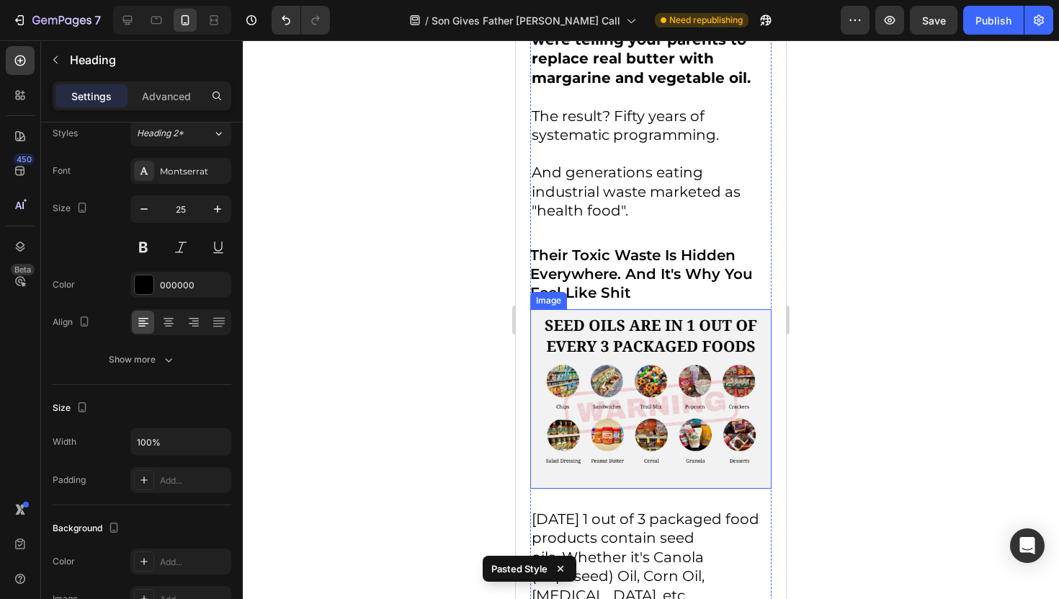
scroll to position [4797, 0]
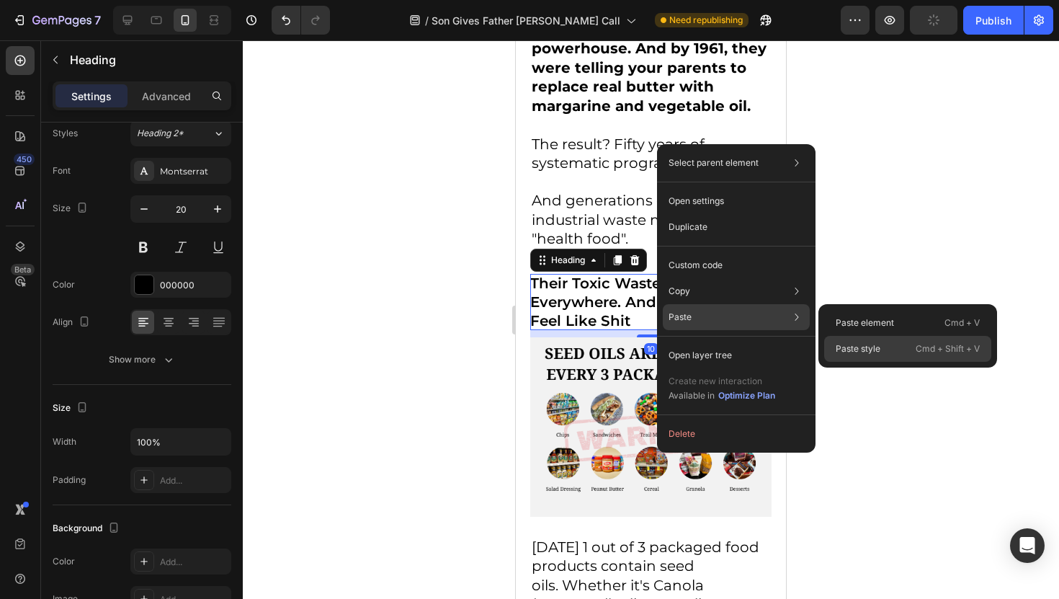
click at [873, 345] on p "Paste style" at bounding box center [857, 348] width 45 height 13
type input "25"
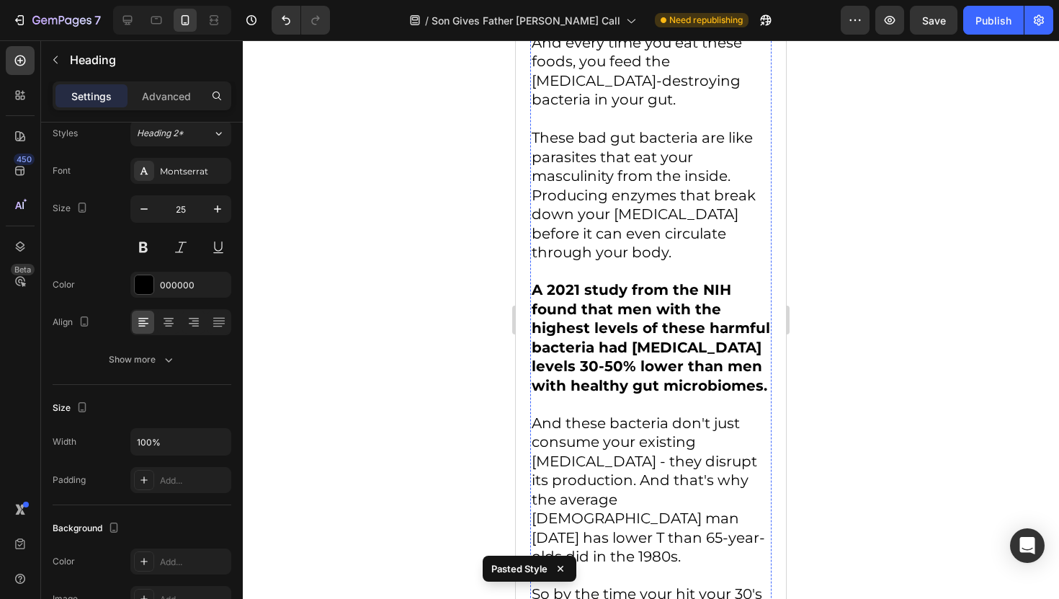
scroll to position [5956, 0]
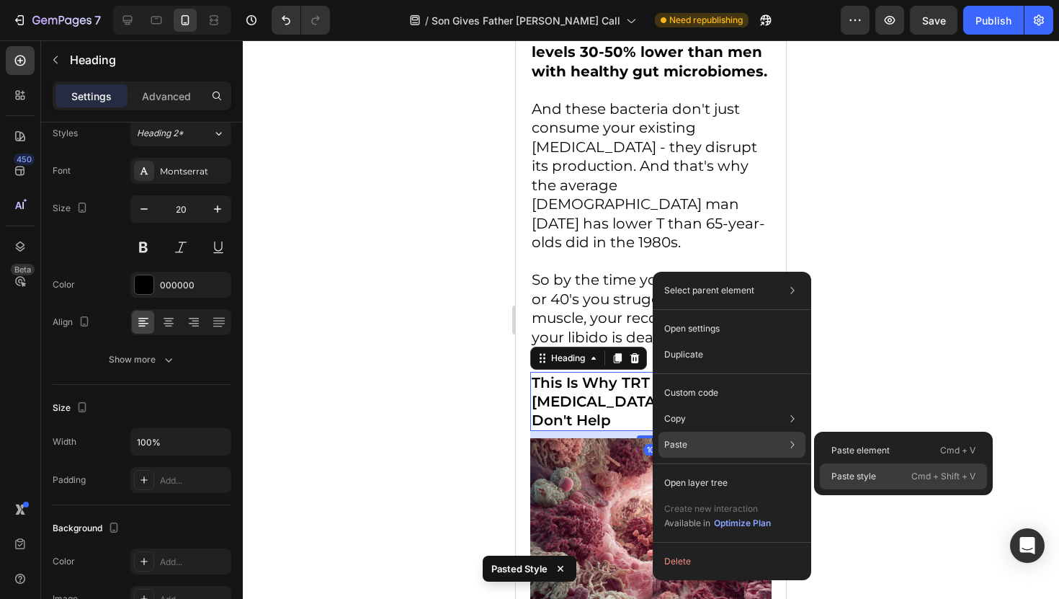
click at [847, 473] on p "Paste style" at bounding box center [853, 476] width 45 height 13
type input "25"
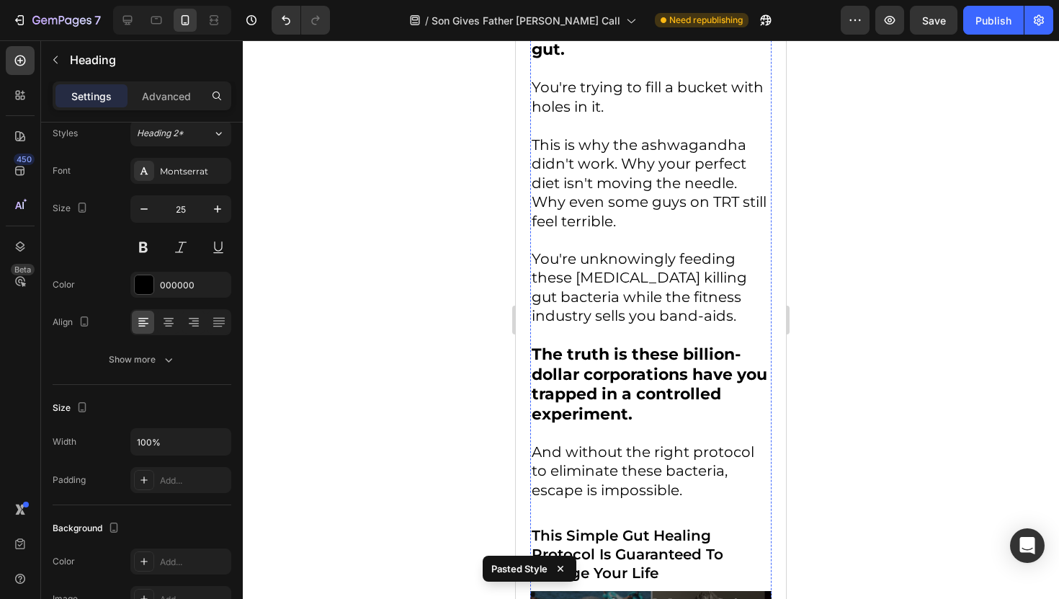
scroll to position [6875, 0]
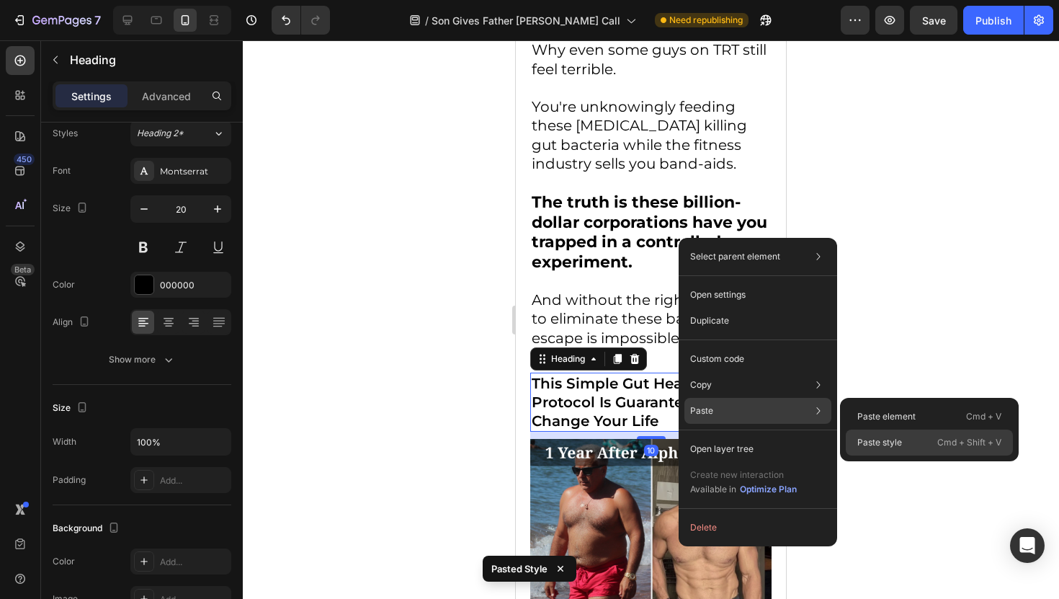
click at [871, 436] on p "Paste style" at bounding box center [879, 442] width 45 height 13
type input "25"
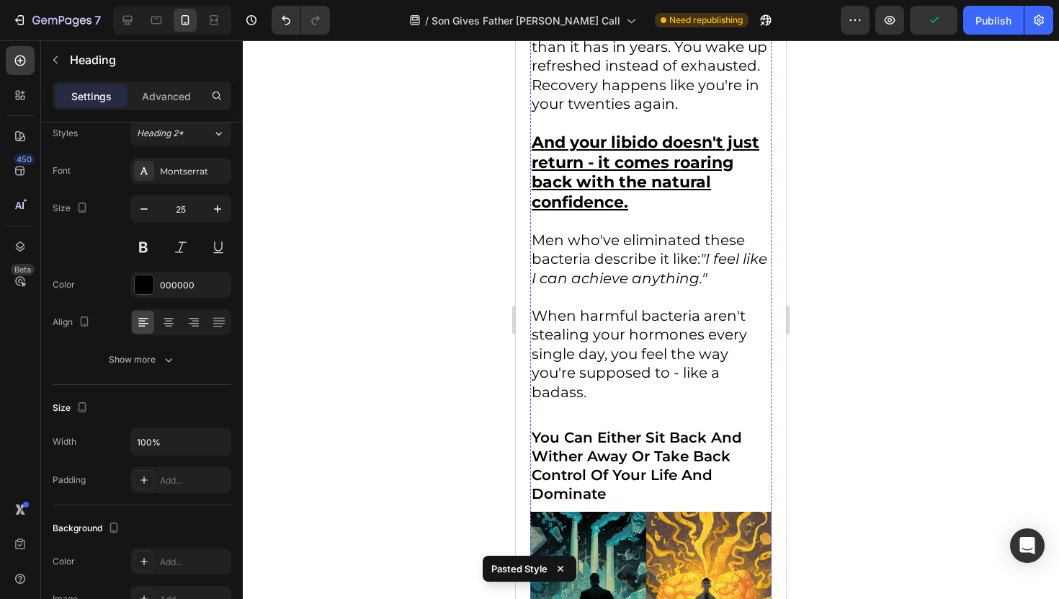
scroll to position [8556, 0]
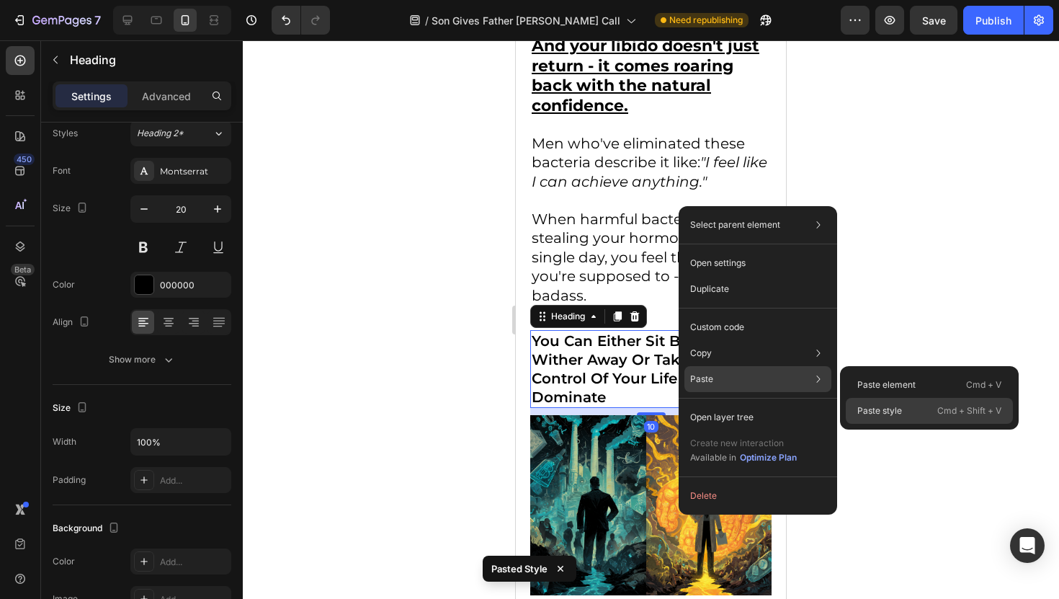
click at [883, 401] on div "Paste style Cmd + Shift + V" at bounding box center [929, 411] width 167 height 26
type input "25"
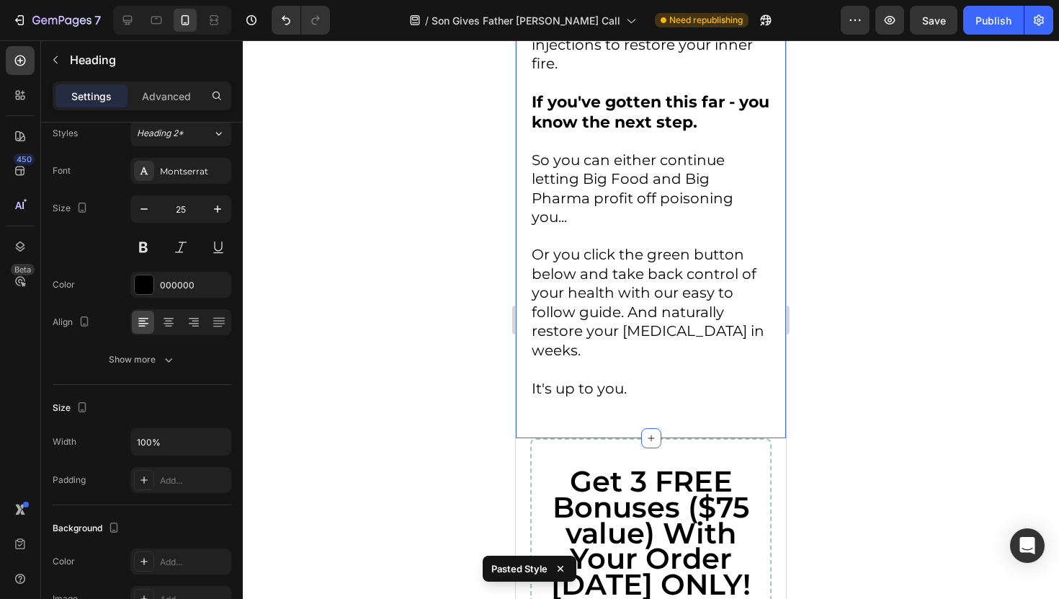
scroll to position [10107, 0]
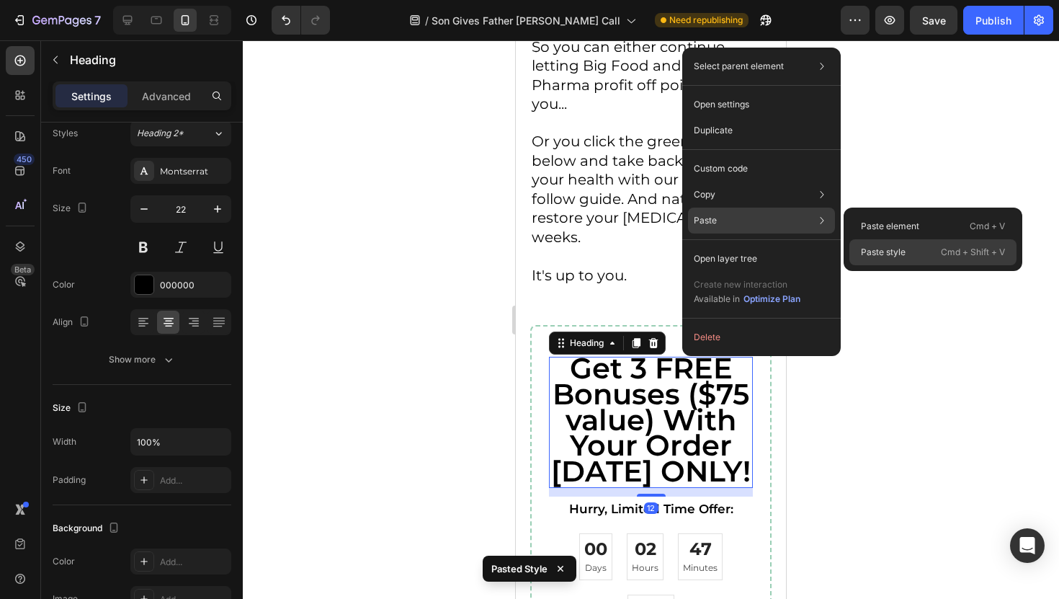
click at [877, 246] on p "Paste style" at bounding box center [883, 252] width 45 height 13
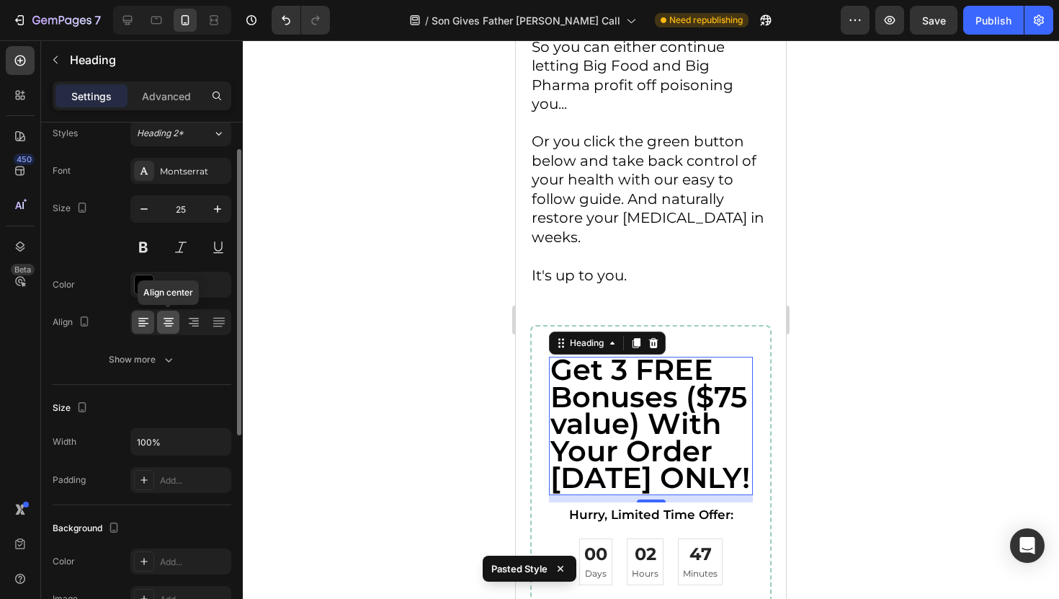
click at [171, 323] on icon at bounding box center [168, 323] width 10 height 1
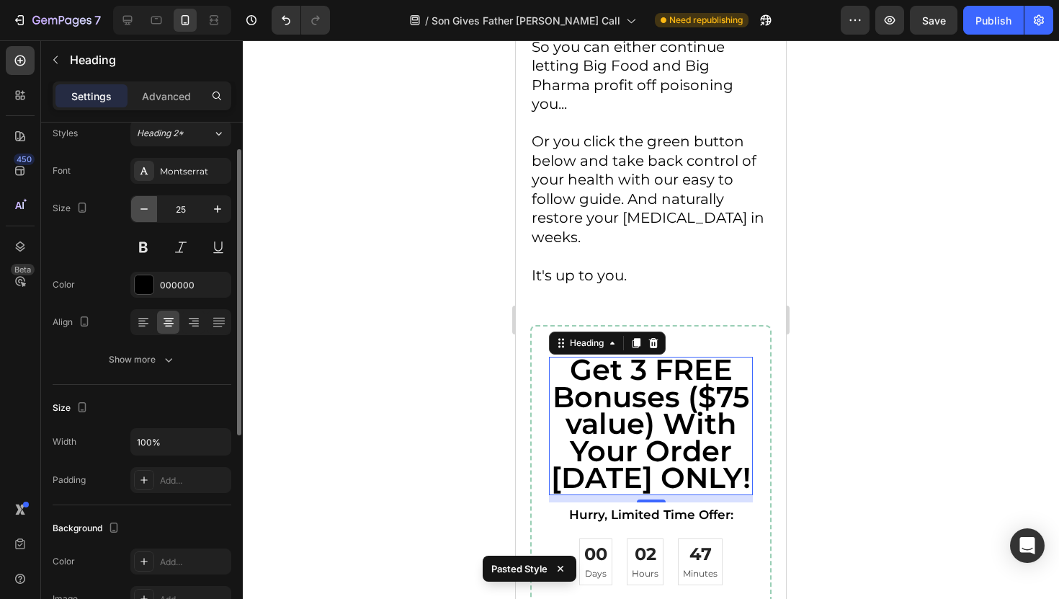
click at [148, 213] on icon "button" at bounding box center [144, 209] width 14 height 14
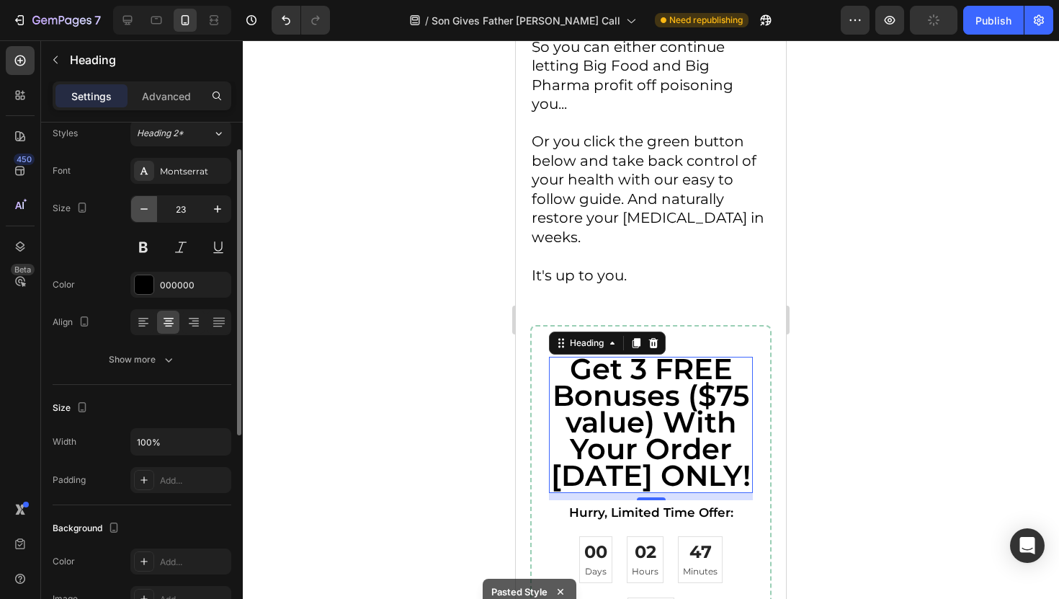
click at [148, 213] on icon "button" at bounding box center [144, 209] width 14 height 14
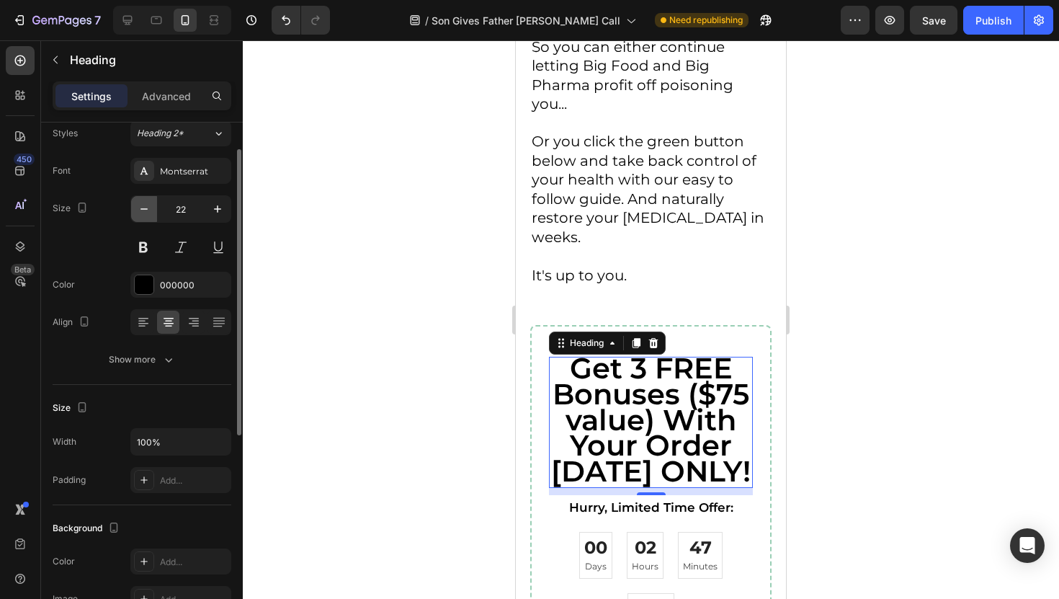
click at [148, 213] on icon "button" at bounding box center [144, 209] width 14 height 14
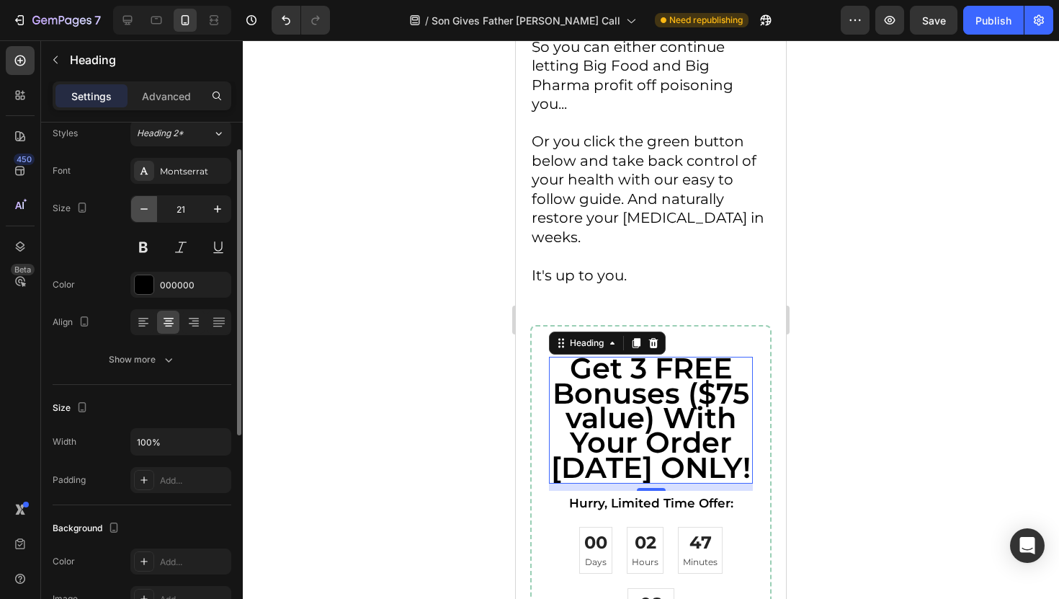
click at [148, 213] on icon "button" at bounding box center [144, 209] width 14 height 14
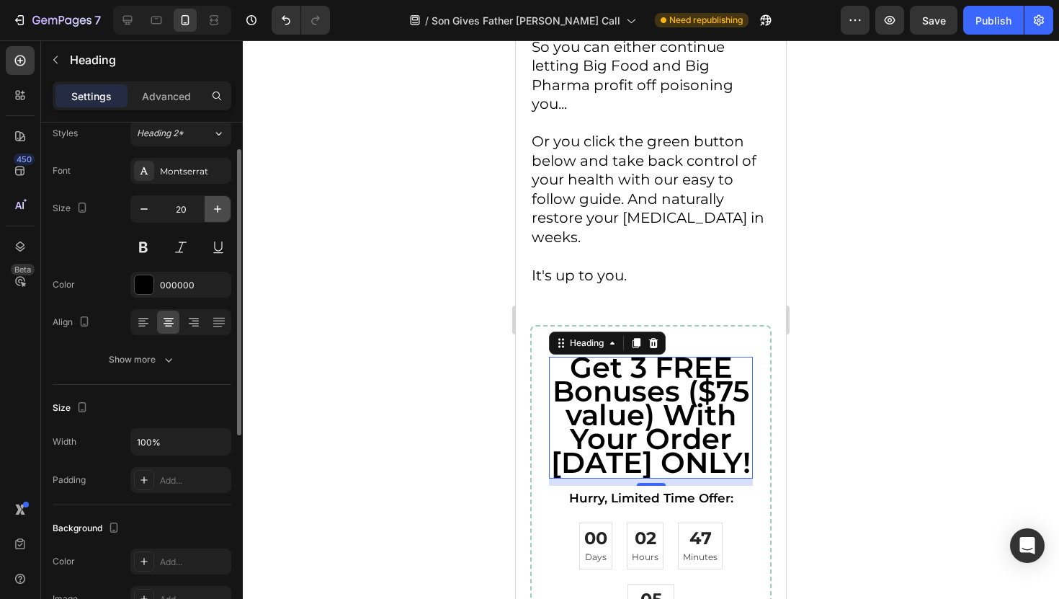
click at [218, 212] on icon "button" at bounding box center [217, 209] width 14 height 14
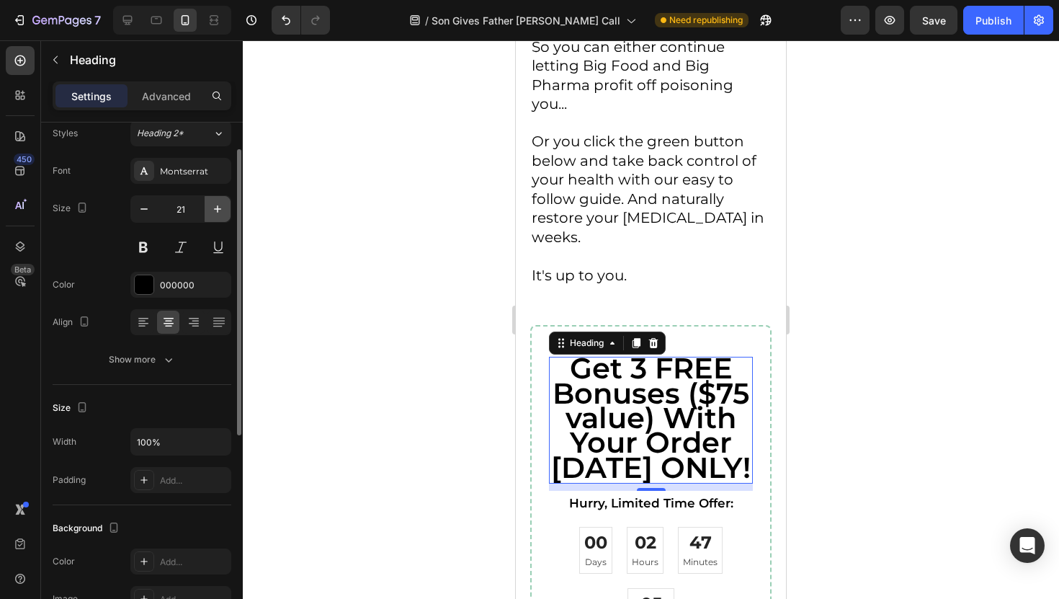
click at [218, 212] on icon "button" at bounding box center [217, 209] width 14 height 14
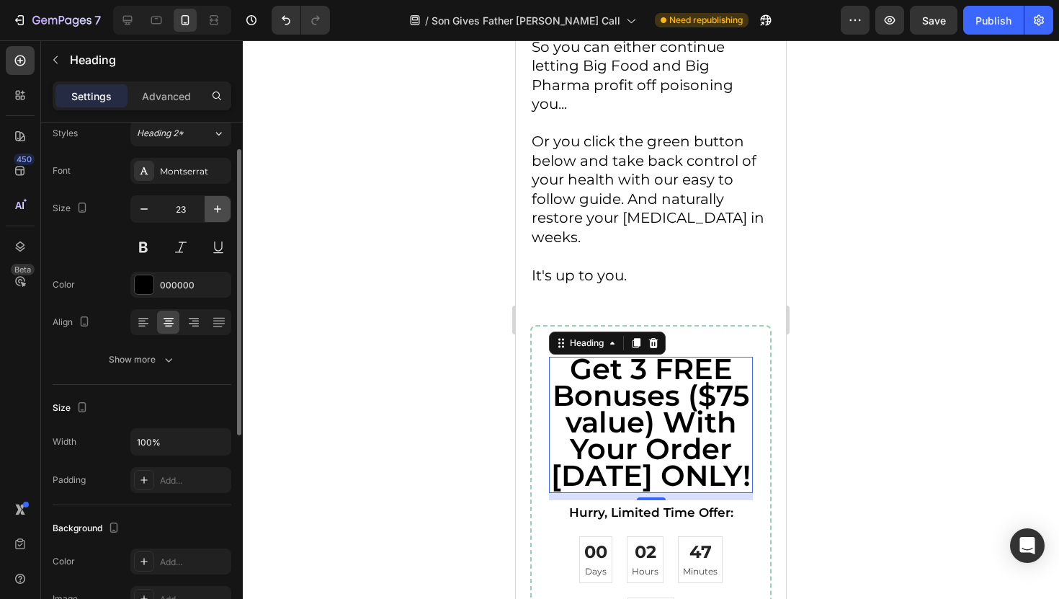
click at [218, 212] on icon "button" at bounding box center [217, 209] width 14 height 14
type input "25"
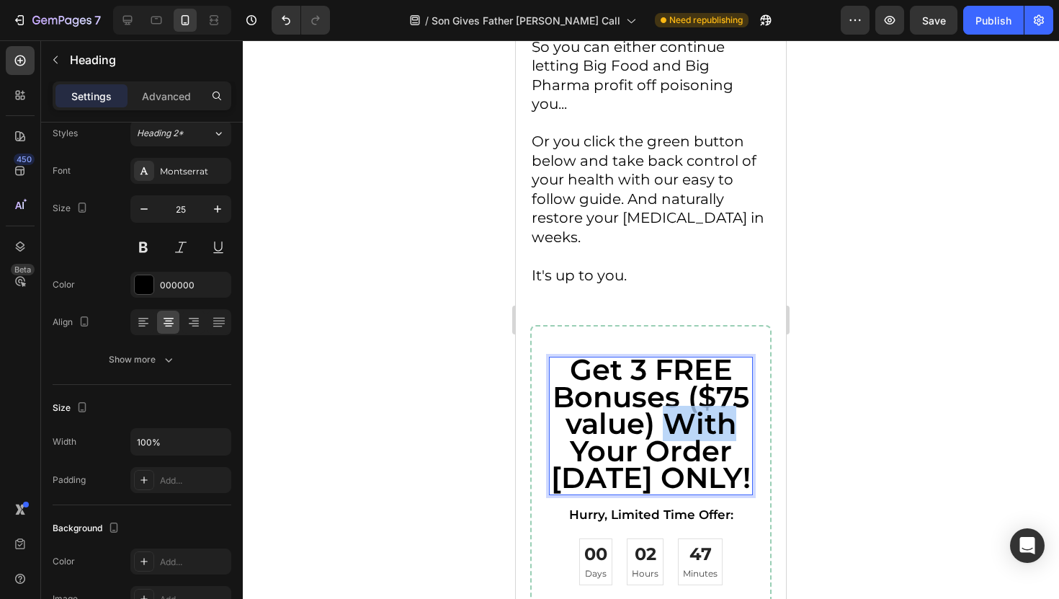
click at [667, 351] on span "Get 3 FREE Bonuses ($75 value) With Your Order [DATE] ONLY!" at bounding box center [651, 422] width 200 height 143
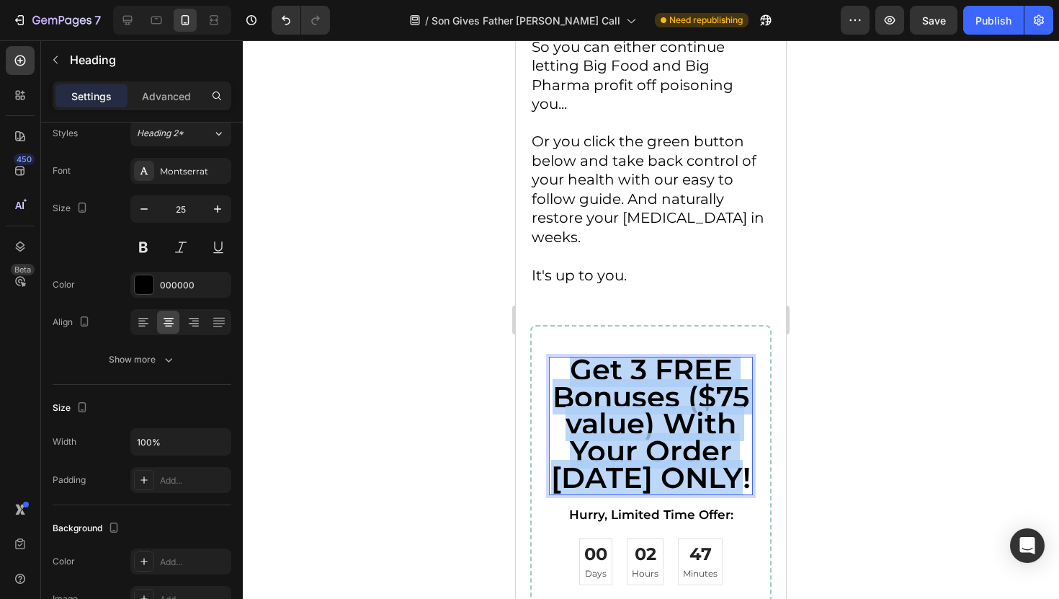
click at [667, 351] on span "Get 3 FREE Bonuses ($75 value) With Your Order [DATE] ONLY!" at bounding box center [651, 422] width 200 height 143
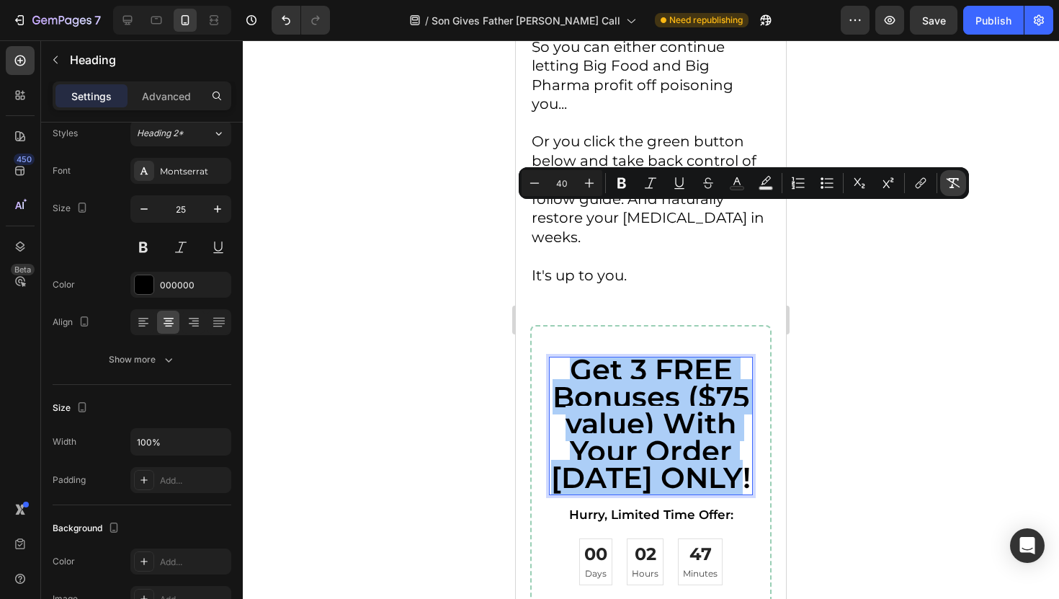
click at [954, 182] on icon "Editor contextual toolbar" at bounding box center [953, 183] width 14 height 14
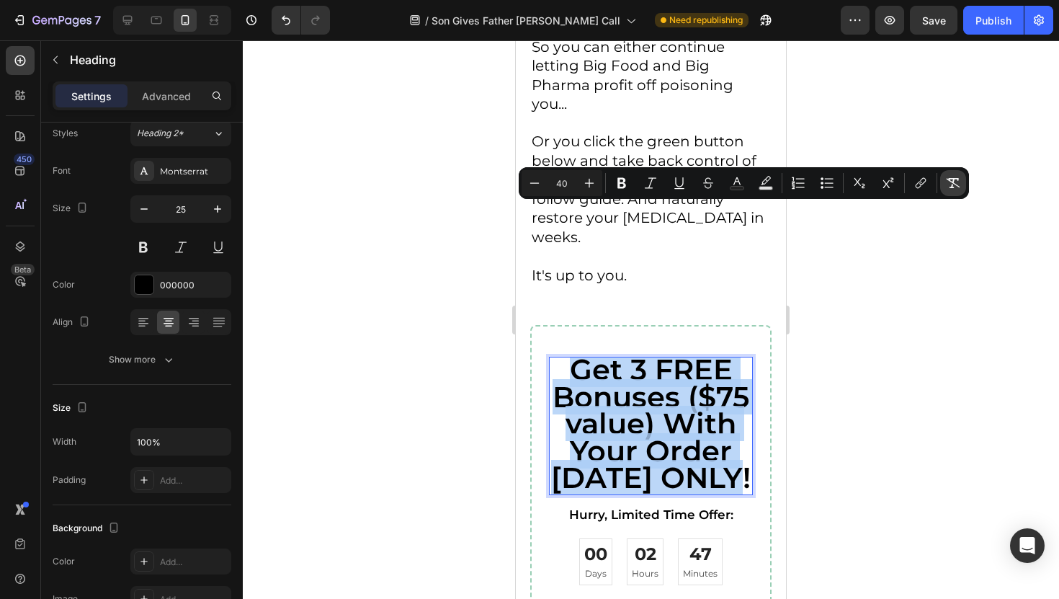
type input "25"
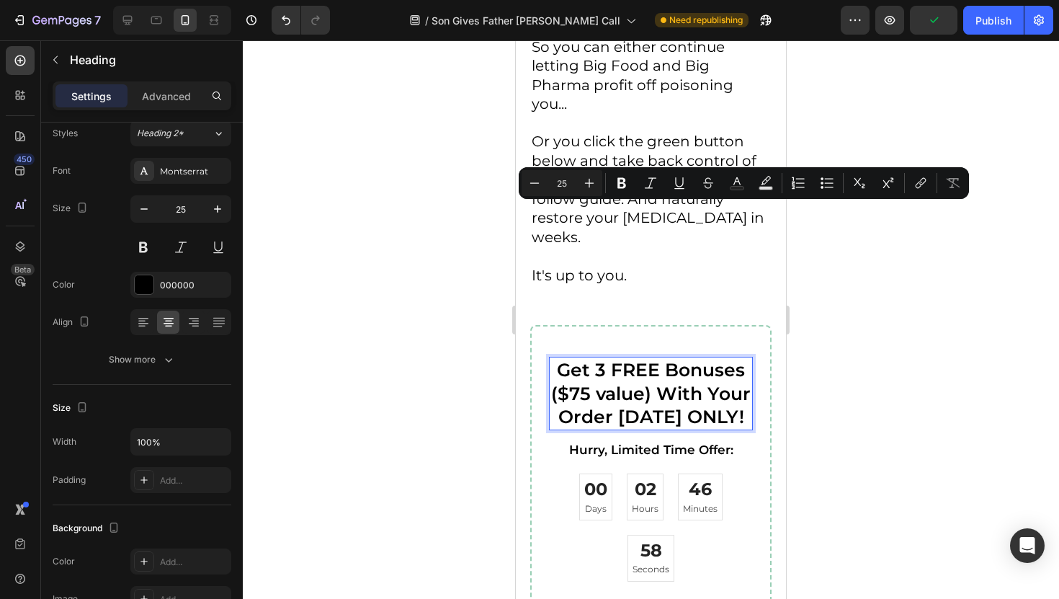
click at [347, 270] on div at bounding box center [651, 319] width 816 height 558
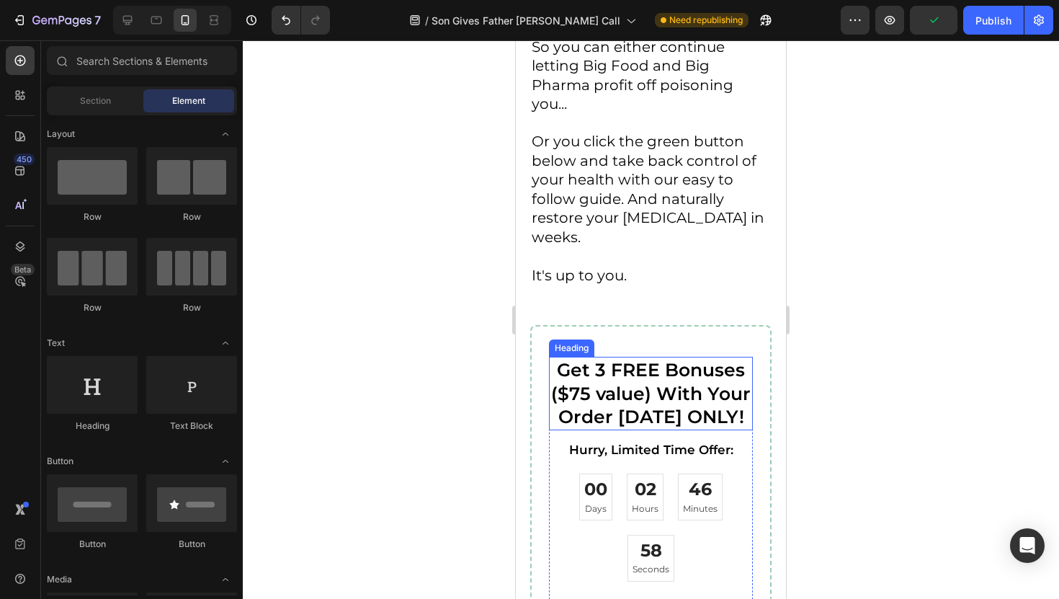
click at [602, 358] on p "Get 3 FREE Bonuses ($75 value) With Your Order [DATE] ONLY!" at bounding box center [650, 393] width 201 height 71
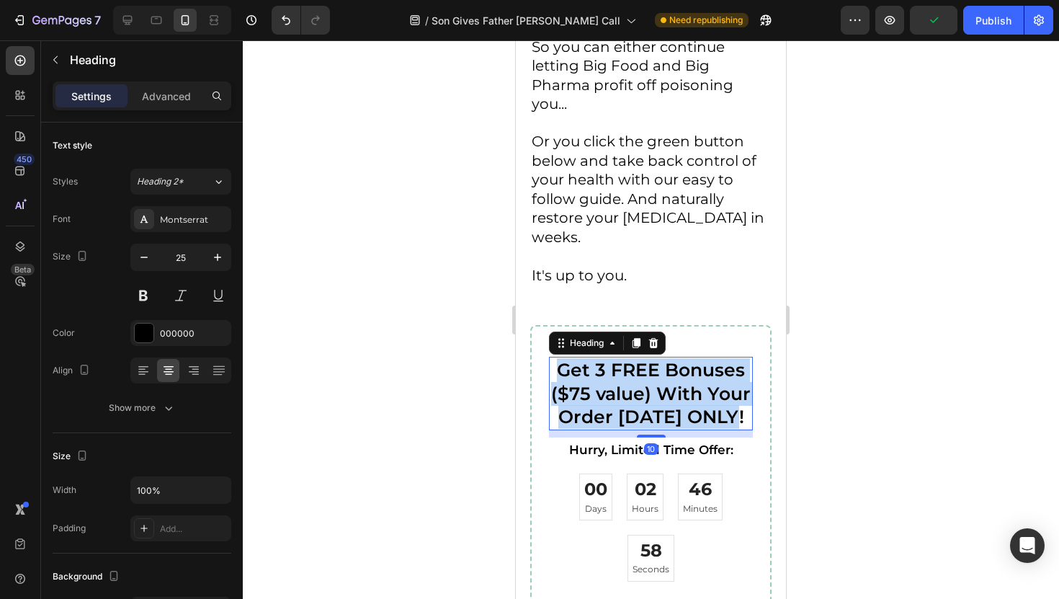
click at [602, 358] on p "Get 3 FREE Bonuses ($75 value) With Your Order [DATE] ONLY!" at bounding box center [650, 393] width 201 height 71
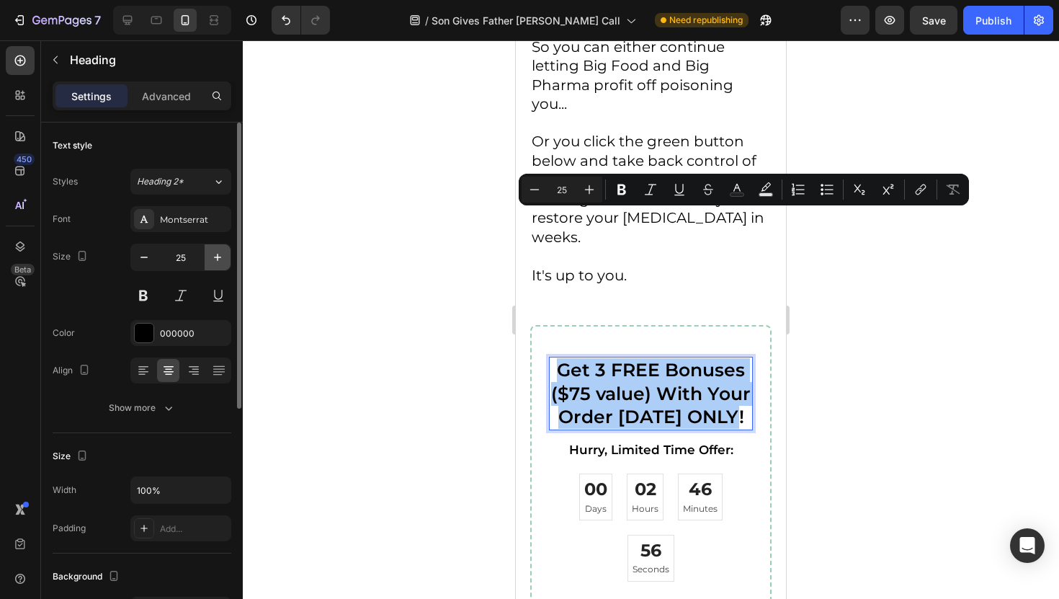
click at [208, 256] on button "button" at bounding box center [218, 257] width 26 height 26
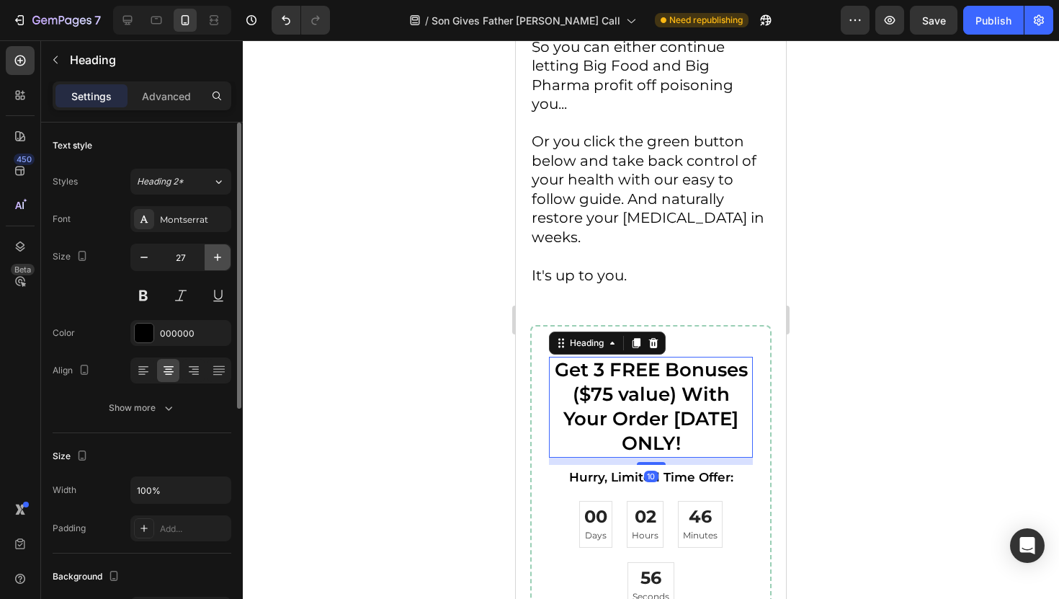
click at [208, 256] on button "button" at bounding box center [218, 257] width 26 height 26
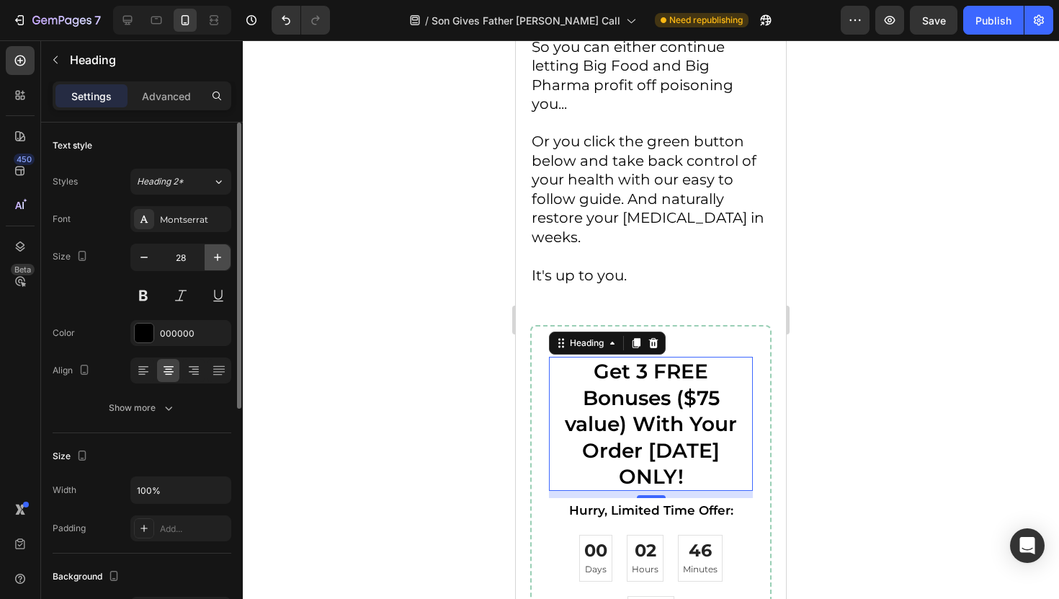
click at [208, 256] on button "button" at bounding box center [218, 257] width 26 height 26
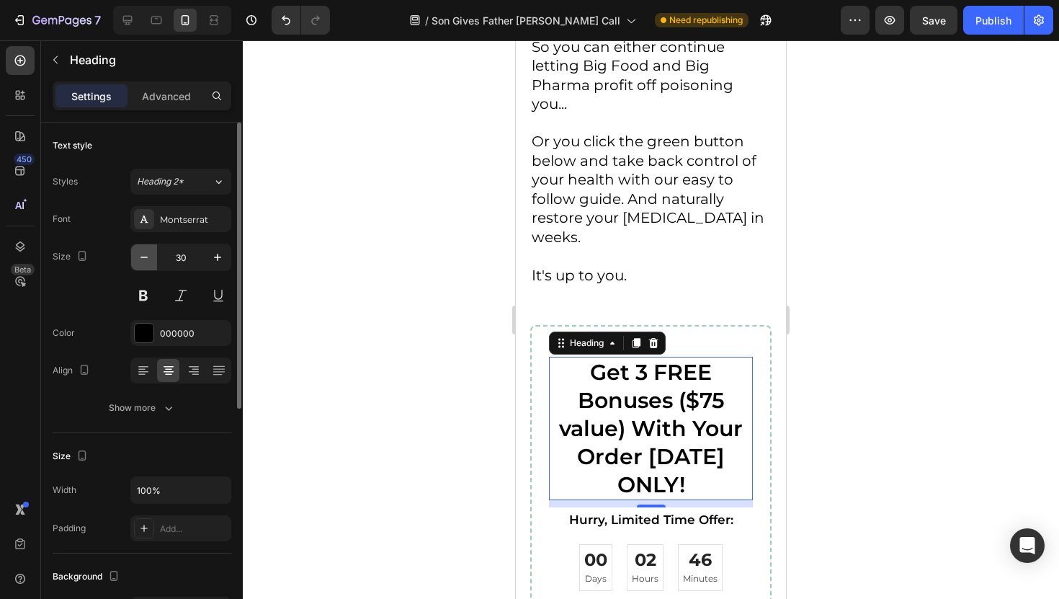
click at [146, 259] on icon "button" at bounding box center [144, 257] width 14 height 14
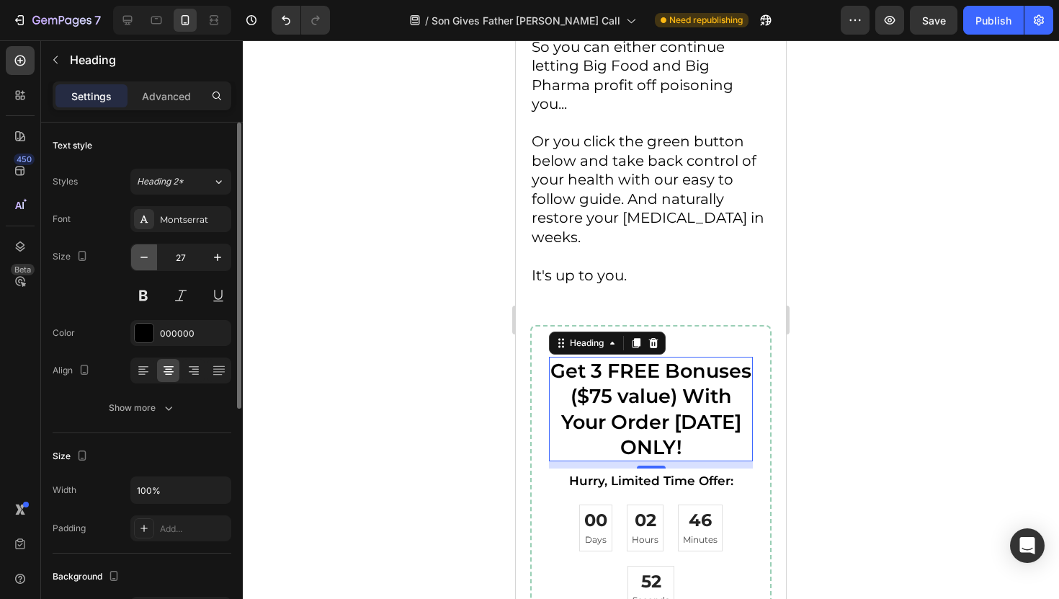
click at [146, 259] on icon "button" at bounding box center [144, 257] width 14 height 14
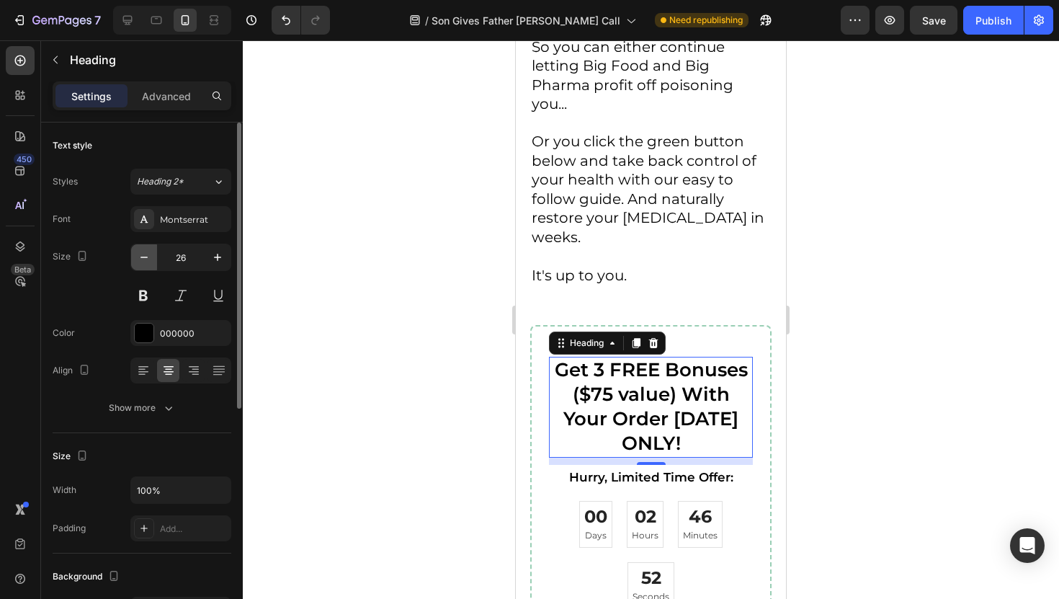
click at [146, 259] on icon "button" at bounding box center [144, 257] width 14 height 14
type input "25"
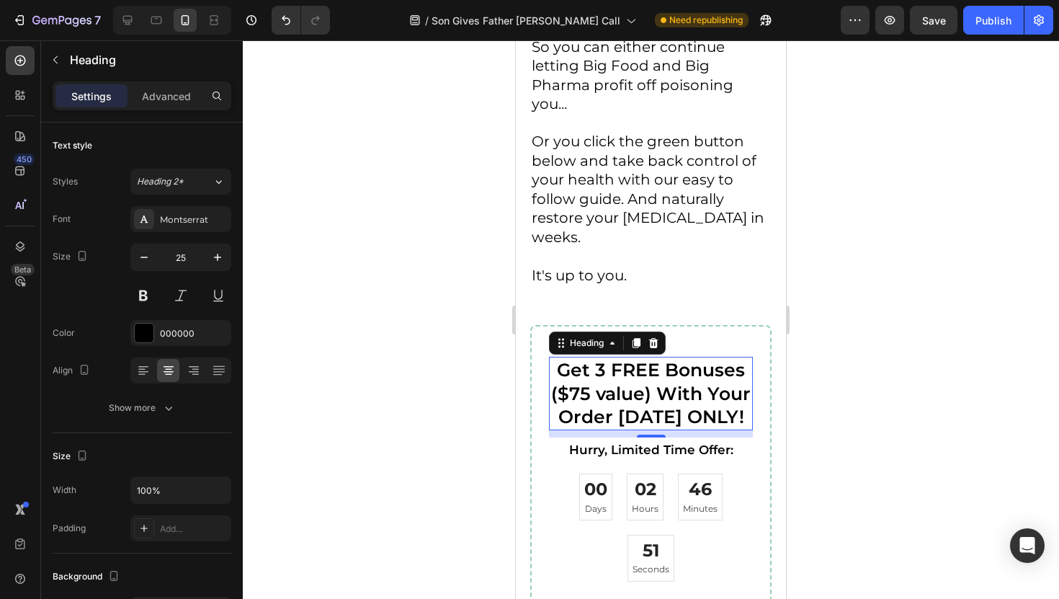
click at [413, 266] on div at bounding box center [651, 319] width 816 height 558
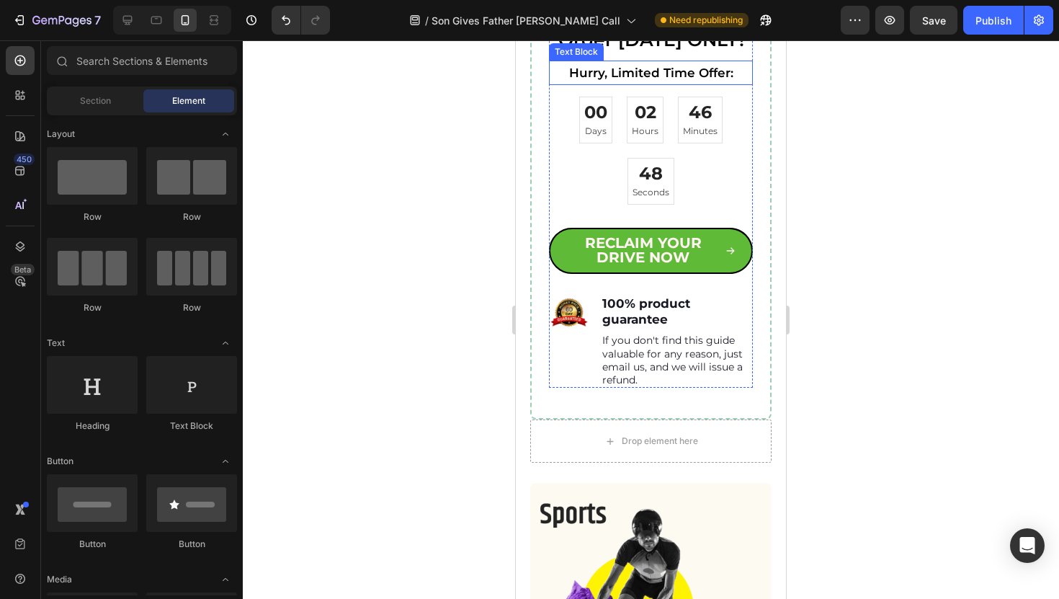
scroll to position [10436, 0]
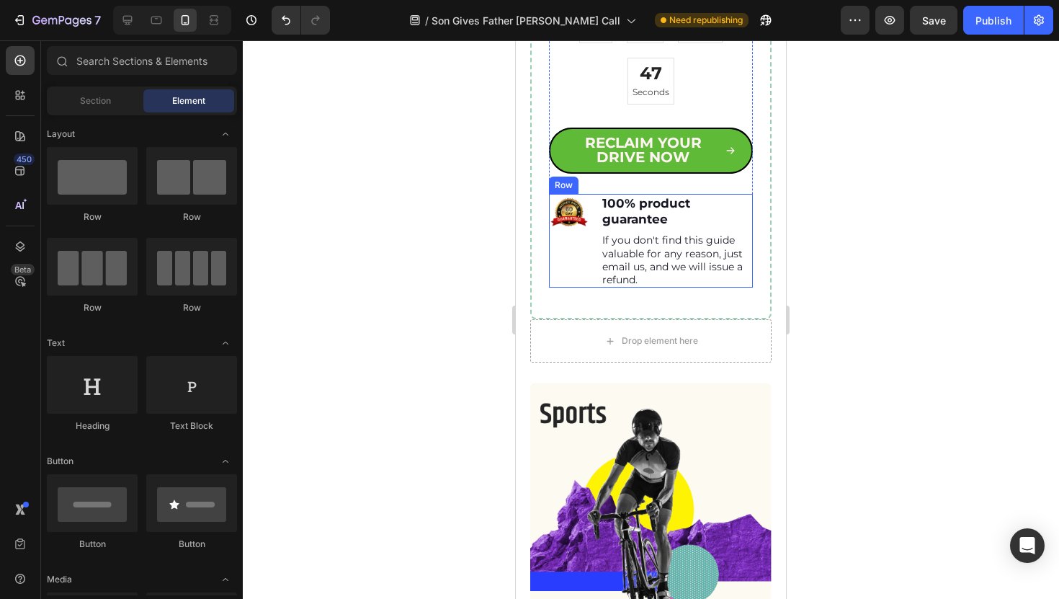
click at [582, 237] on div "Image" at bounding box center [569, 241] width 40 height 94
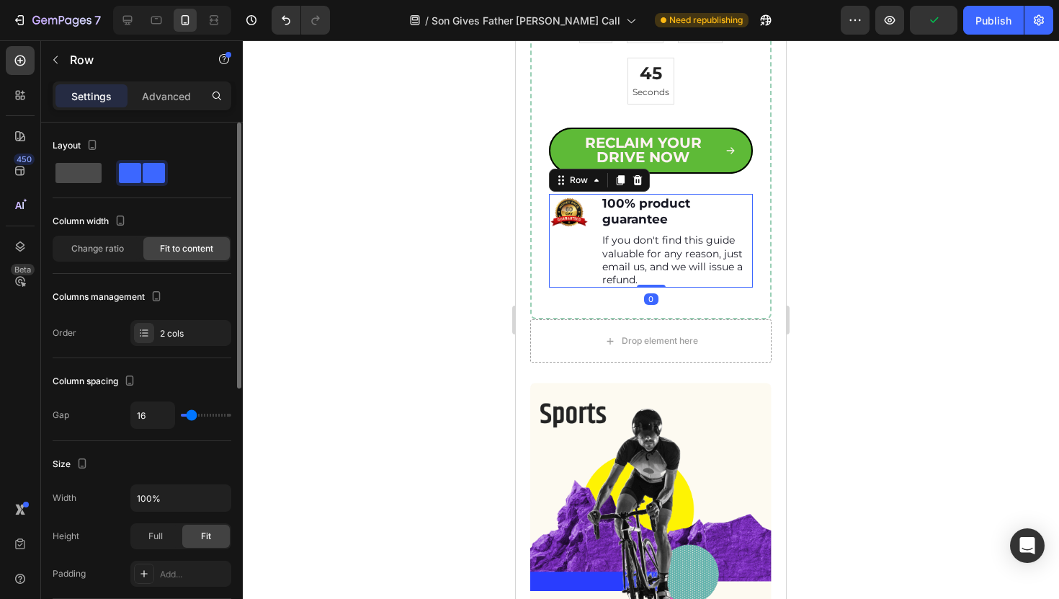
click at [81, 179] on span at bounding box center [78, 173] width 46 height 20
type input "0"
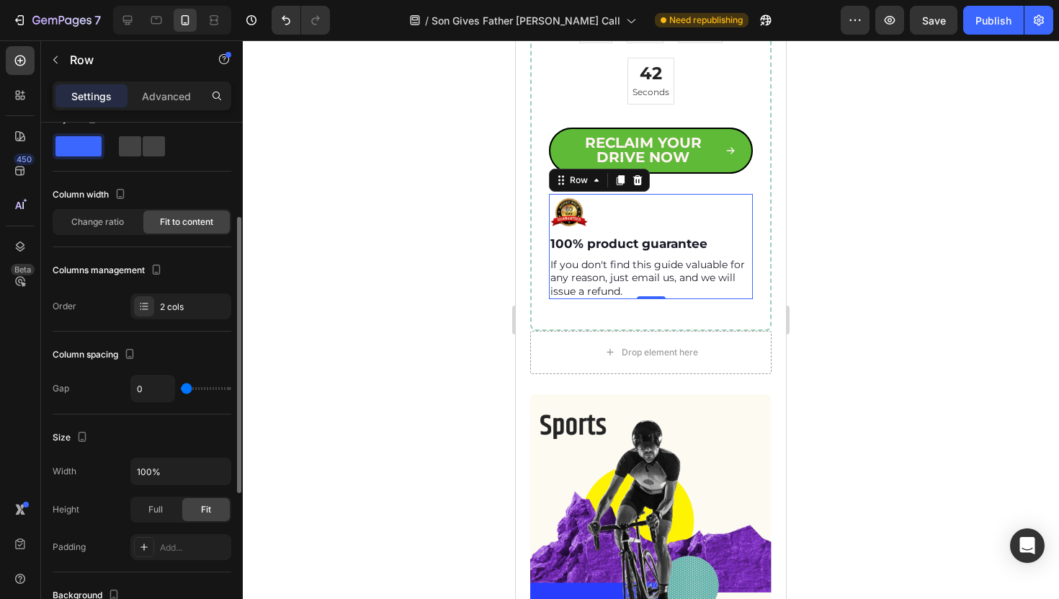
scroll to position [88, 0]
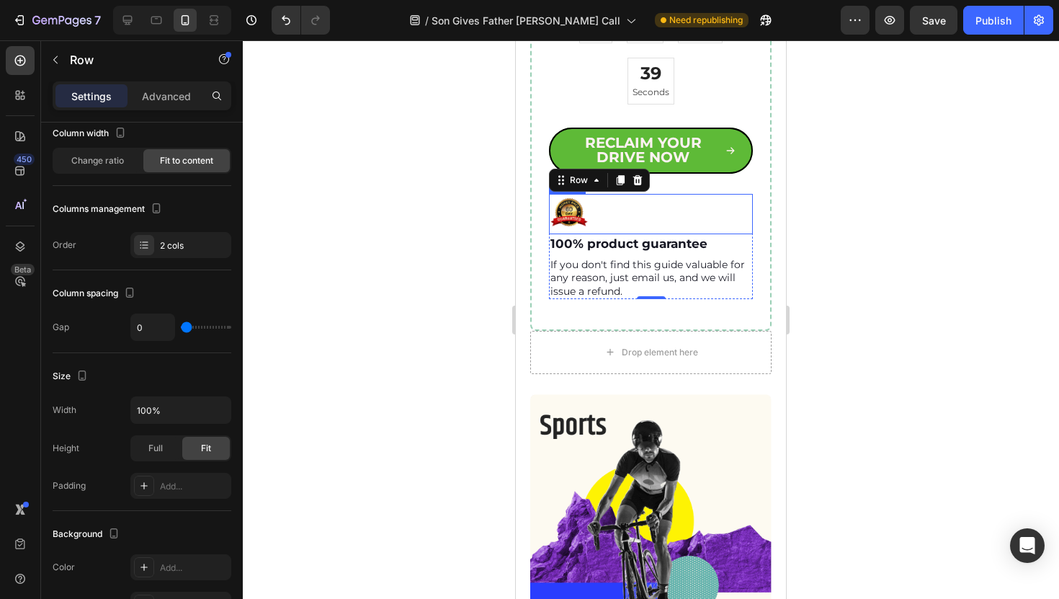
click at [584, 211] on img at bounding box center [569, 214] width 40 height 40
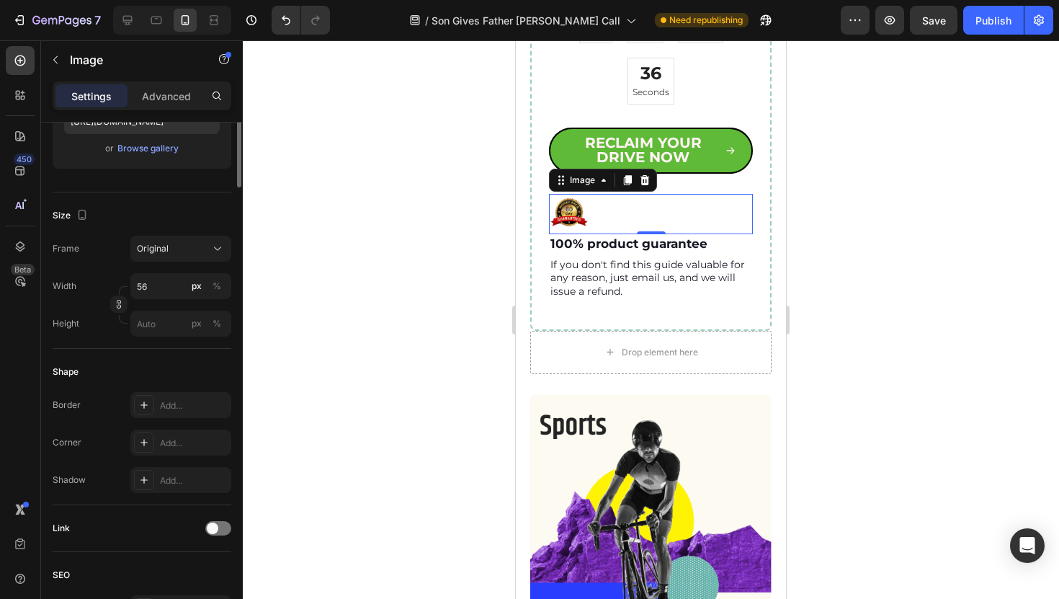
scroll to position [570, 0]
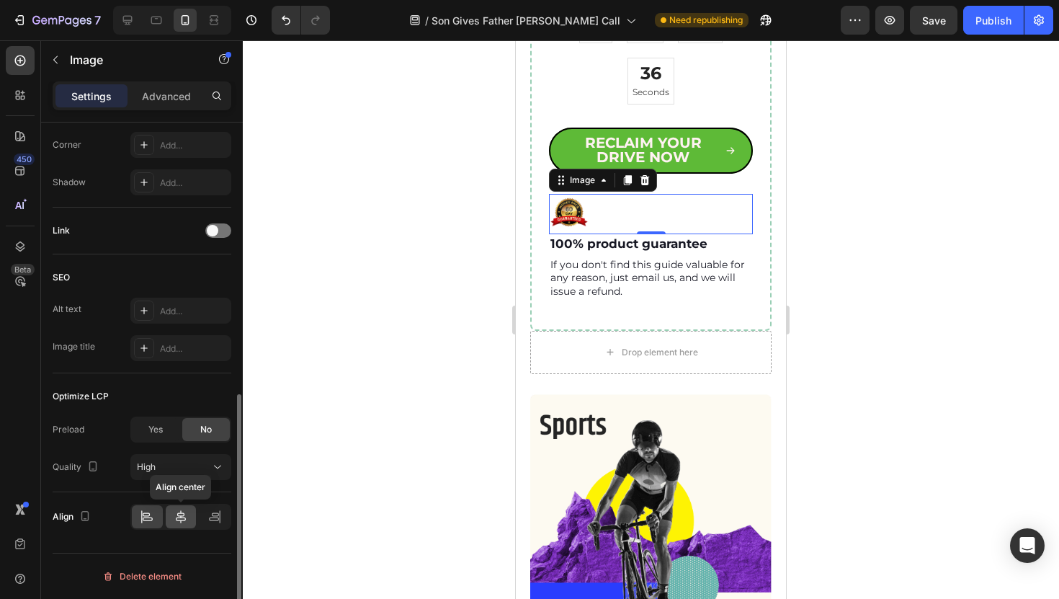
click at [175, 513] on icon at bounding box center [181, 516] width 14 height 14
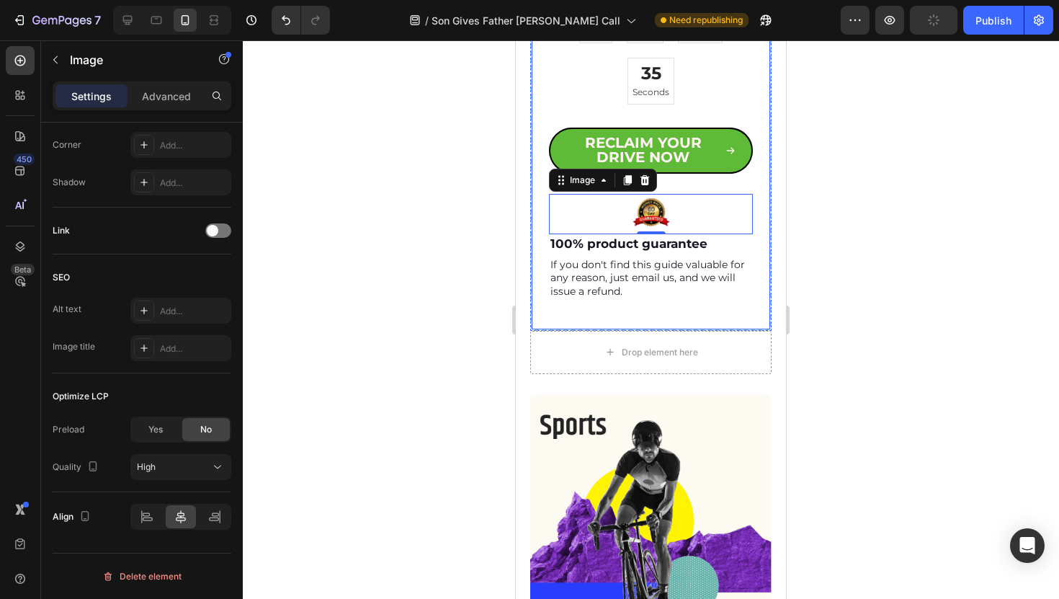
click at [603, 284] on p "If you don't find this guide valuable for any reason, just email us, and we wil…" at bounding box center [650, 278] width 201 height 40
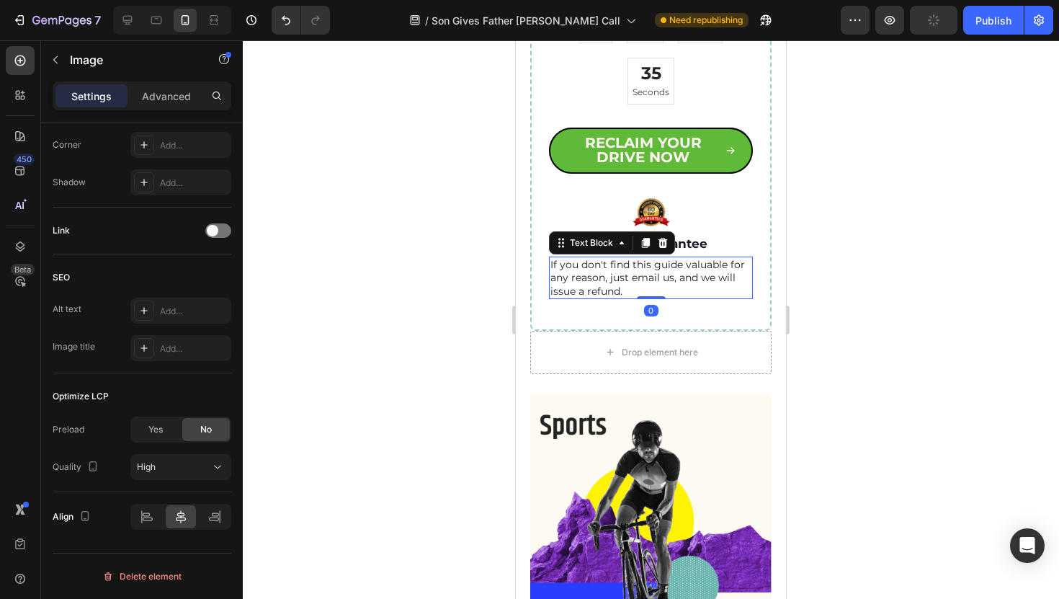
scroll to position [0, 0]
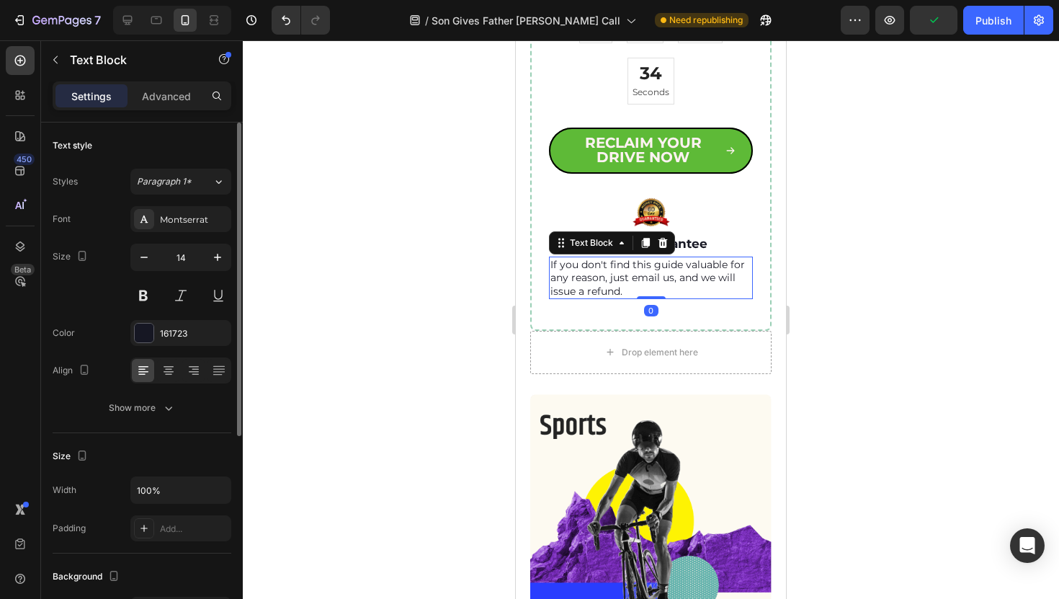
click at [430, 349] on div at bounding box center [651, 319] width 816 height 558
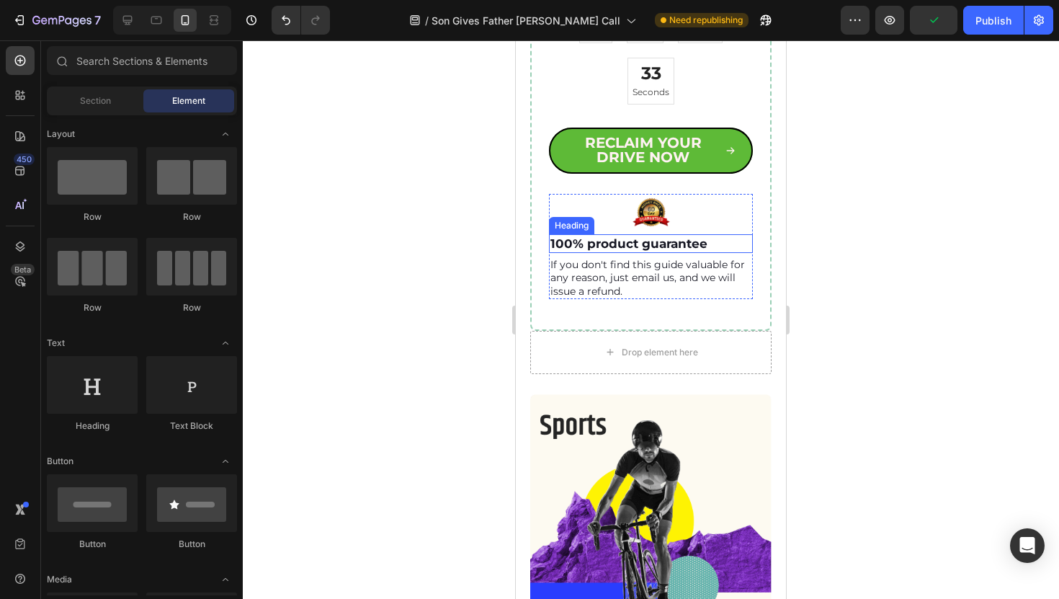
click at [629, 243] on h3 "100% product guarantee" at bounding box center [651, 243] width 204 height 19
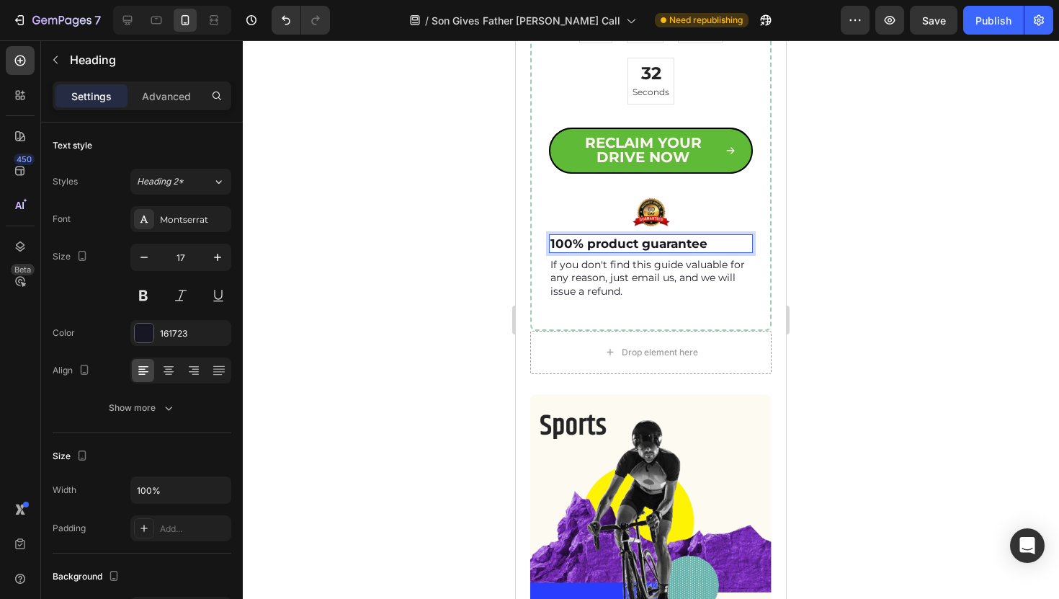
click at [629, 243] on h3 "100% product guarantee" at bounding box center [651, 243] width 204 height 19
click at [629, 243] on p "100% product guarantee" at bounding box center [650, 244] width 201 height 16
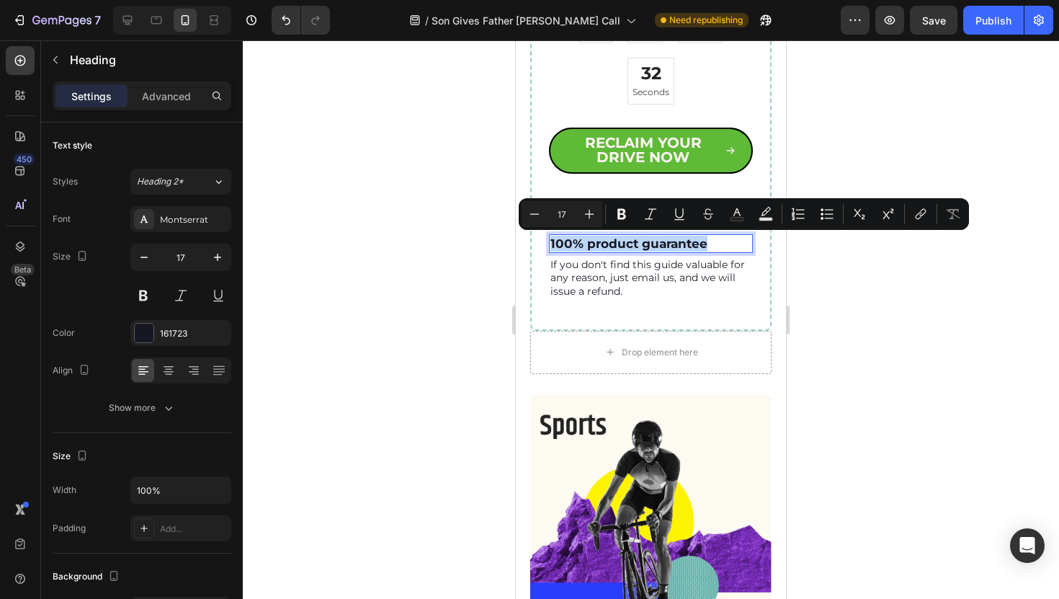
click at [623, 242] on p "100% product guarantee" at bounding box center [650, 244] width 201 height 16
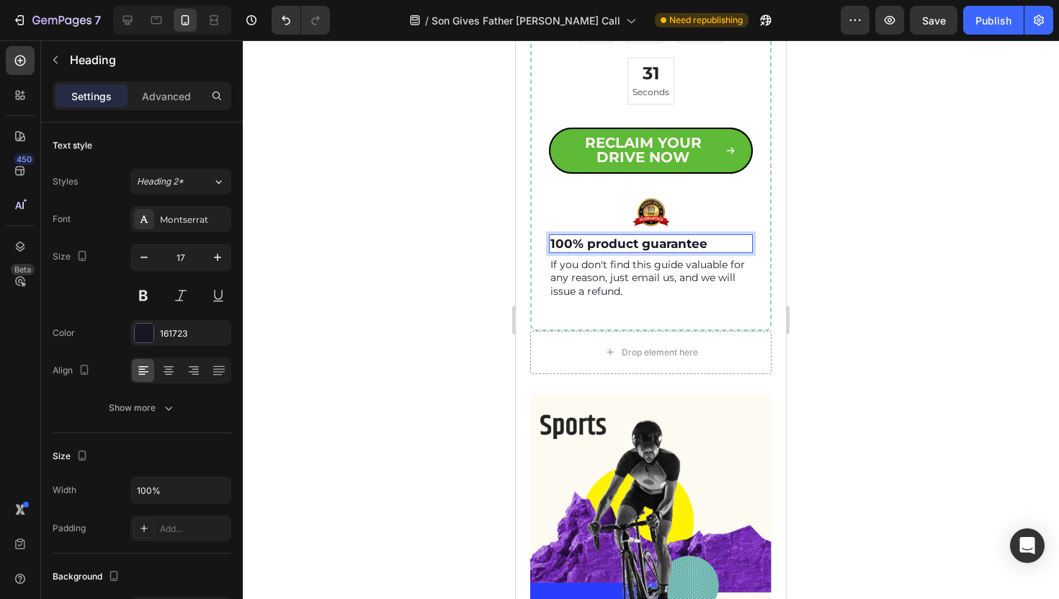
click at [591, 242] on p "100% product guarantee" at bounding box center [650, 244] width 201 height 16
click at [647, 241] on p "100% Product guarantee" at bounding box center [650, 244] width 201 height 16
click at [625, 240] on p "100% Product Guarantee" at bounding box center [650, 244] width 201 height 16
click at [166, 370] on icon at bounding box center [168, 370] width 14 height 14
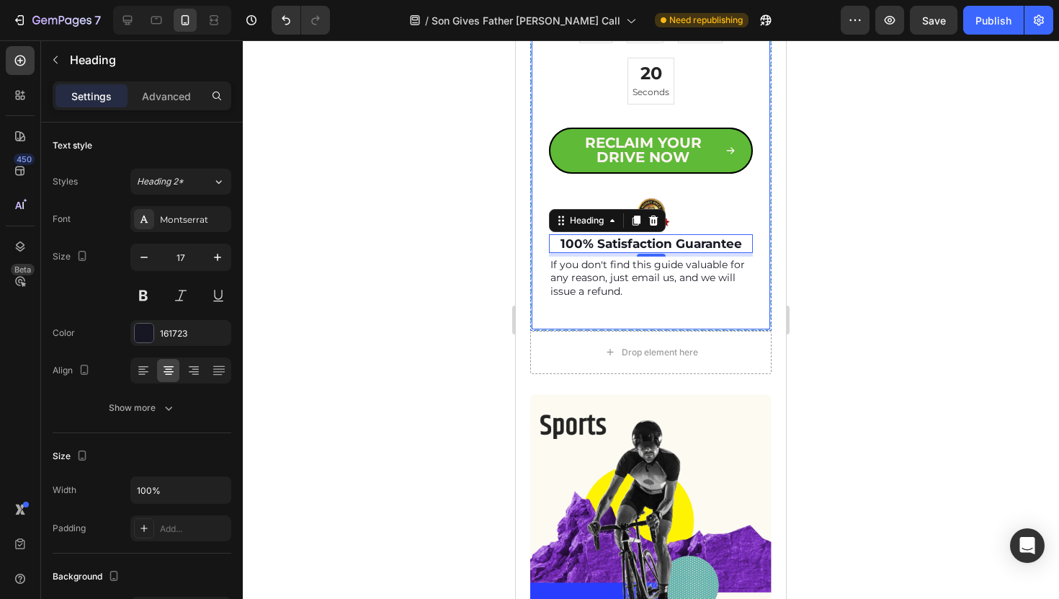
click at [601, 303] on div "Get 3 FREE Bonuses ($75 value) With Your Order [DATE] ONLY! Heading Hurry, Limi…" at bounding box center [650, 89] width 241 height 483
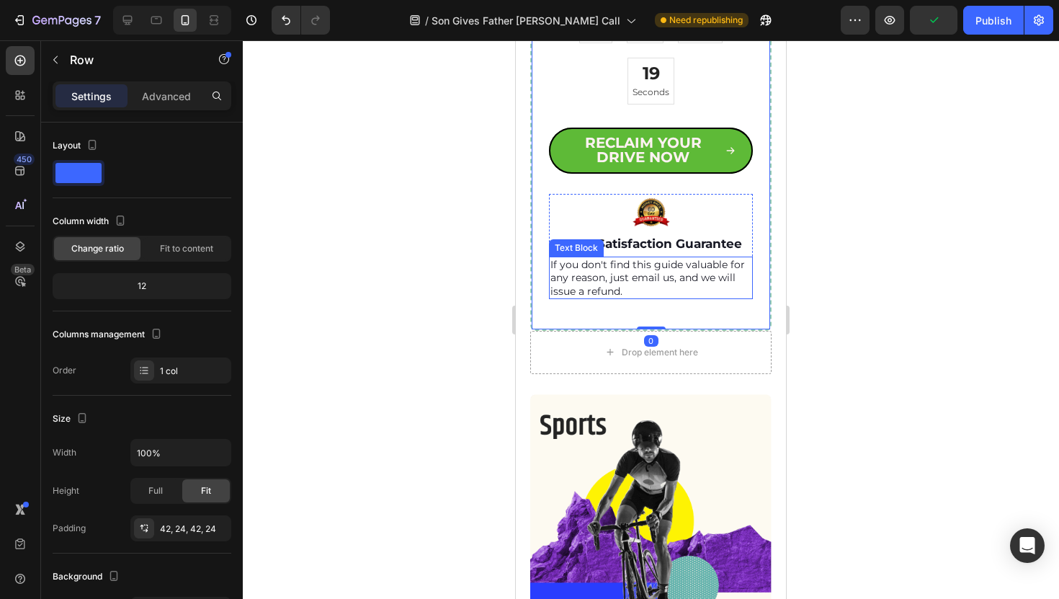
click at [604, 292] on p "If you don't find this guide valuable for any reason, just email us, and we wil…" at bounding box center [650, 278] width 201 height 40
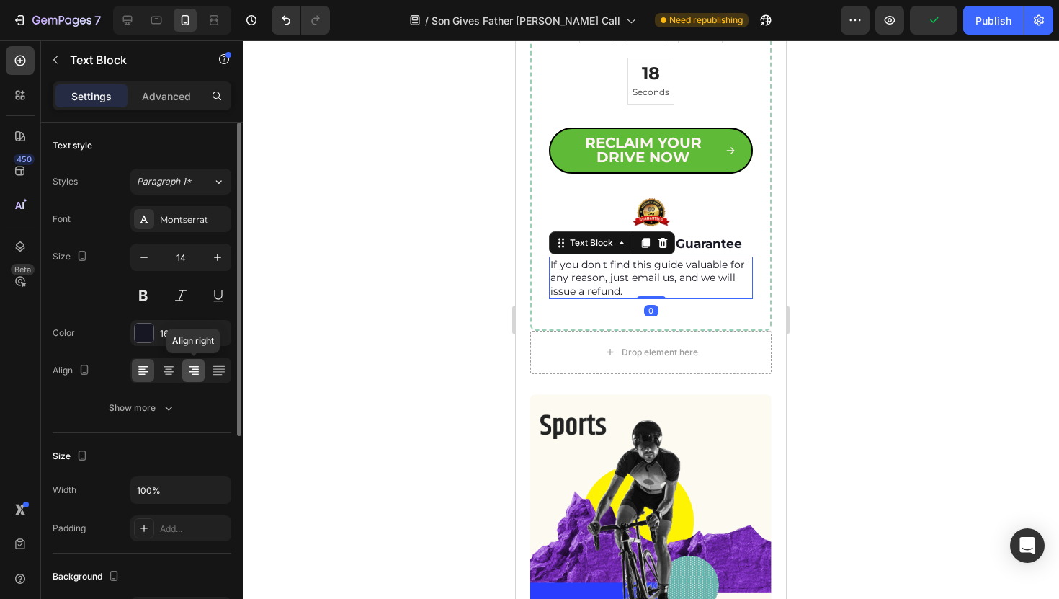
click at [182, 364] on div at bounding box center [193, 370] width 22 height 23
click at [172, 364] on icon at bounding box center [168, 370] width 14 height 14
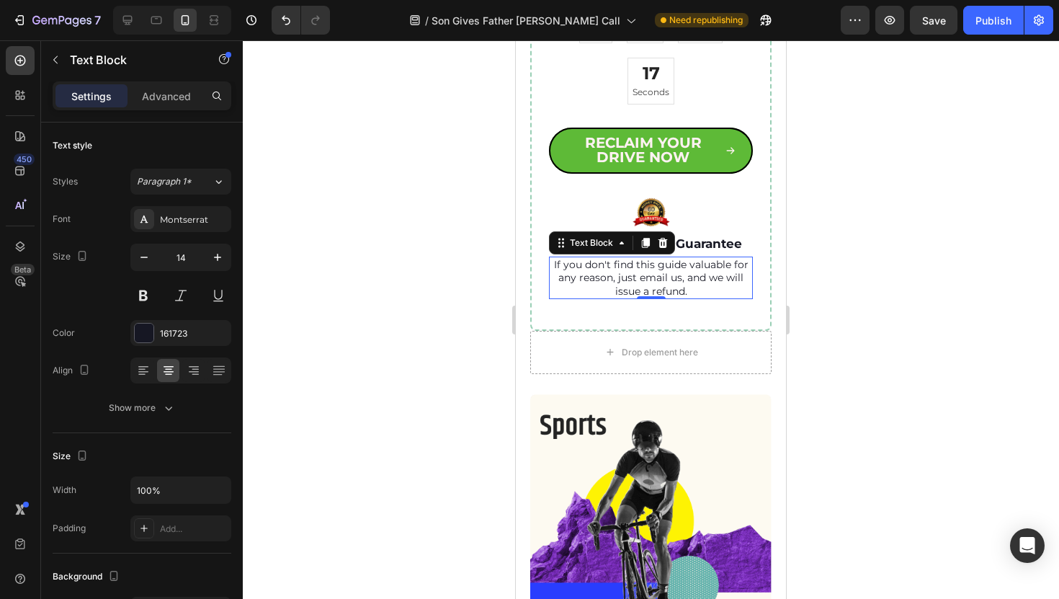
click at [406, 367] on div at bounding box center [651, 319] width 816 height 558
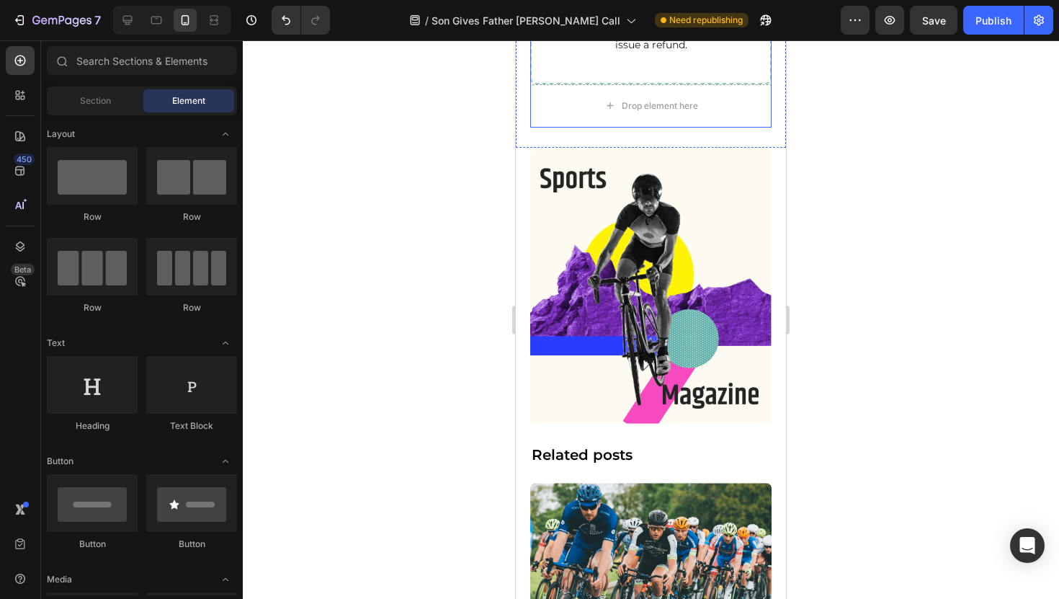
scroll to position [10700, 0]
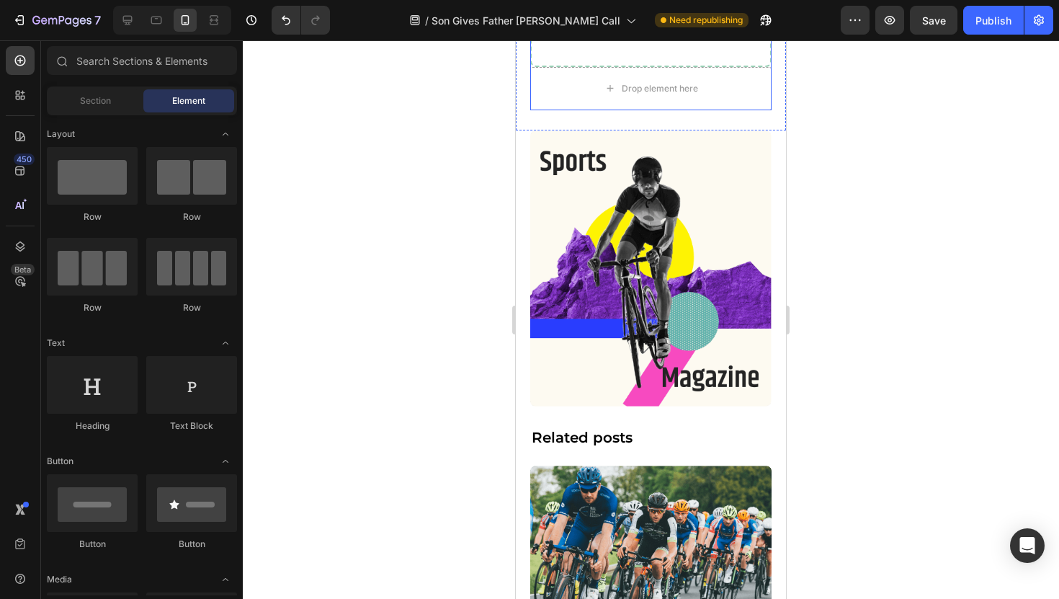
click at [623, 351] on img at bounding box center [650, 268] width 241 height 277
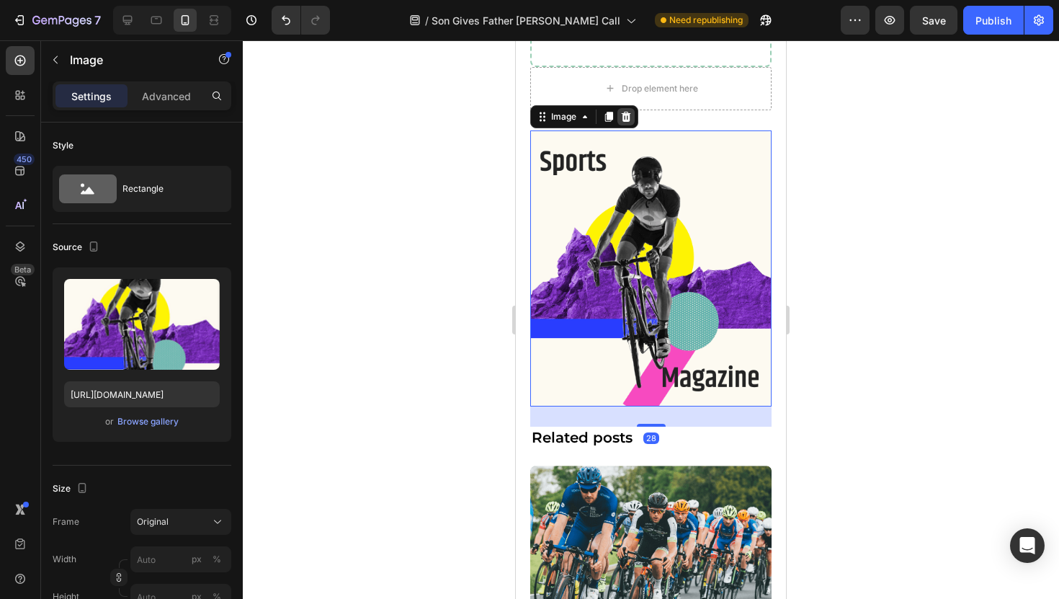
click at [628, 112] on icon at bounding box center [626, 117] width 9 height 10
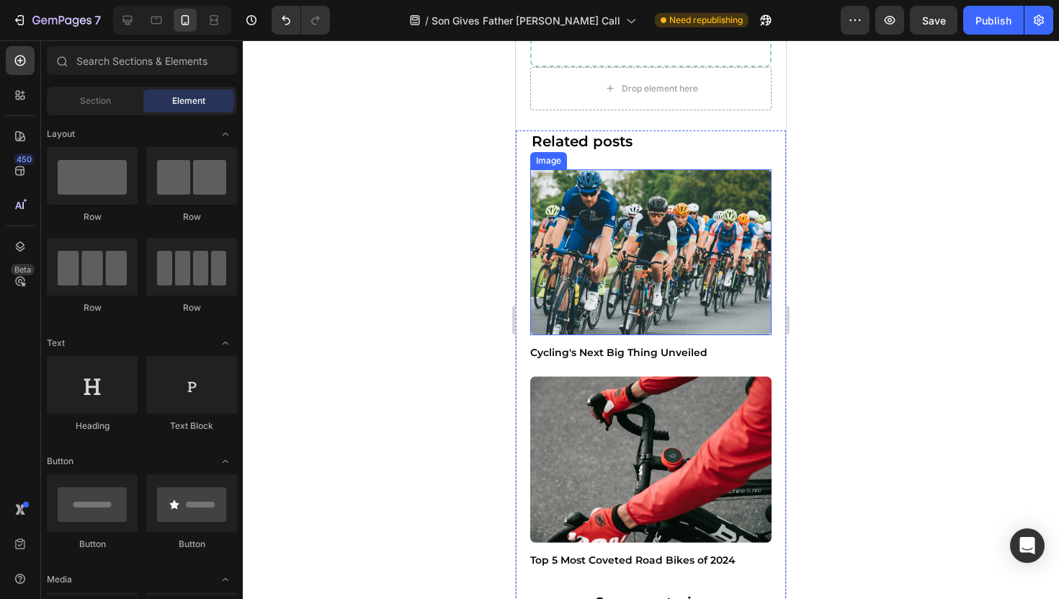
click at [629, 197] on img at bounding box center [650, 252] width 241 height 166
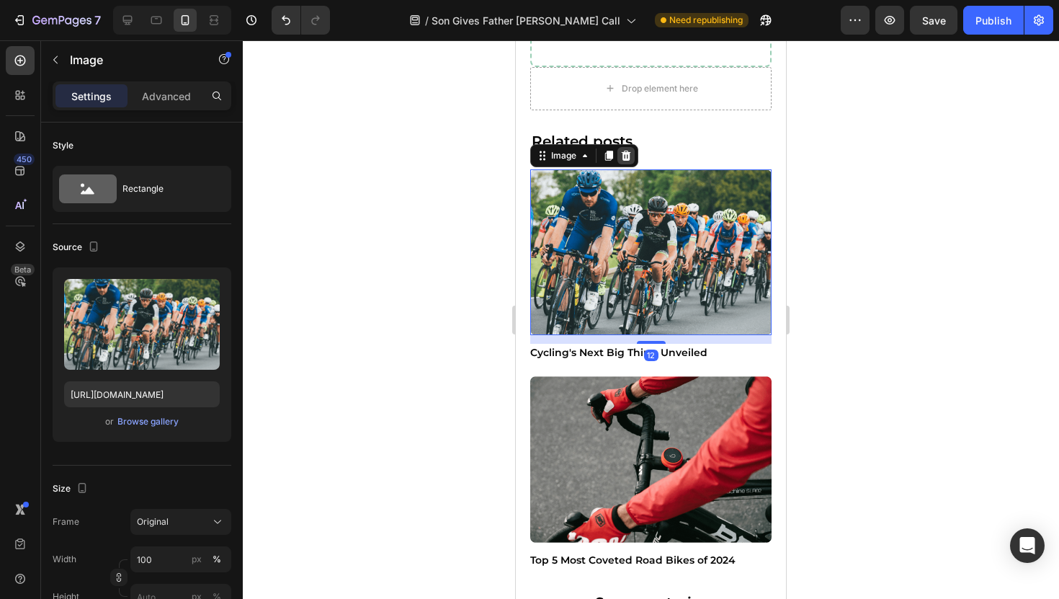
click at [629, 150] on icon at bounding box center [626, 156] width 12 height 12
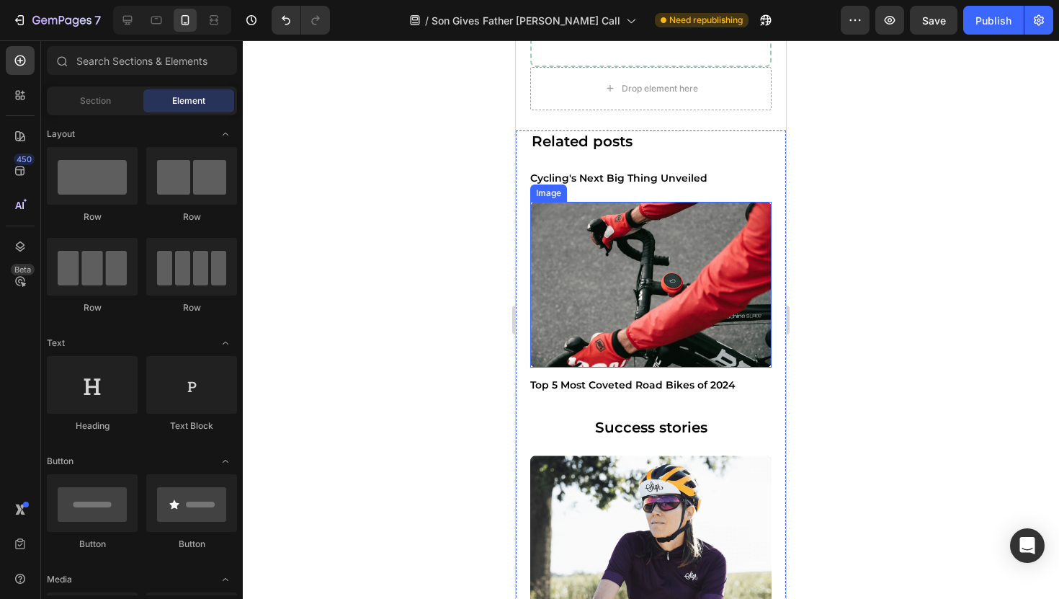
click at [622, 224] on img at bounding box center [650, 285] width 241 height 166
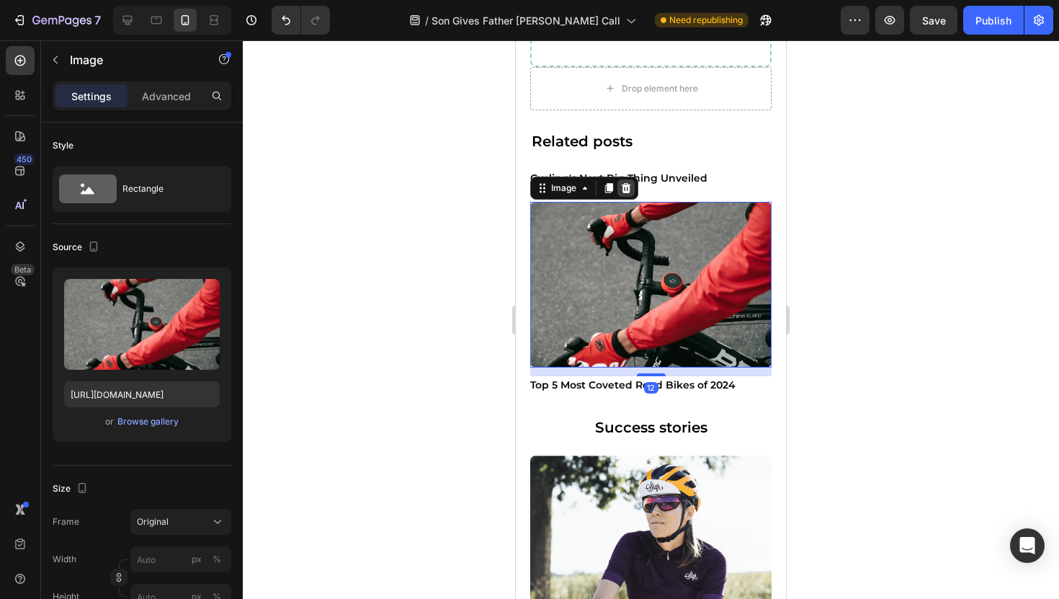
click at [626, 186] on icon at bounding box center [626, 188] width 9 height 10
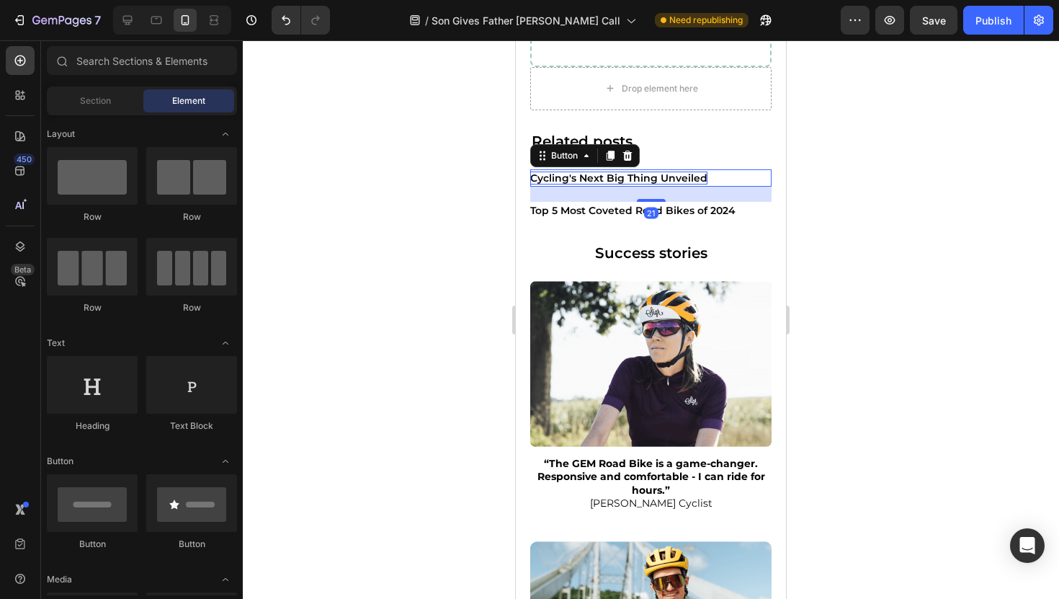
click at [626, 183] on p "Cycling's Next Big Thing Unveiled" at bounding box center [618, 177] width 177 height 13
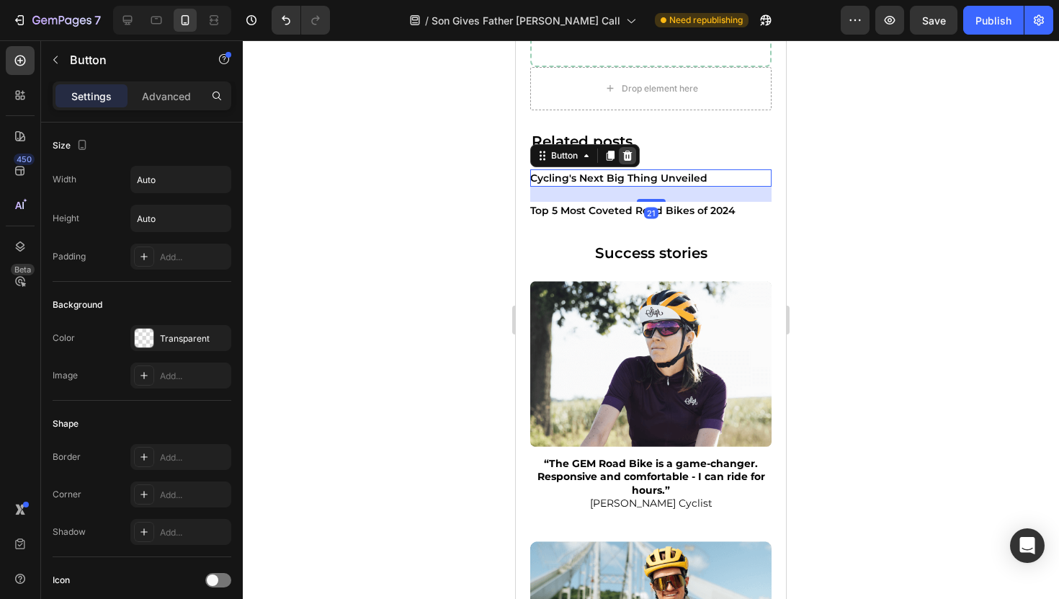
click at [628, 149] on div at bounding box center [627, 155] width 17 height 17
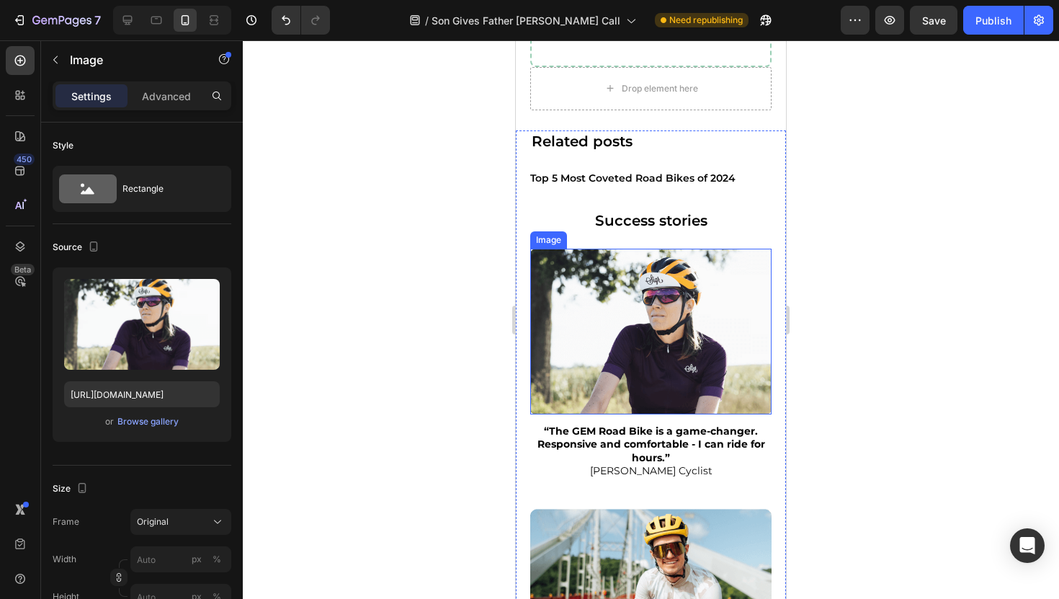
click at [618, 258] on img at bounding box center [650, 331] width 241 height 166
click at [629, 230] on icon at bounding box center [626, 235] width 12 height 12
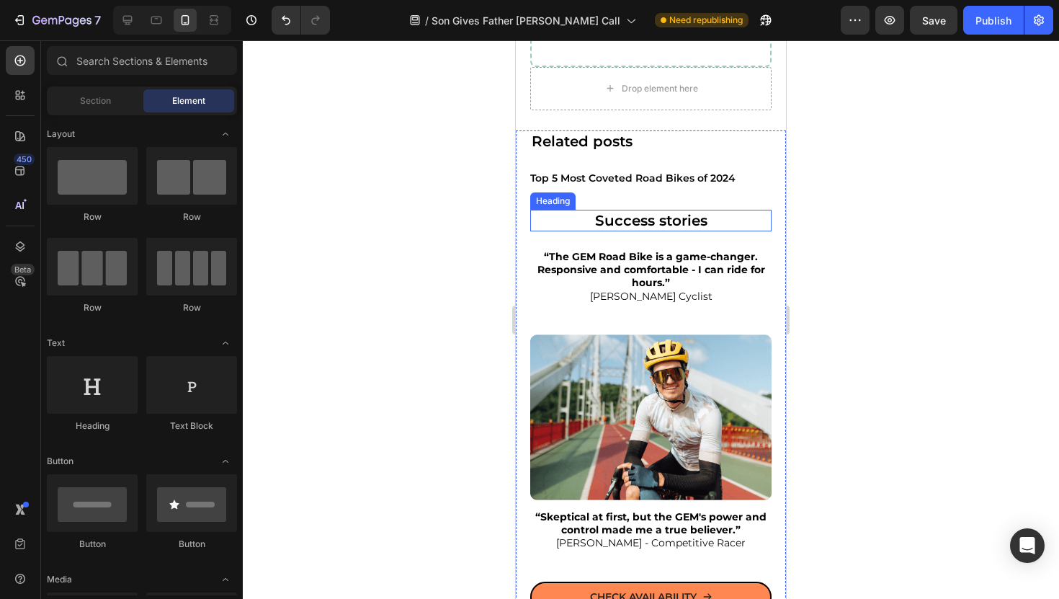
click at [629, 219] on h2 "Success stories" at bounding box center [650, 221] width 241 height 22
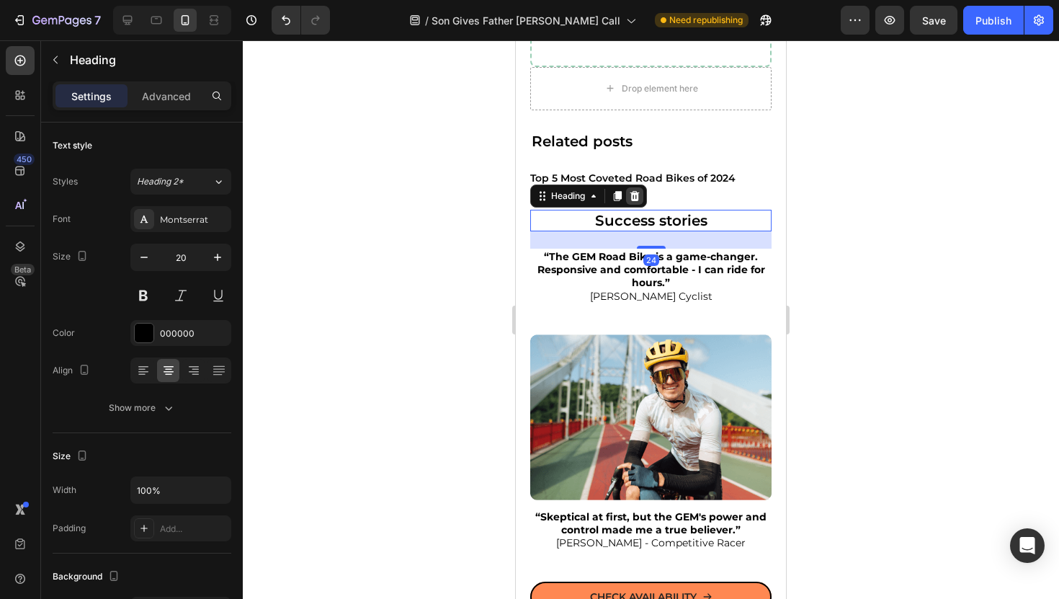
click at [639, 200] on icon at bounding box center [635, 196] width 12 height 12
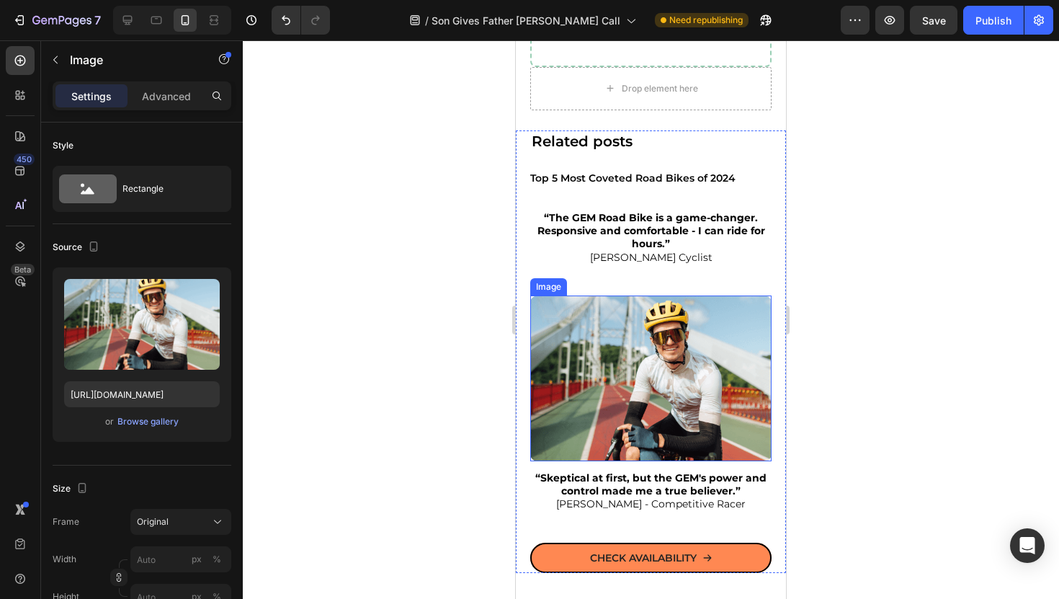
click at [633, 315] on img at bounding box center [650, 378] width 241 height 166
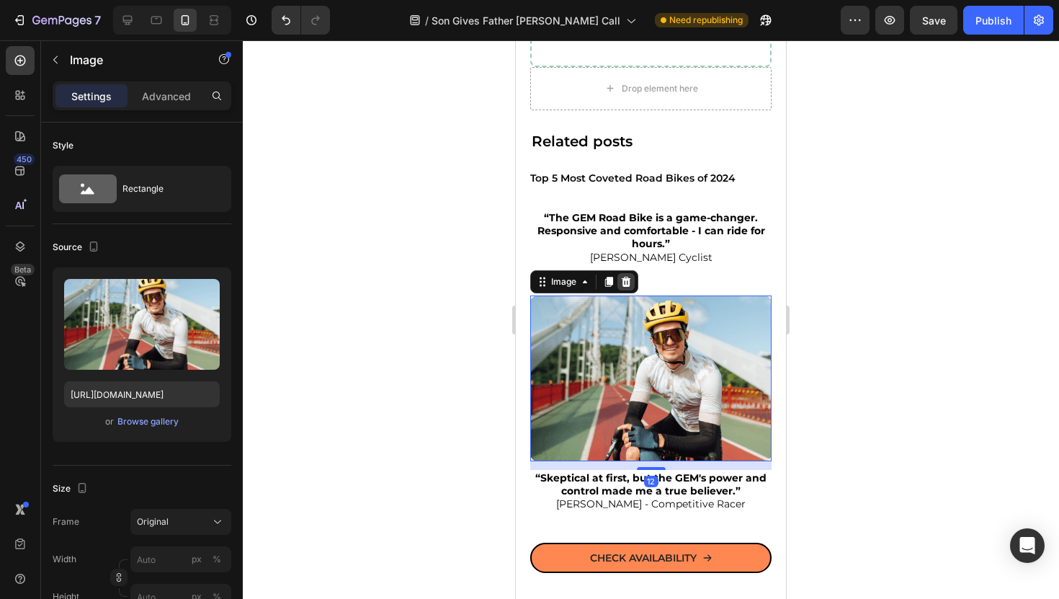
click at [625, 278] on icon at bounding box center [626, 282] width 9 height 10
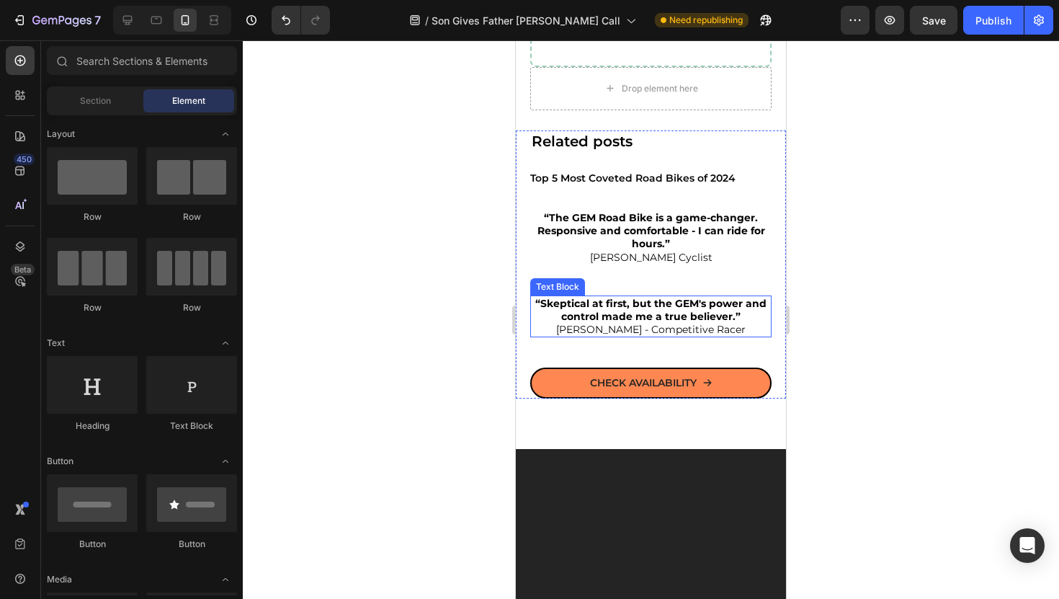
click at [624, 320] on strong "“Skeptical at first, but the GEM's power and control made me a true believer.”" at bounding box center [650, 310] width 231 height 26
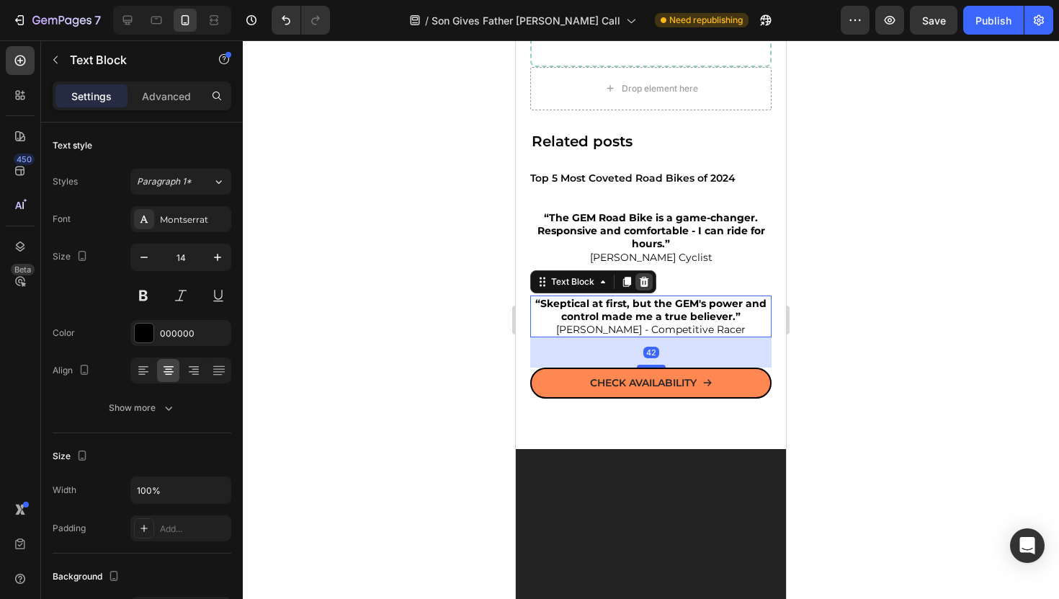
click at [640, 277] on icon at bounding box center [644, 282] width 12 height 12
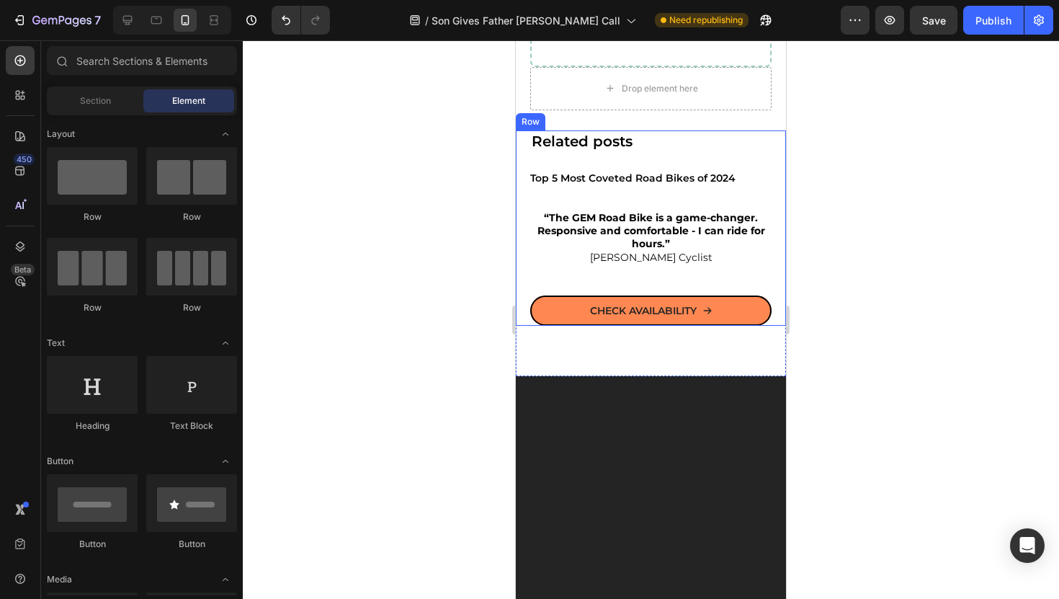
click at [640, 238] on strong "“The GEM Road Bike is a game-changer. Responsive and comfortable - I can ride f…" at bounding box center [651, 230] width 228 height 39
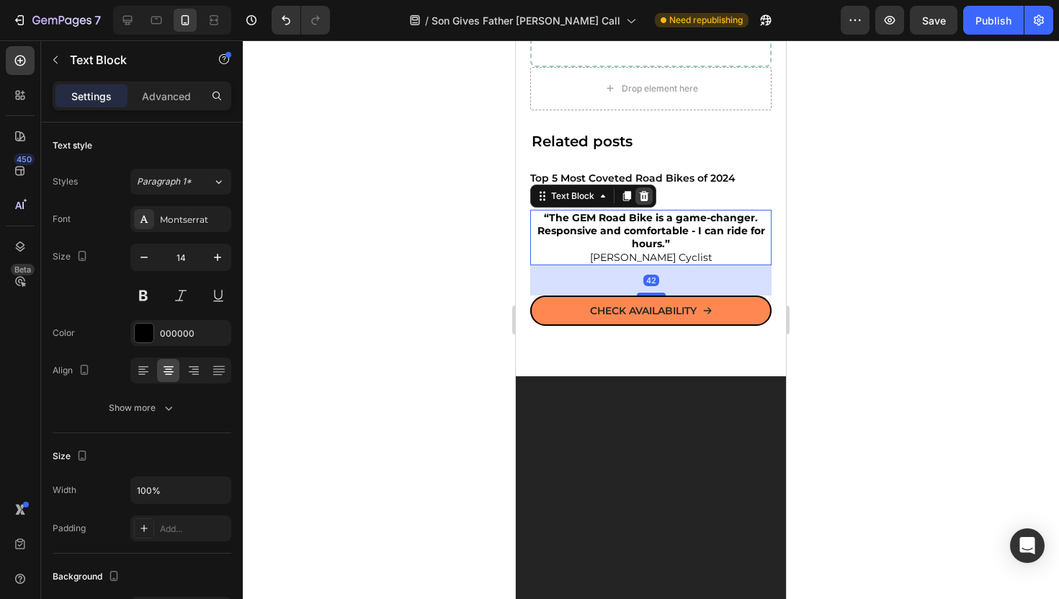
click at [648, 195] on icon at bounding box center [644, 196] width 12 height 12
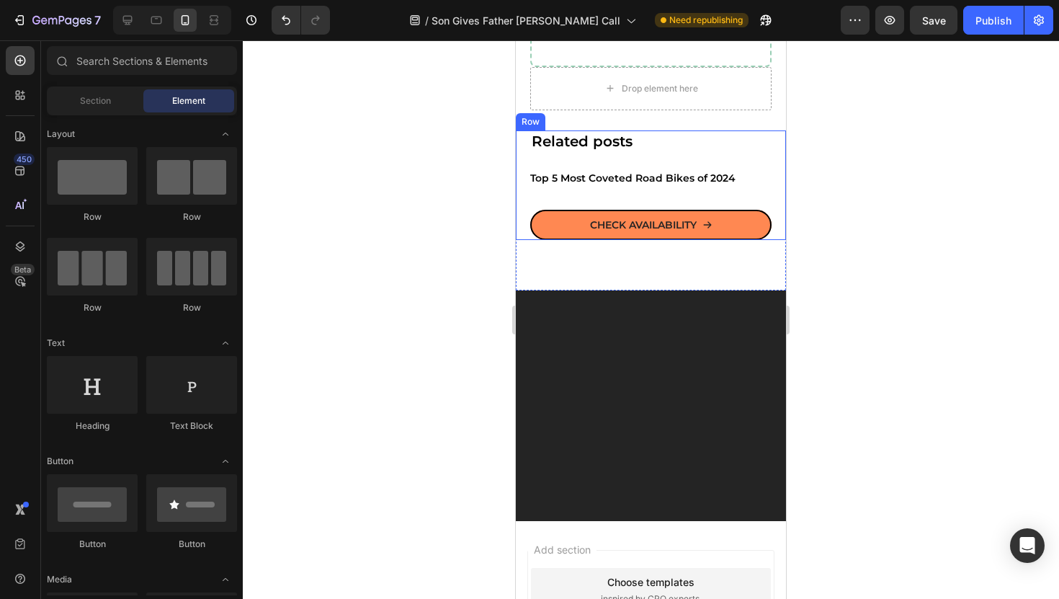
click at [642, 186] on div "Top 5 Most Coveted Road Bikes of 2024 Button" at bounding box center [650, 177] width 241 height 17
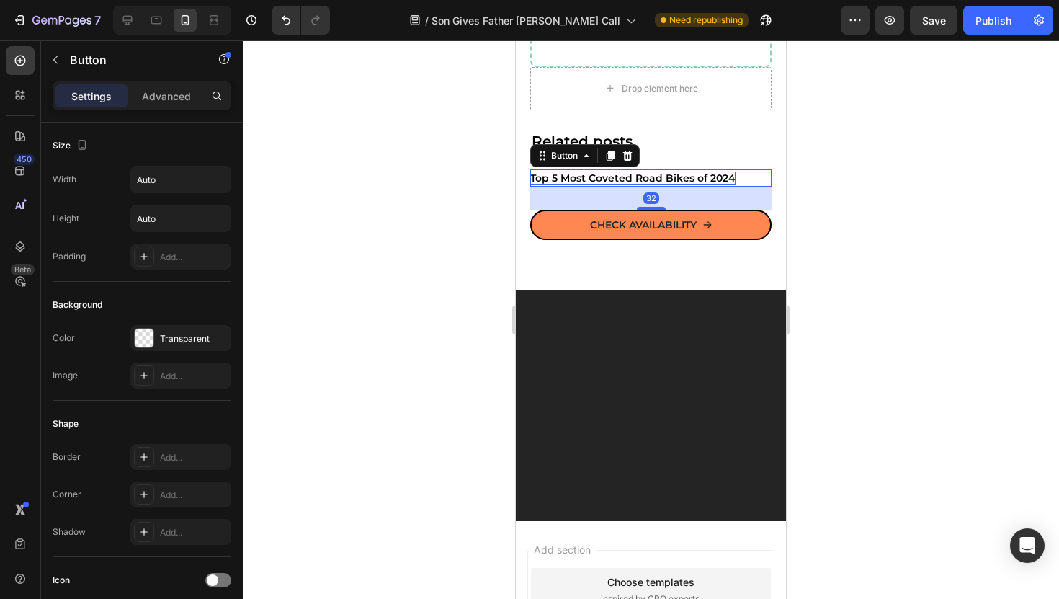
click at [642, 174] on p "Top 5 Most Coveted Road Bikes of 2024" at bounding box center [632, 177] width 205 height 13
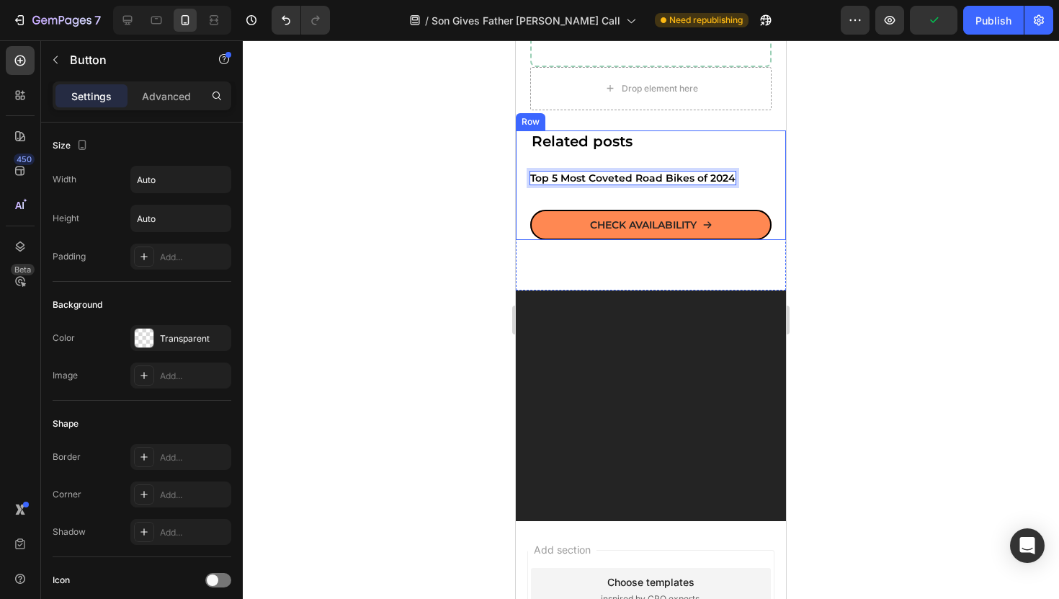
click at [624, 153] on div "Related posts Heading Top 5 Most Coveted Road Bikes of 2024 Button 32 CHECK AVA…" at bounding box center [650, 184] width 241 height 109
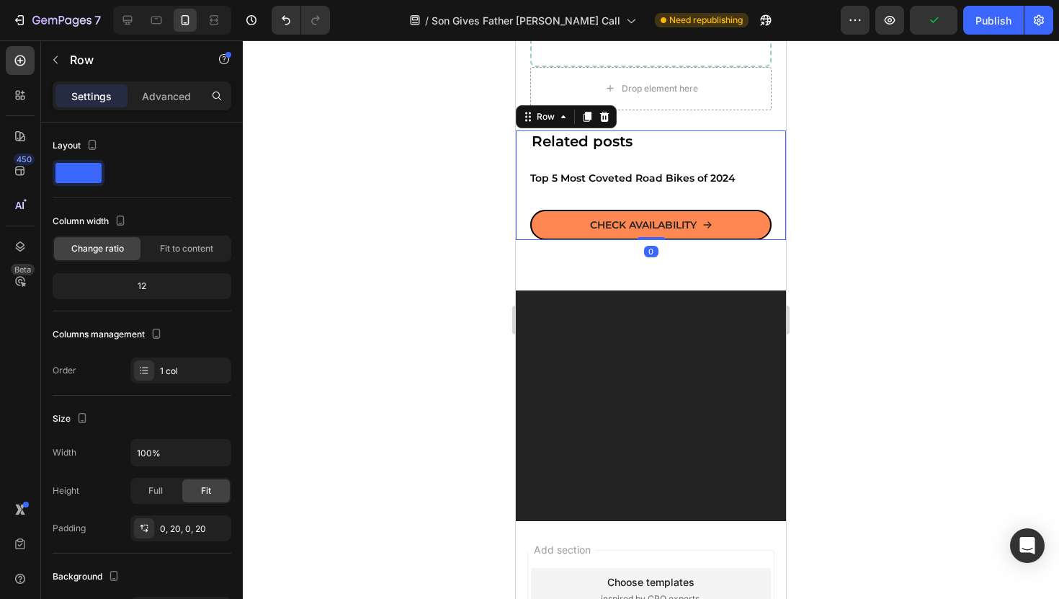
click at [627, 189] on div "Top 5 Most Coveted Road Bikes of 2024 Button" at bounding box center [650, 189] width 241 height 40
click at [627, 181] on p "Top 5 Most Coveted Road Bikes of 2024" at bounding box center [632, 177] width 205 height 13
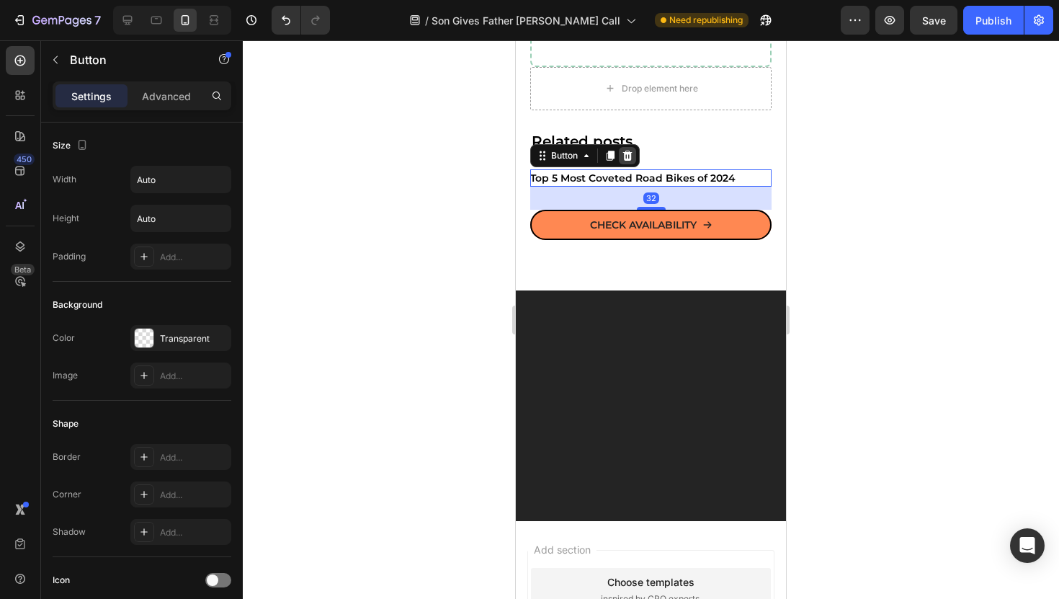
click at [624, 155] on icon at bounding box center [628, 156] width 12 height 12
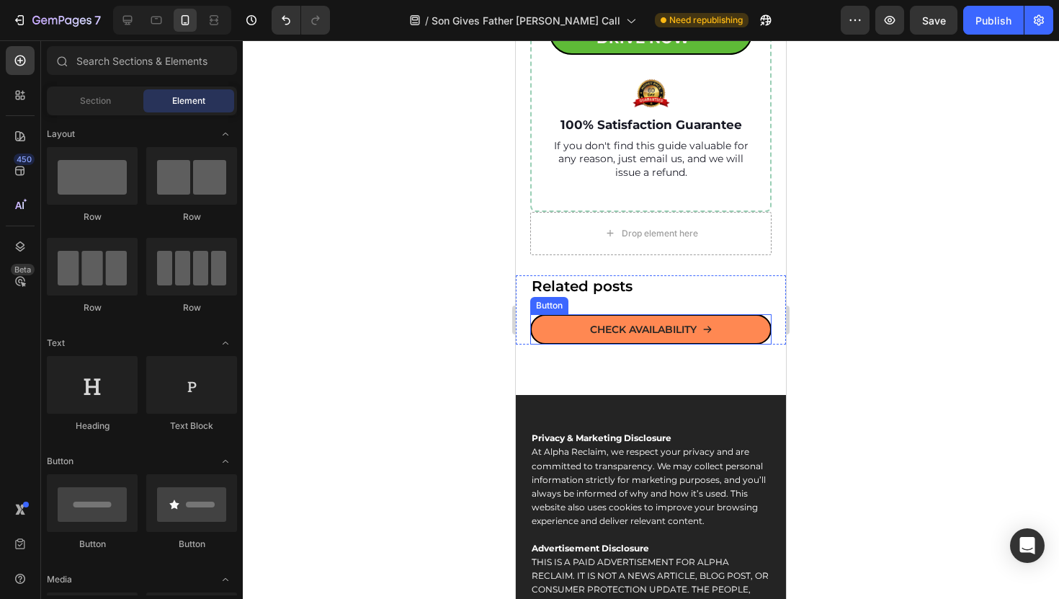
scroll to position [10610, 0]
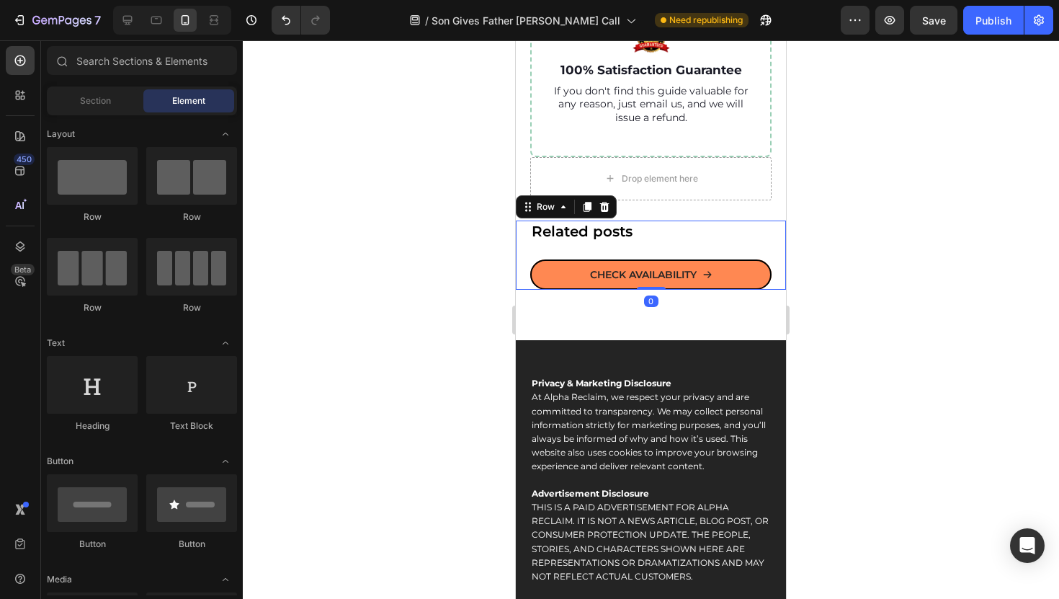
click at [529, 251] on div "Related posts Heading CHECK AVAILABILITY Button Row 0" at bounding box center [651, 254] width 270 height 69
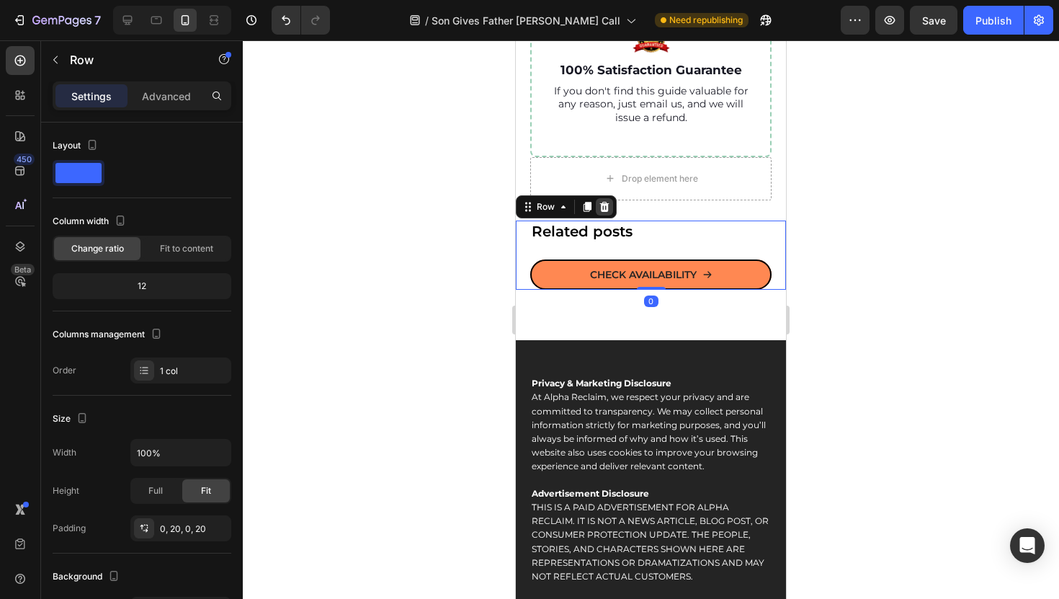
click at [603, 203] on icon at bounding box center [604, 207] width 9 height 10
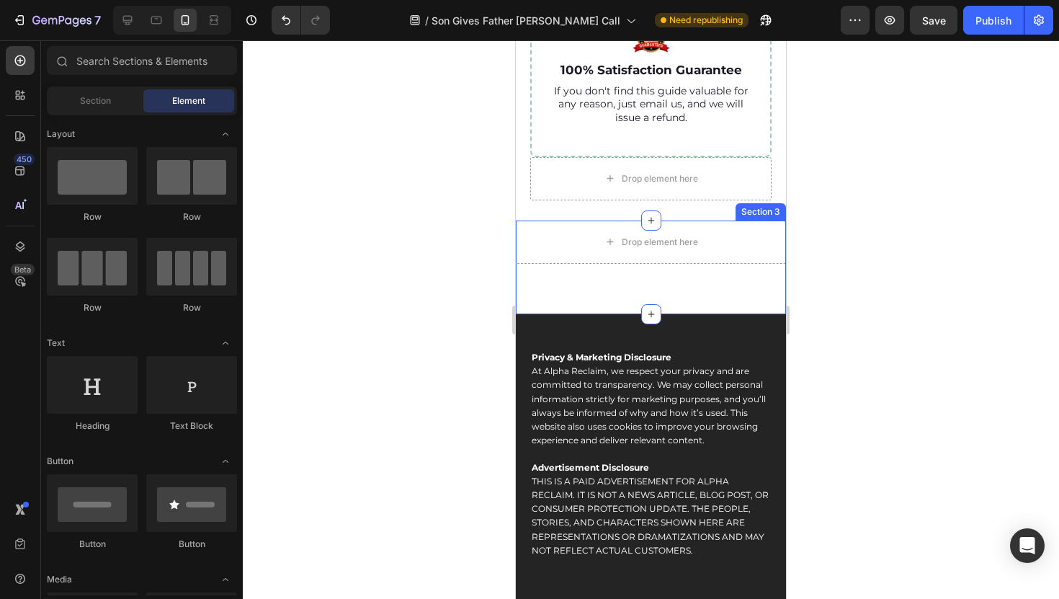
click at [541, 274] on div "Drop element here Section 3" at bounding box center [651, 267] width 270 height 94
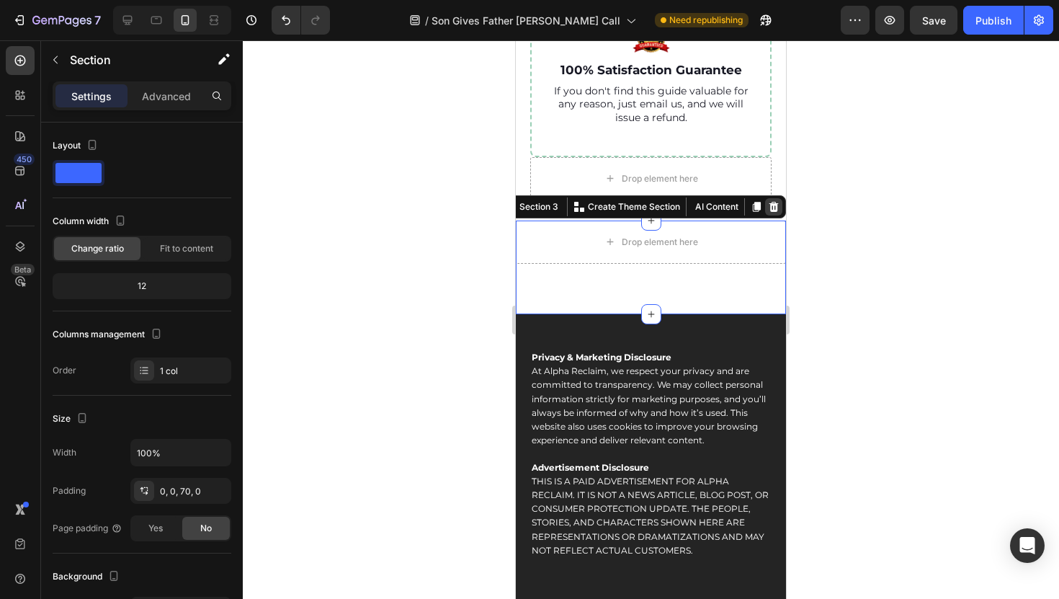
click at [773, 206] on icon at bounding box center [773, 207] width 9 height 10
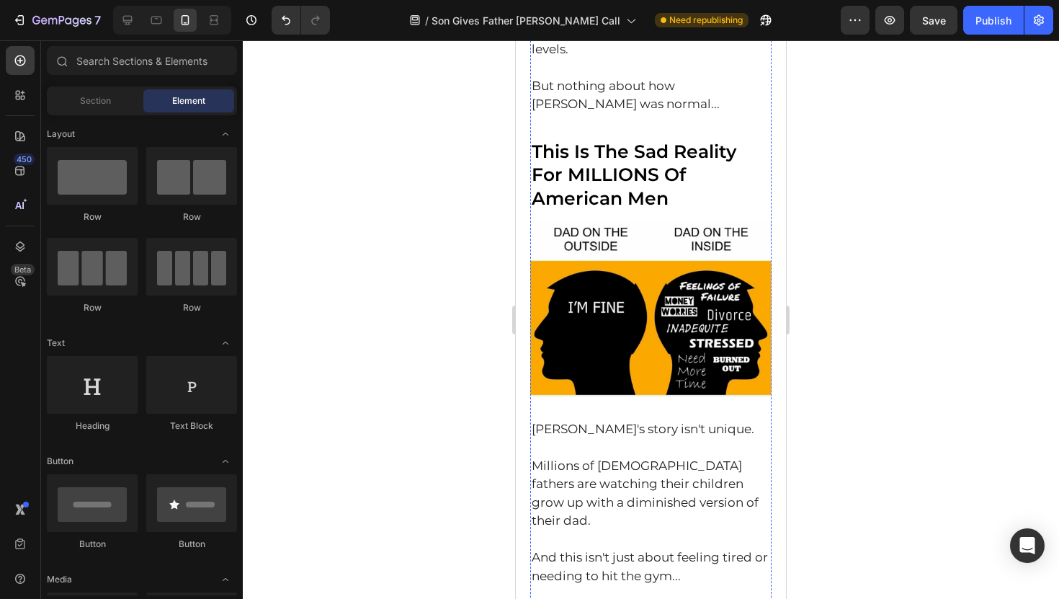
scroll to position [571, 0]
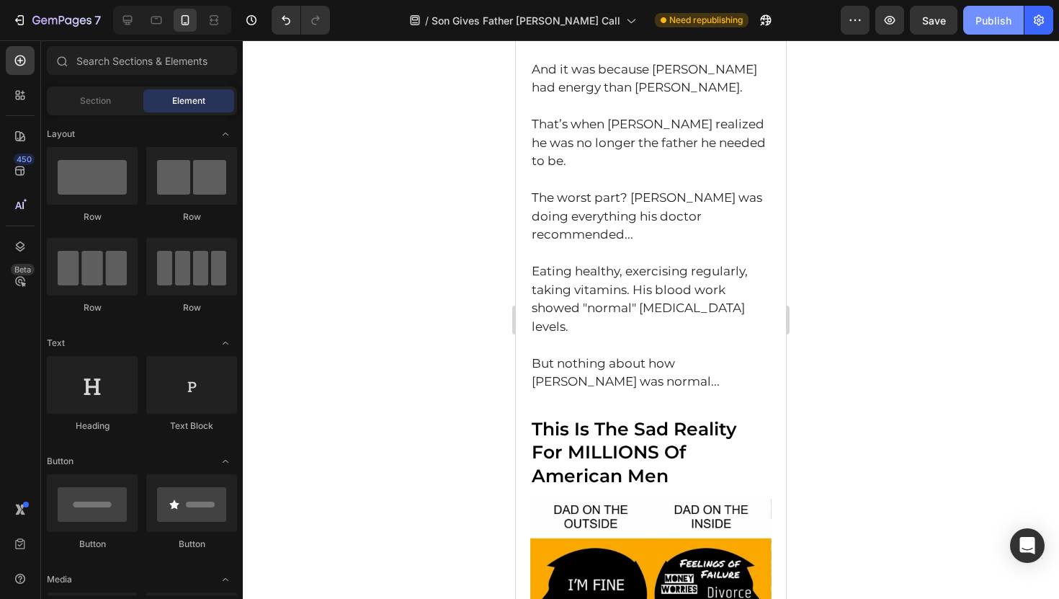
click at [982, 21] on div "Publish" at bounding box center [993, 20] width 36 height 15
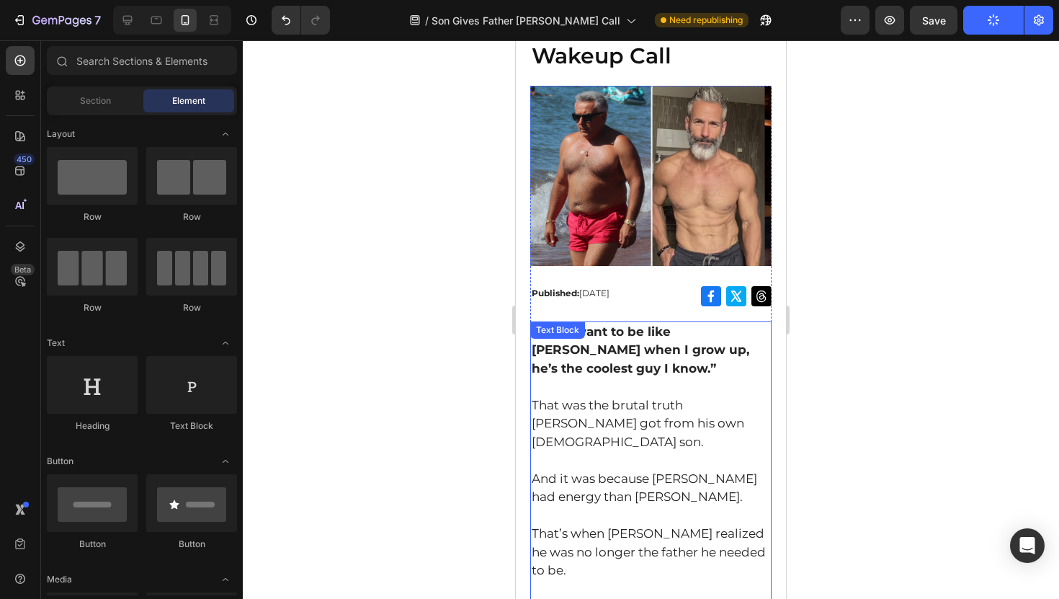
scroll to position [0, 0]
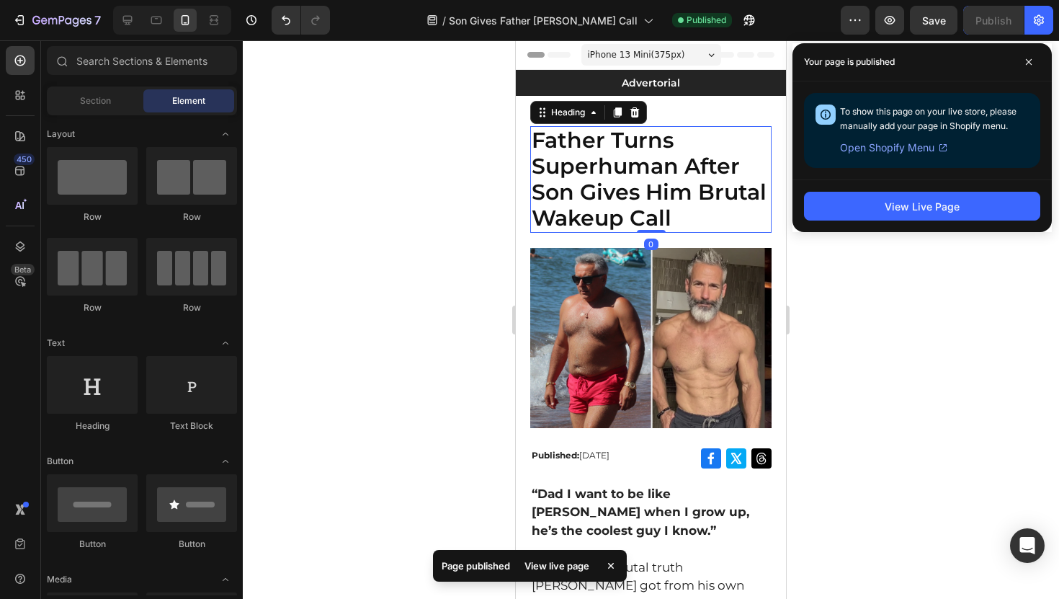
click at [619, 138] on h1 "Father Turns Superhuman After Son Gives Him Brutal Wakeup Call" at bounding box center [650, 179] width 241 height 107
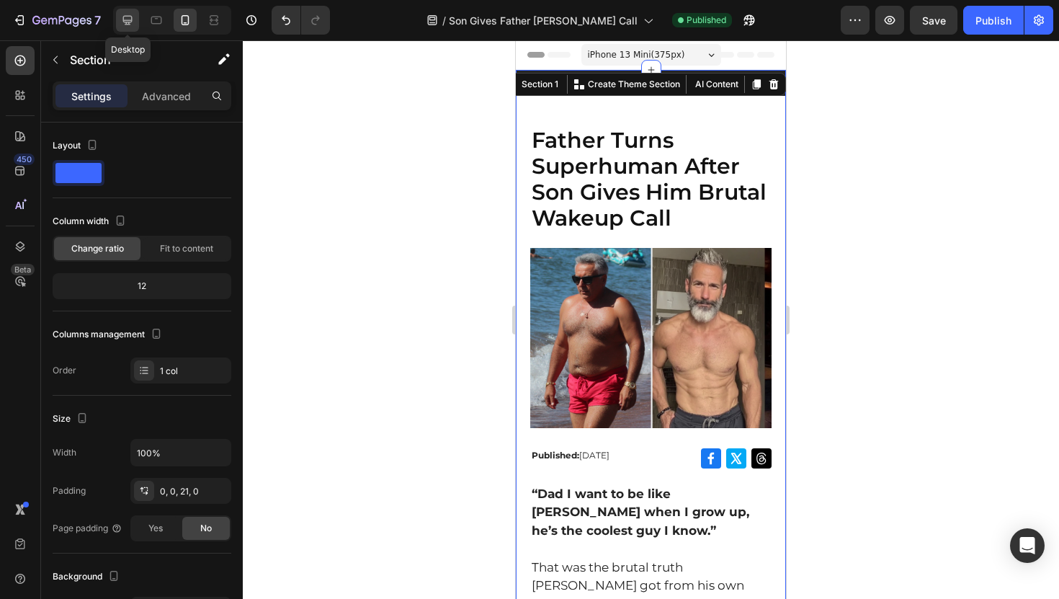
click at [132, 27] on div at bounding box center [127, 20] width 23 height 23
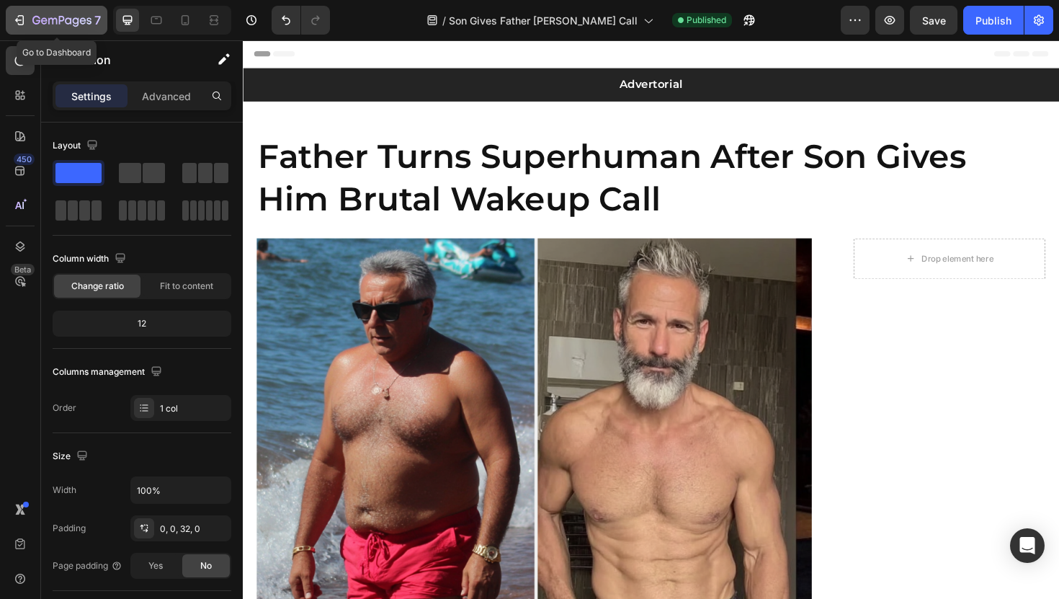
click at [46, 26] on icon "button" at bounding box center [61, 21] width 59 height 12
